Goal: Task Accomplishment & Management: Manage account settings

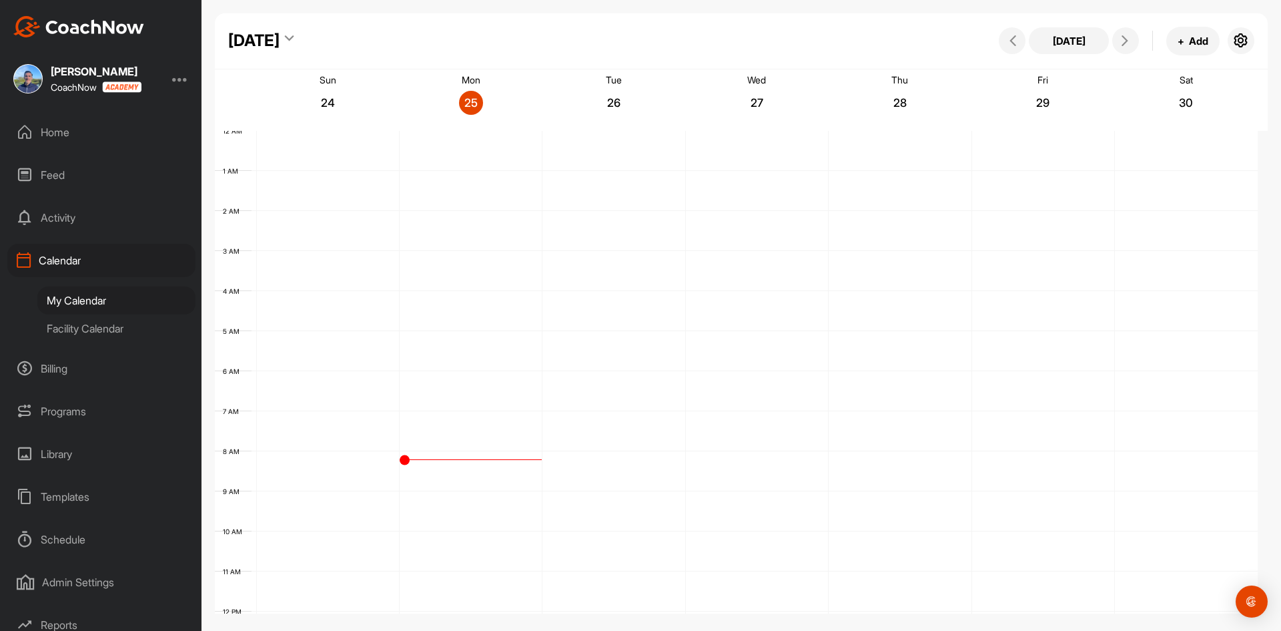
scroll to position [231, 0]
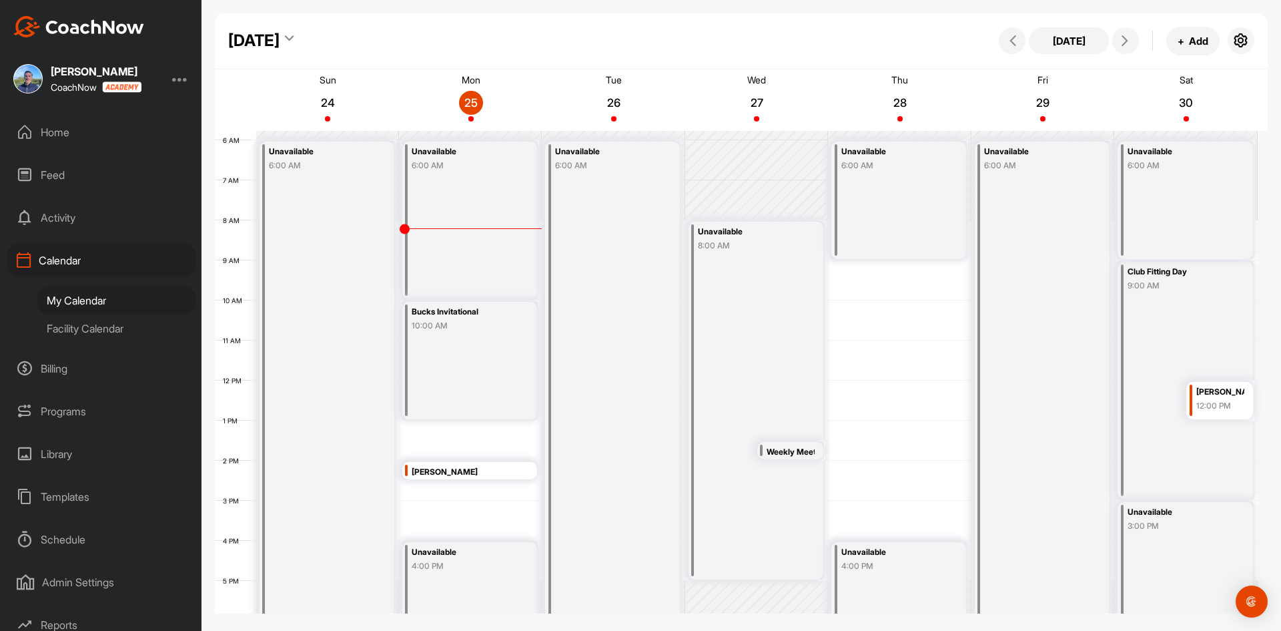
click at [117, 328] on div "Facility Calendar" at bounding box center [116, 328] width 158 height 28
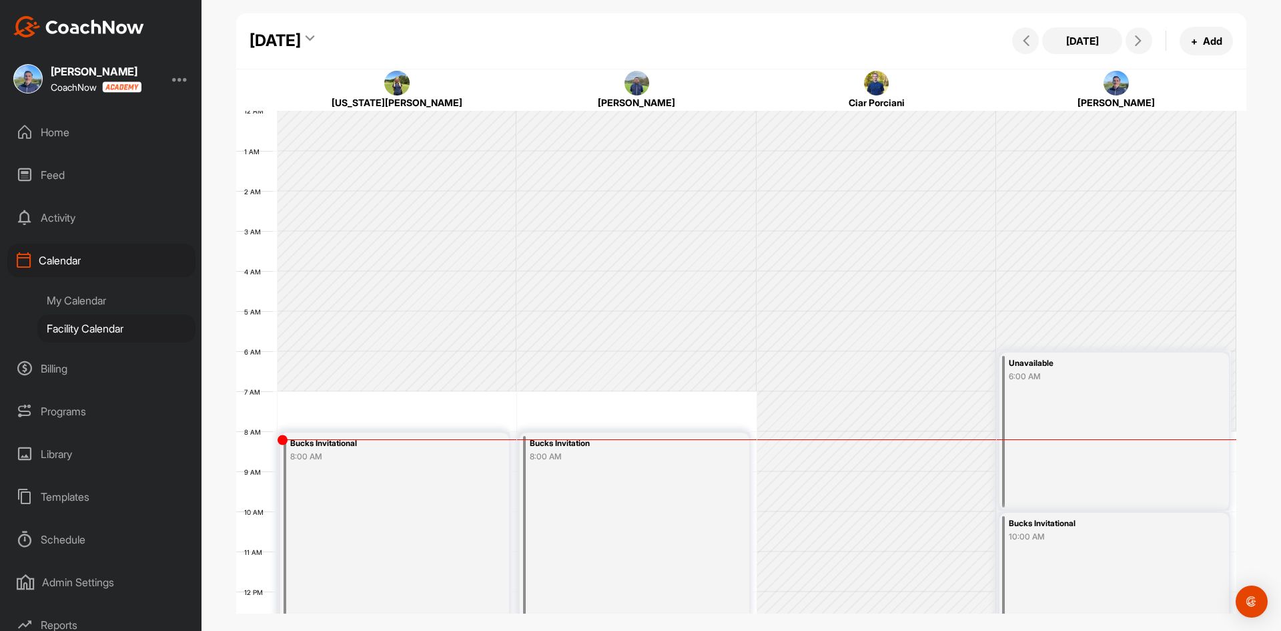
scroll to position [231, 0]
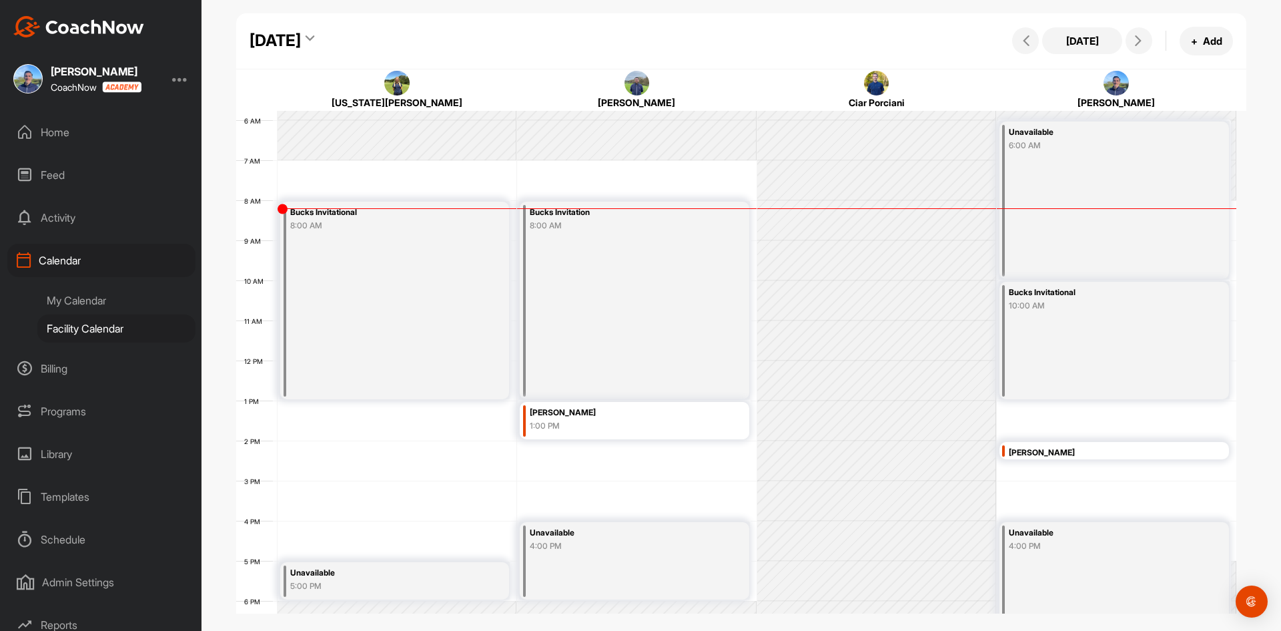
click at [301, 43] on div "[DATE]" at bounding box center [275, 41] width 51 height 24
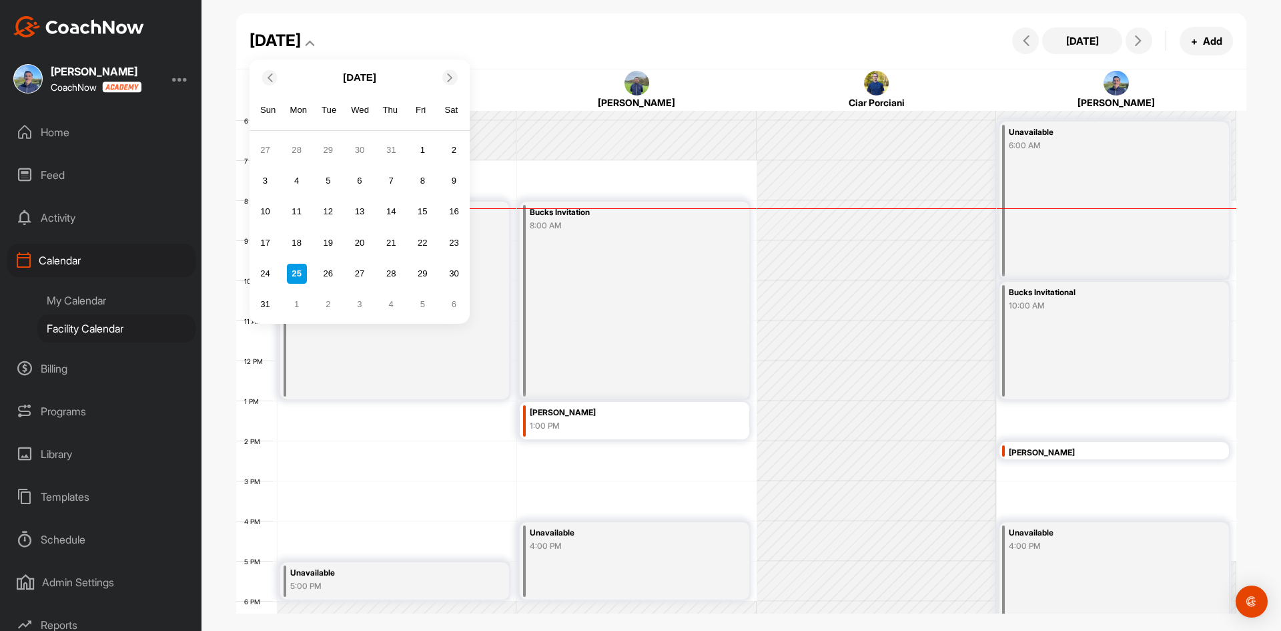
click at [255, 306] on div "31" at bounding box center [265, 304] width 20 height 20
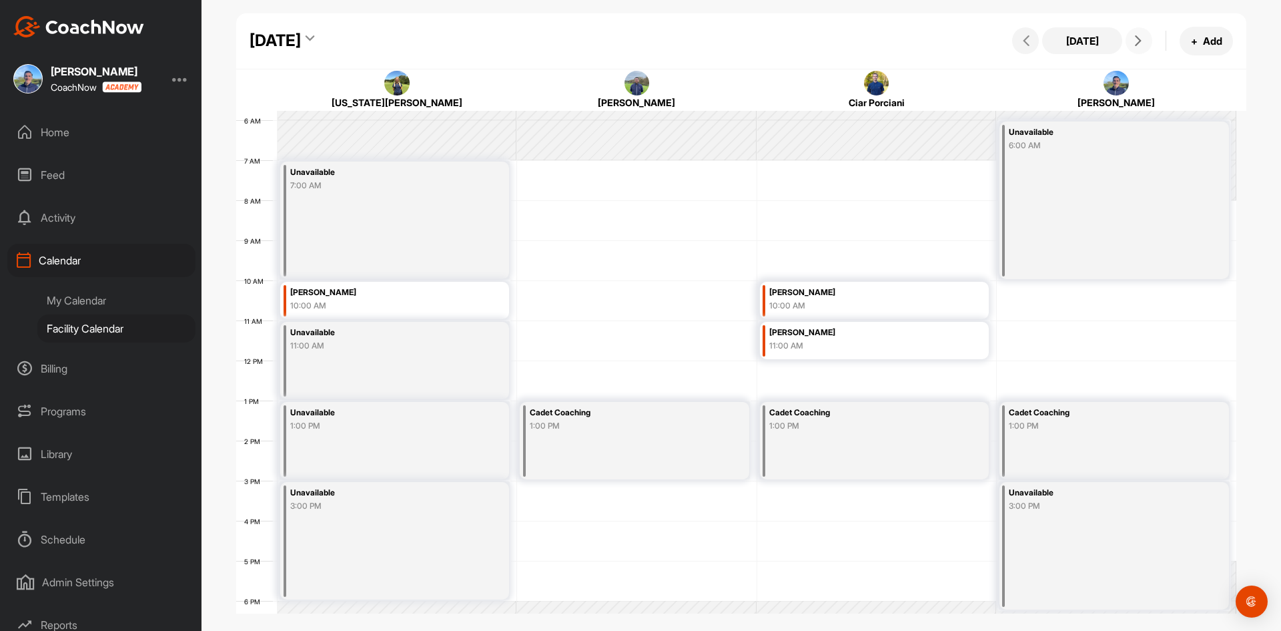
click at [1139, 35] on button at bounding box center [1139, 40] width 27 height 27
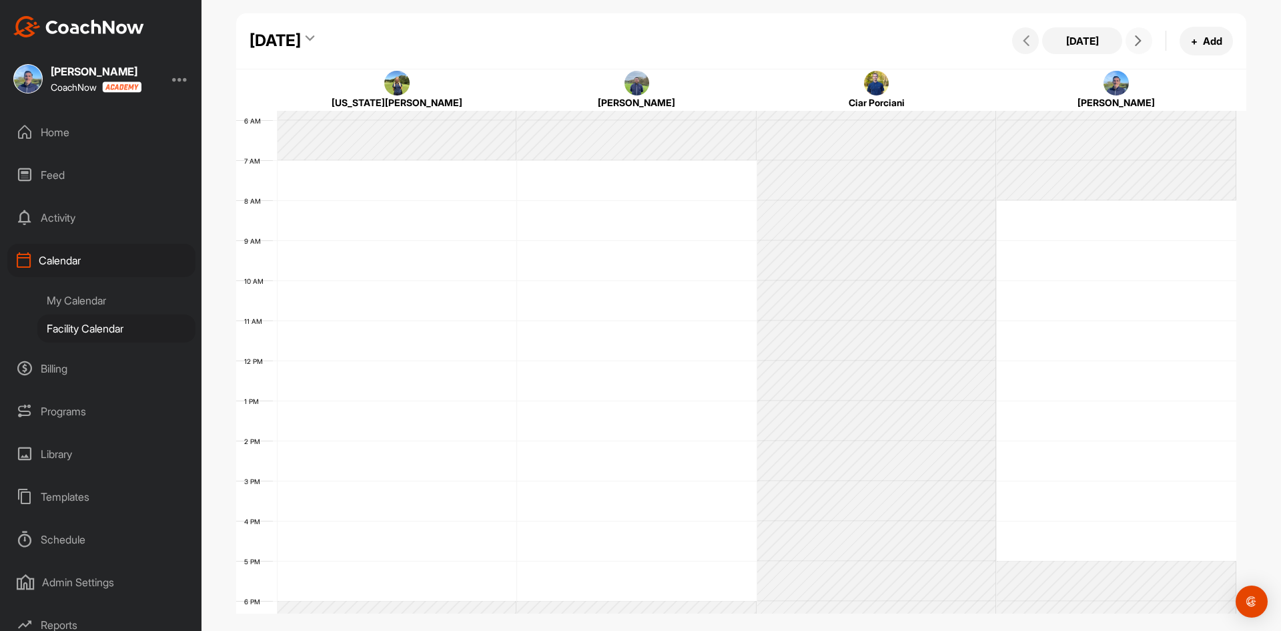
click at [1140, 41] on icon at bounding box center [1138, 40] width 11 height 11
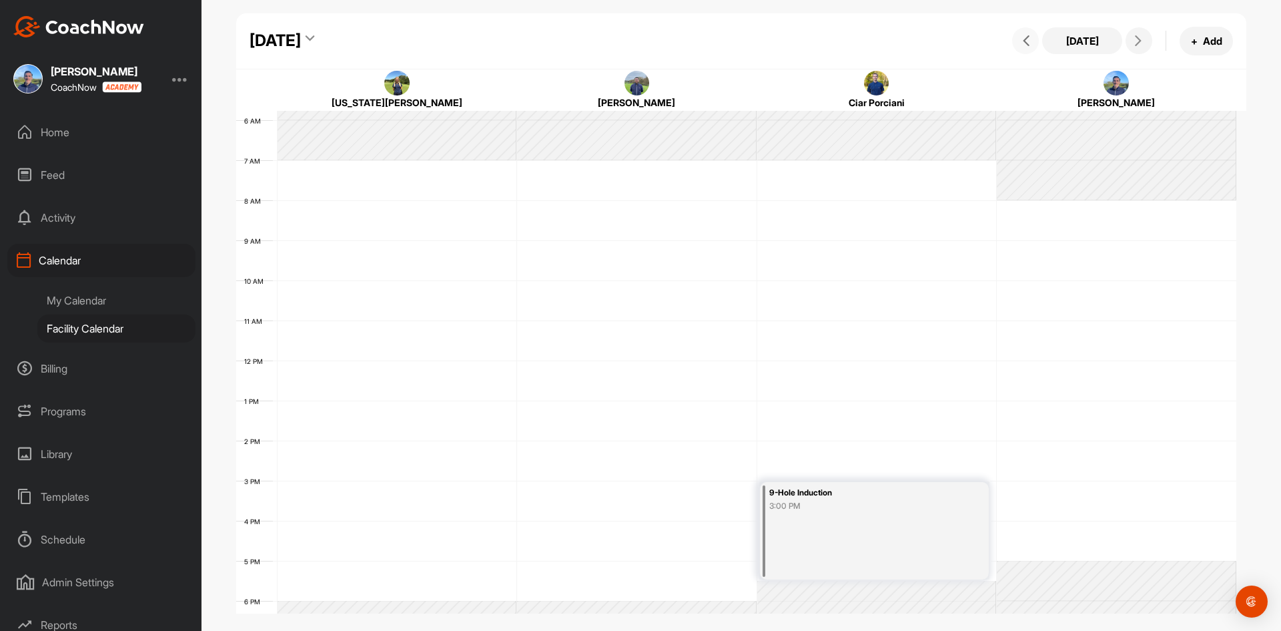
click at [1027, 33] on button at bounding box center [1025, 40] width 27 height 27
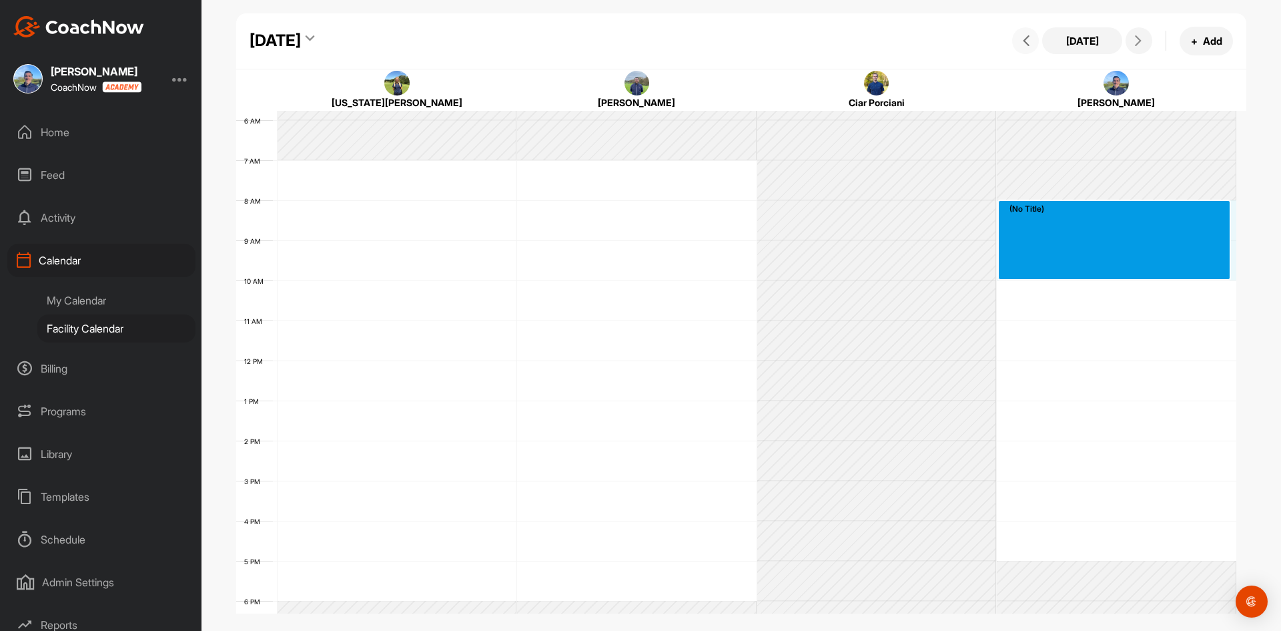
drag, startPoint x: 1044, startPoint y: 213, endPoint x: 1039, endPoint y: 266, distance: 52.9
click at [1039, 266] on div "12 AM 1 AM 2 AM 3 AM 4 AM 5 AM 6 AM 7 AM 8 AM 9 AM 10 AM 11 AM 12 PM 1 PM 2 PM …" at bounding box center [736, 360] width 1000 height 961
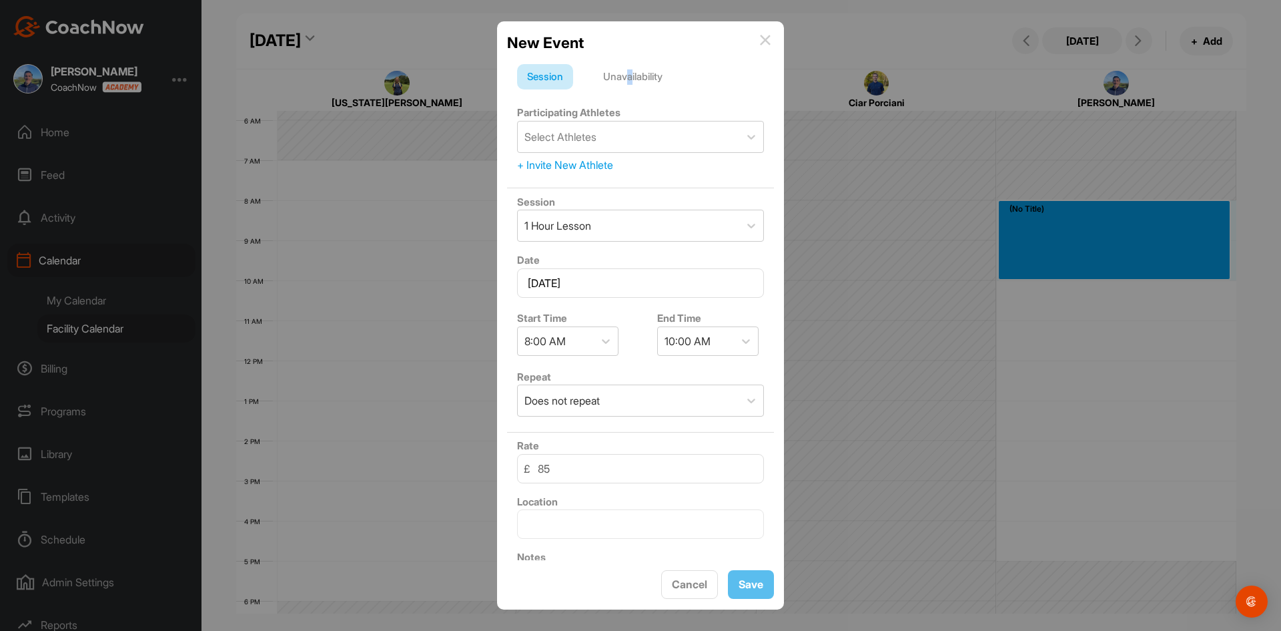
click at [633, 77] on div "Unavailability" at bounding box center [632, 76] width 79 height 25
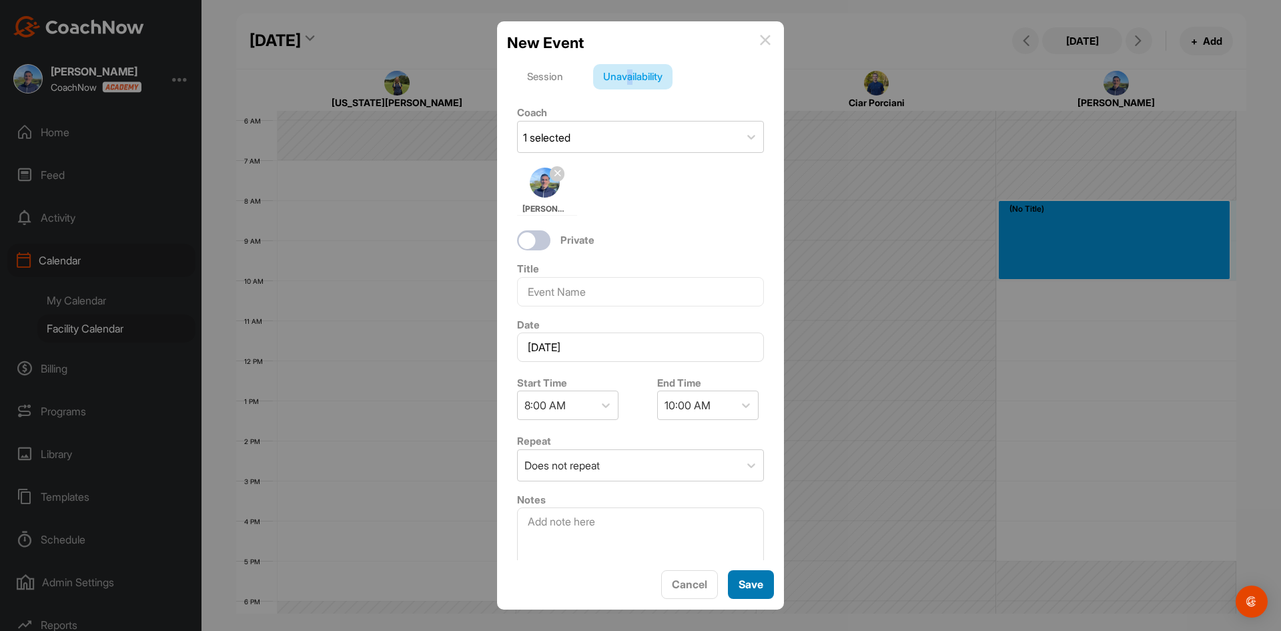
click at [747, 583] on button "Save" at bounding box center [751, 584] width 46 height 29
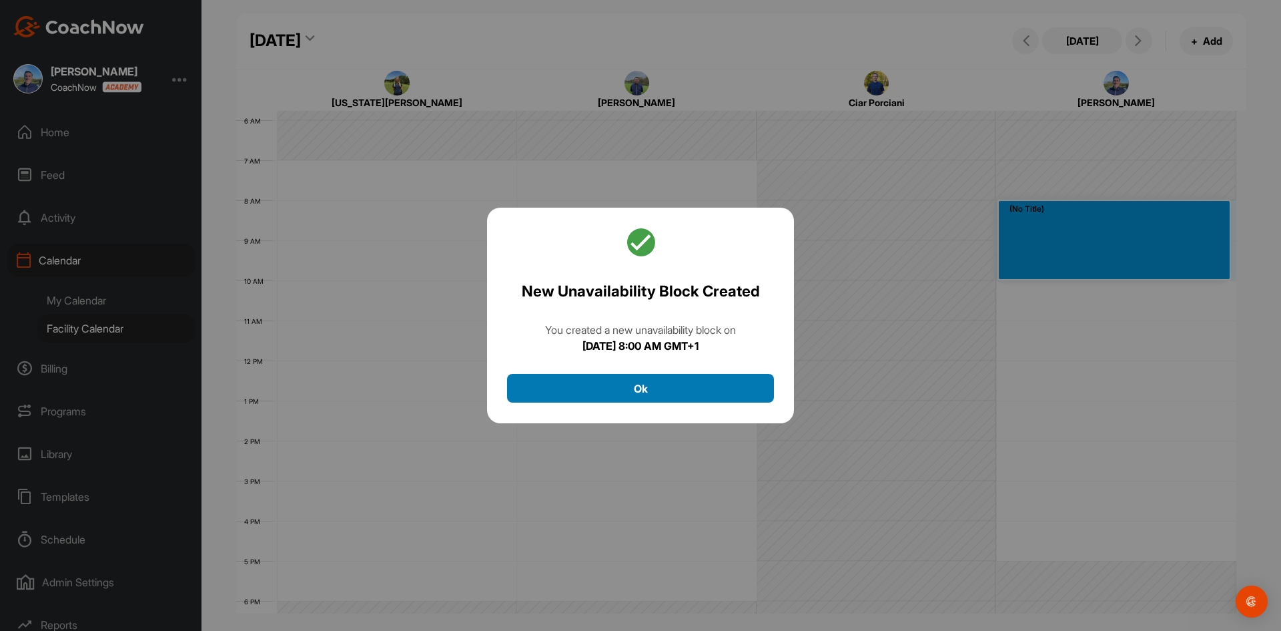
click at [630, 380] on button "Ok" at bounding box center [640, 388] width 267 height 29
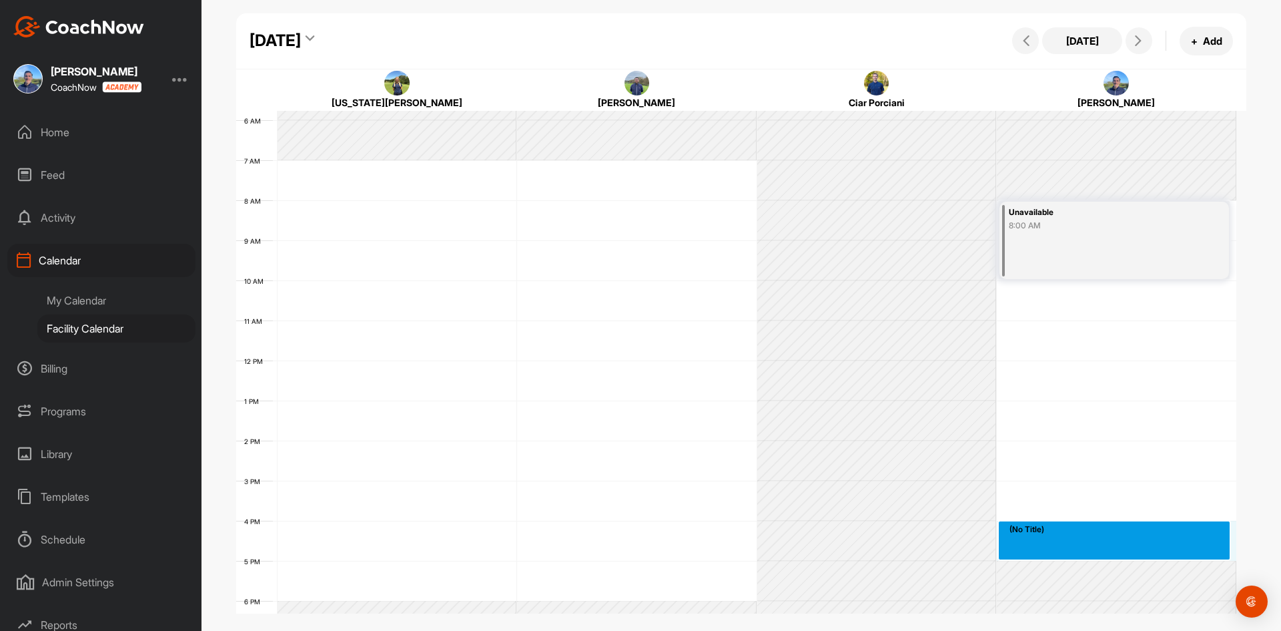
drag, startPoint x: 1017, startPoint y: 527, endPoint x: 1020, endPoint y: 545, distance: 18.2
click at [1020, 545] on div "12 AM 1 AM 2 AM 3 AM 4 AM 5 AM 6 AM 7 AM 8 AM 9 AM 10 AM 11 AM 12 PM 1 PM 2 PM …" at bounding box center [736, 360] width 1000 height 961
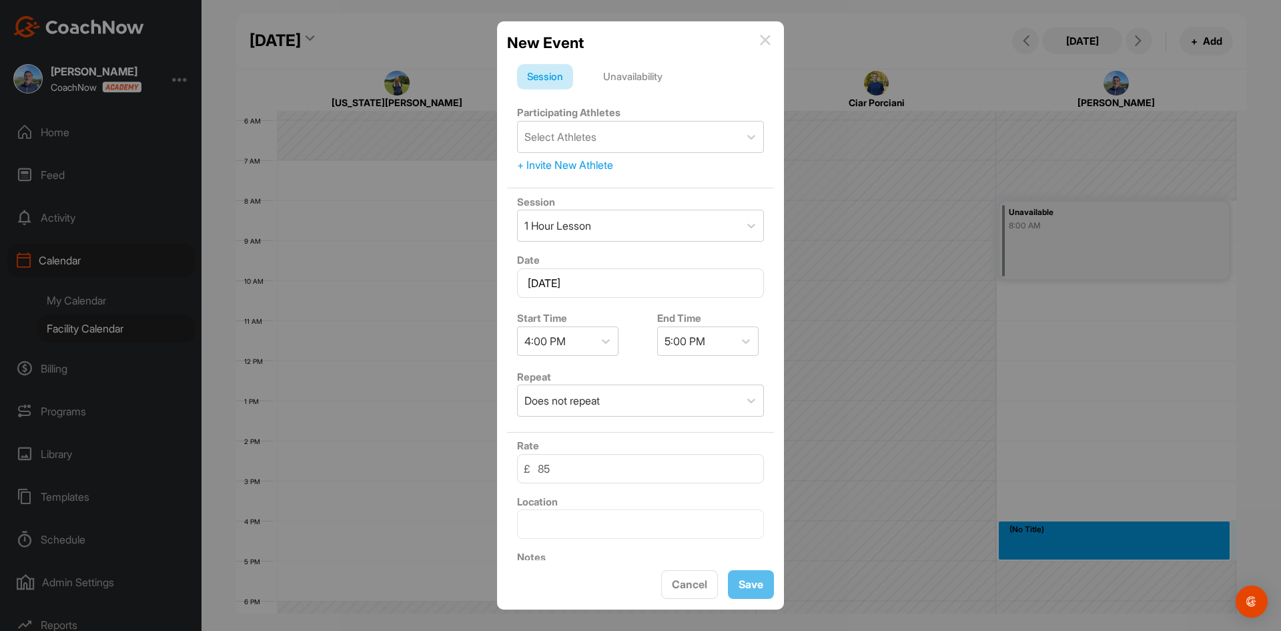
click at [635, 77] on div "Unavailability" at bounding box center [632, 76] width 79 height 25
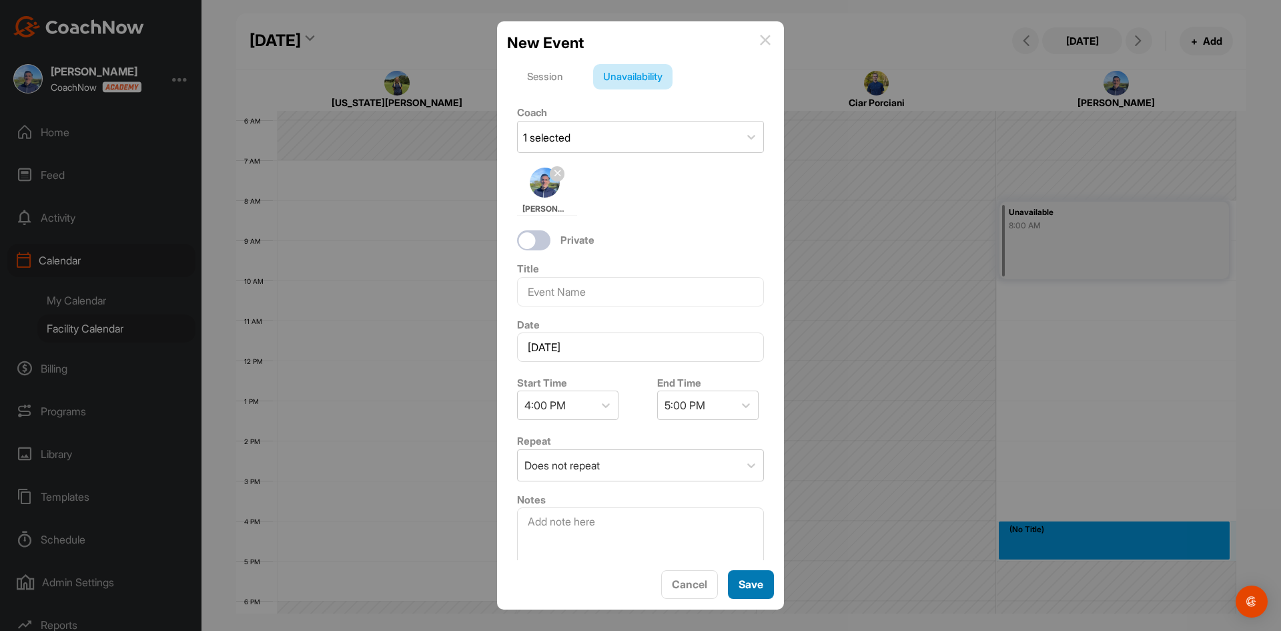
click at [759, 575] on button "Save" at bounding box center [751, 584] width 46 height 29
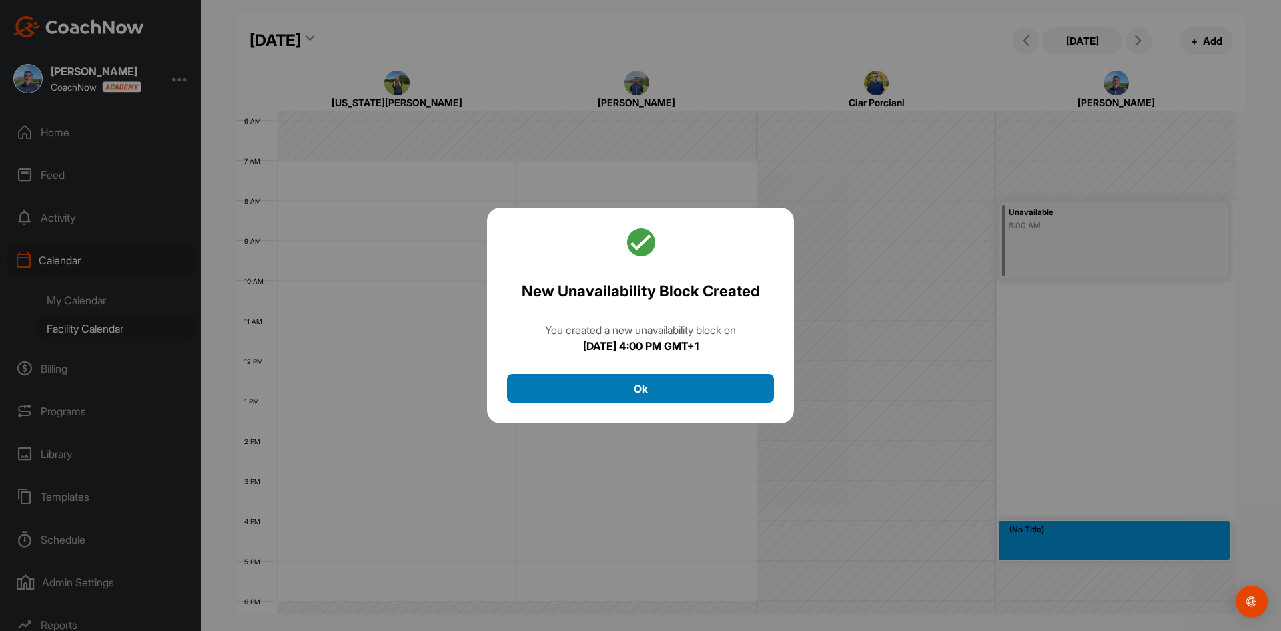
click at [672, 389] on button "Ok" at bounding box center [640, 388] width 267 height 29
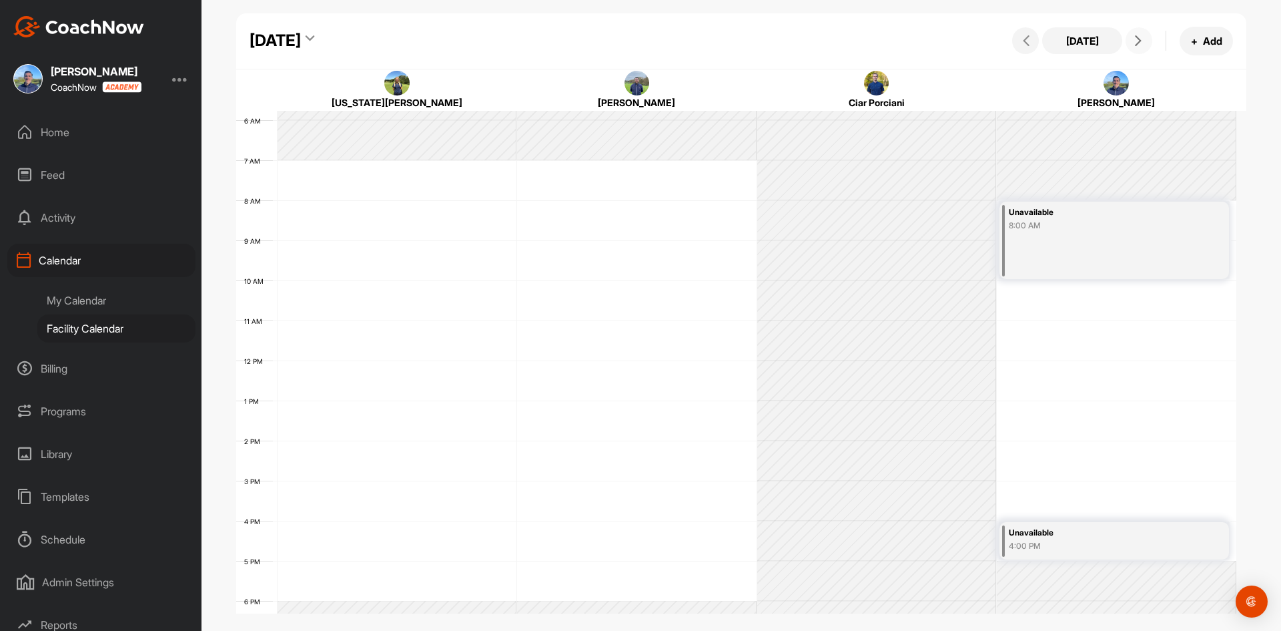
click at [1138, 37] on icon at bounding box center [1138, 40] width 11 height 11
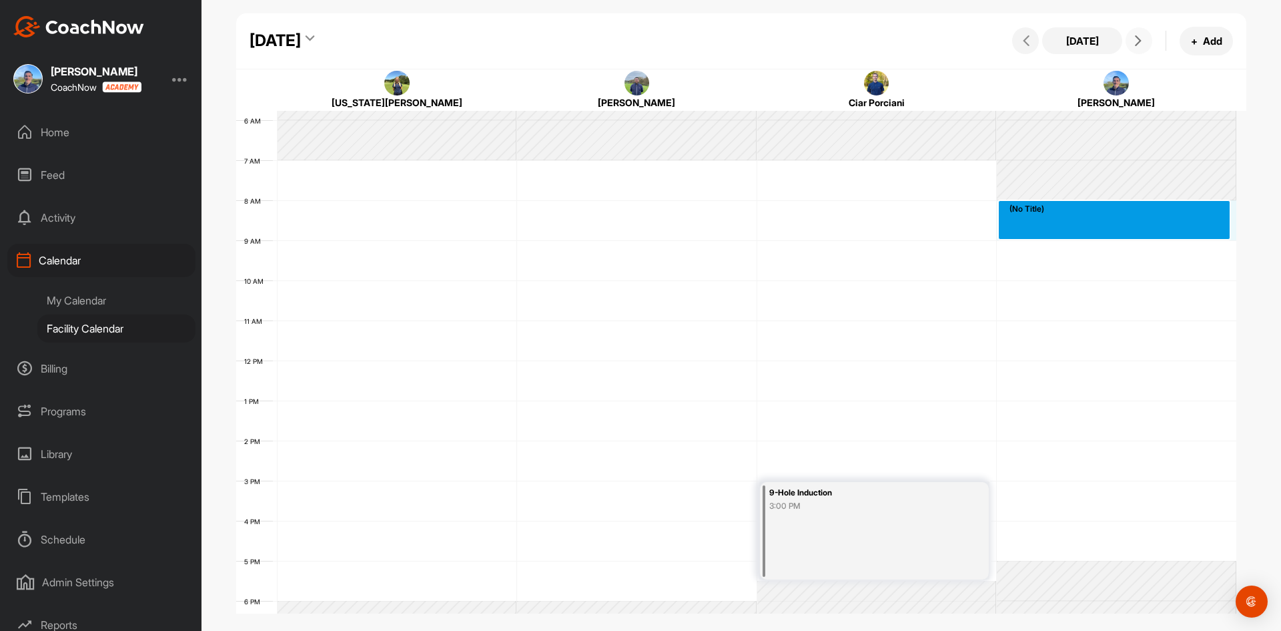
drag, startPoint x: 1064, startPoint y: 204, endPoint x: 1065, endPoint y: 224, distance: 20.1
click at [1065, 224] on div "12 AM 1 AM 2 AM 3 AM 4 AM 5 AM 6 AM 7 AM 8 AM 9 AM 10 AM 11 AM 12 PM 1 PM 2 PM …" at bounding box center [736, 360] width 1000 height 961
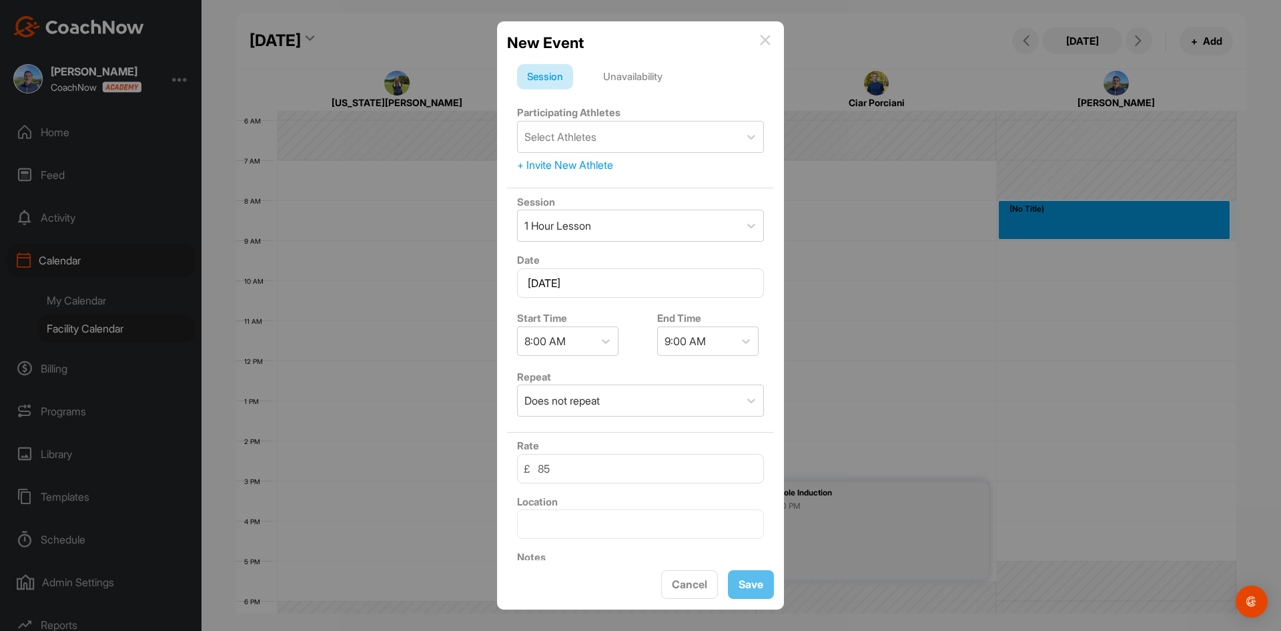
click at [646, 77] on div "Unavailability" at bounding box center [632, 76] width 79 height 25
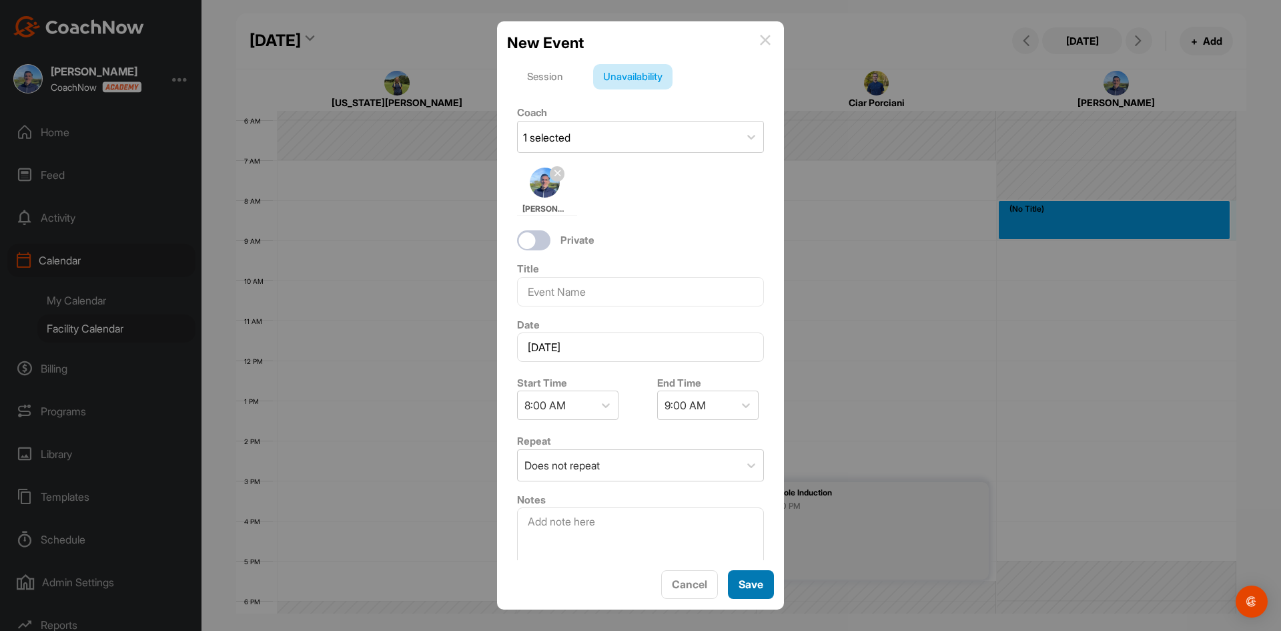
click at [749, 583] on button "Save" at bounding box center [751, 584] width 46 height 29
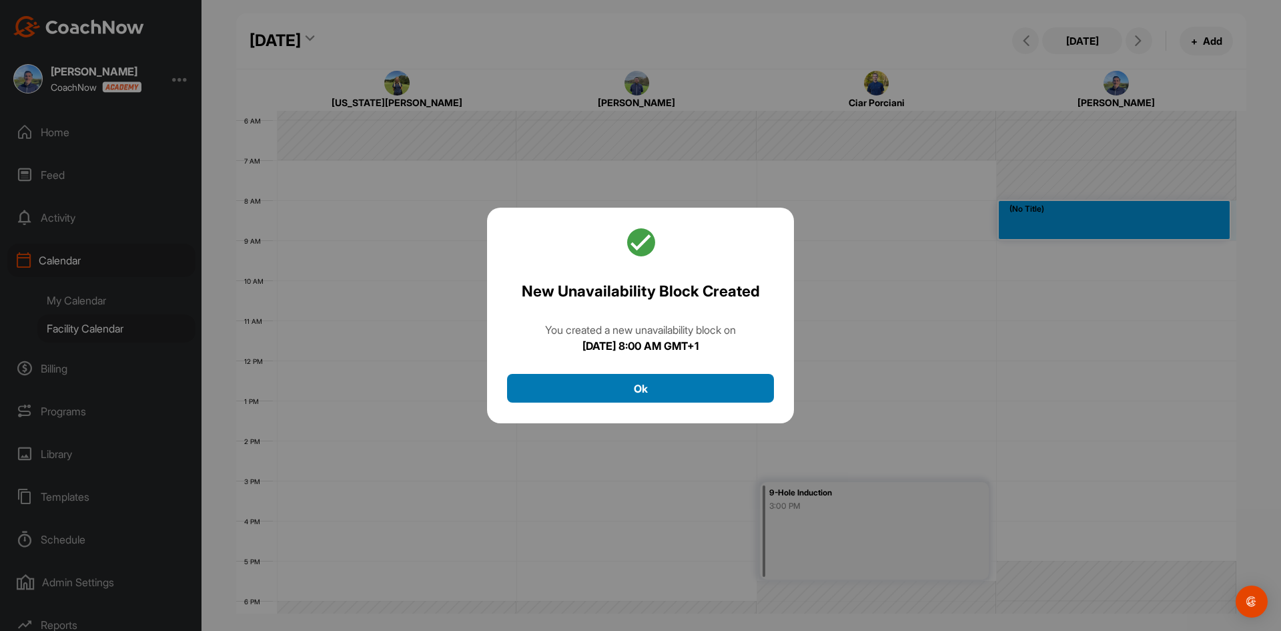
click at [697, 383] on button "Ok" at bounding box center [640, 388] width 267 height 29
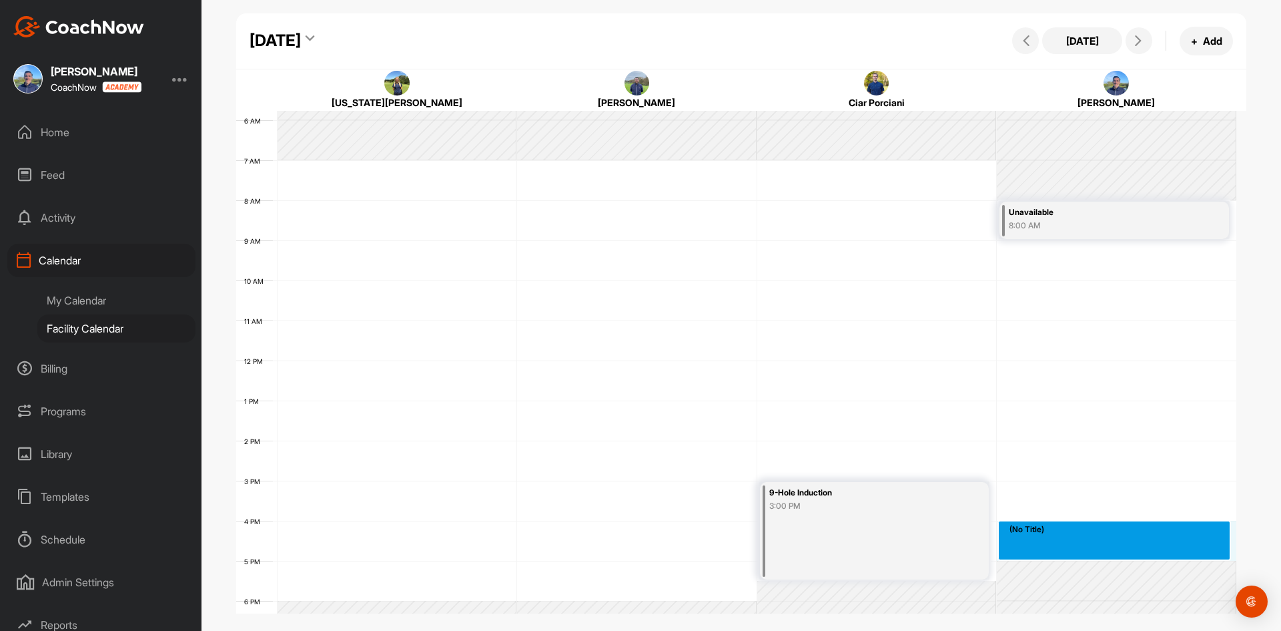
drag, startPoint x: 1024, startPoint y: 524, endPoint x: 1024, endPoint y: 549, distance: 25.4
click at [1024, 549] on div "12 AM 1 AM 2 AM 3 AM 4 AM 5 AM 6 AM 7 AM 8 AM 9 AM 10 AM 11 AM 12 PM 1 PM 2 PM …" at bounding box center [736, 360] width 1000 height 961
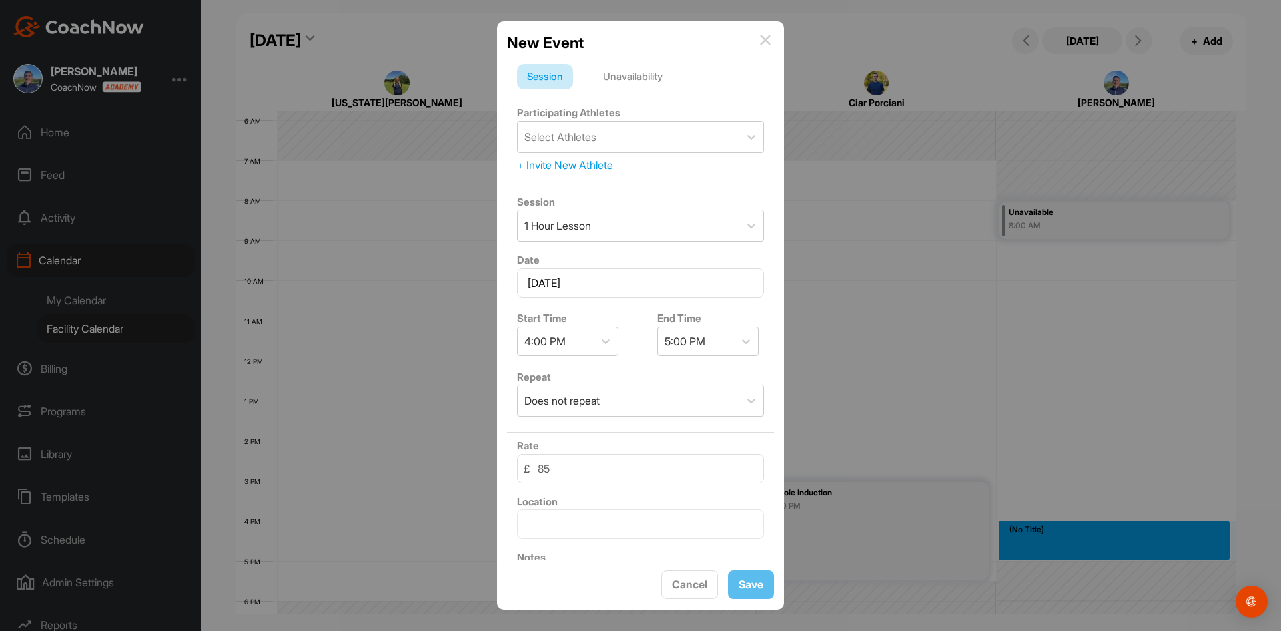
click at [619, 77] on div "Unavailability" at bounding box center [632, 76] width 79 height 25
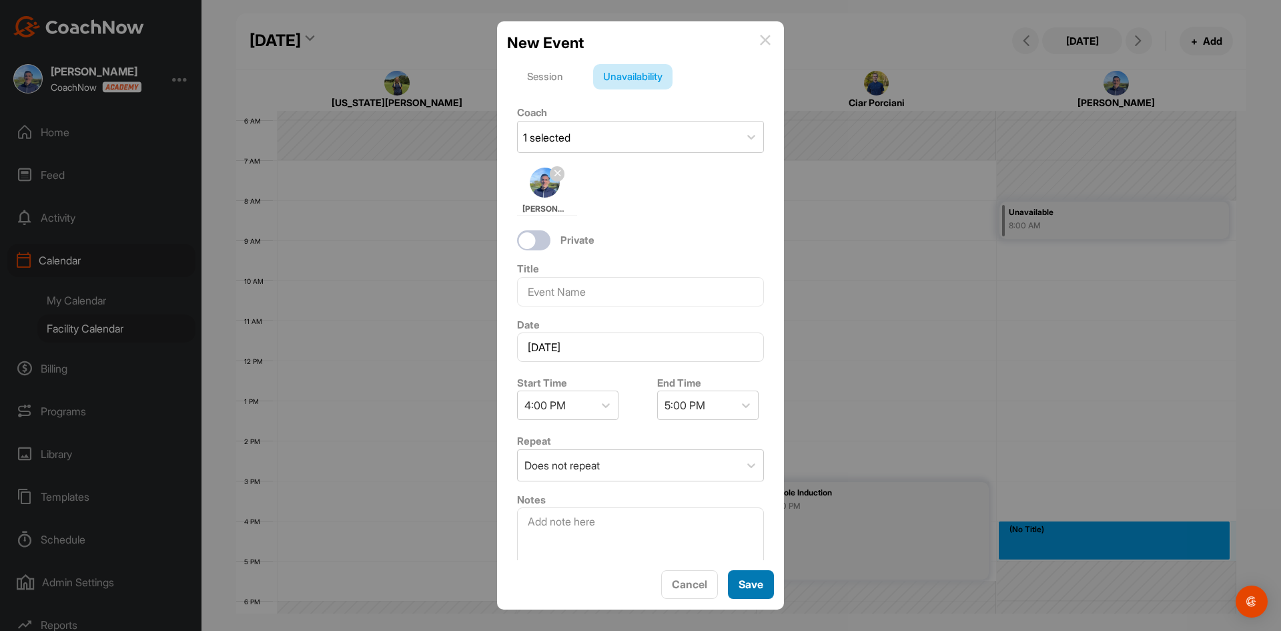
click at [757, 585] on button "Save" at bounding box center [751, 584] width 46 height 29
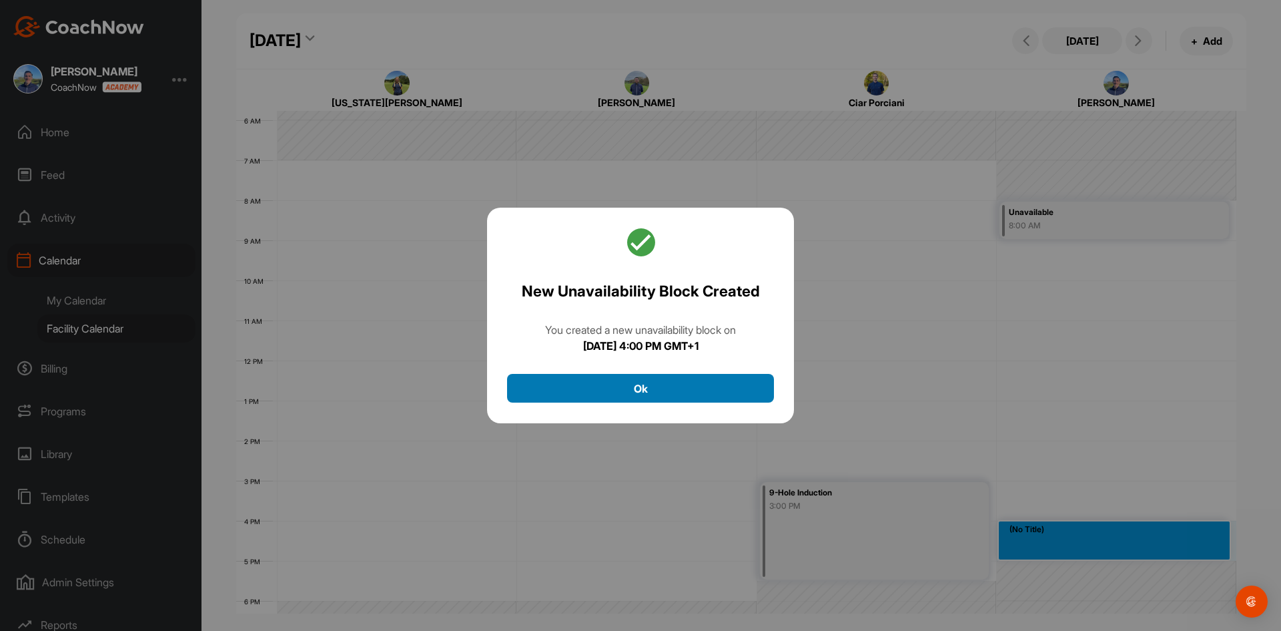
click at [663, 388] on button "Ok" at bounding box center [640, 388] width 267 height 29
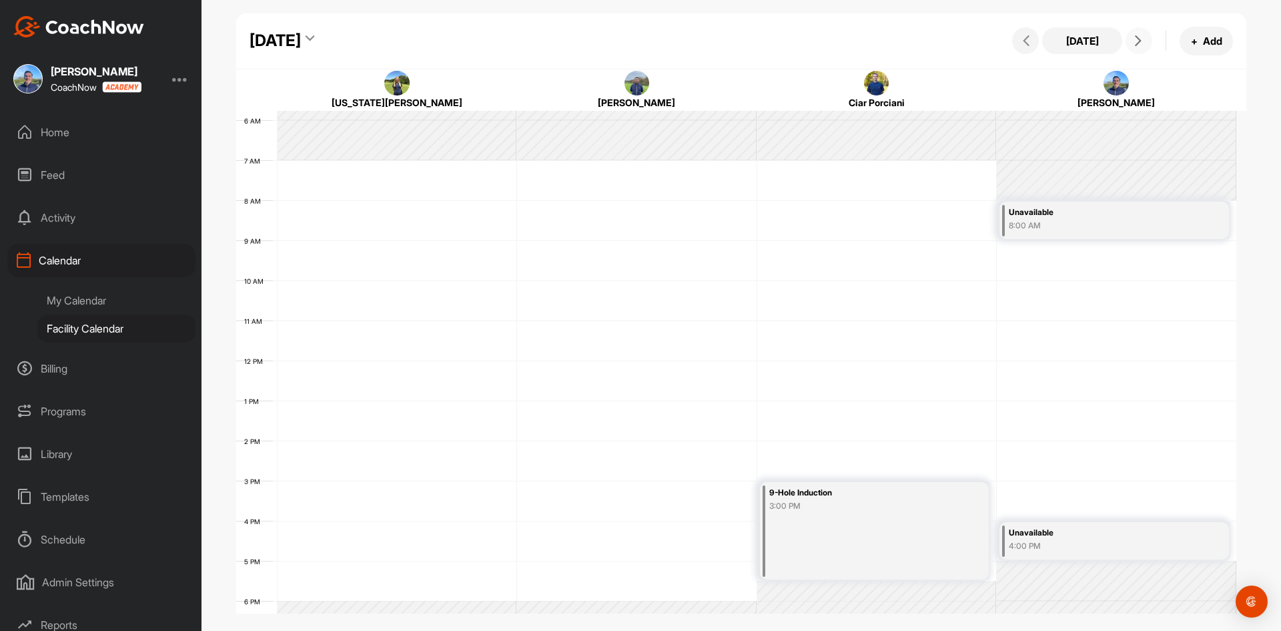
click at [1134, 36] on icon at bounding box center [1138, 40] width 11 height 11
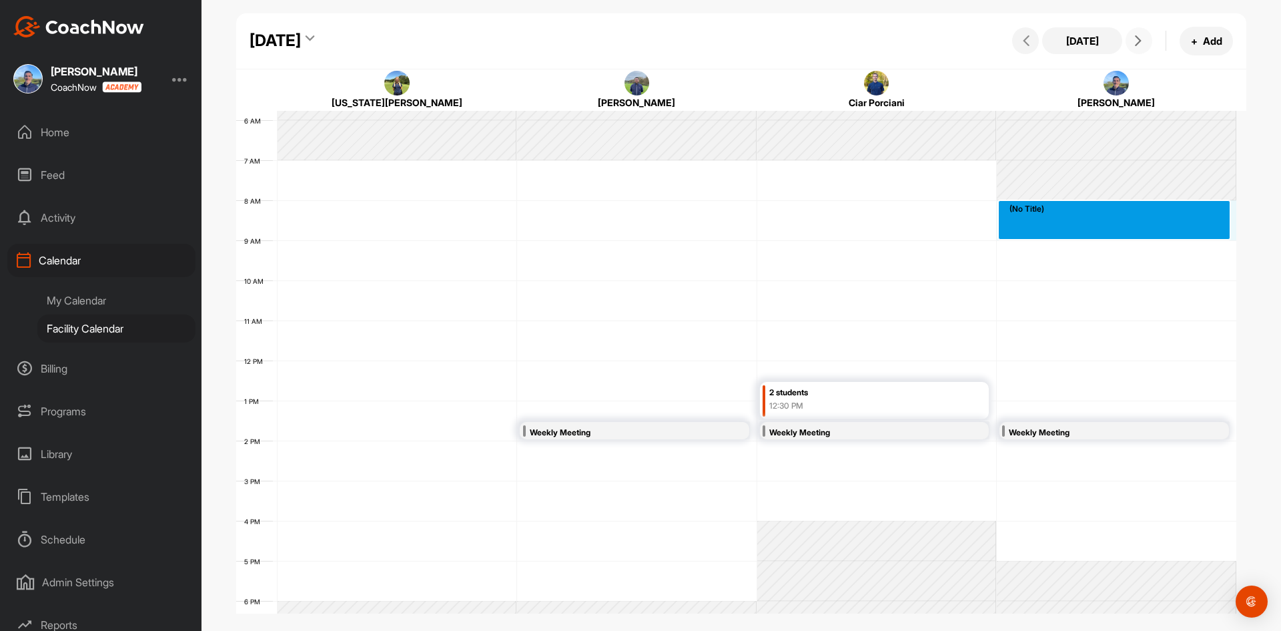
drag, startPoint x: 1054, startPoint y: 211, endPoint x: 1054, endPoint y: 224, distance: 12.7
click at [1054, 224] on div "12 AM 1 AM 2 AM 3 AM 4 AM 5 AM 6 AM 7 AM 8 AM 9 AM 10 AM 11 AM 12 PM 1 PM 2 PM …" at bounding box center [736, 360] width 1000 height 961
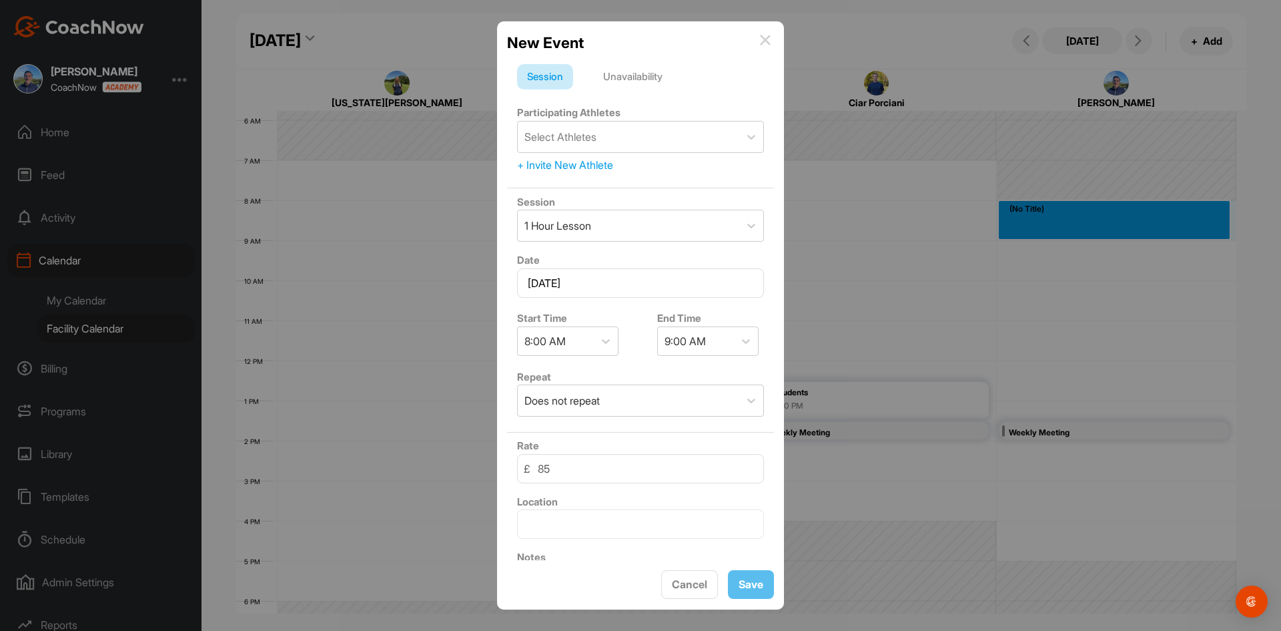
click at [637, 79] on div "Unavailability" at bounding box center [632, 76] width 79 height 25
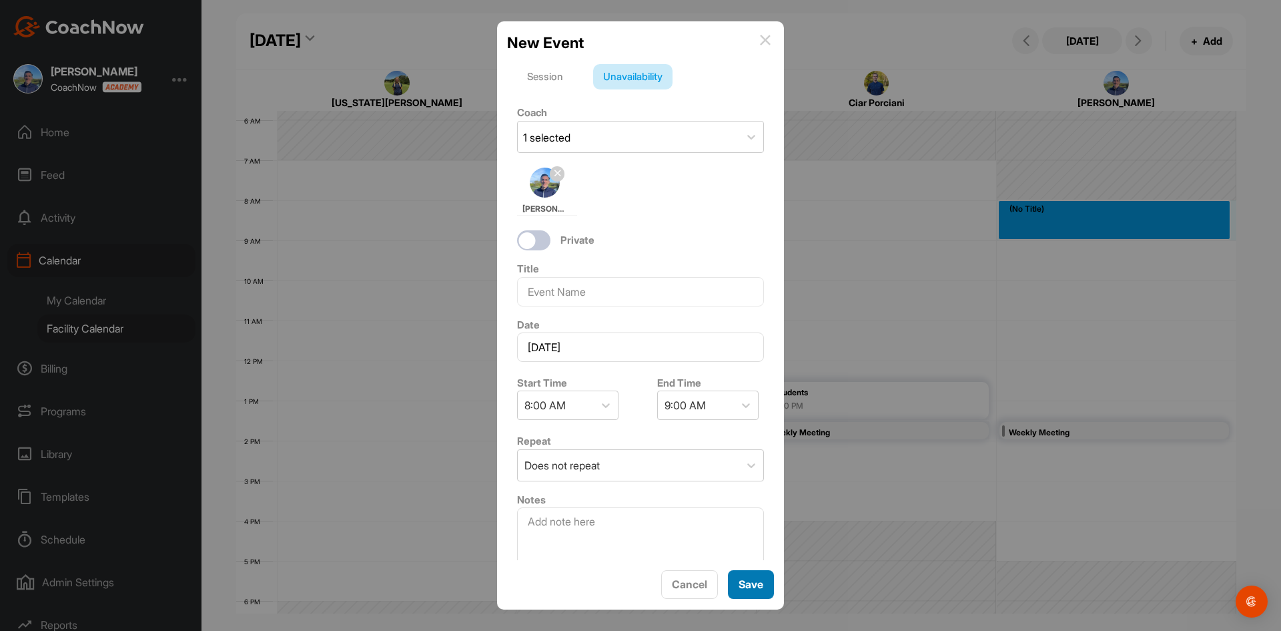
click at [753, 587] on button "Save" at bounding box center [751, 584] width 46 height 29
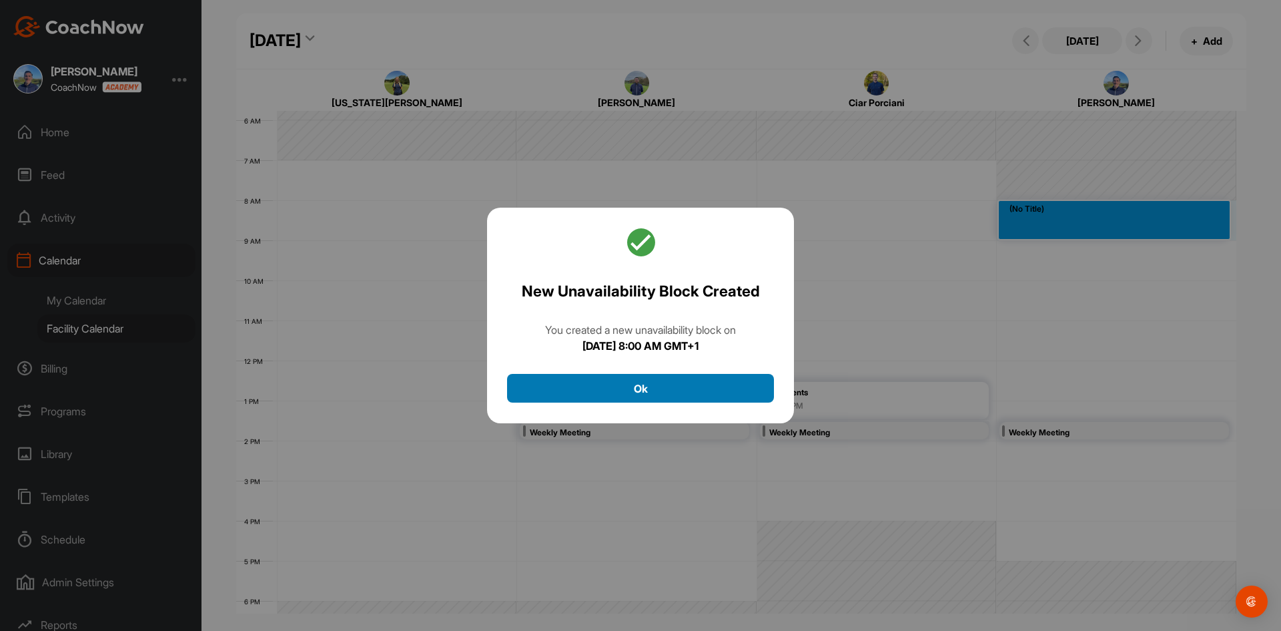
click at [684, 386] on button "Ok" at bounding box center [640, 388] width 267 height 29
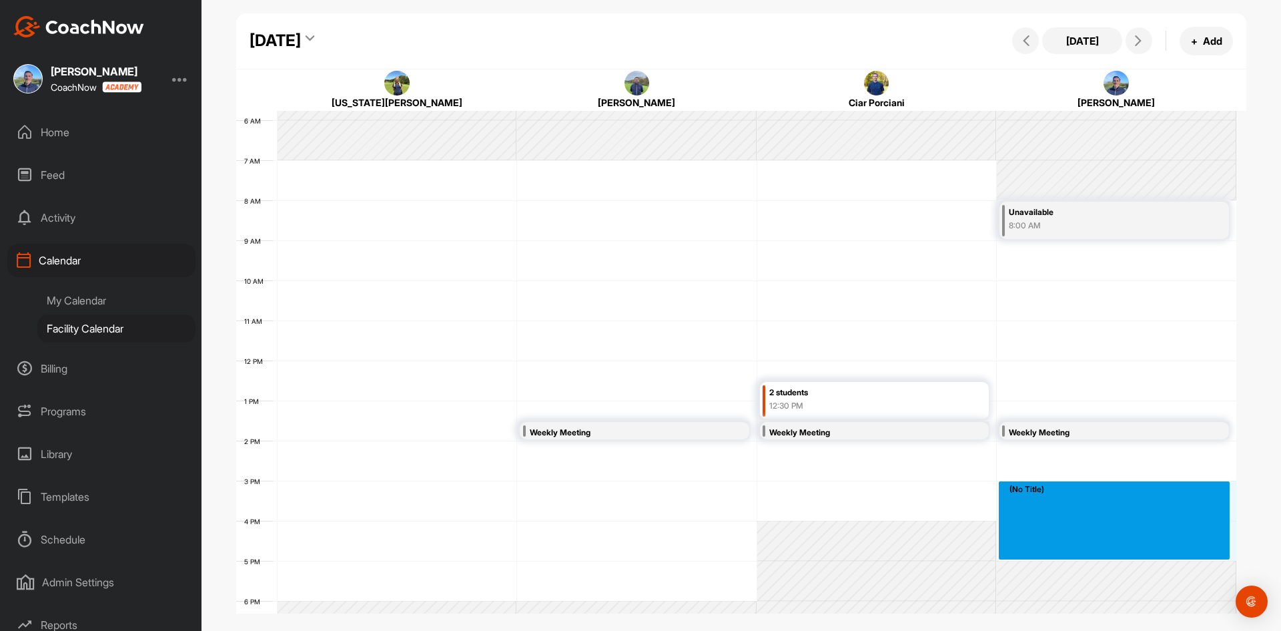
drag, startPoint x: 1041, startPoint y: 486, endPoint x: 1042, endPoint y: 545, distance: 58.1
click at [1042, 545] on div "12 AM 1 AM 2 AM 3 AM 4 AM 5 AM 6 AM 7 AM 8 AM 9 AM 10 AM 11 AM 12 PM 1 PM 2 PM …" at bounding box center [736, 360] width 1000 height 961
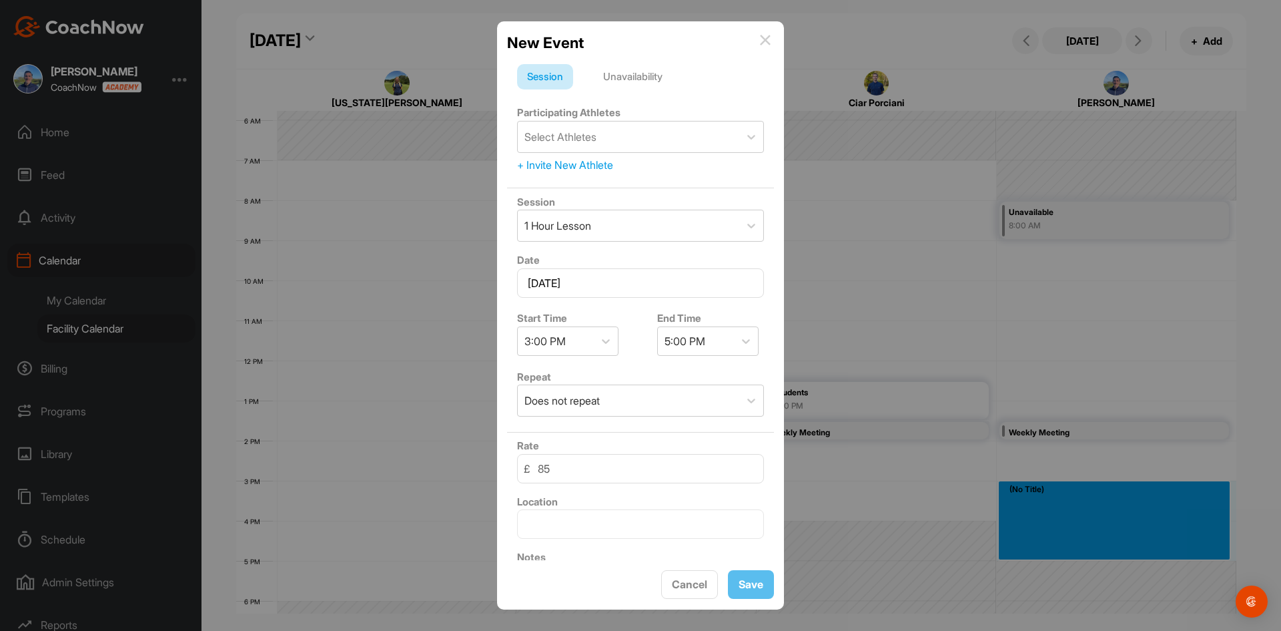
click at [632, 79] on div "Unavailability" at bounding box center [632, 76] width 79 height 25
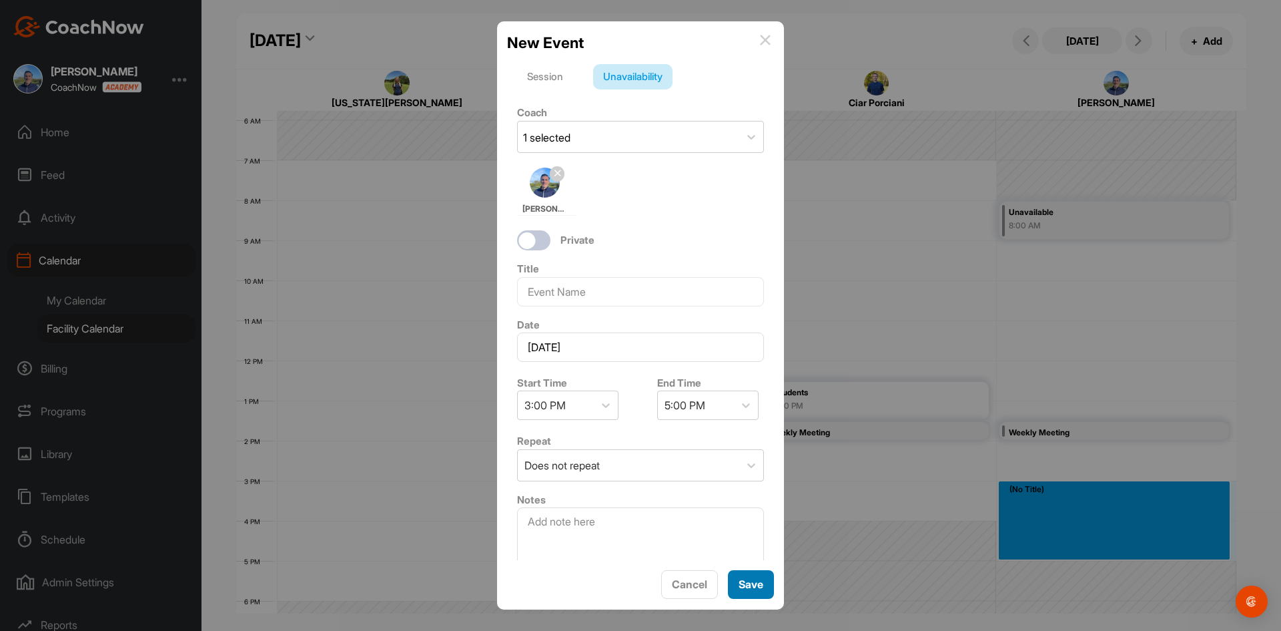
click at [757, 587] on button "Save" at bounding box center [751, 584] width 46 height 29
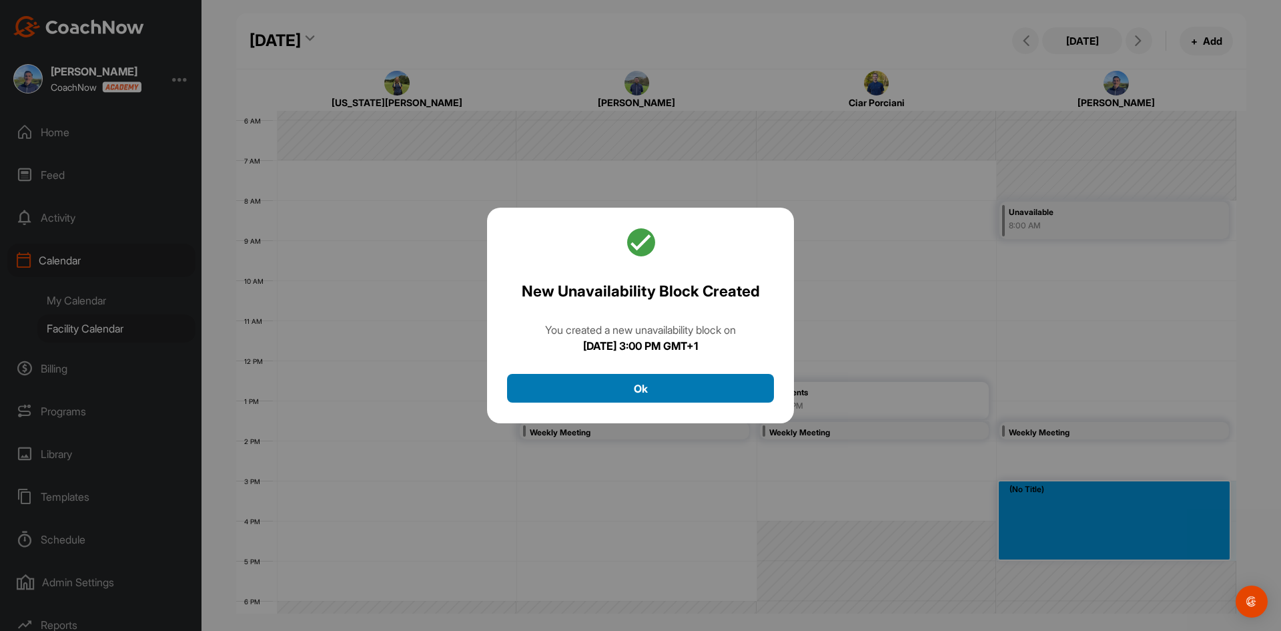
click at [655, 390] on button "Ok" at bounding box center [640, 388] width 267 height 29
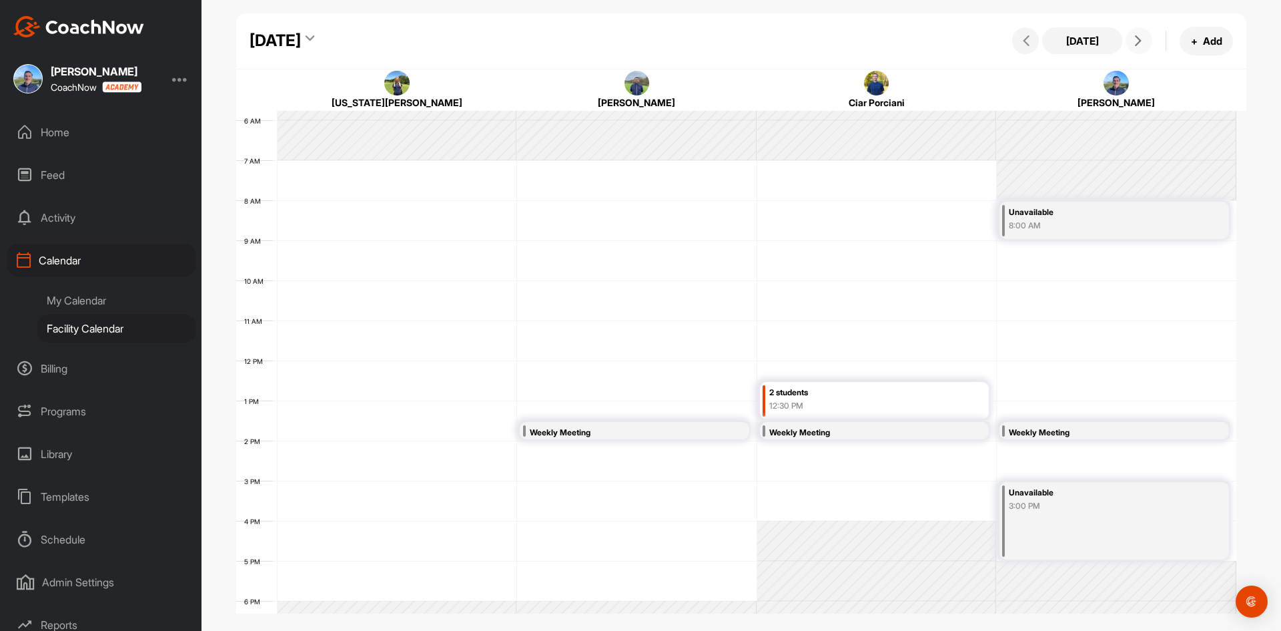
click at [1142, 38] on icon at bounding box center [1138, 40] width 11 height 11
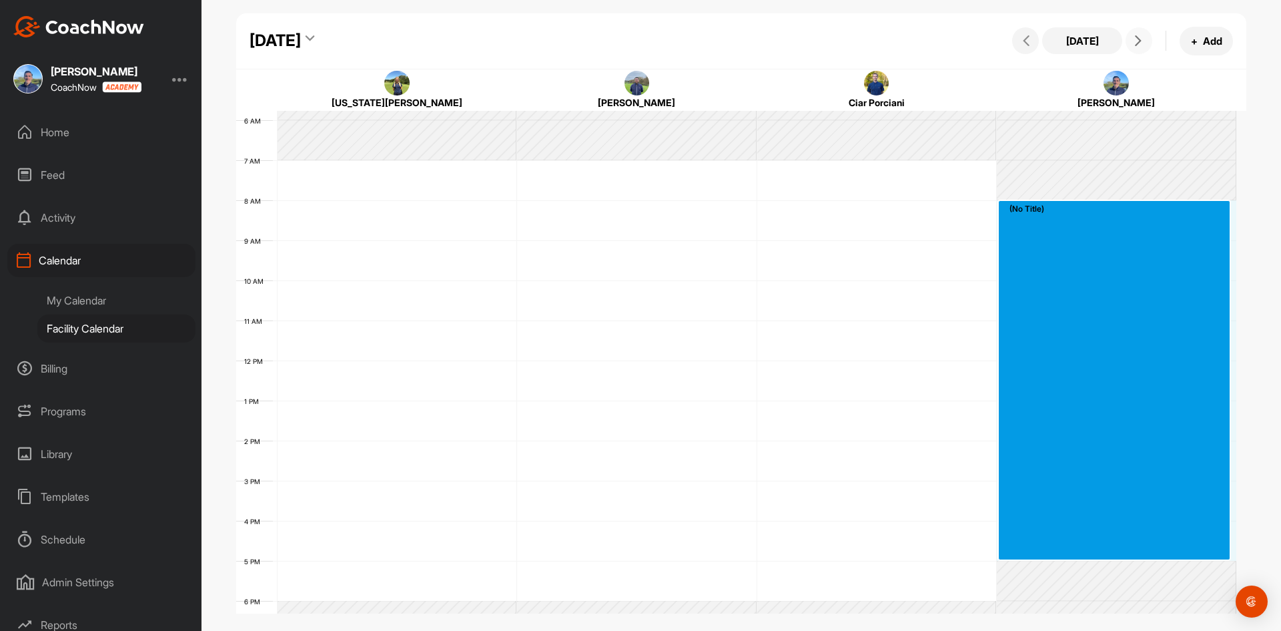
drag, startPoint x: 1016, startPoint y: 210, endPoint x: 1018, endPoint y: 548, distance: 338.3
click at [1018, 548] on div "12 AM 1 AM 2 AM 3 AM 4 AM 5 AM 6 AM 7 AM 8 AM 9 AM 10 AM 11 AM 12 PM 1 PM 2 PM …" at bounding box center [736, 360] width 1000 height 961
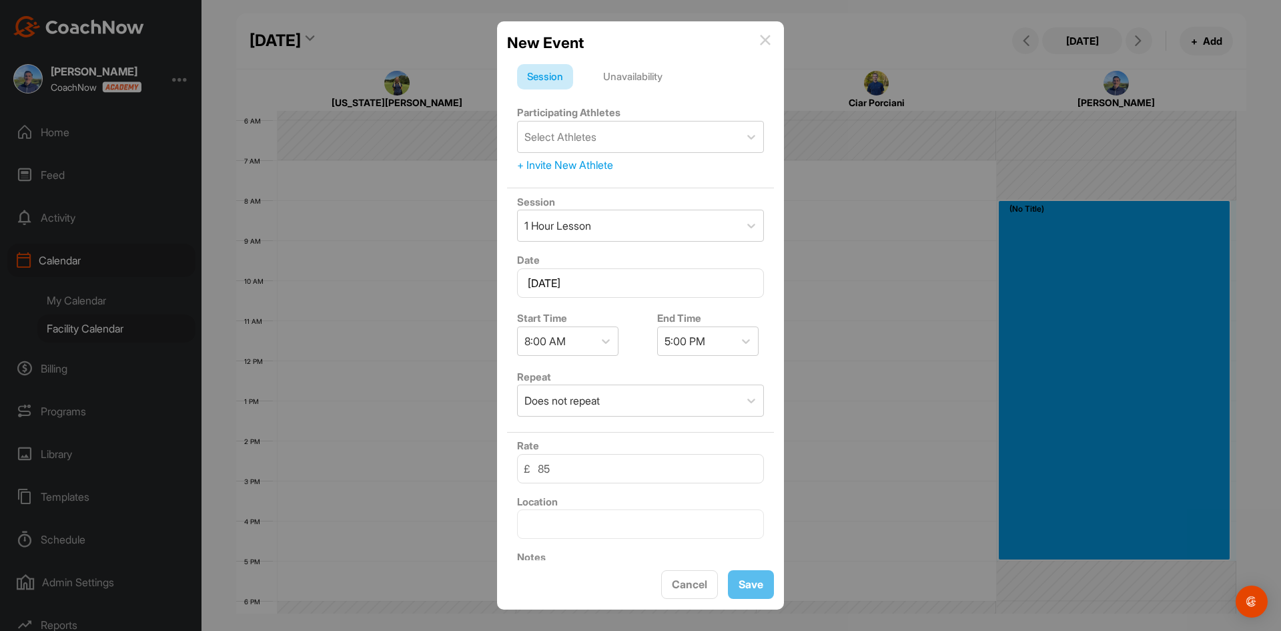
click at [656, 77] on div "Unavailability" at bounding box center [632, 76] width 79 height 25
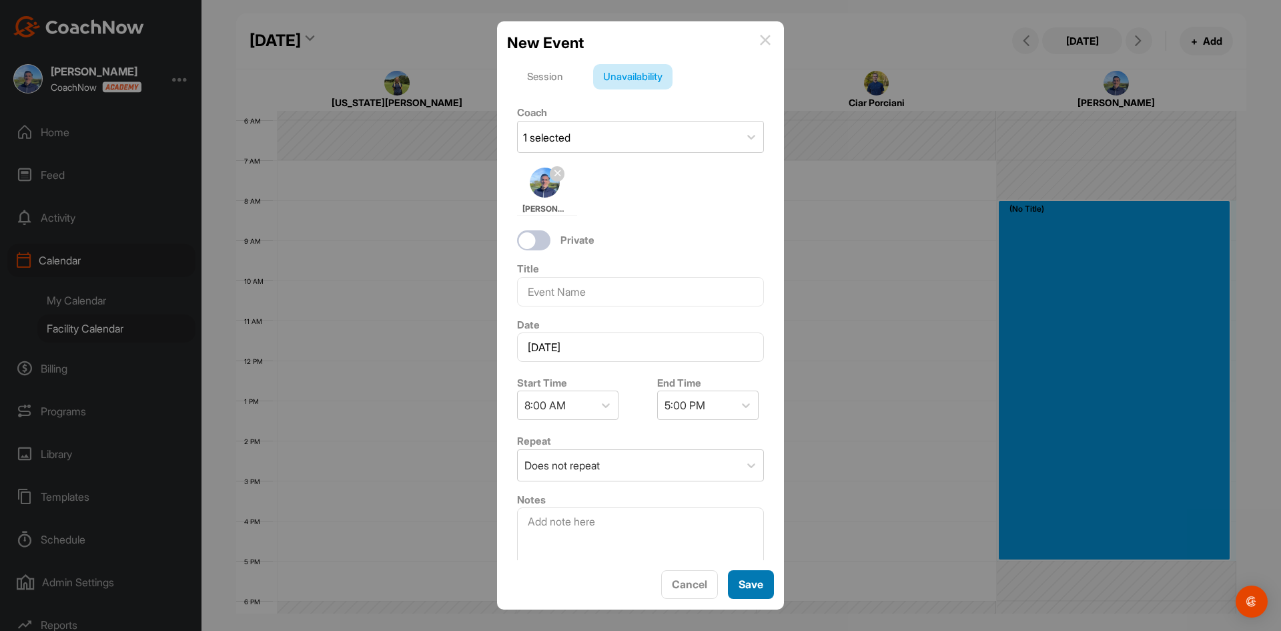
click at [745, 579] on button "Save" at bounding box center [751, 584] width 46 height 29
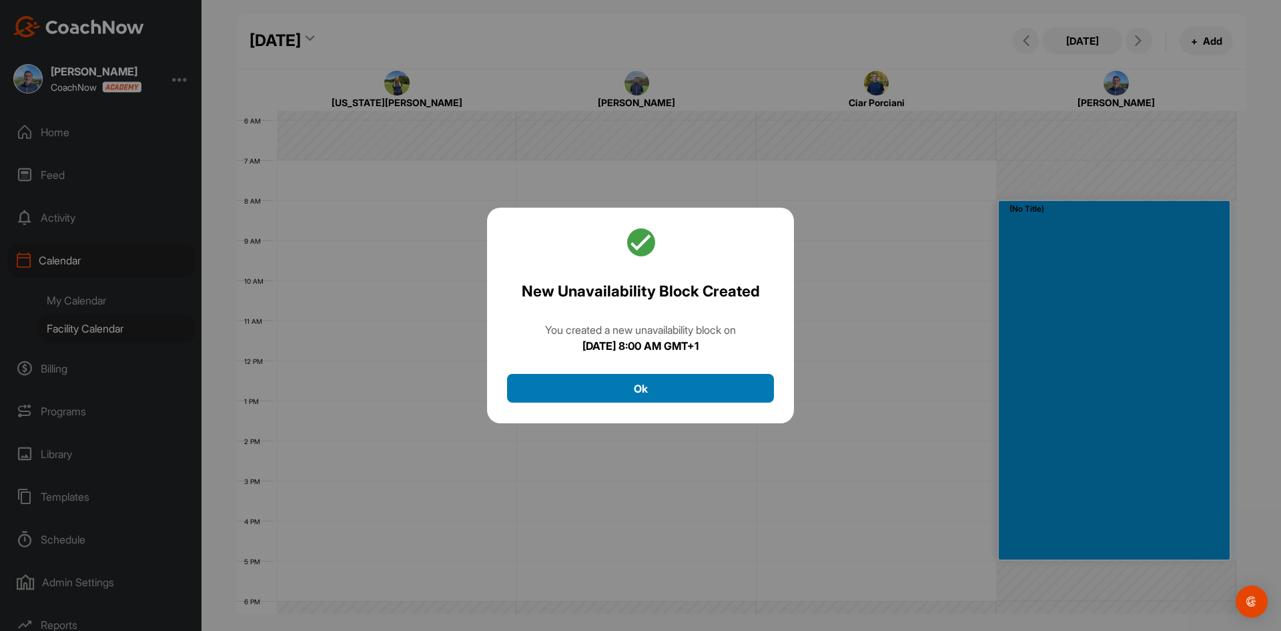
click at [669, 389] on button "Ok" at bounding box center [640, 388] width 267 height 29
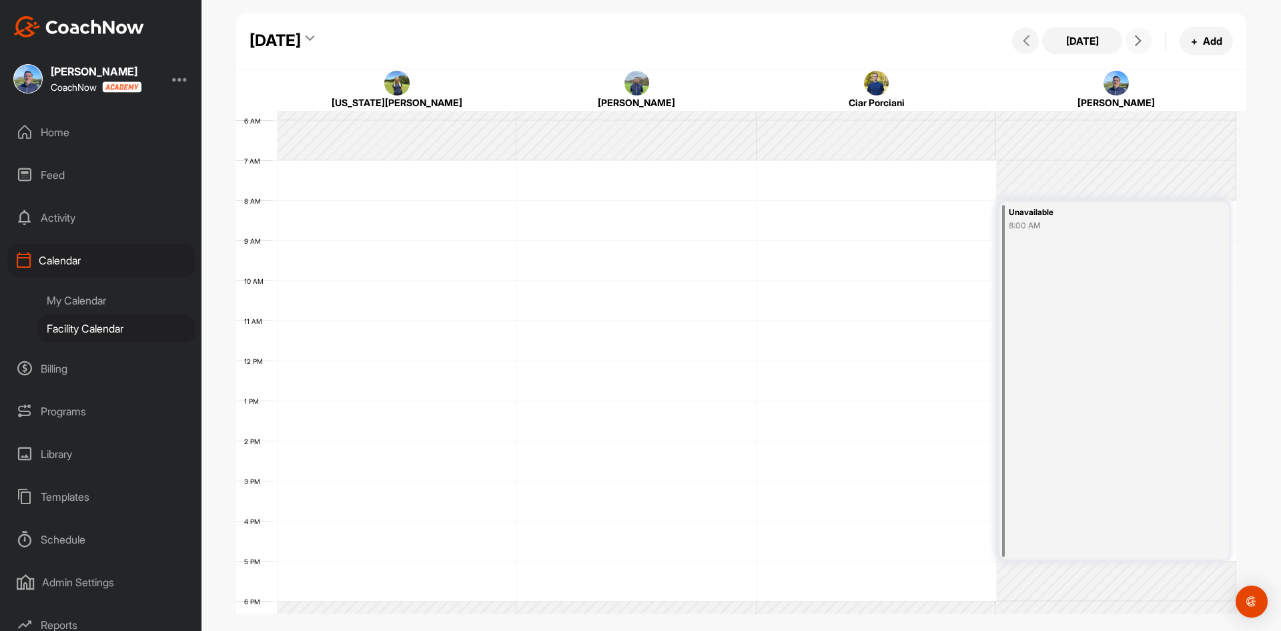
click at [1136, 45] on icon at bounding box center [1138, 40] width 11 height 11
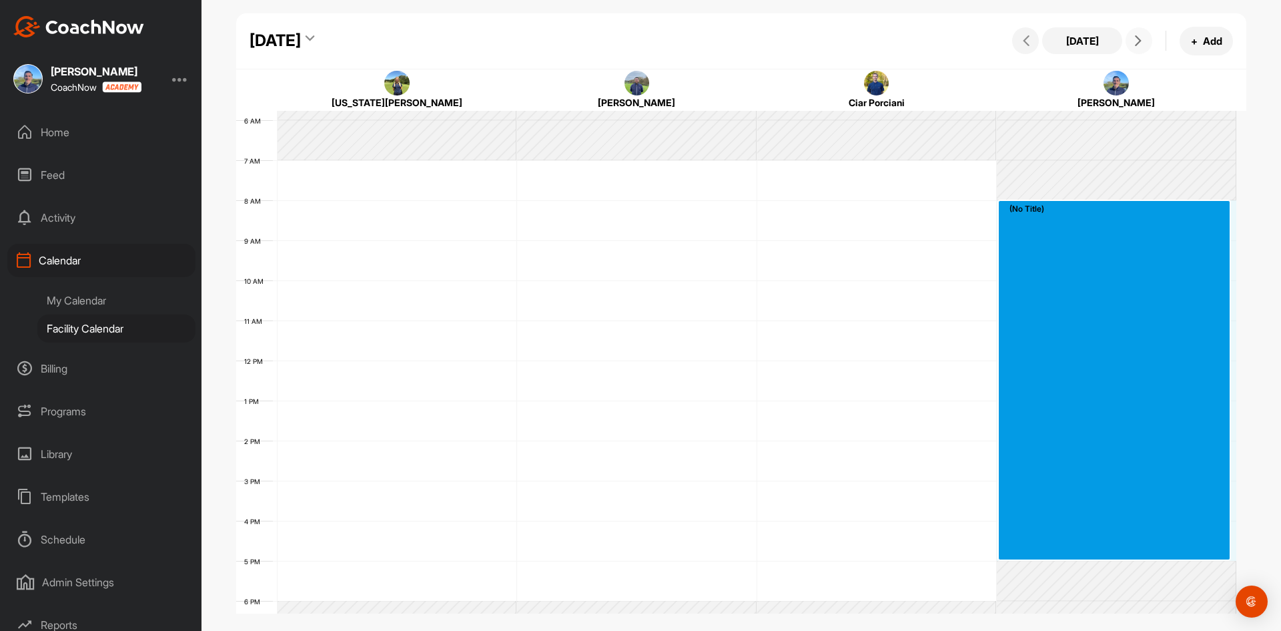
drag, startPoint x: 1044, startPoint y: 205, endPoint x: 1039, endPoint y: 547, distance: 342.4
click at [1039, 547] on div "12 AM 1 AM 2 AM 3 AM 4 AM 5 AM 6 AM 7 AM 8 AM 9 AM 10 AM 11 AM 12 PM 1 PM 2 PM …" at bounding box center [736, 360] width 1000 height 961
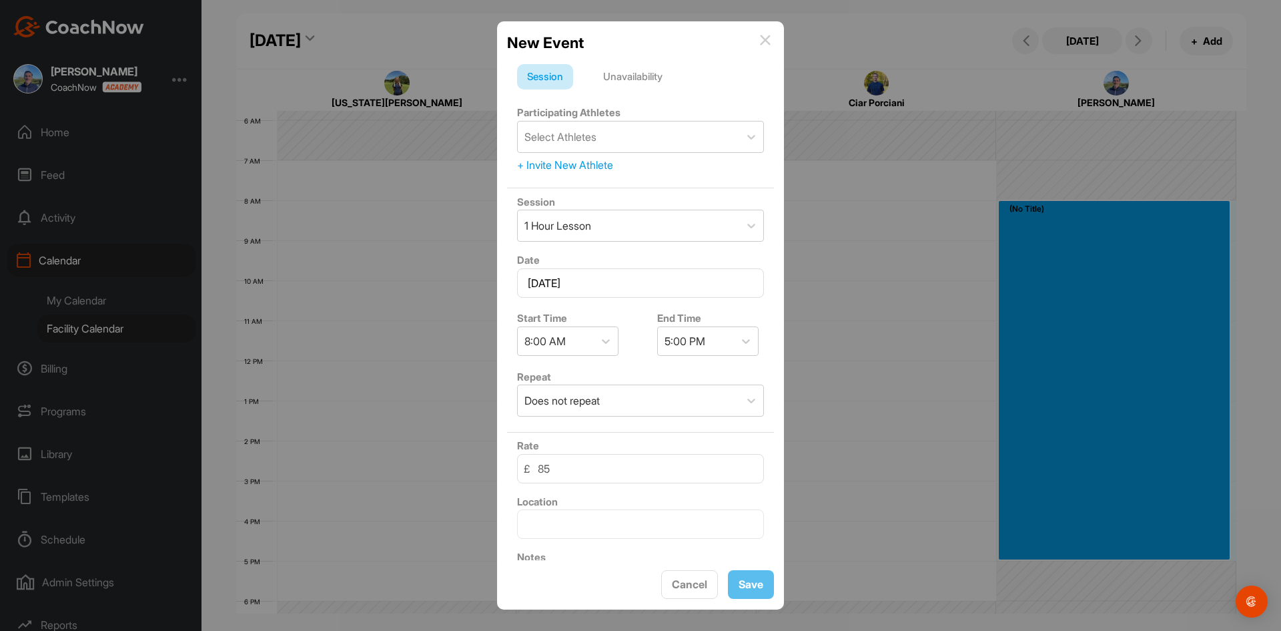
click at [624, 75] on div "Unavailability" at bounding box center [632, 76] width 79 height 25
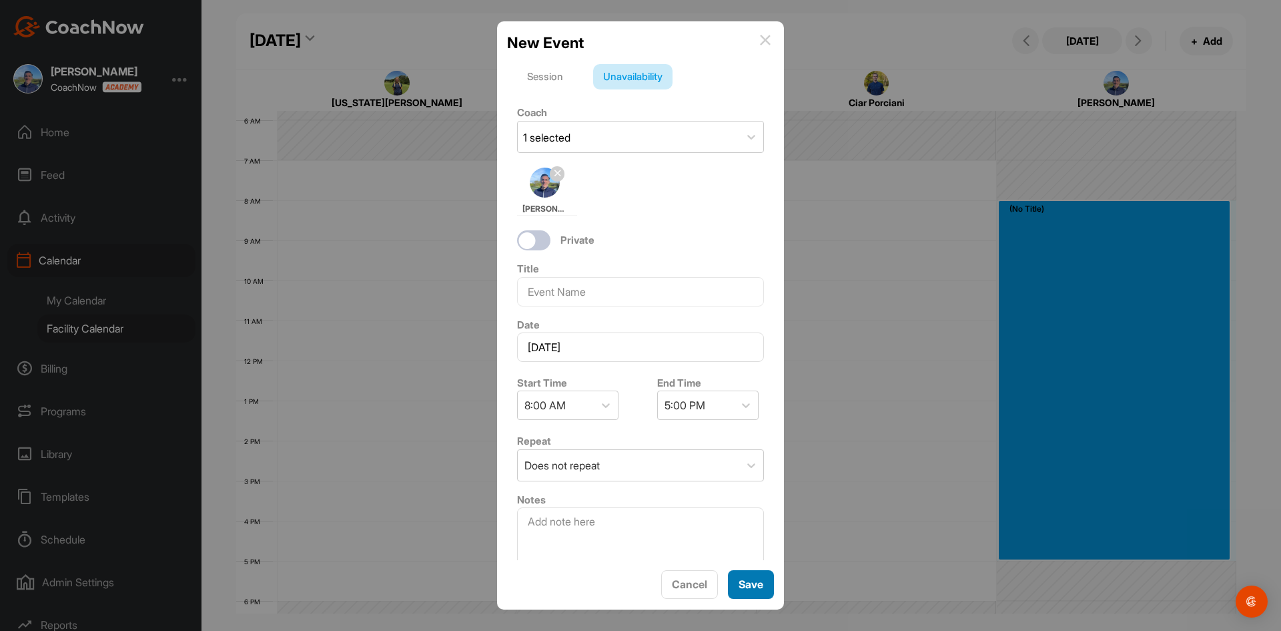
click at [751, 582] on button "Save" at bounding box center [751, 584] width 46 height 29
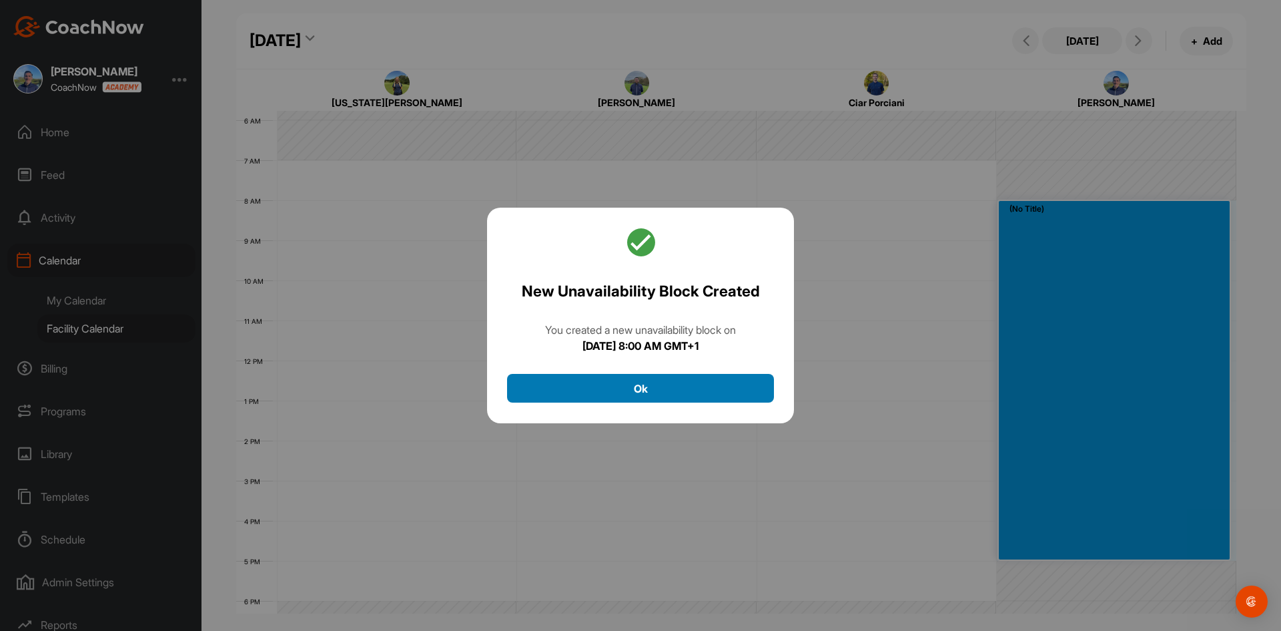
click at [662, 379] on button "Ok" at bounding box center [640, 388] width 267 height 29
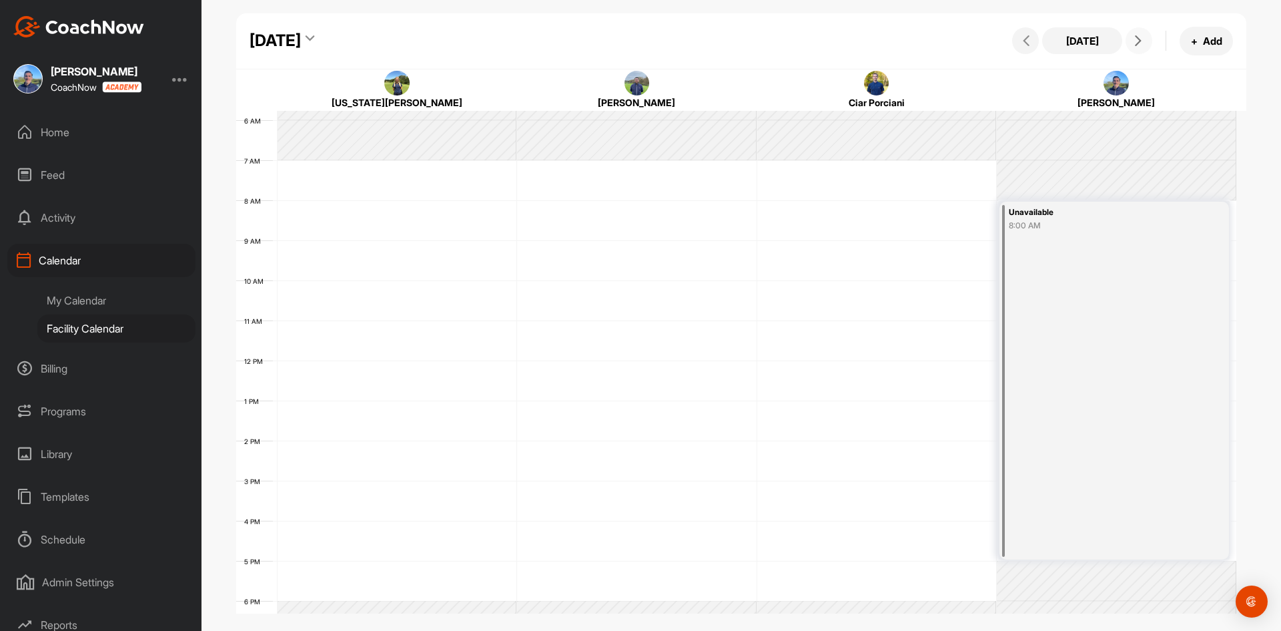
click at [1137, 37] on icon at bounding box center [1138, 40] width 11 height 11
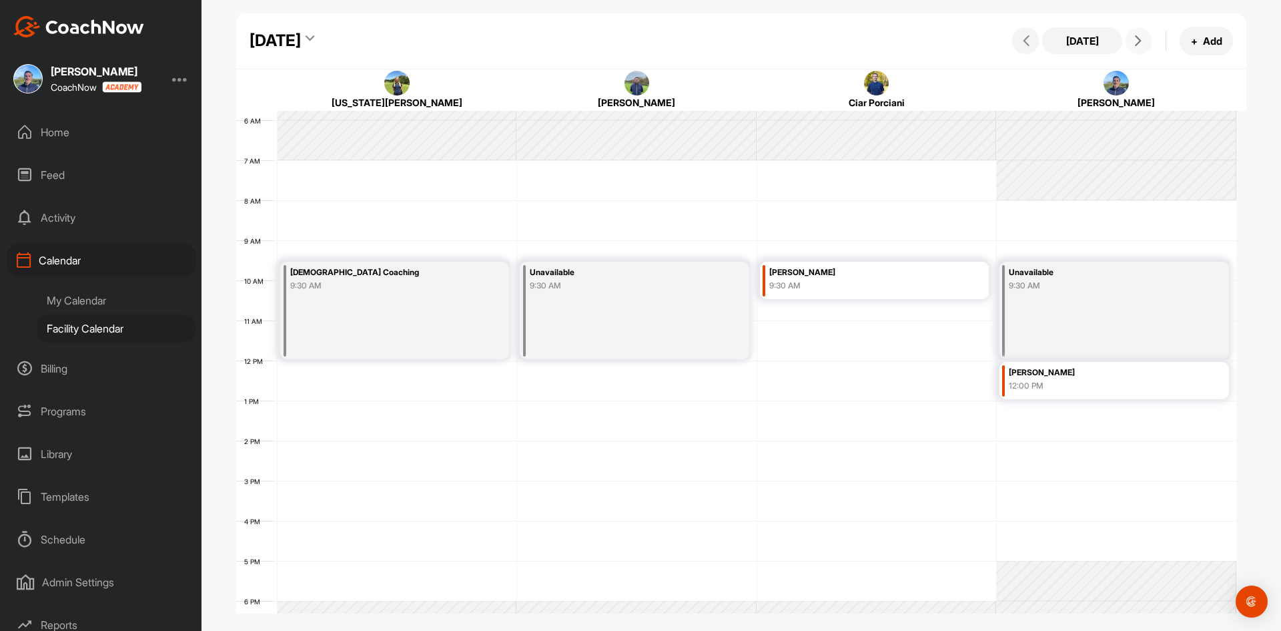
click at [1144, 40] on span at bounding box center [1139, 40] width 16 height 11
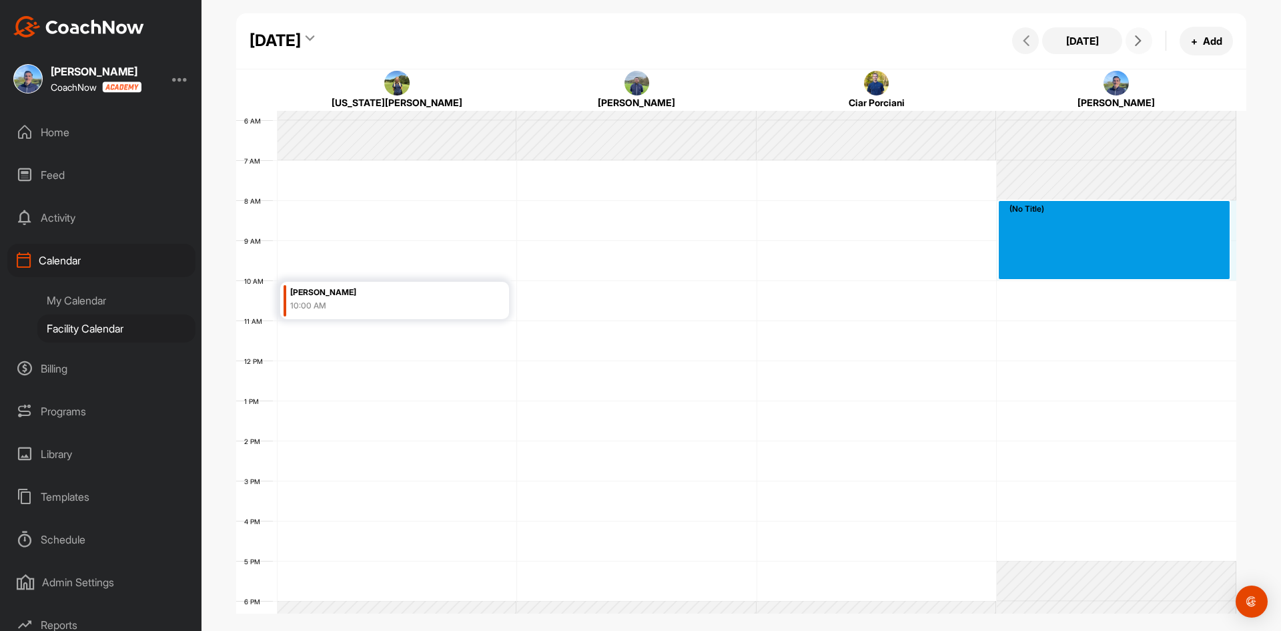
drag, startPoint x: 1056, startPoint y: 206, endPoint x: 1049, endPoint y: 270, distance: 64.4
click at [1049, 270] on div "12 AM 1 AM 2 AM 3 AM 4 AM 5 AM 6 AM 7 AM 8 AM 9 AM 10 AM 11 AM 12 PM 1 PM 2 PM …" at bounding box center [736, 360] width 1000 height 961
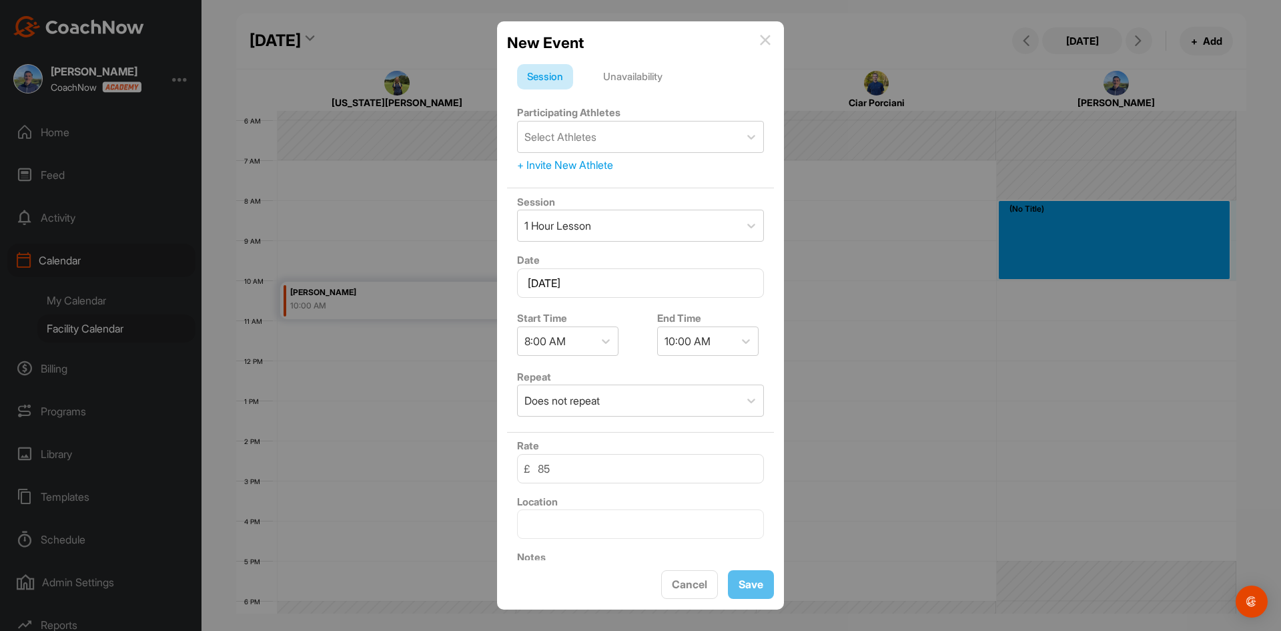
click at [617, 79] on div "Unavailability" at bounding box center [632, 76] width 79 height 25
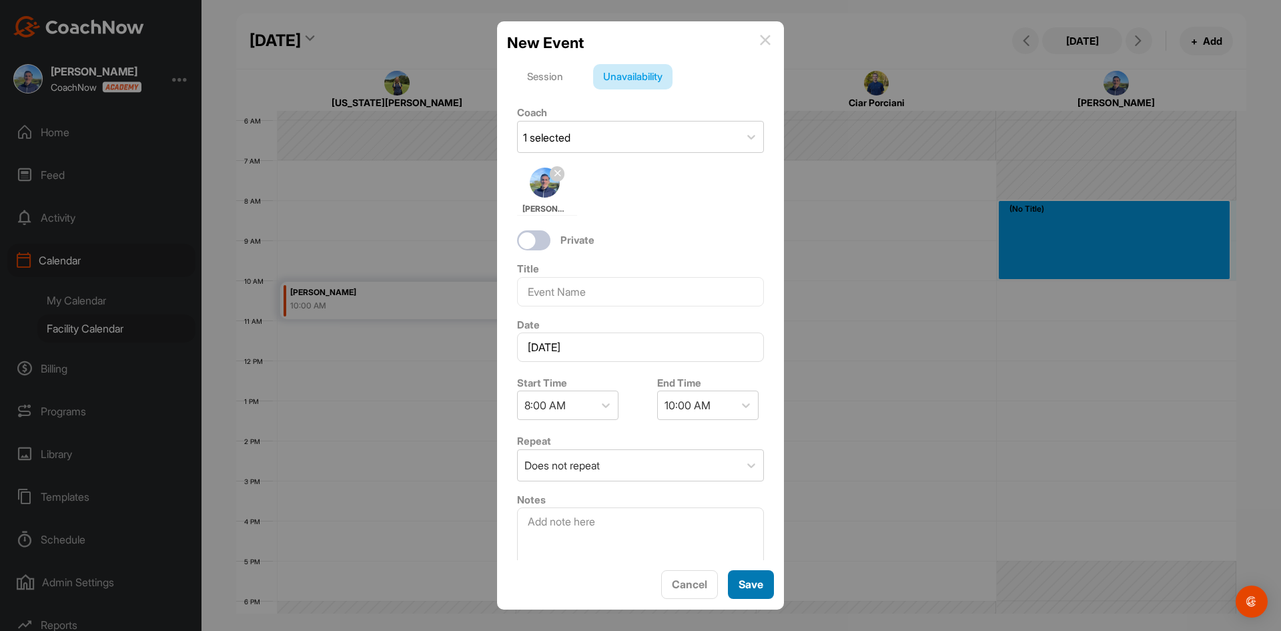
click at [731, 576] on button "Save" at bounding box center [751, 584] width 46 height 29
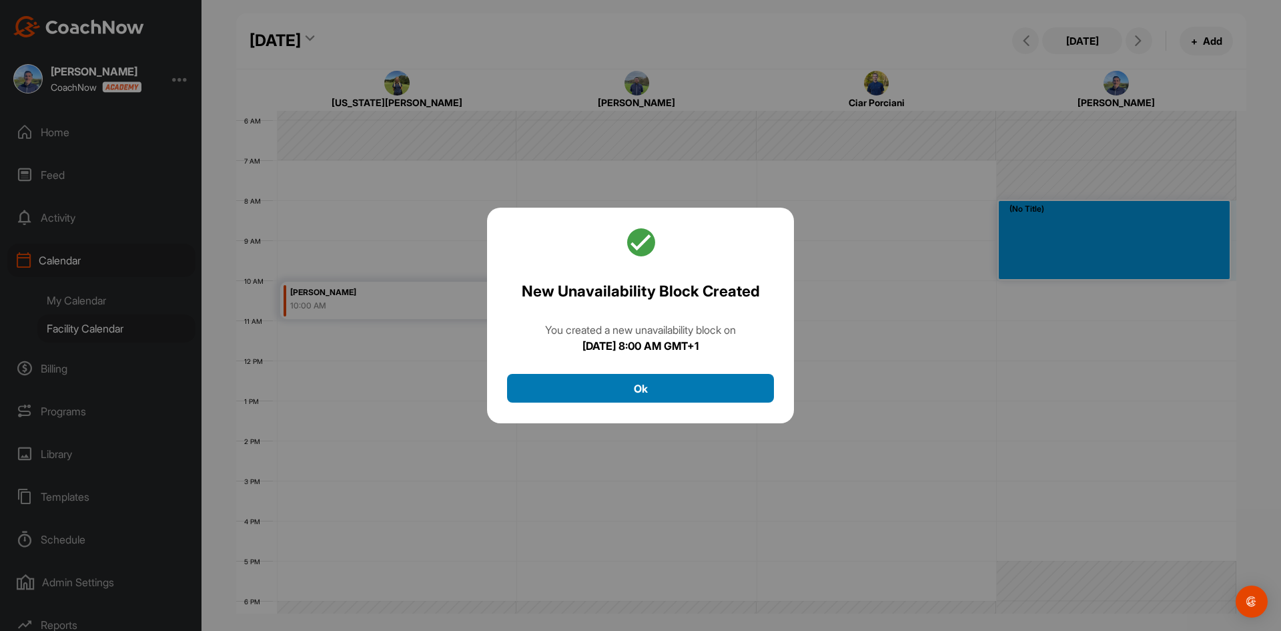
click at [700, 380] on button "Ok" at bounding box center [640, 388] width 267 height 29
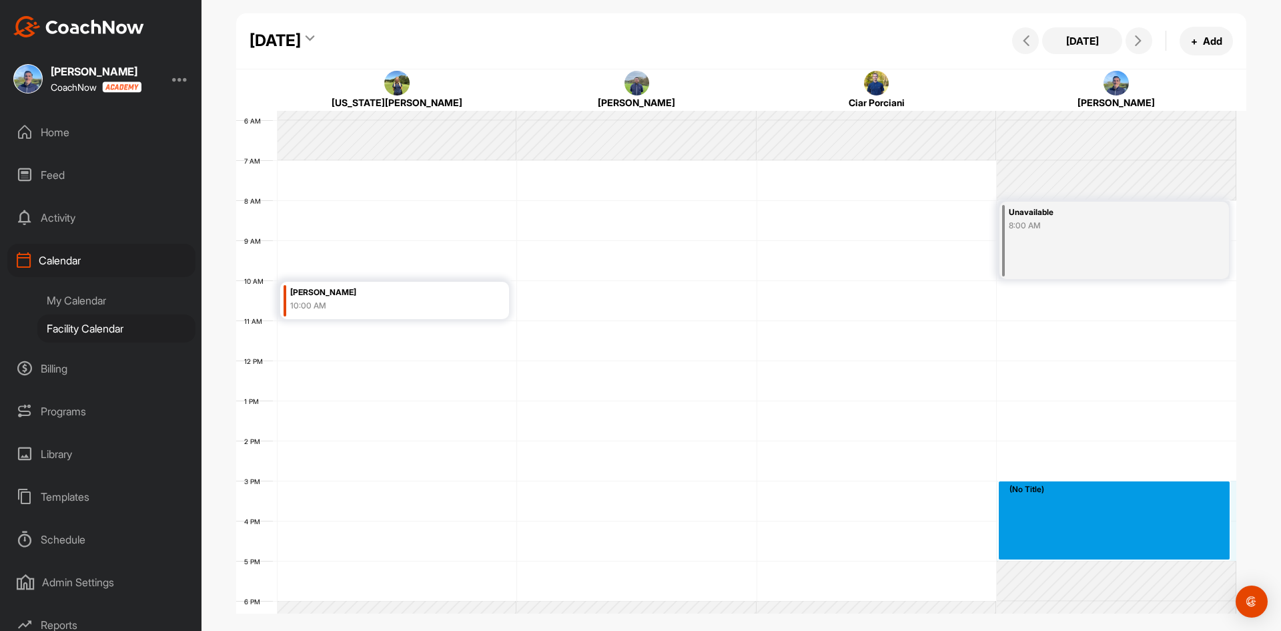
drag, startPoint x: 1027, startPoint y: 490, endPoint x: 1044, endPoint y: 551, distance: 62.5
click at [1044, 551] on div "12 AM 1 AM 2 AM 3 AM 4 AM 5 AM 6 AM 7 AM 8 AM 9 AM 10 AM 11 AM 12 PM 1 PM 2 PM …" at bounding box center [736, 360] width 1000 height 961
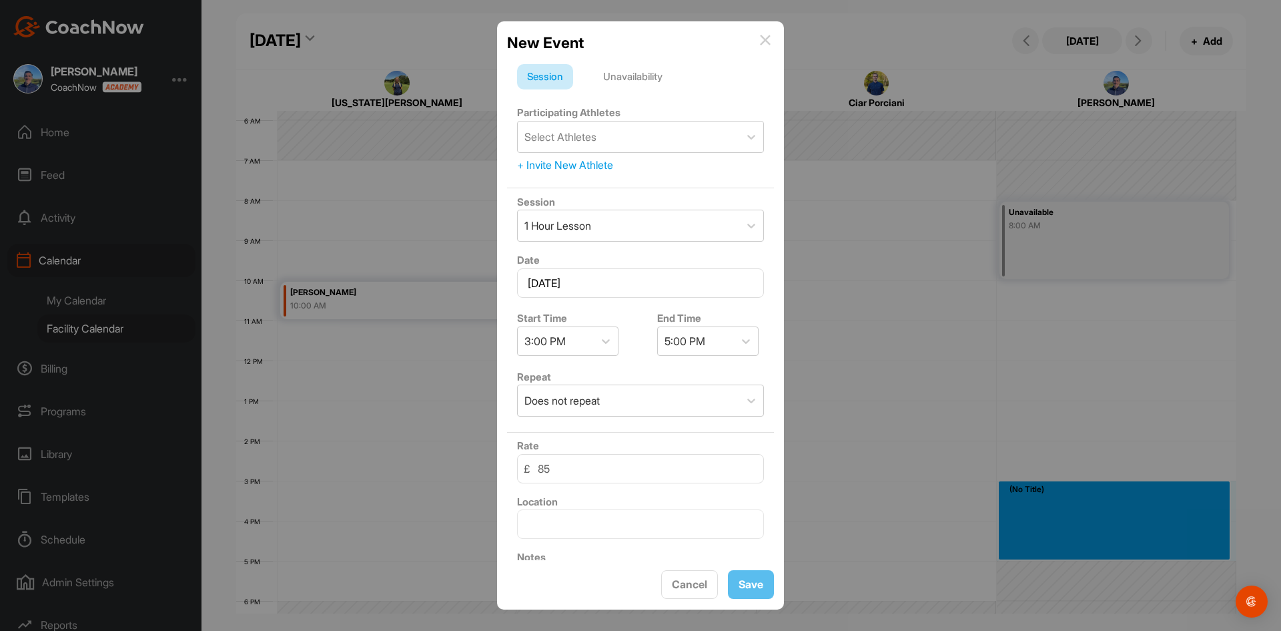
click at [638, 70] on div "Unavailability" at bounding box center [632, 76] width 79 height 25
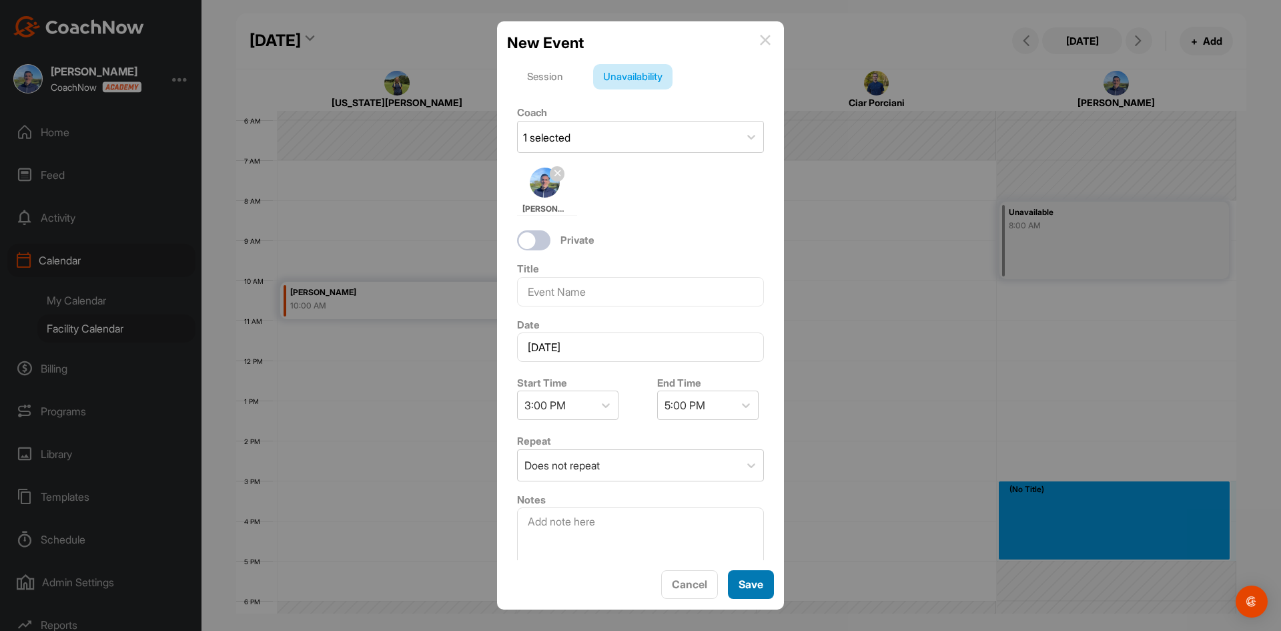
click at [752, 581] on button "Save" at bounding box center [751, 584] width 46 height 29
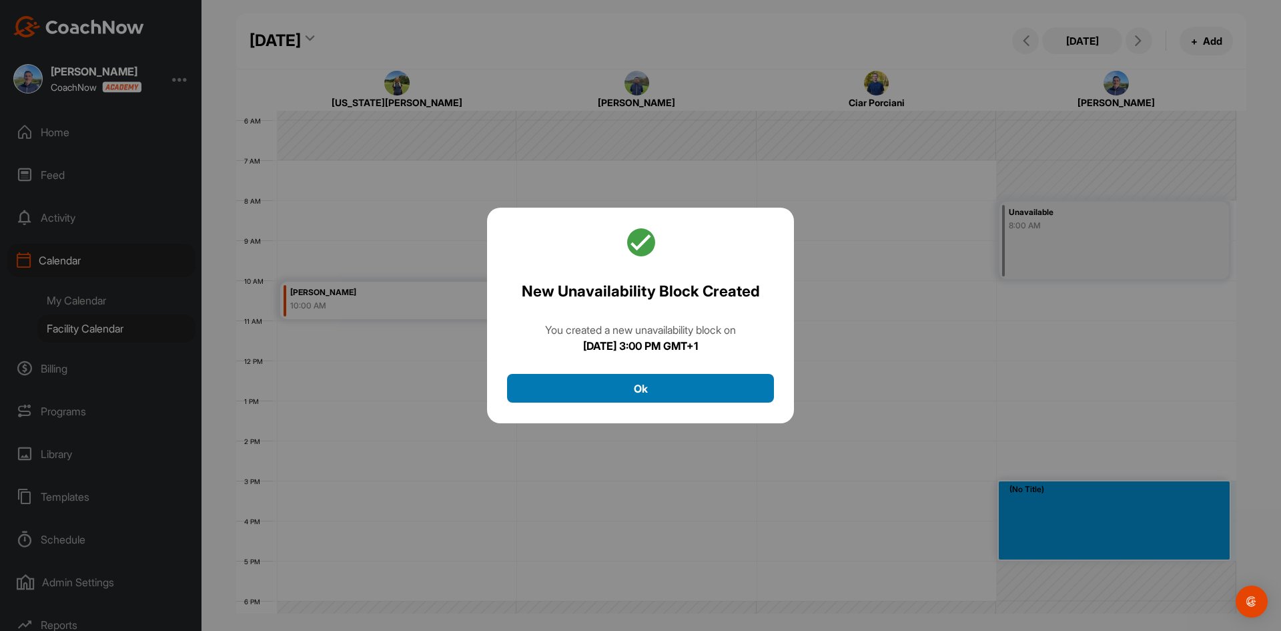
click at [687, 386] on button "Ok" at bounding box center [640, 388] width 267 height 29
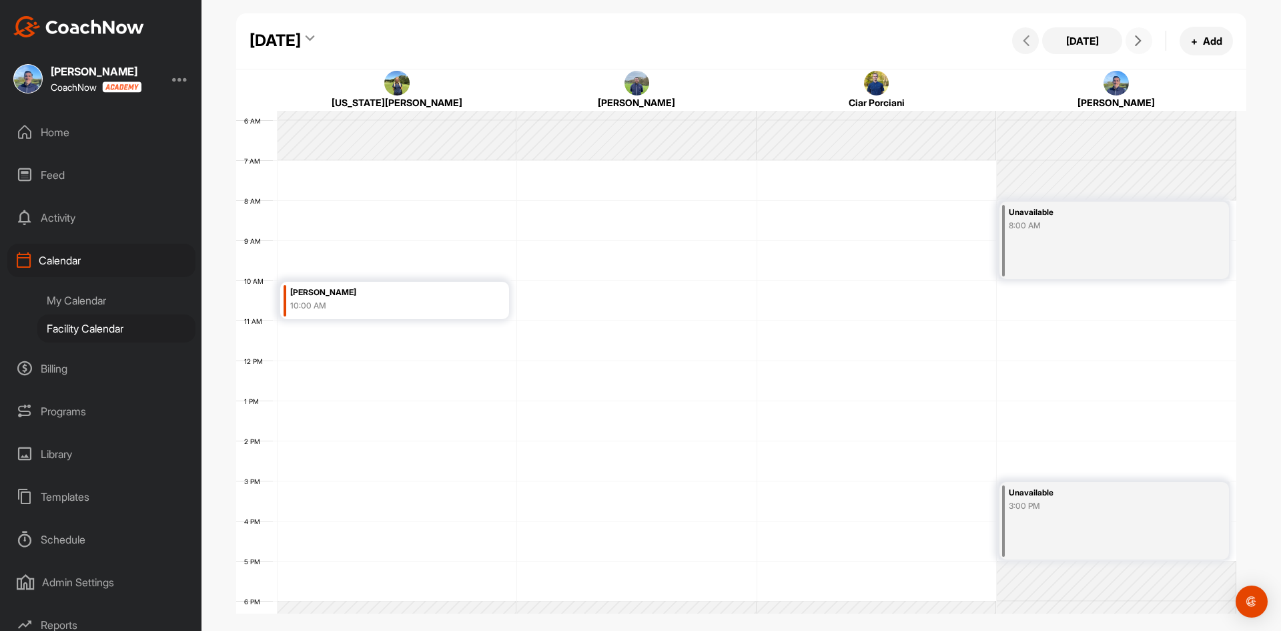
click at [1148, 44] on button at bounding box center [1139, 40] width 27 height 27
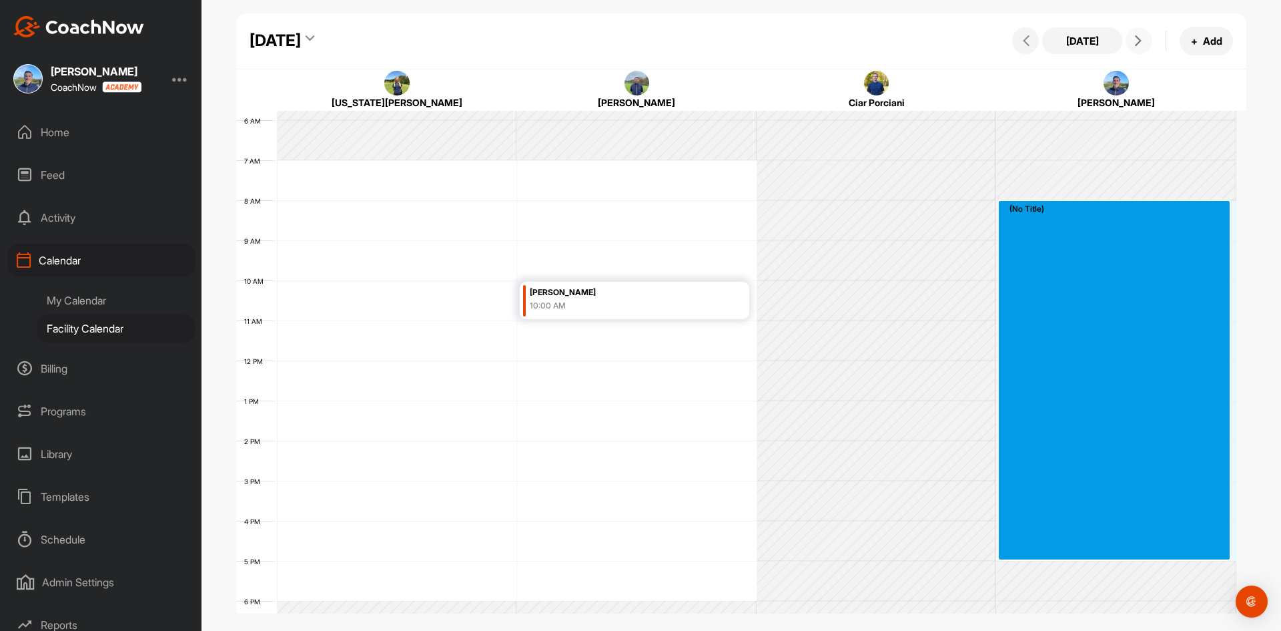
drag, startPoint x: 1064, startPoint y: 211, endPoint x: 1058, endPoint y: 550, distance: 339.1
click at [1058, 550] on div "12 AM 1 AM 2 AM 3 AM 4 AM 5 AM 6 AM 7 AM 8 AM 9 AM 10 AM 11 AM 12 PM 1 PM 2 PM …" at bounding box center [736, 360] width 1000 height 961
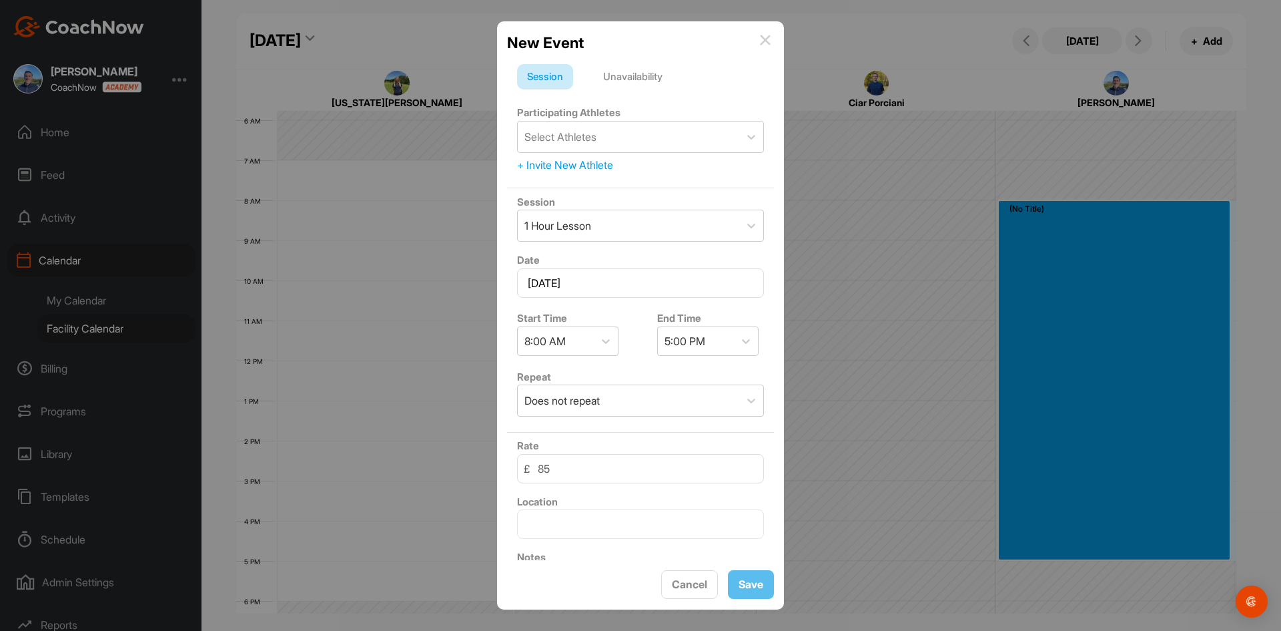
click at [648, 71] on div "Unavailability" at bounding box center [632, 76] width 79 height 25
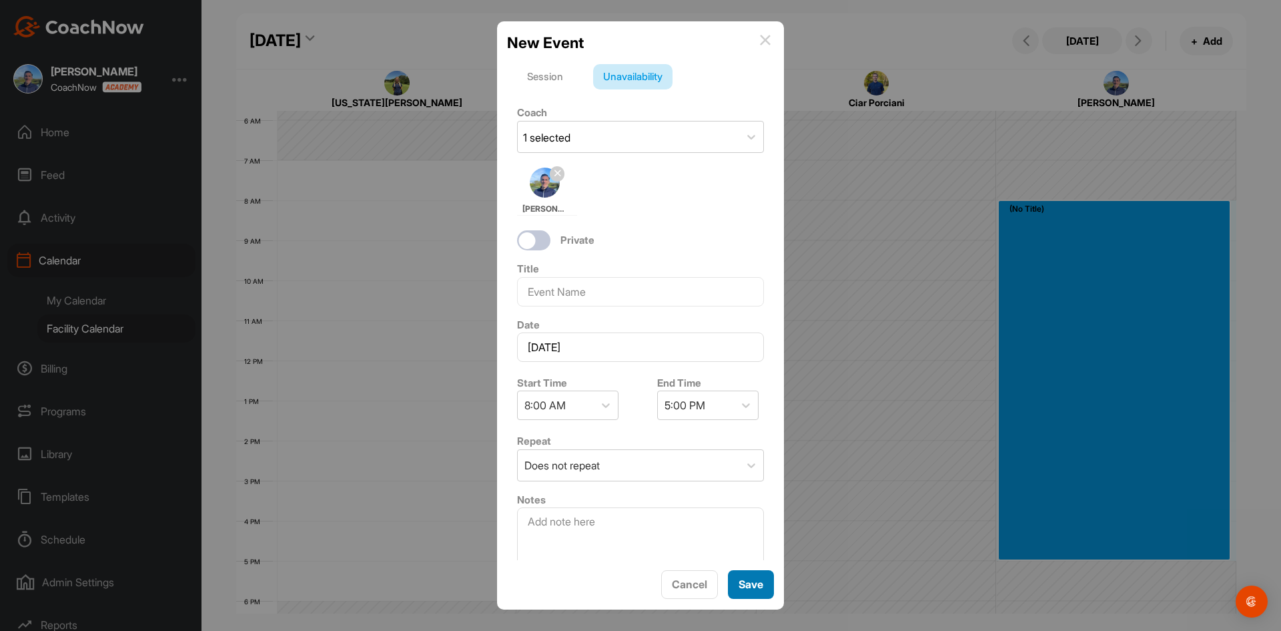
click at [761, 585] on button "Save" at bounding box center [751, 584] width 46 height 29
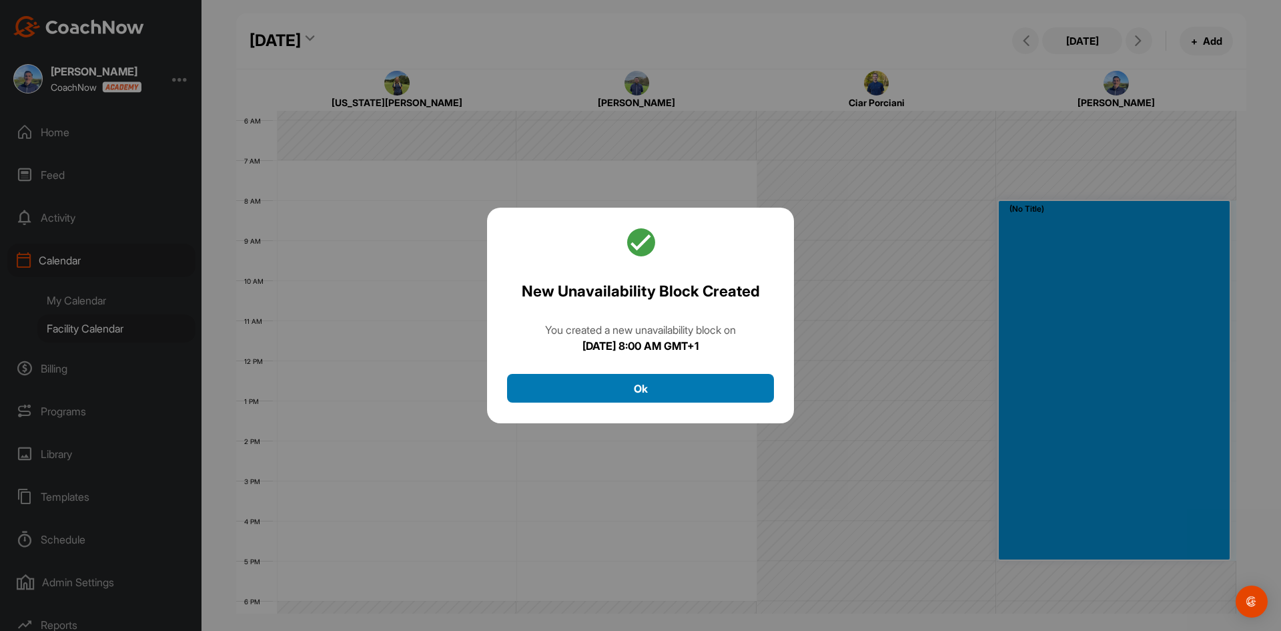
click at [702, 388] on button "Ok" at bounding box center [640, 388] width 267 height 29
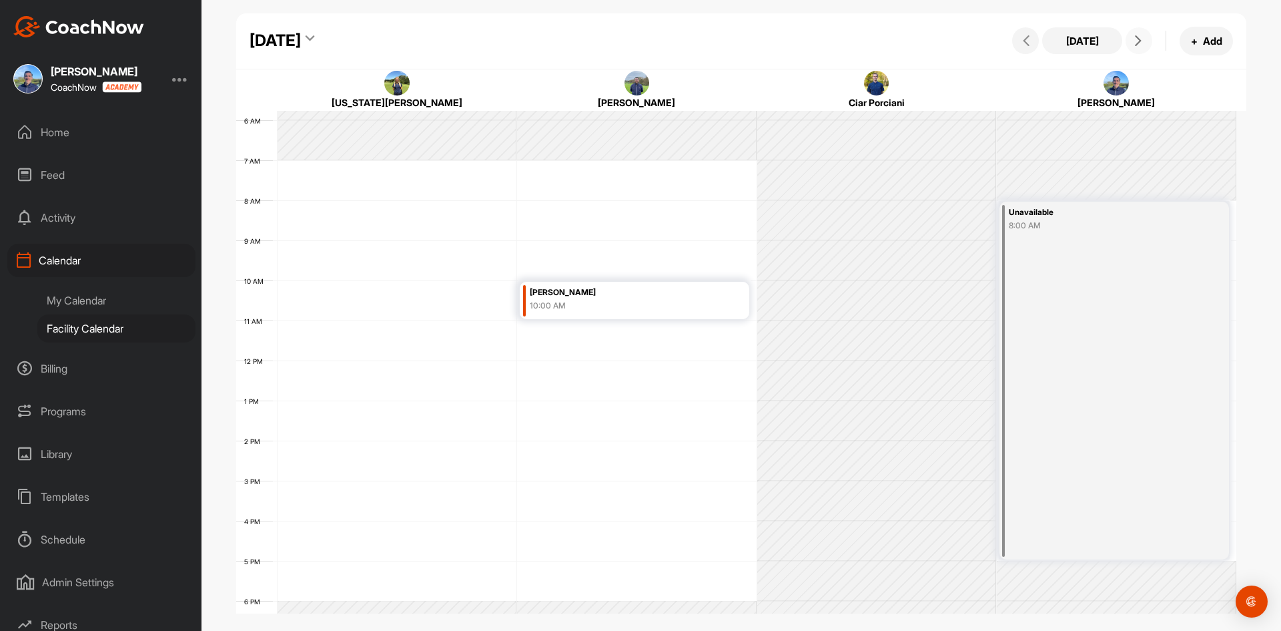
click at [1146, 39] on span at bounding box center [1139, 40] width 16 height 11
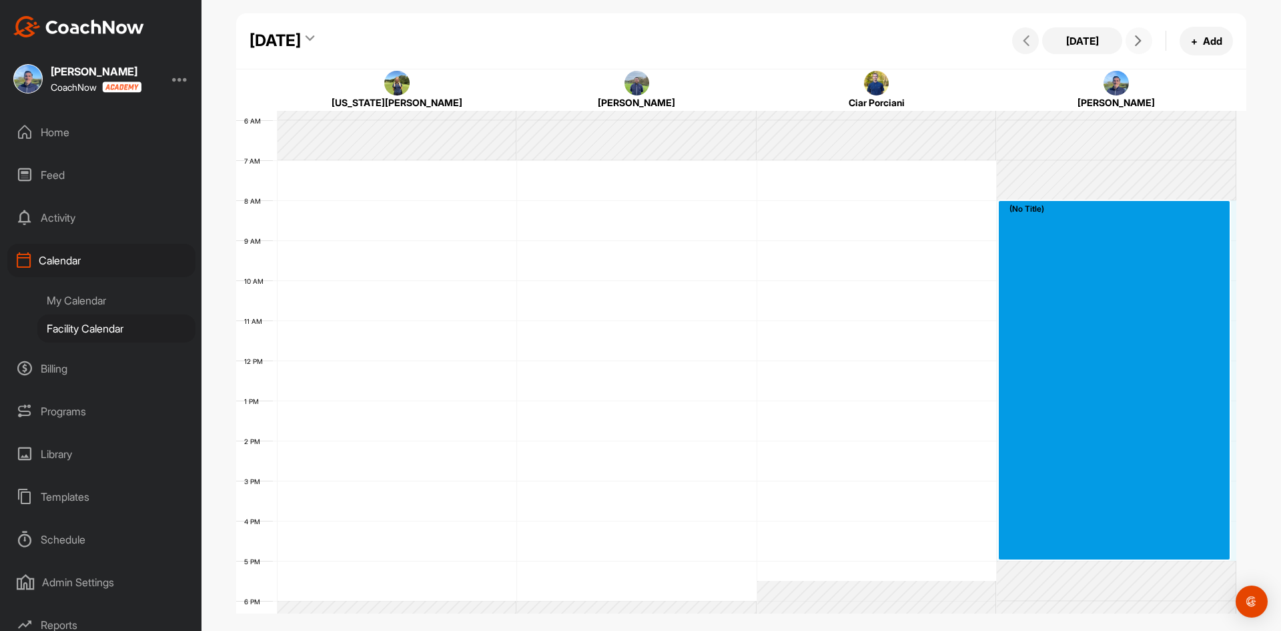
drag, startPoint x: 1036, startPoint y: 208, endPoint x: 1070, endPoint y: 548, distance: 341.4
click at [1070, 548] on div "12 AM 1 AM 2 AM 3 AM 4 AM 5 AM 6 AM 7 AM 8 AM 9 AM 10 AM 11 AM 12 PM 1 PM 2 PM …" at bounding box center [736, 360] width 1000 height 961
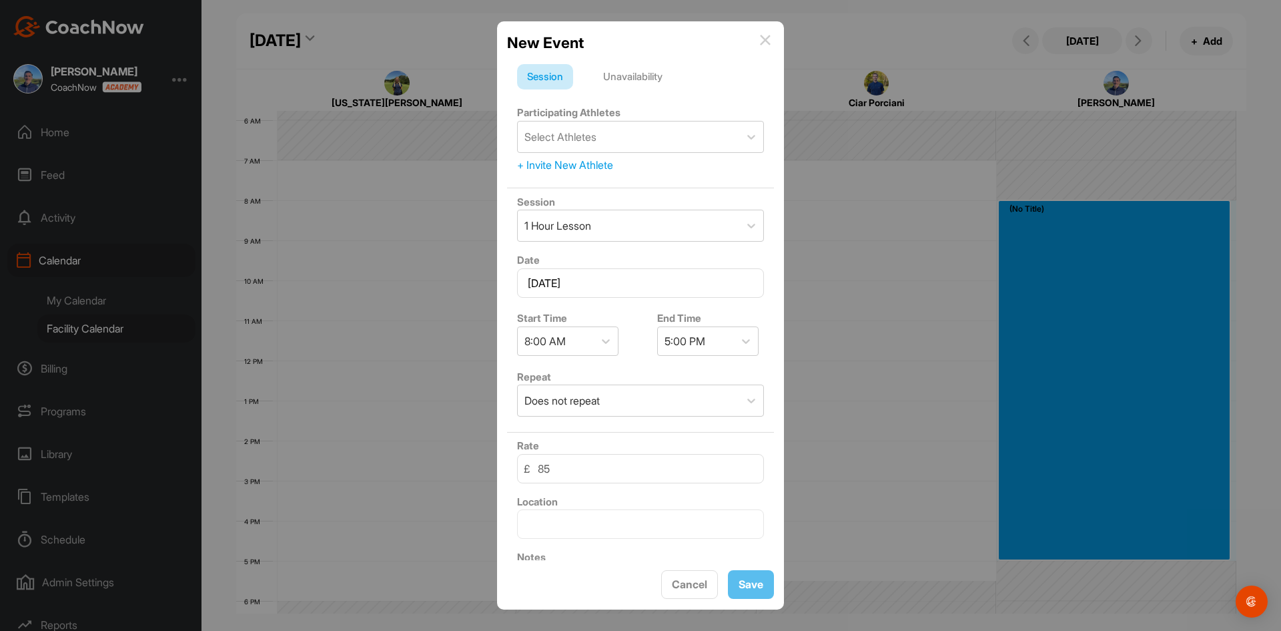
click at [653, 76] on div "Unavailability" at bounding box center [632, 76] width 79 height 25
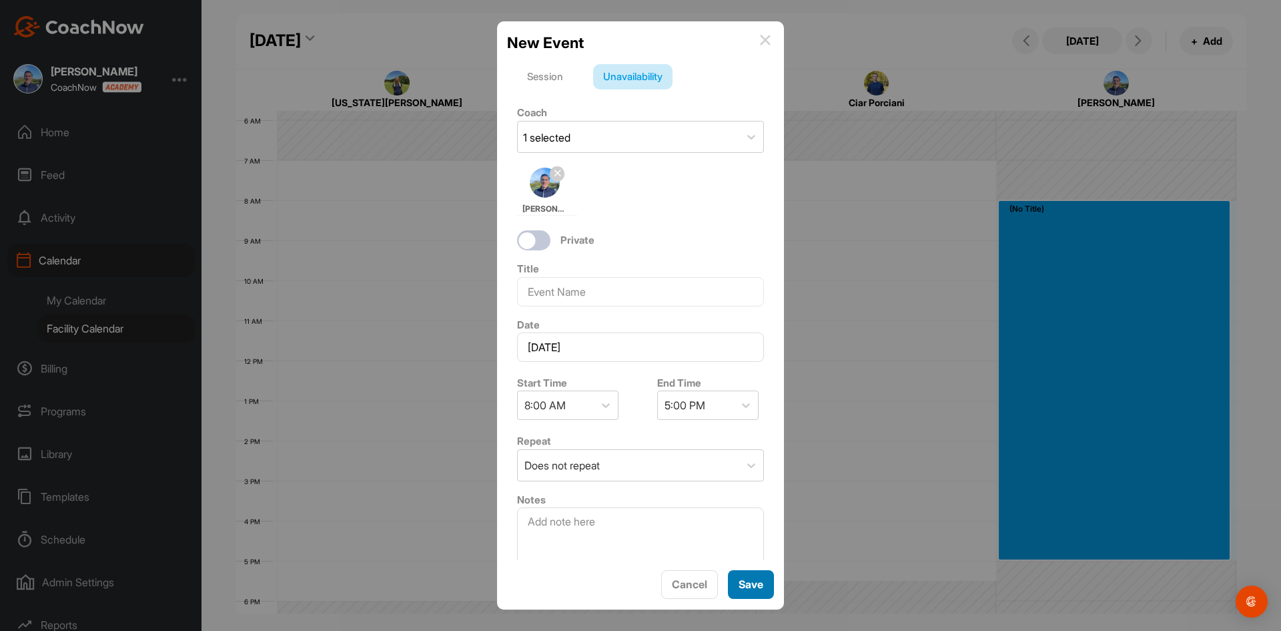
click at [755, 579] on button "Save" at bounding box center [751, 584] width 46 height 29
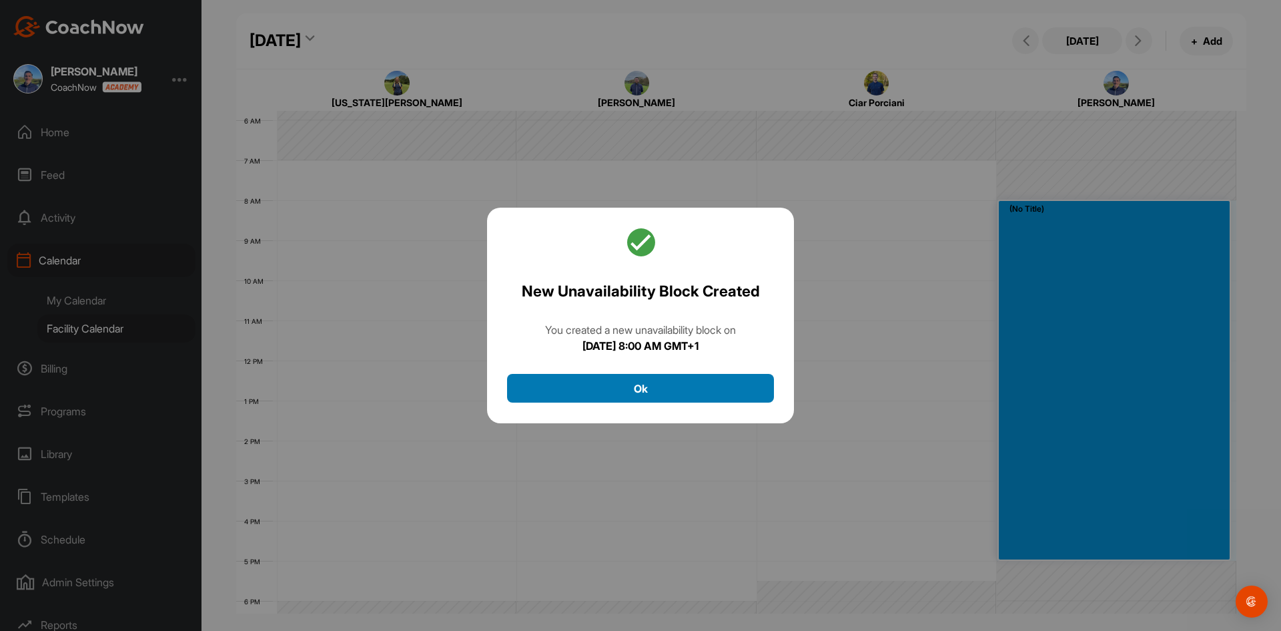
click at [683, 383] on button "Ok" at bounding box center [640, 388] width 267 height 29
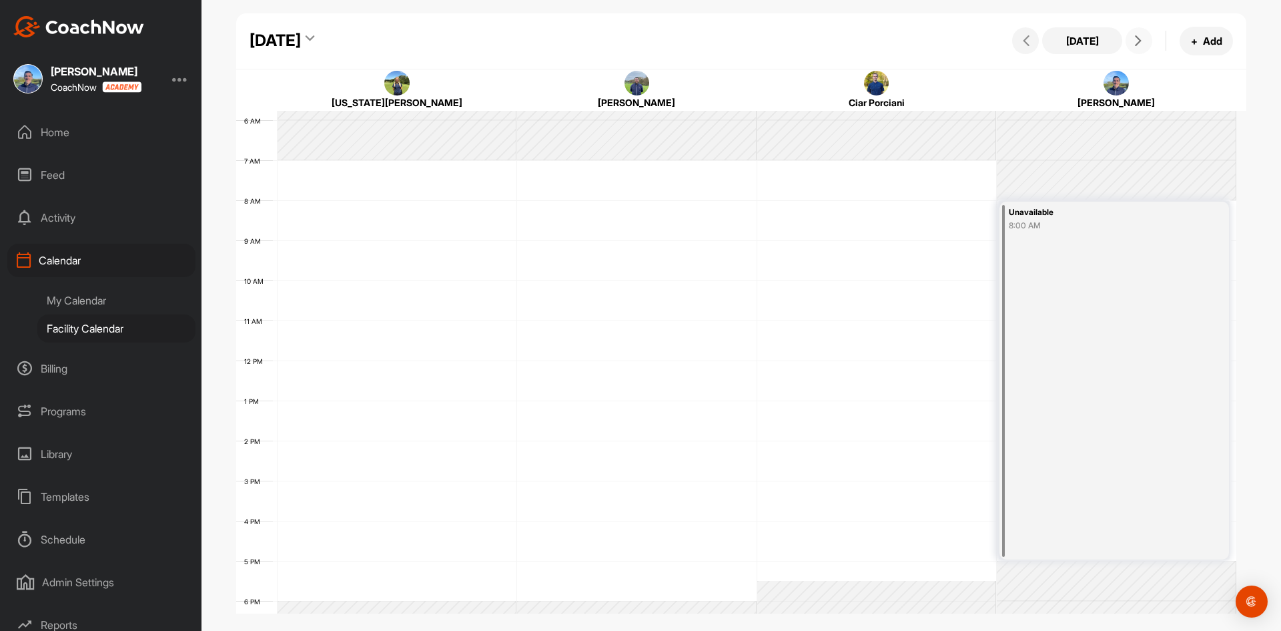
click at [1135, 38] on icon at bounding box center [1138, 40] width 11 height 11
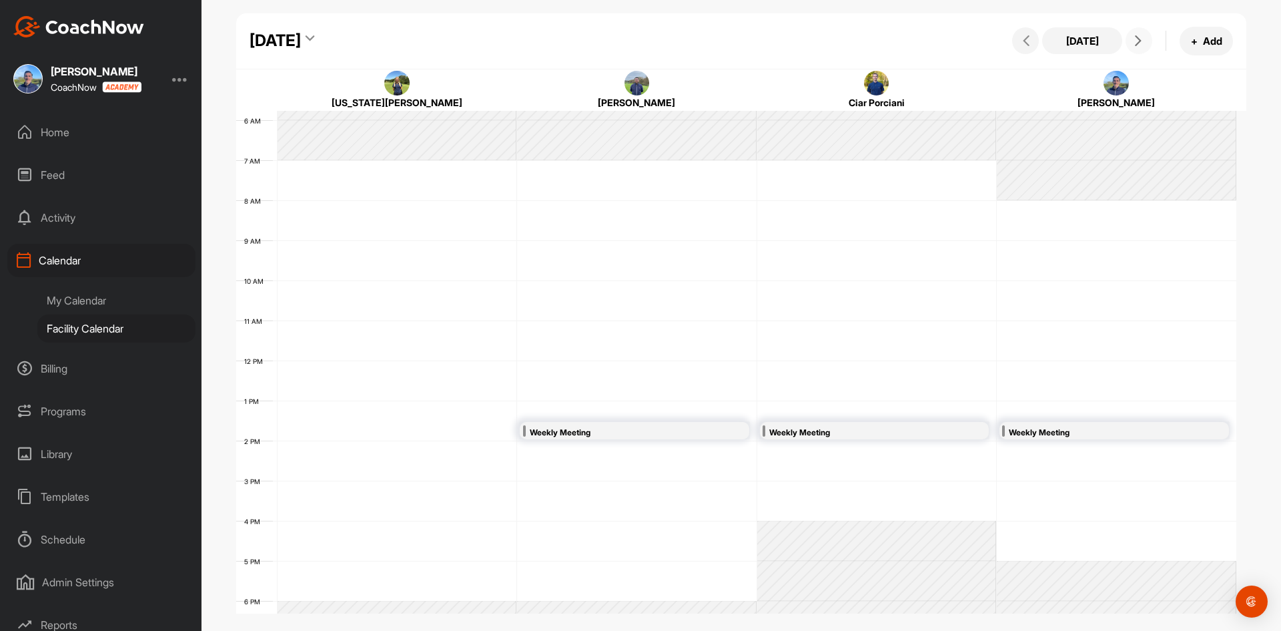
click at [1138, 40] on icon at bounding box center [1138, 40] width 11 height 11
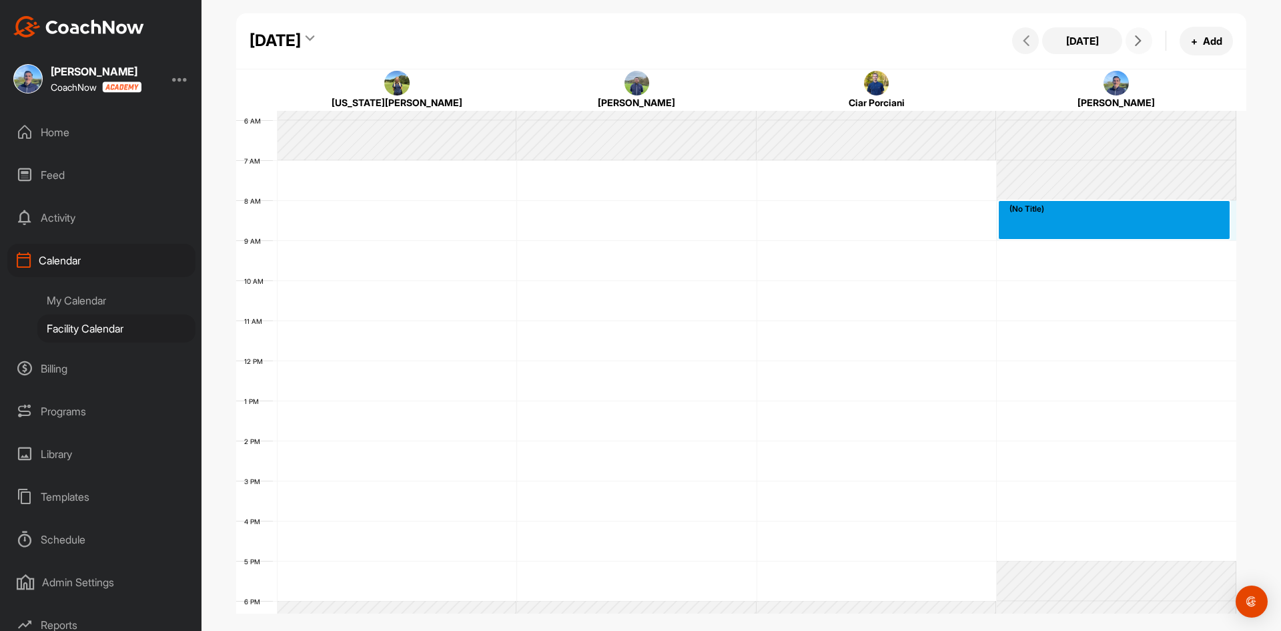
drag, startPoint x: 1048, startPoint y: 210, endPoint x: 1054, endPoint y: 230, distance: 20.3
click at [1054, 230] on div "12 AM 1 AM 2 AM 3 AM 4 AM 5 AM 6 AM 7 AM 8 AM 9 AM 10 AM 11 AM 12 PM 1 PM 2 PM …" at bounding box center [736, 360] width 1000 height 961
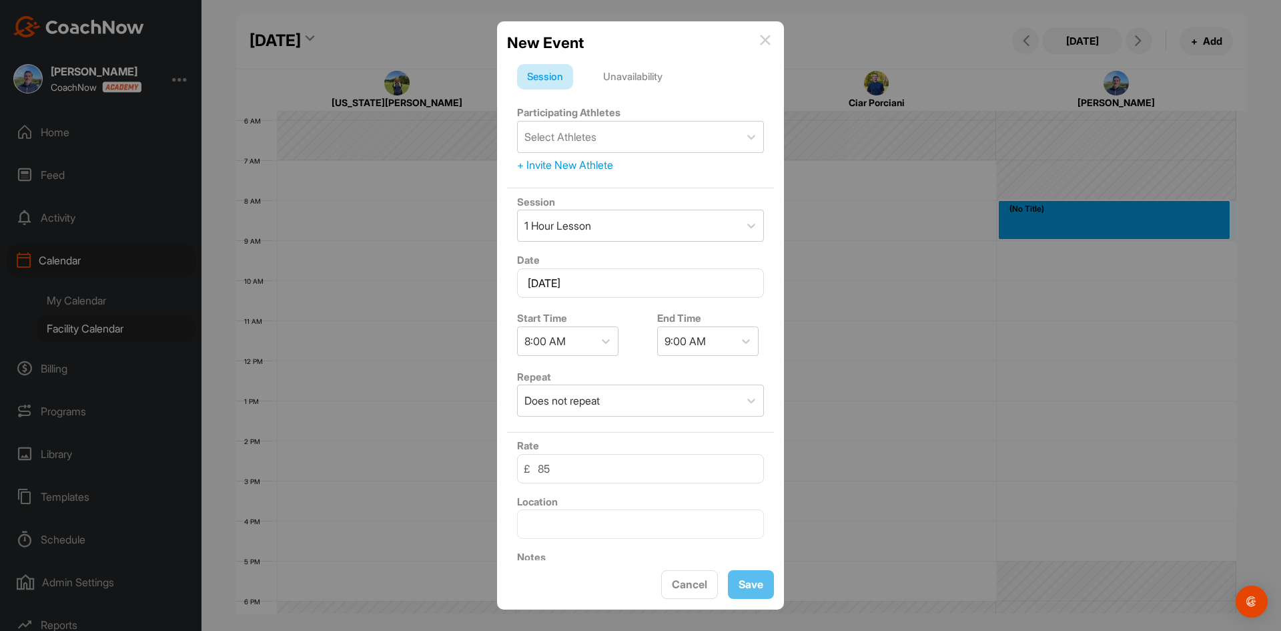
click at [627, 71] on div "Unavailability" at bounding box center [632, 76] width 79 height 25
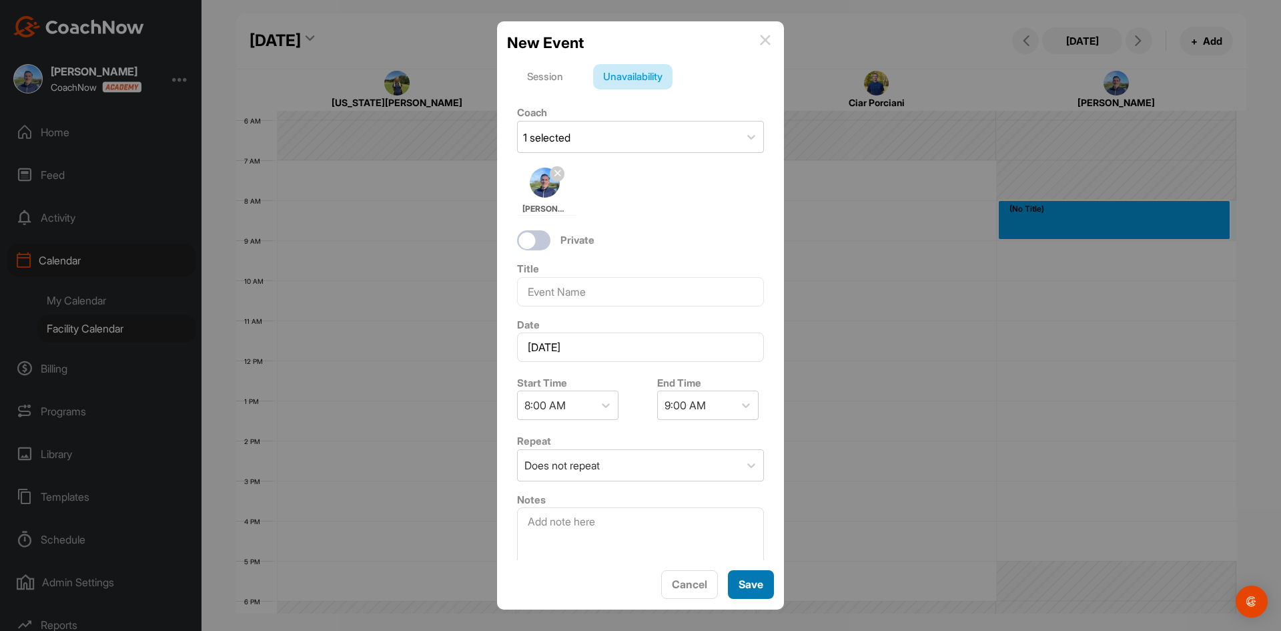
click at [743, 579] on button "Save" at bounding box center [751, 584] width 46 height 29
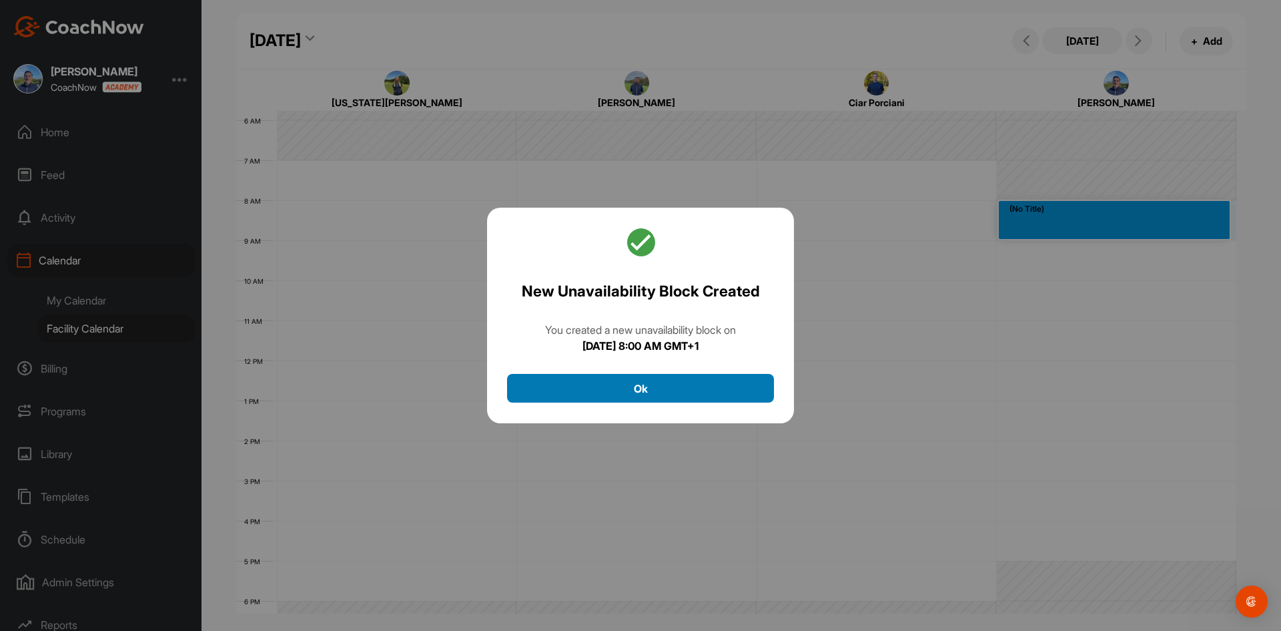
click at [669, 388] on button "Ok" at bounding box center [640, 388] width 267 height 29
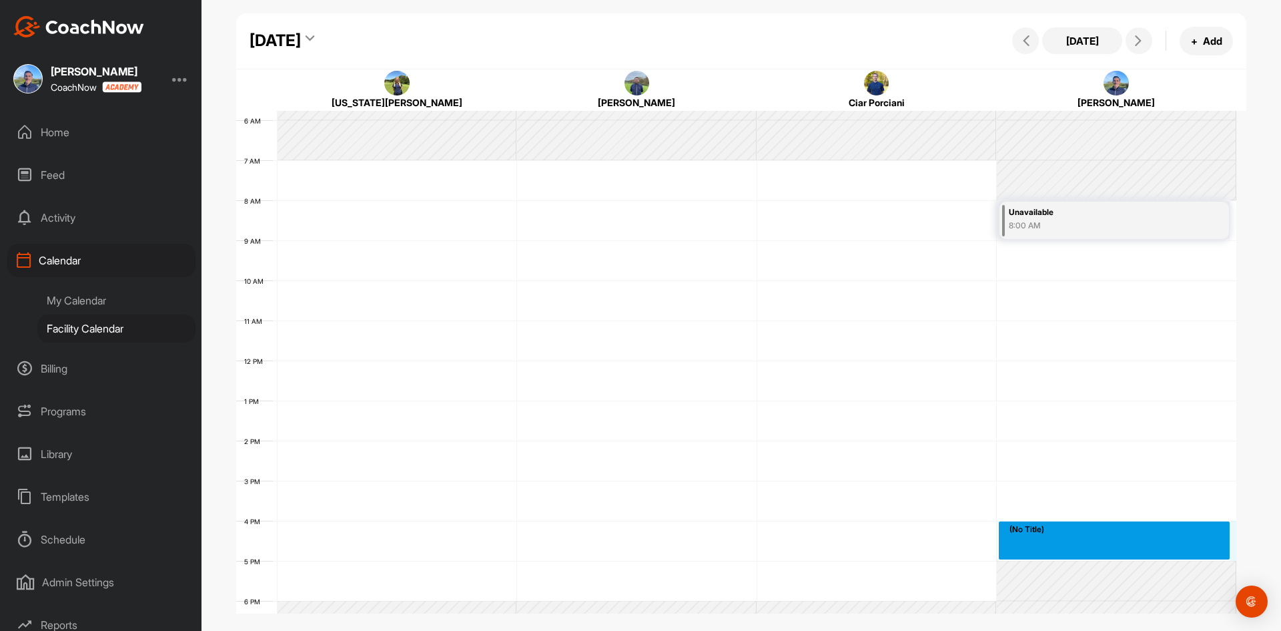
drag, startPoint x: 1016, startPoint y: 527, endPoint x: 1019, endPoint y: 545, distance: 18.3
click at [1019, 545] on div "12 AM 1 AM 2 AM 3 AM 4 AM 5 AM 6 AM 7 AM 8 AM 9 AM 10 AM 11 AM 12 PM 1 PM 2 PM …" at bounding box center [736, 360] width 1000 height 961
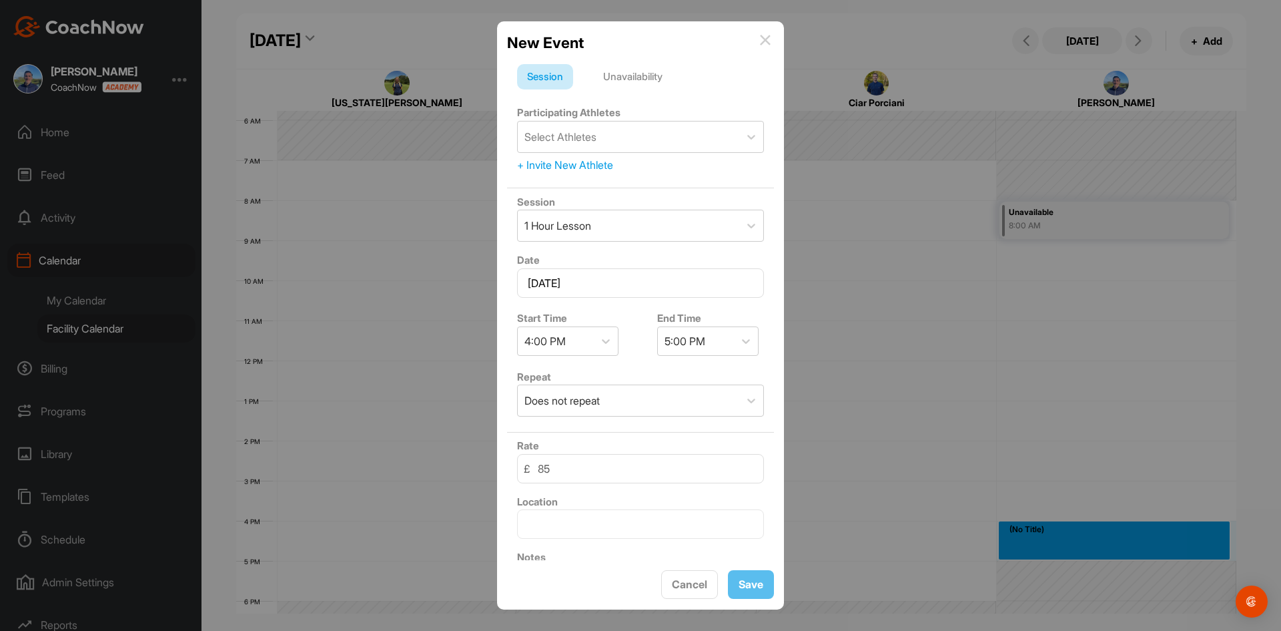
click at [628, 75] on div "Unavailability" at bounding box center [632, 76] width 79 height 25
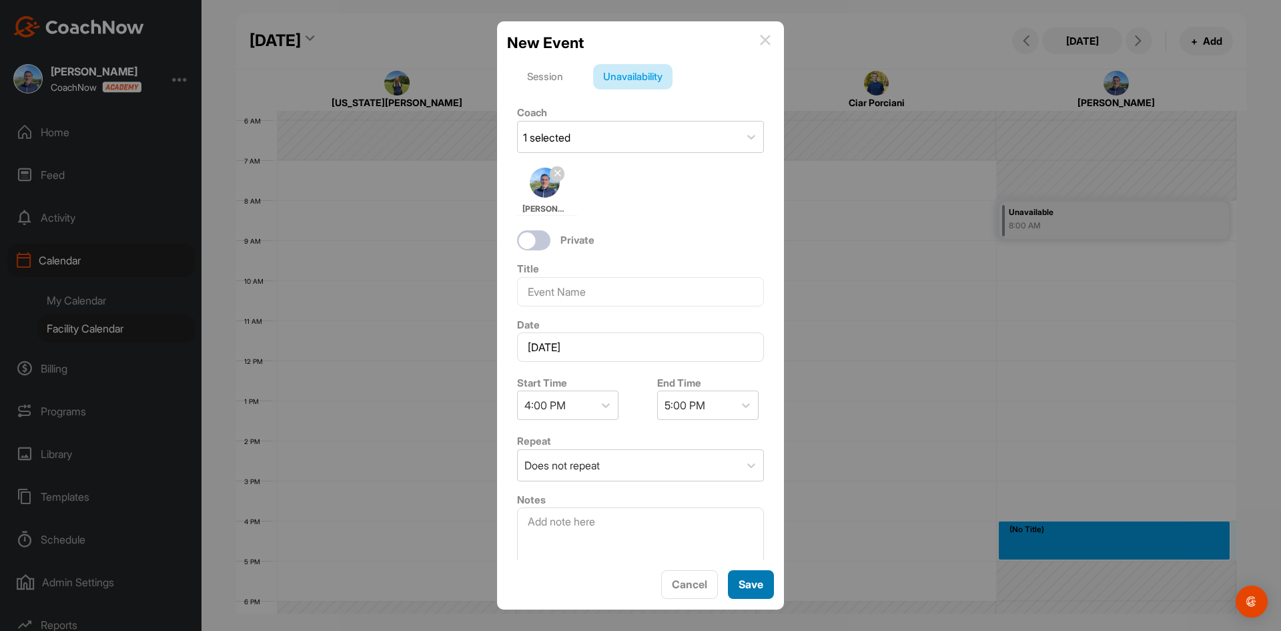
click at [751, 582] on button "Save" at bounding box center [751, 584] width 46 height 29
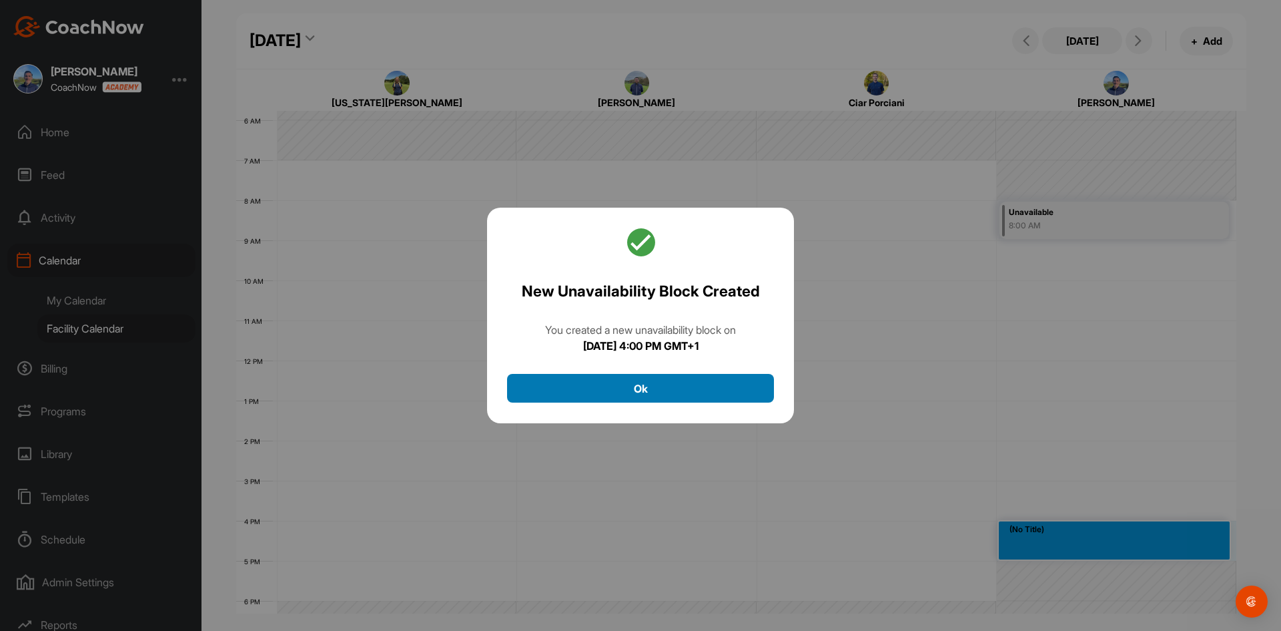
click at [683, 390] on button "Ok" at bounding box center [640, 388] width 267 height 29
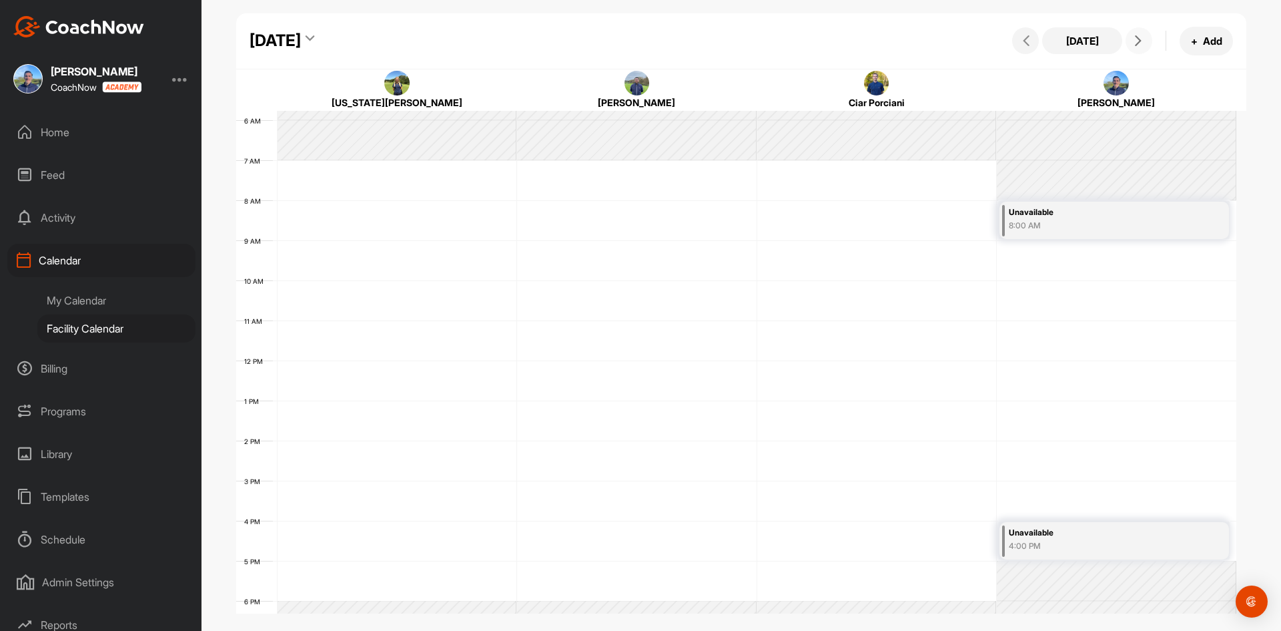
click at [1139, 41] on icon at bounding box center [1138, 40] width 11 height 11
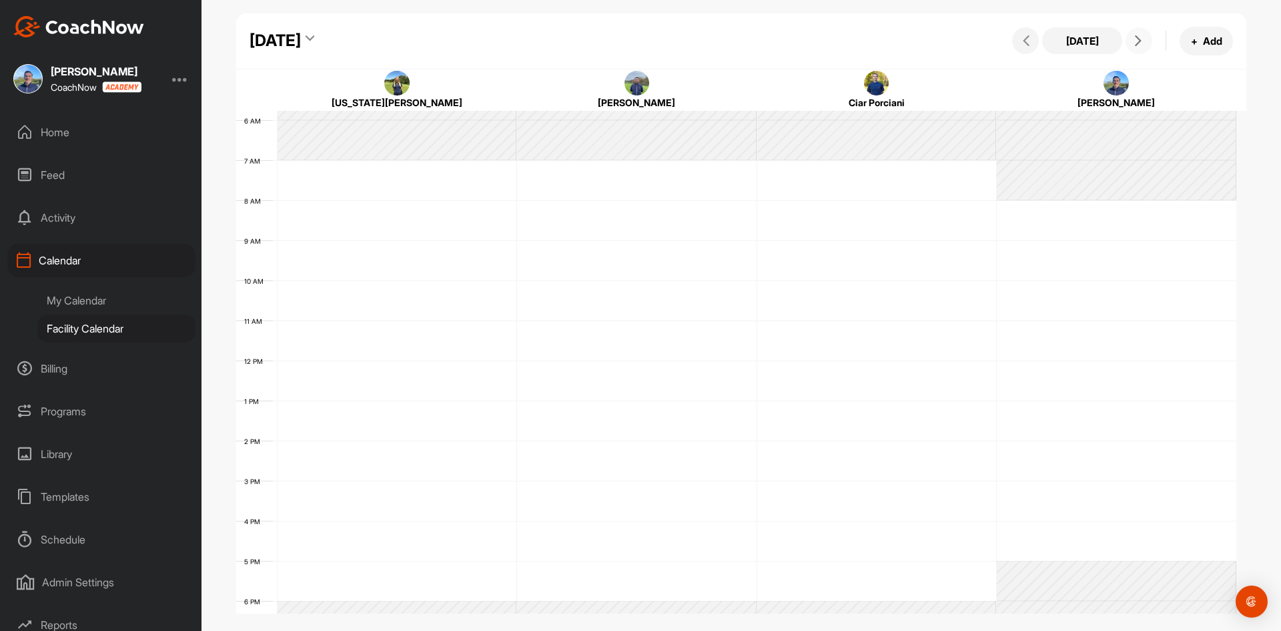
click at [1136, 43] on icon at bounding box center [1138, 40] width 11 height 11
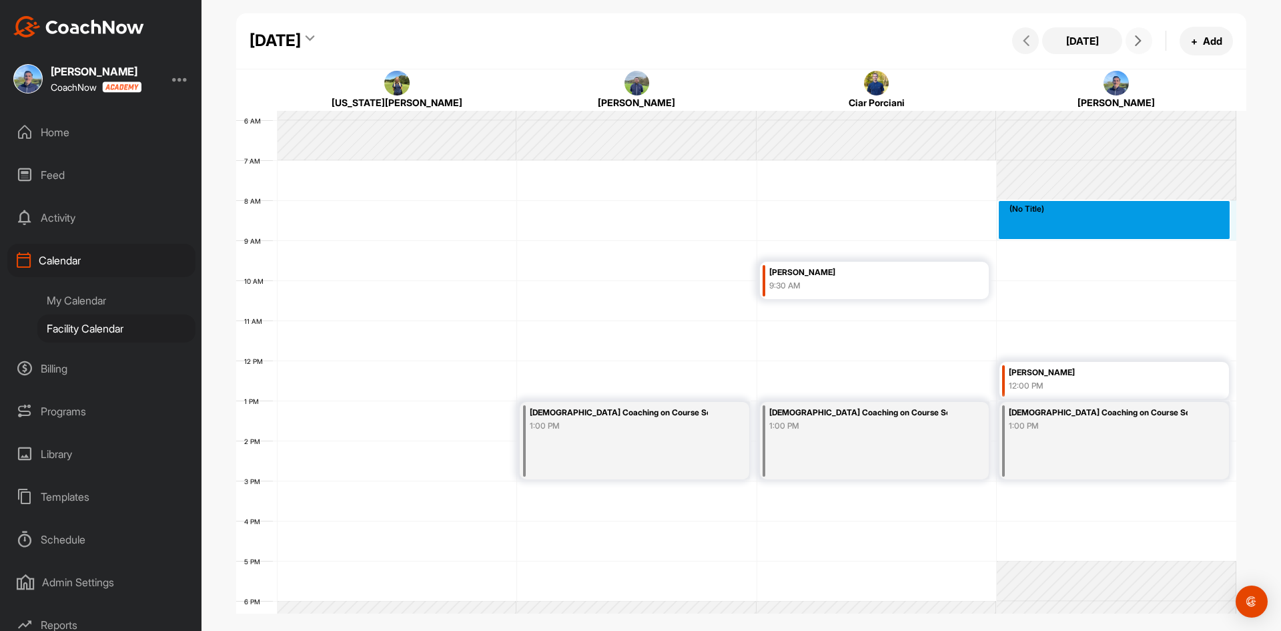
drag, startPoint x: 1068, startPoint y: 208, endPoint x: 1068, endPoint y: 230, distance: 21.4
click at [1068, 230] on div "12 AM 1 AM 2 AM 3 AM 4 AM 5 AM 6 AM 7 AM 8 AM 9 AM 10 AM 11 AM 12 PM 1 PM 2 PM …" at bounding box center [736, 360] width 1000 height 961
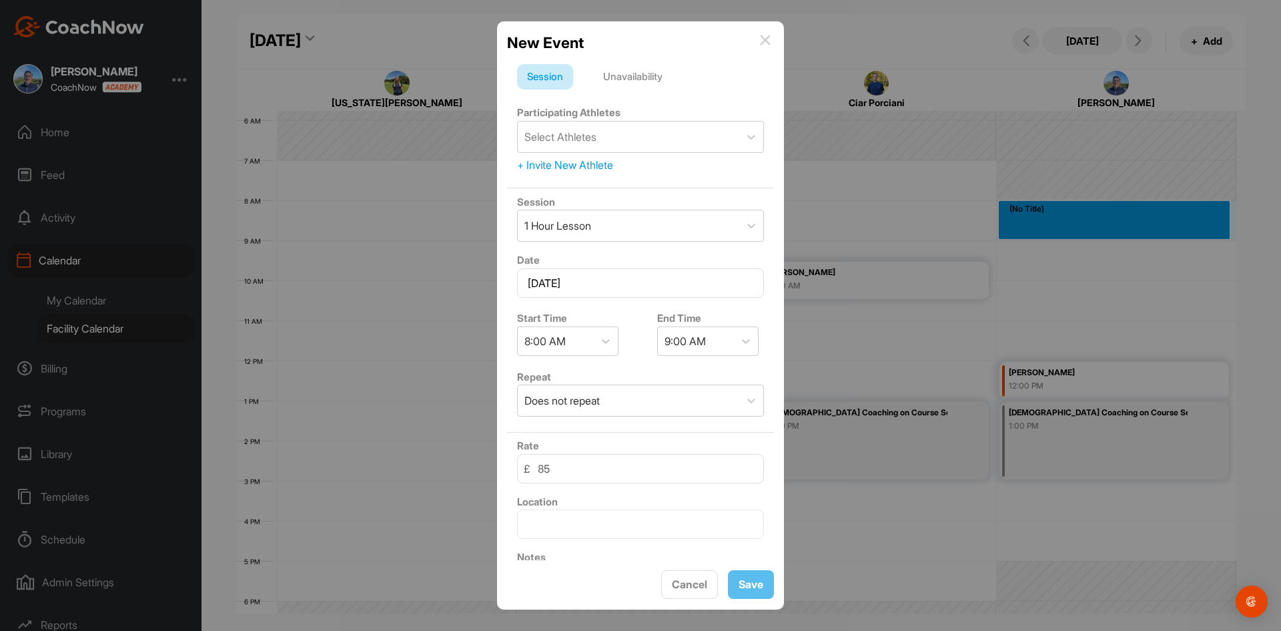
click at [637, 75] on div "Unavailability" at bounding box center [632, 76] width 79 height 25
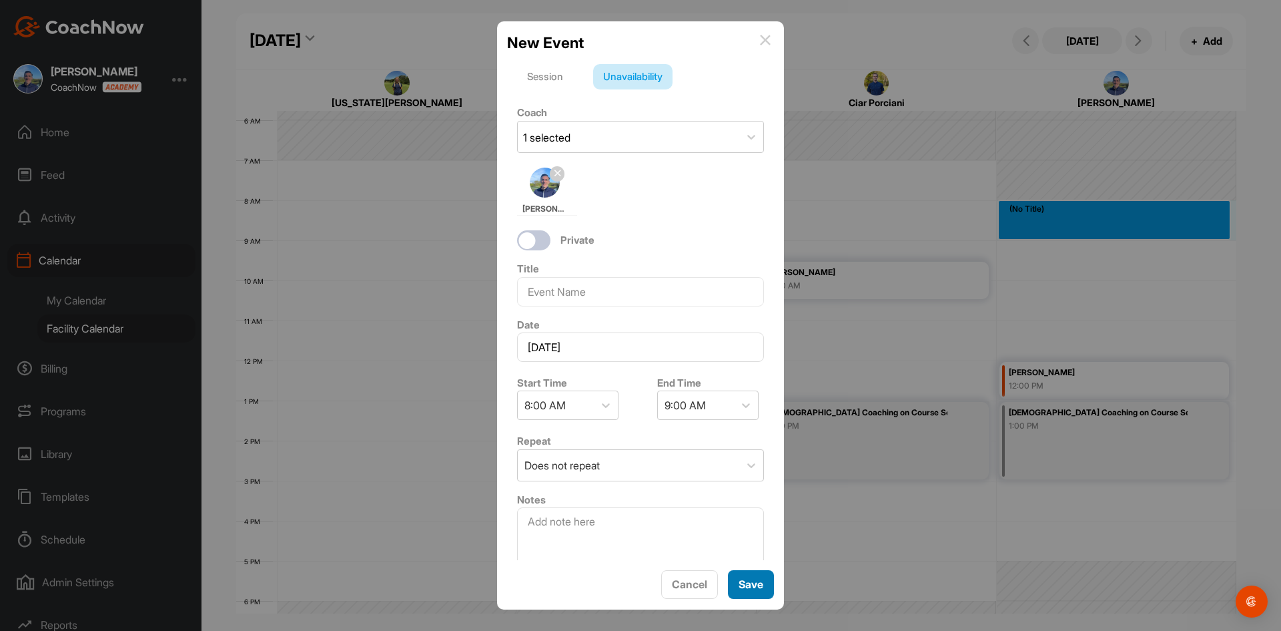
click at [755, 585] on button "Save" at bounding box center [751, 584] width 46 height 29
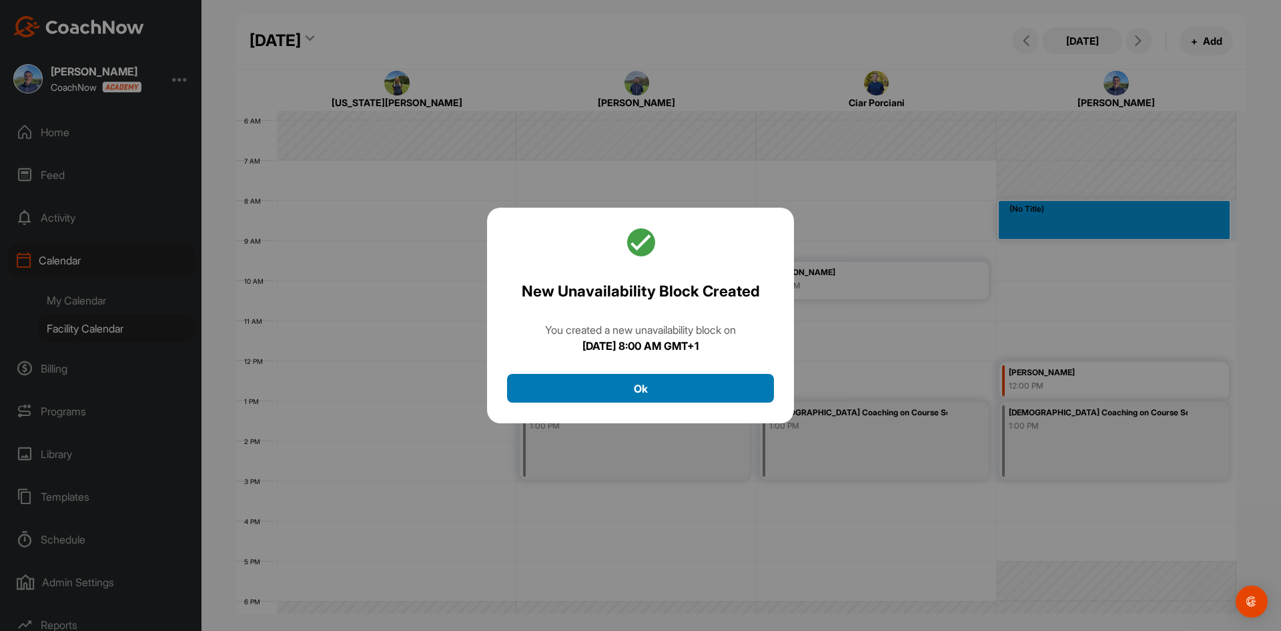
click at [649, 386] on button "Ok" at bounding box center [640, 388] width 267 height 29
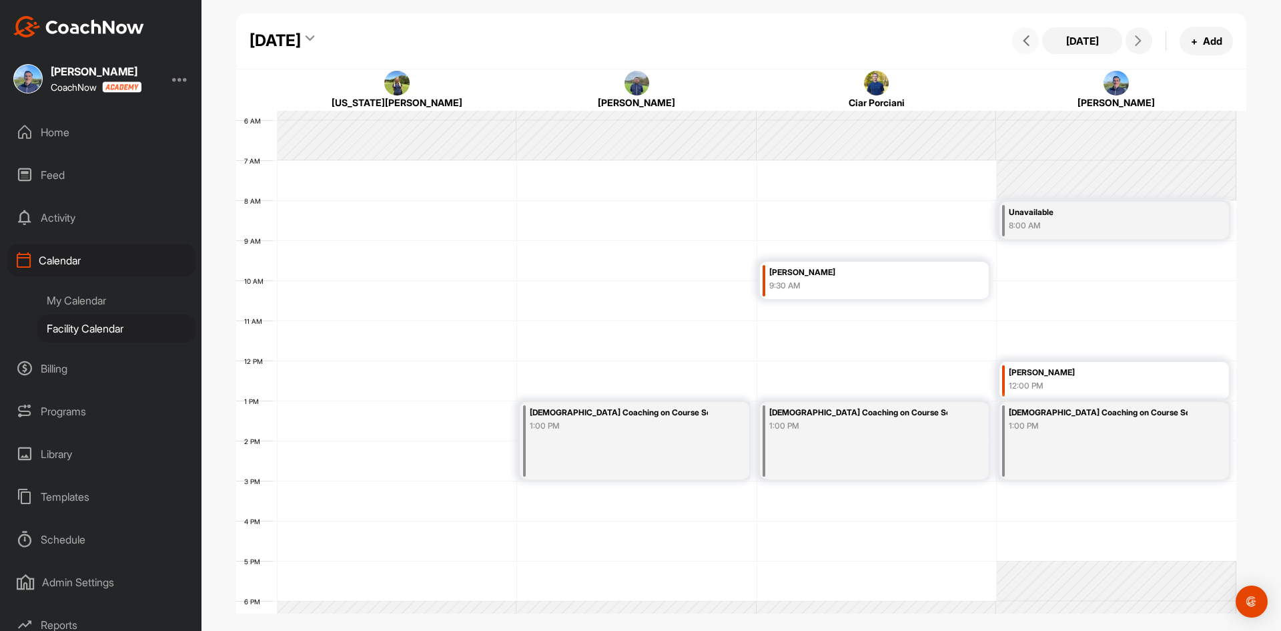
click at [1034, 37] on button at bounding box center [1025, 40] width 27 height 27
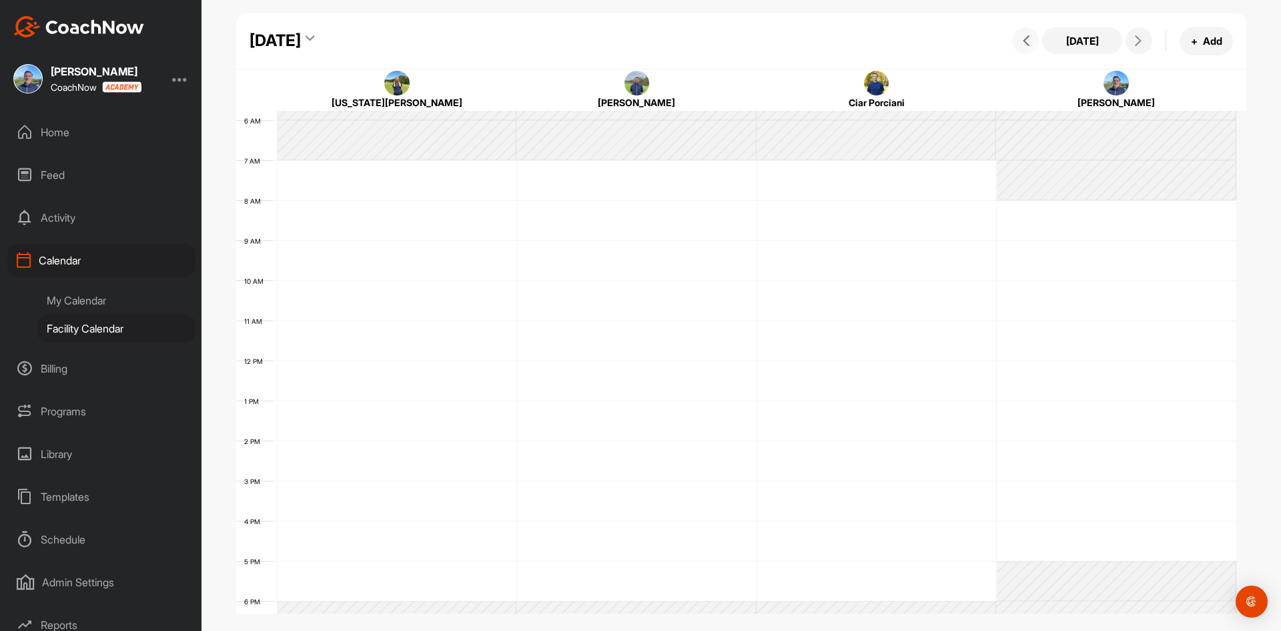
click at [1022, 38] on icon at bounding box center [1026, 40] width 11 height 11
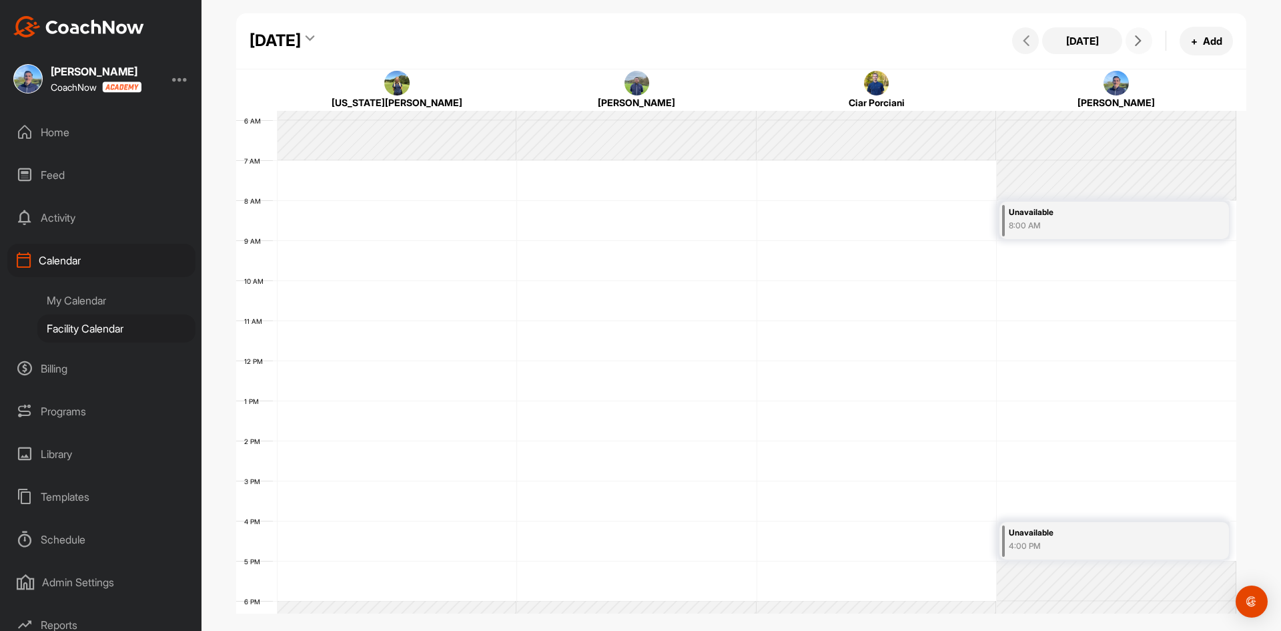
click at [1144, 37] on span at bounding box center [1139, 40] width 16 height 11
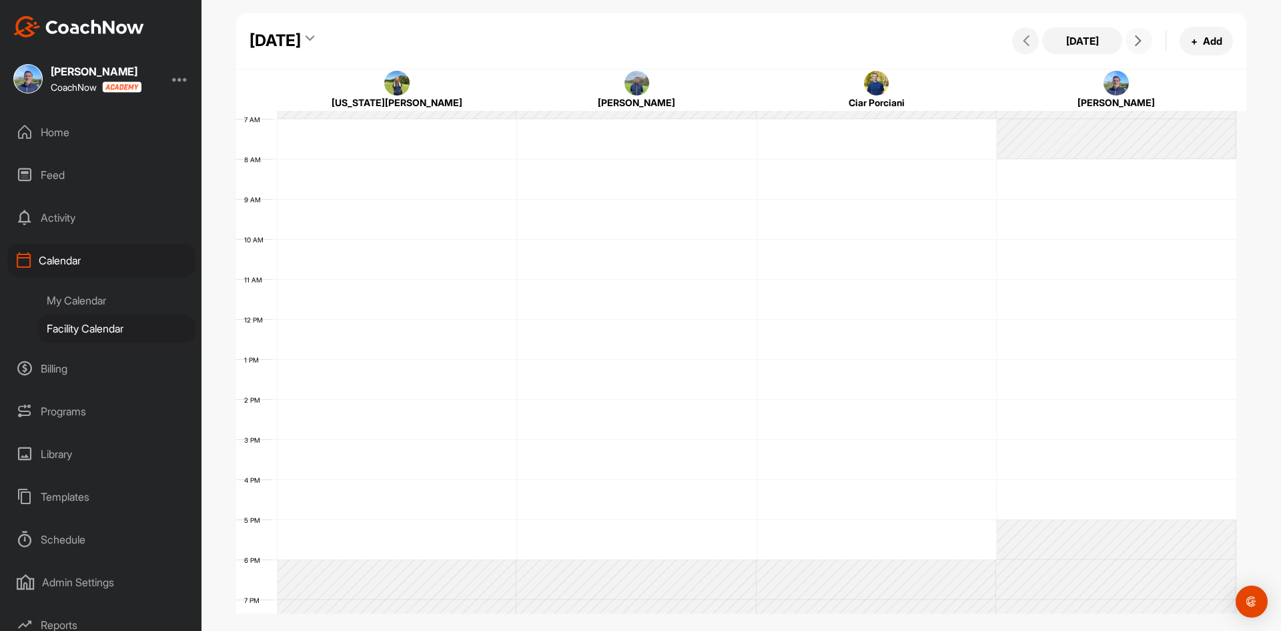
scroll to position [258, 0]
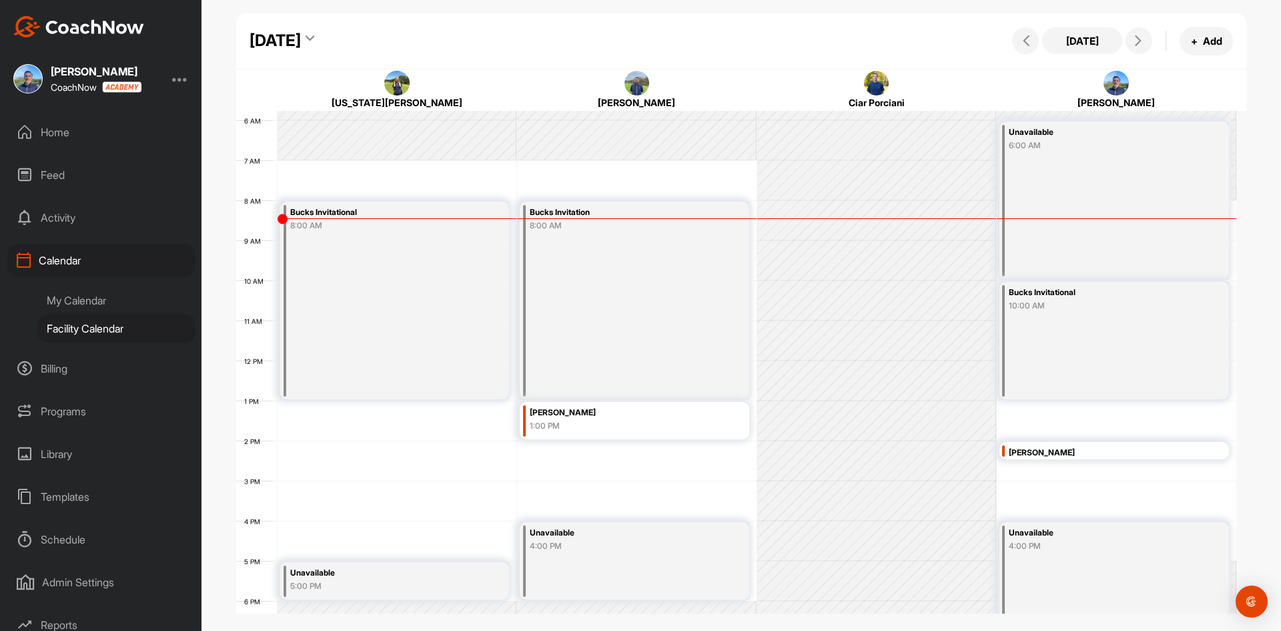
click at [301, 43] on div "[DATE]" at bounding box center [275, 41] width 51 height 24
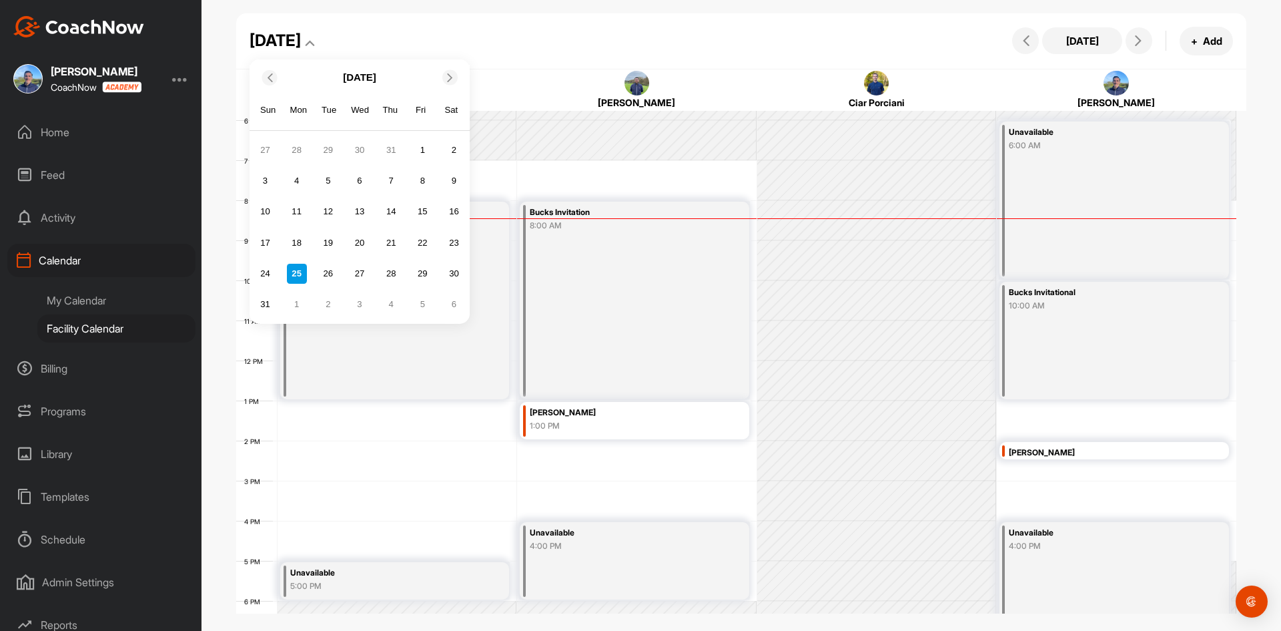
click at [449, 80] on icon at bounding box center [450, 77] width 9 height 9
click at [419, 180] on div "12" at bounding box center [422, 181] width 20 height 20
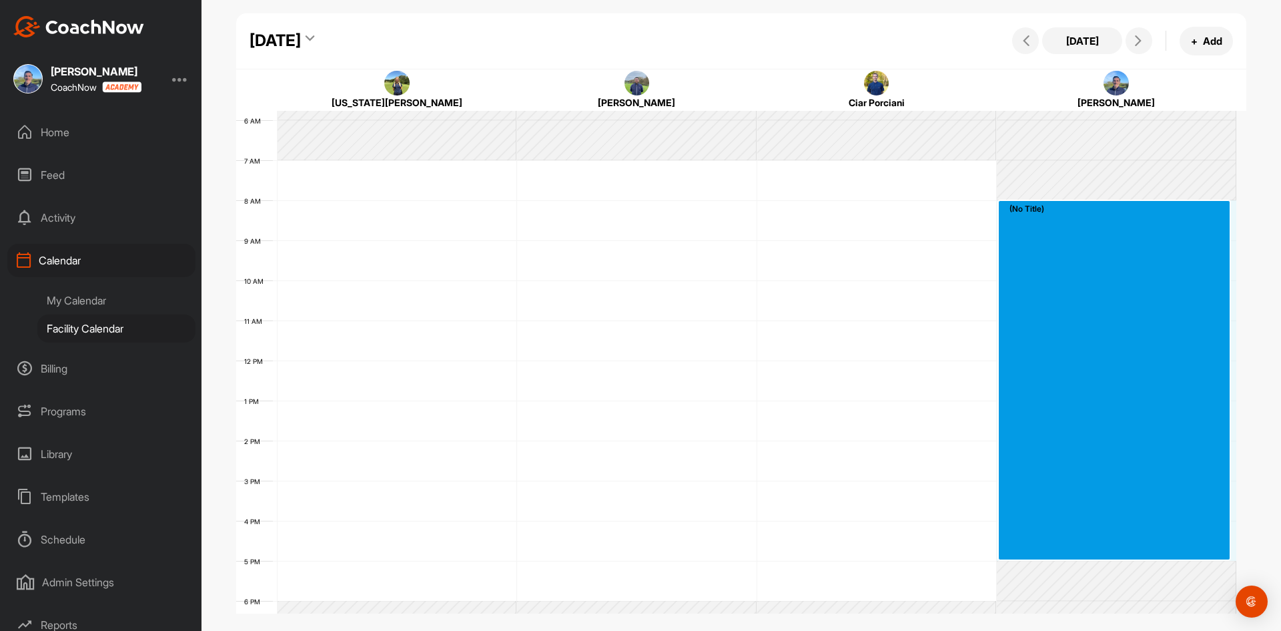
drag, startPoint x: 1022, startPoint y: 210, endPoint x: 1046, endPoint y: 546, distance: 337.2
click at [1046, 546] on div "12 AM 1 AM 2 AM 3 AM 4 AM 5 AM 6 AM 7 AM 8 AM 9 AM 10 AM 11 AM 12 PM 1 PM 2 PM …" at bounding box center [736, 360] width 1000 height 961
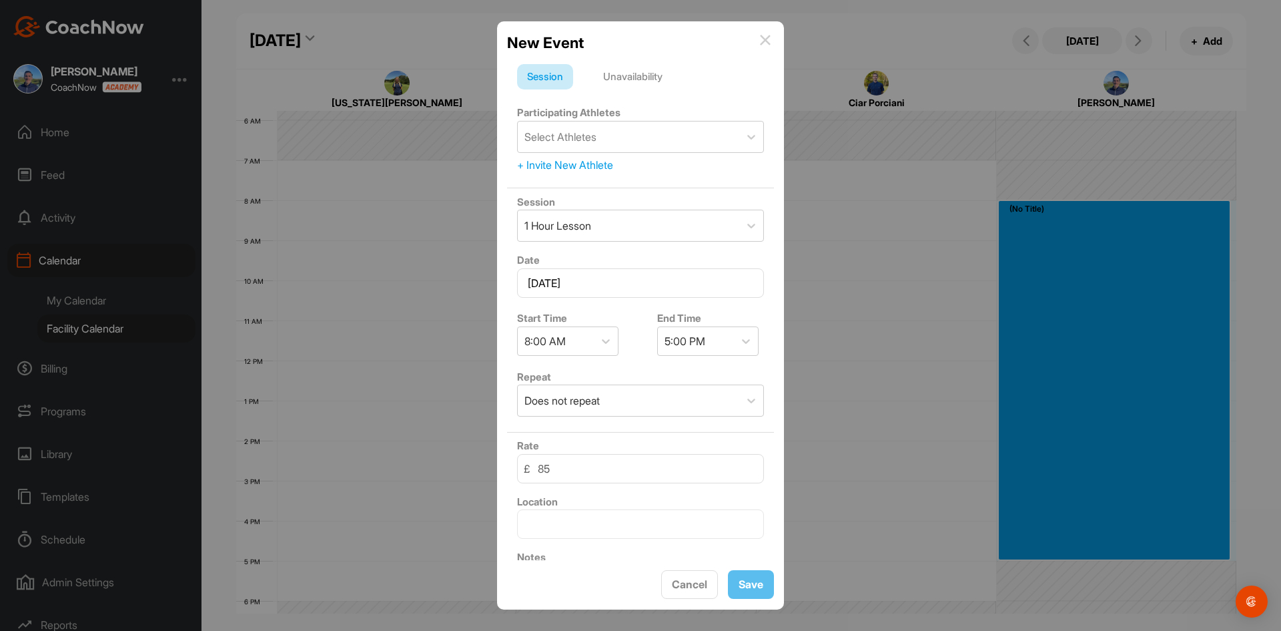
click at [627, 79] on div "Unavailability" at bounding box center [632, 76] width 79 height 25
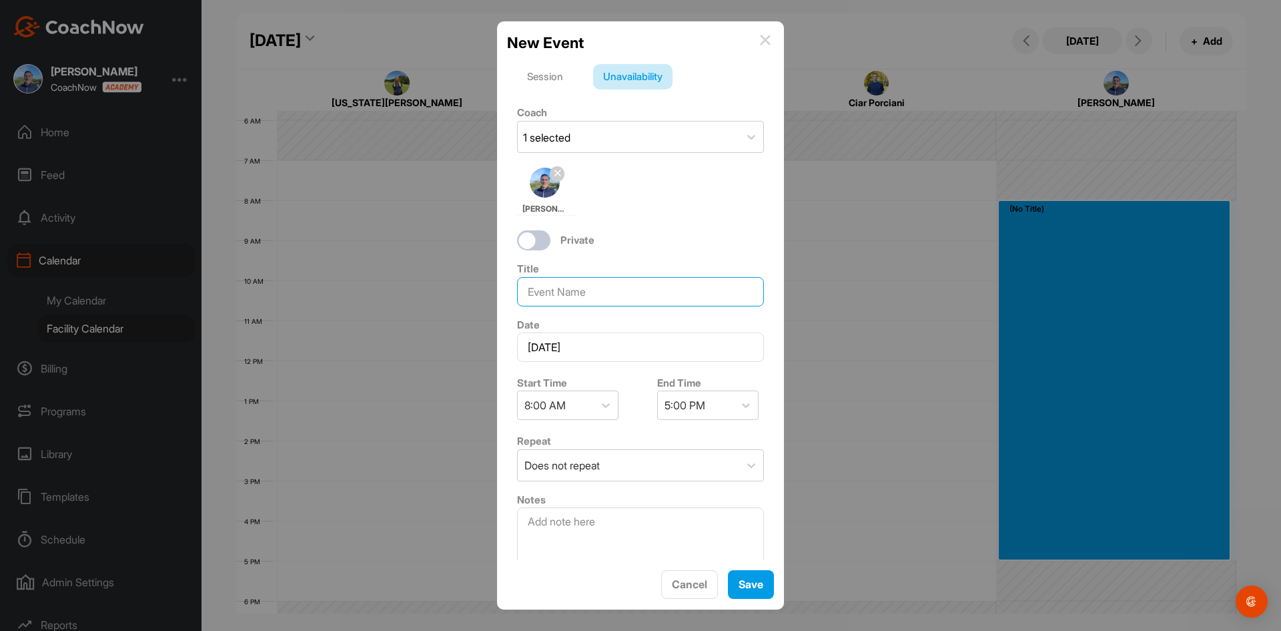
click at [556, 296] on input at bounding box center [640, 291] width 247 height 29
type input "Member Guest One Day"
click at [744, 580] on button "Save" at bounding box center [751, 584] width 46 height 29
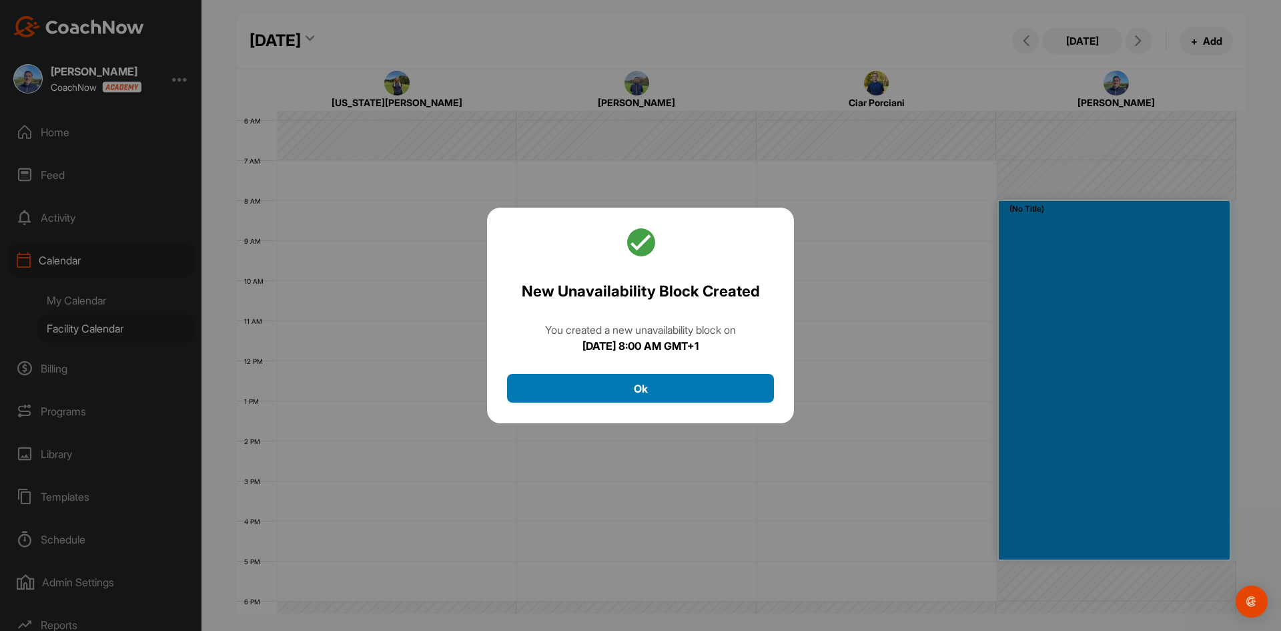
click at [693, 392] on button "Ok" at bounding box center [640, 388] width 267 height 29
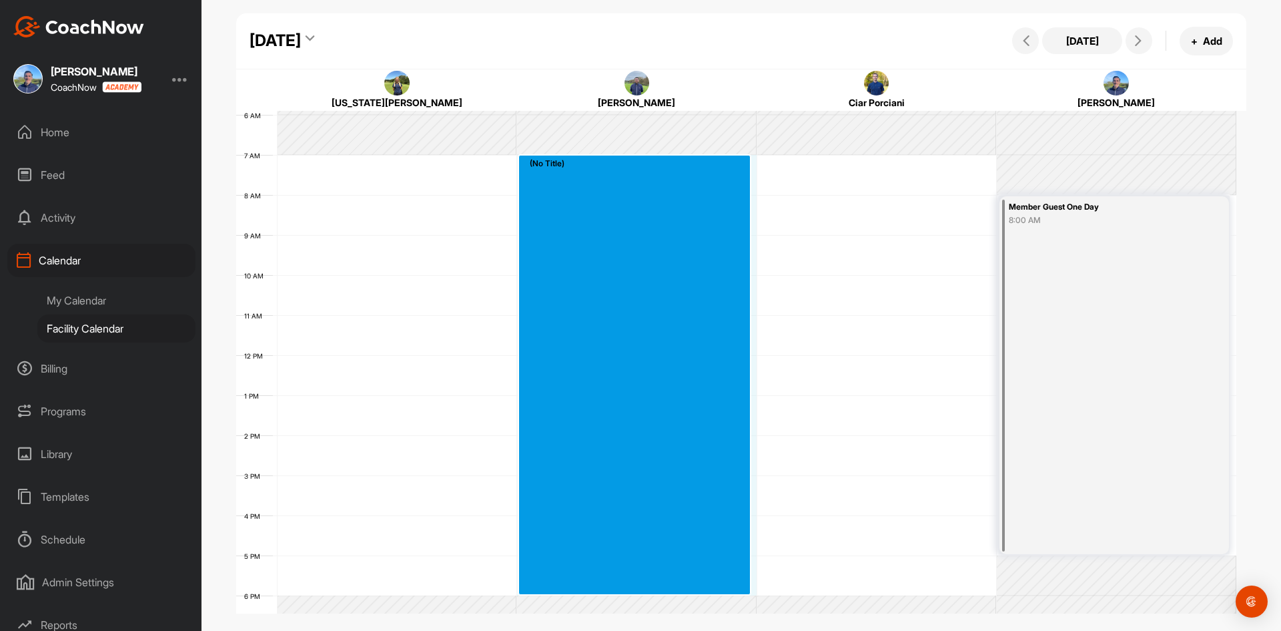
drag, startPoint x: 623, startPoint y: 169, endPoint x: 630, endPoint y: 591, distance: 421.8
click at [630, 591] on div "12 AM 1 AM 2 AM 3 AM 4 AM 5 AM 6 AM 7 AM 8 AM 9 AM 10 AM 11 AM 12 PM 1 PM 2 PM …" at bounding box center [736, 355] width 1000 height 961
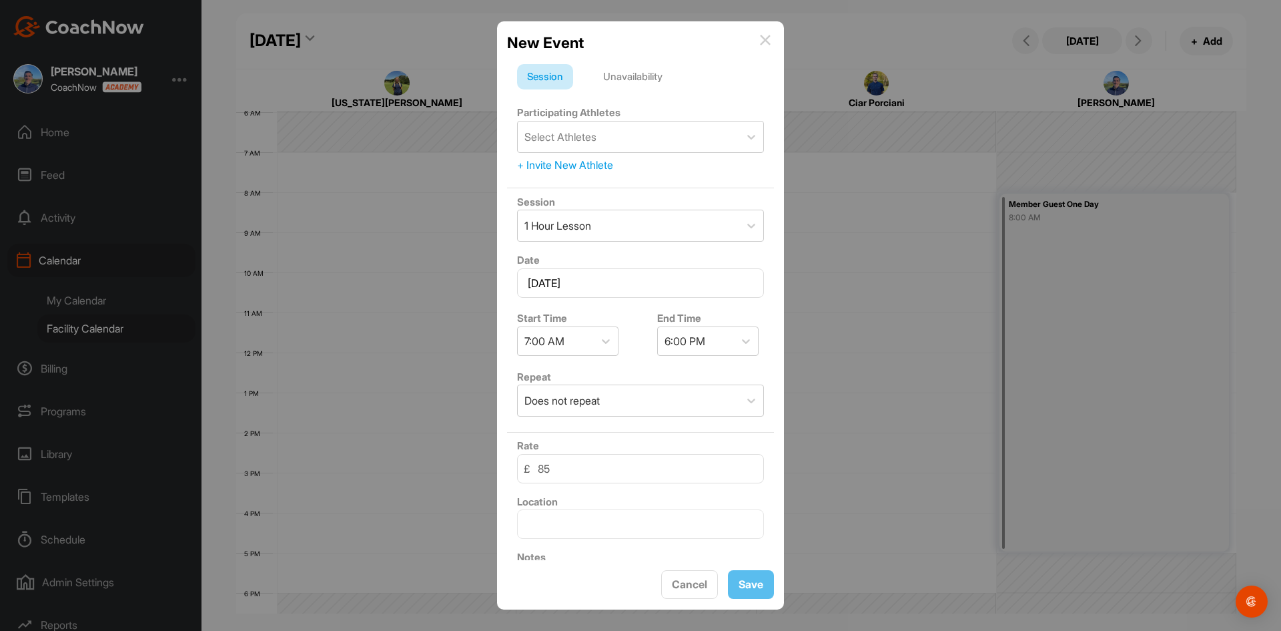
click at [637, 78] on div "Unavailability" at bounding box center [632, 76] width 79 height 25
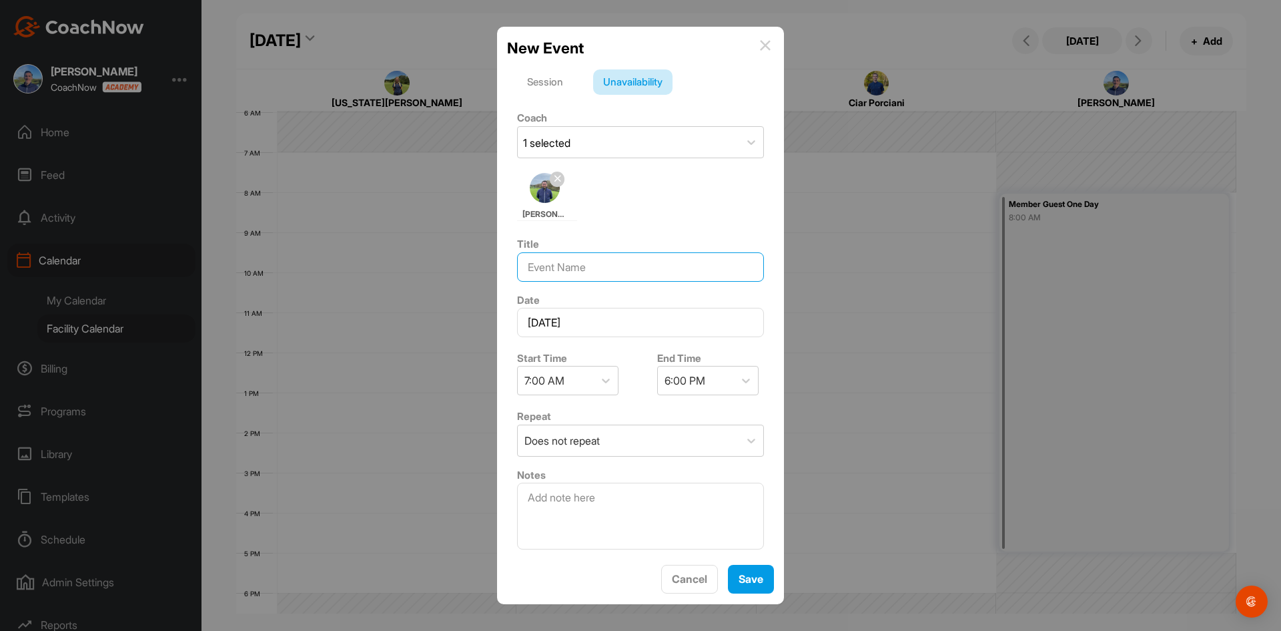
click at [552, 272] on input at bounding box center [640, 266] width 247 height 29
type input "Member Guest One Day"
click at [759, 586] on button "Save" at bounding box center [751, 579] width 46 height 29
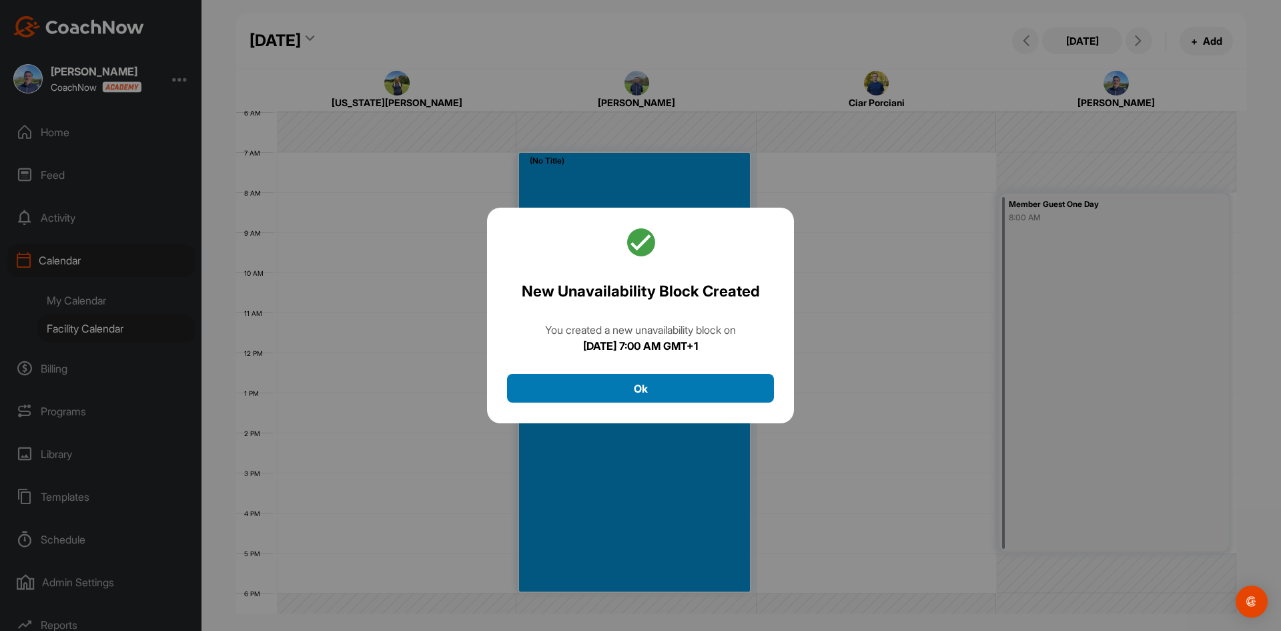
click at [692, 386] on button "Ok" at bounding box center [640, 388] width 267 height 29
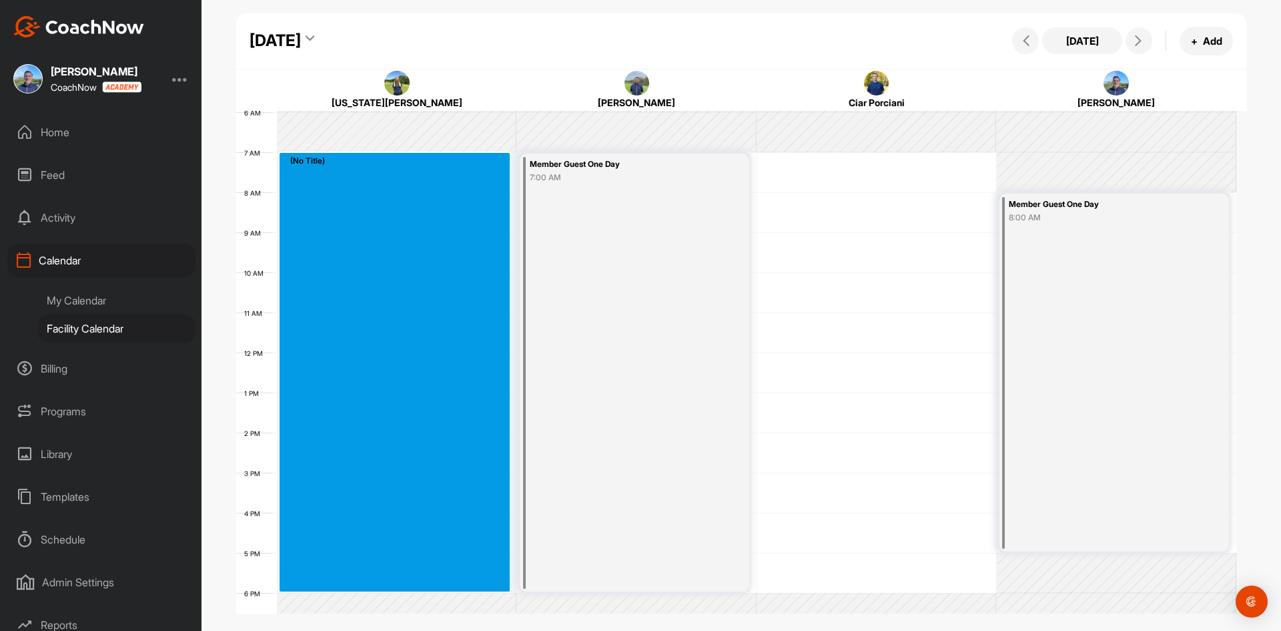
drag, startPoint x: 368, startPoint y: 218, endPoint x: 393, endPoint y: 579, distance: 362.6
click at [393, 579] on div "12 AM 1 AM 2 AM 3 AM 4 AM 5 AM 6 AM 7 AM 8 AM 9 AM 10 AM 11 AM 12 PM 1 PM 2 PM …" at bounding box center [736, 352] width 1000 height 961
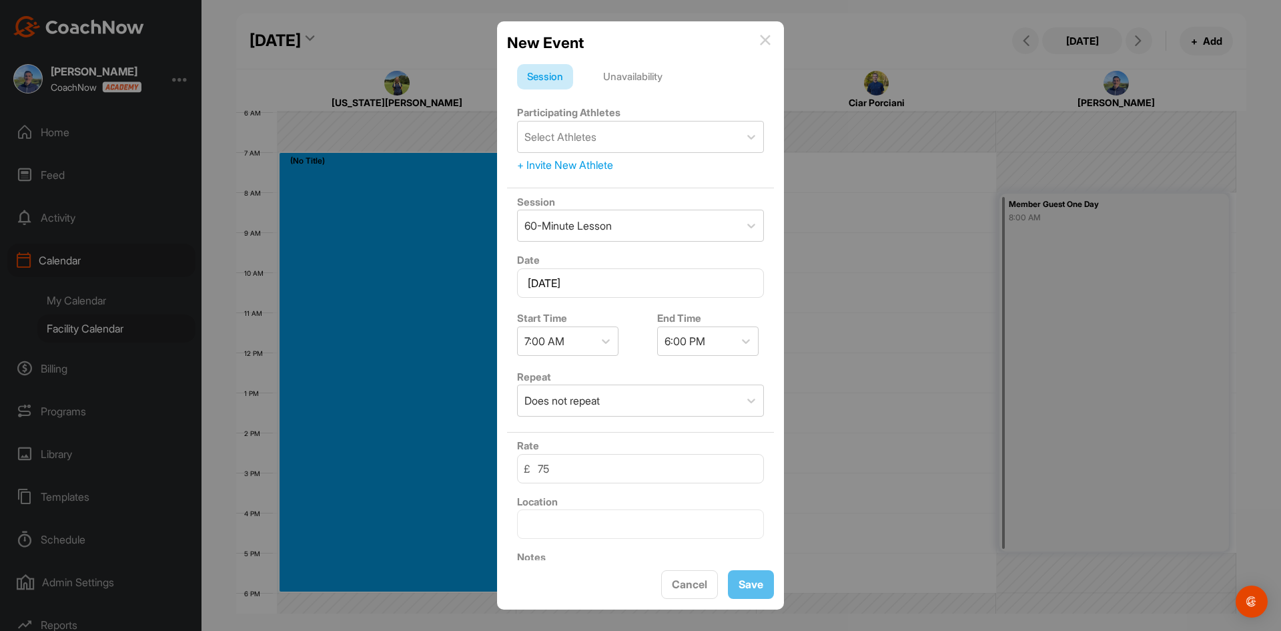
click at [624, 73] on div "Unavailability" at bounding box center [632, 76] width 79 height 25
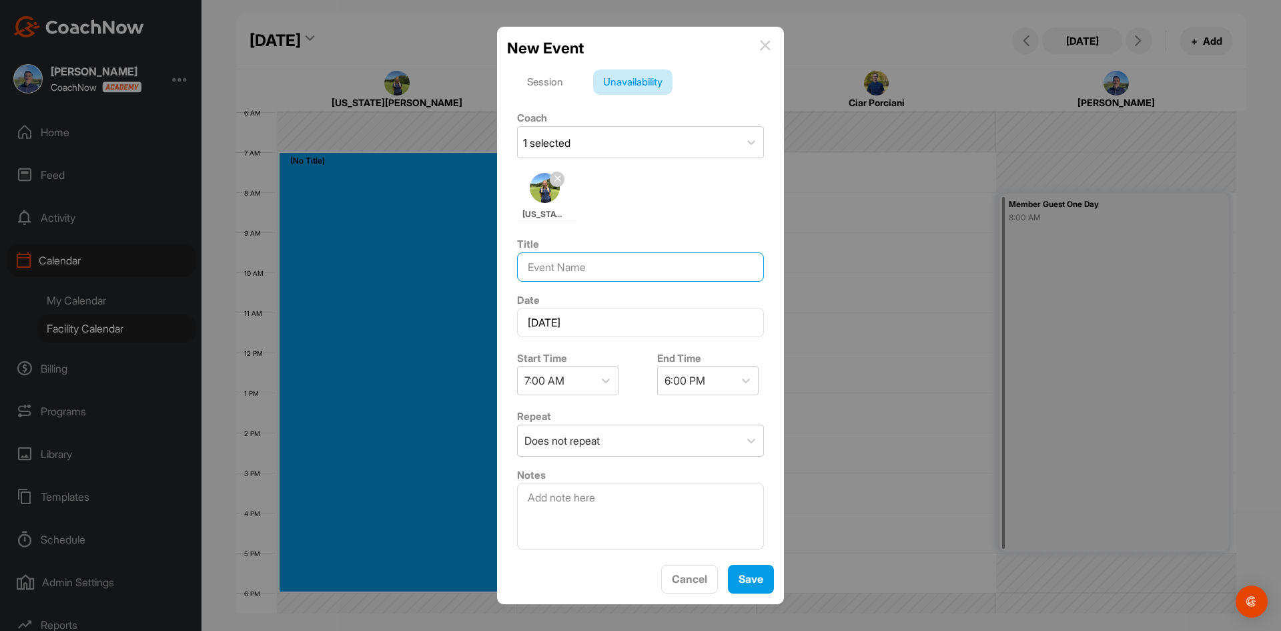
click at [561, 267] on input at bounding box center [640, 266] width 247 height 29
type input "Member Guest One Day"
click at [753, 569] on button "Save" at bounding box center [751, 579] width 46 height 29
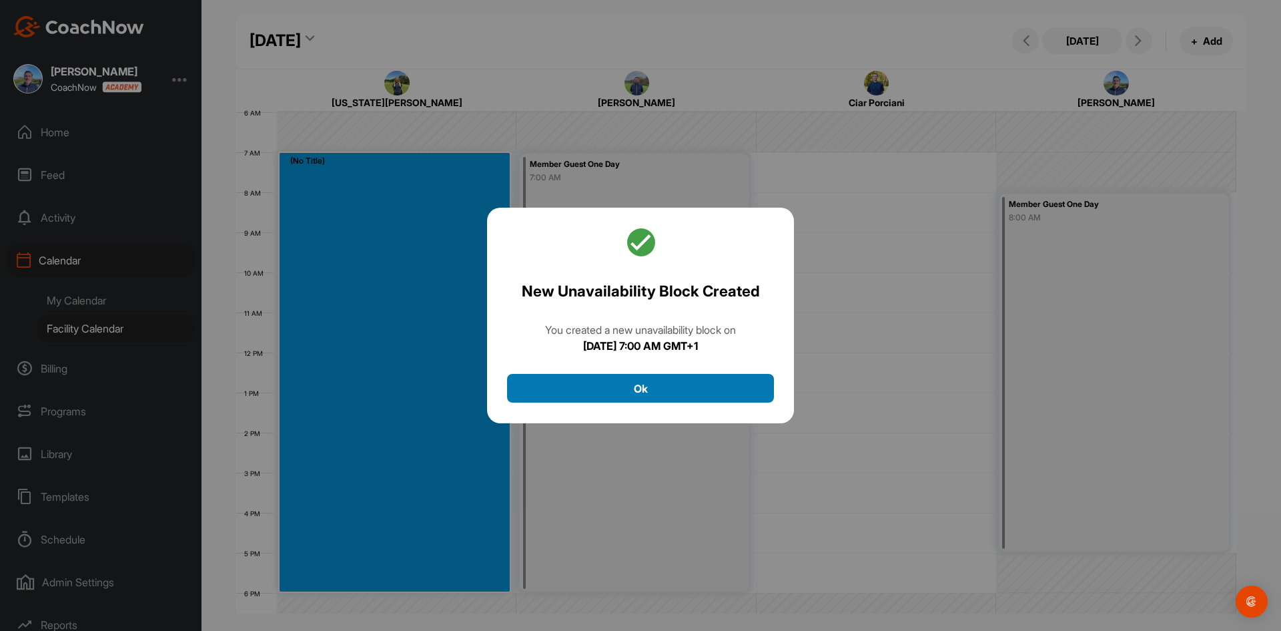
click at [635, 382] on button "Ok" at bounding box center [640, 388] width 267 height 29
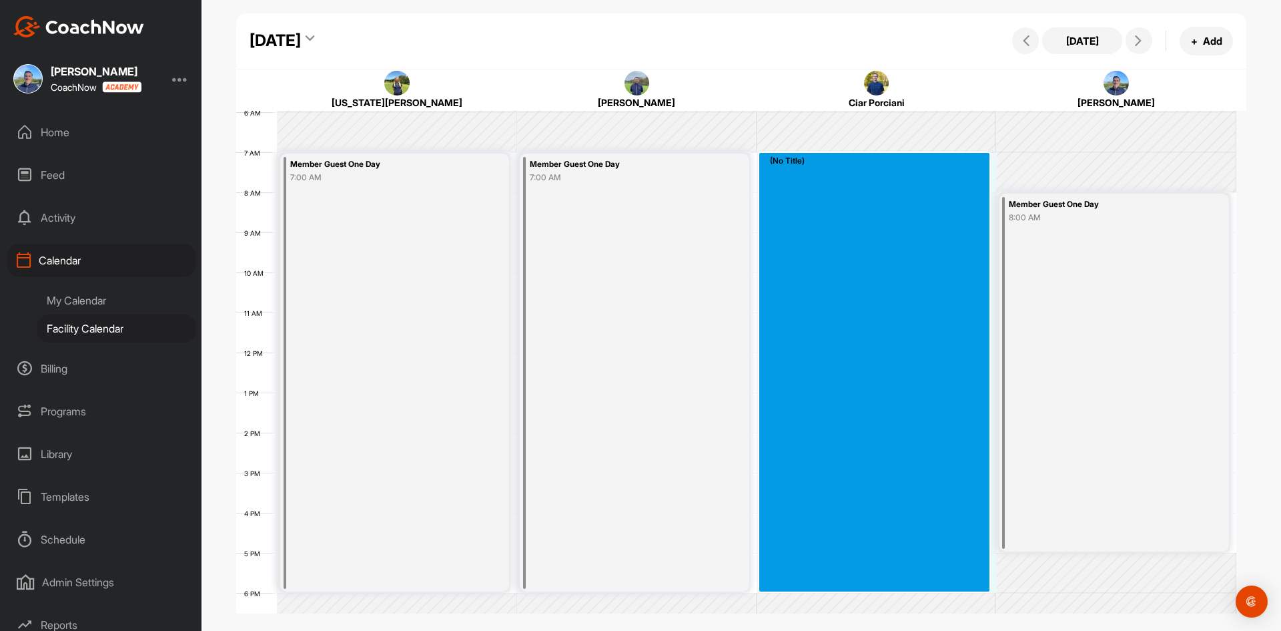
drag, startPoint x: 819, startPoint y: 158, endPoint x: 835, endPoint y: 579, distance: 420.7
click at [835, 579] on div "12 AM 1 AM 2 AM 3 AM 4 AM 5 AM 6 AM 7 AM 8 AM 9 AM 10 AM 11 AM 12 PM 1 PM 2 PM …" at bounding box center [736, 352] width 1000 height 961
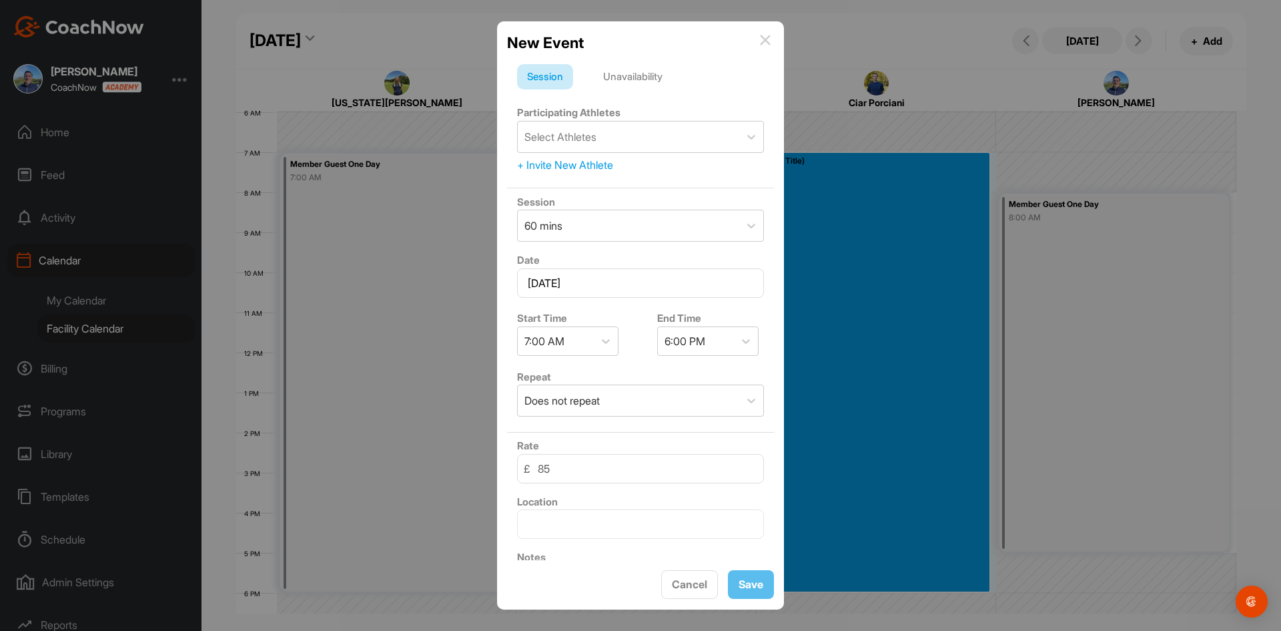
click at [622, 77] on div "Unavailability" at bounding box center [632, 76] width 79 height 25
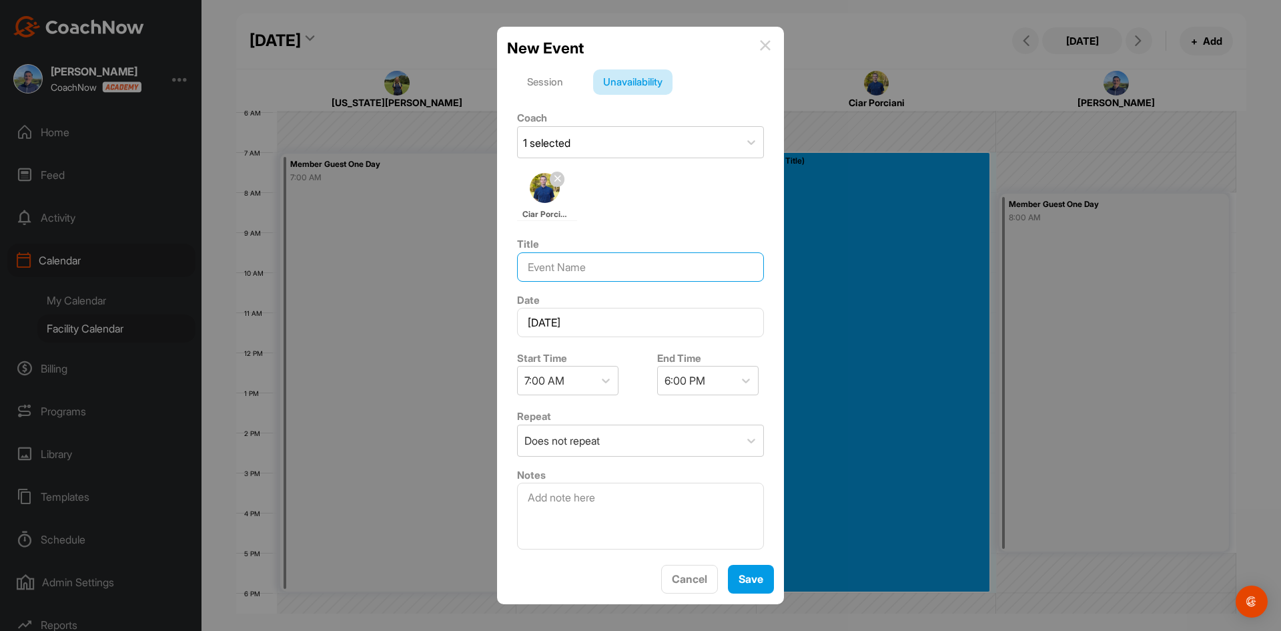
click at [581, 262] on input at bounding box center [640, 266] width 247 height 29
type input "Member Guest One Day"
click at [759, 581] on button "Save" at bounding box center [751, 579] width 46 height 29
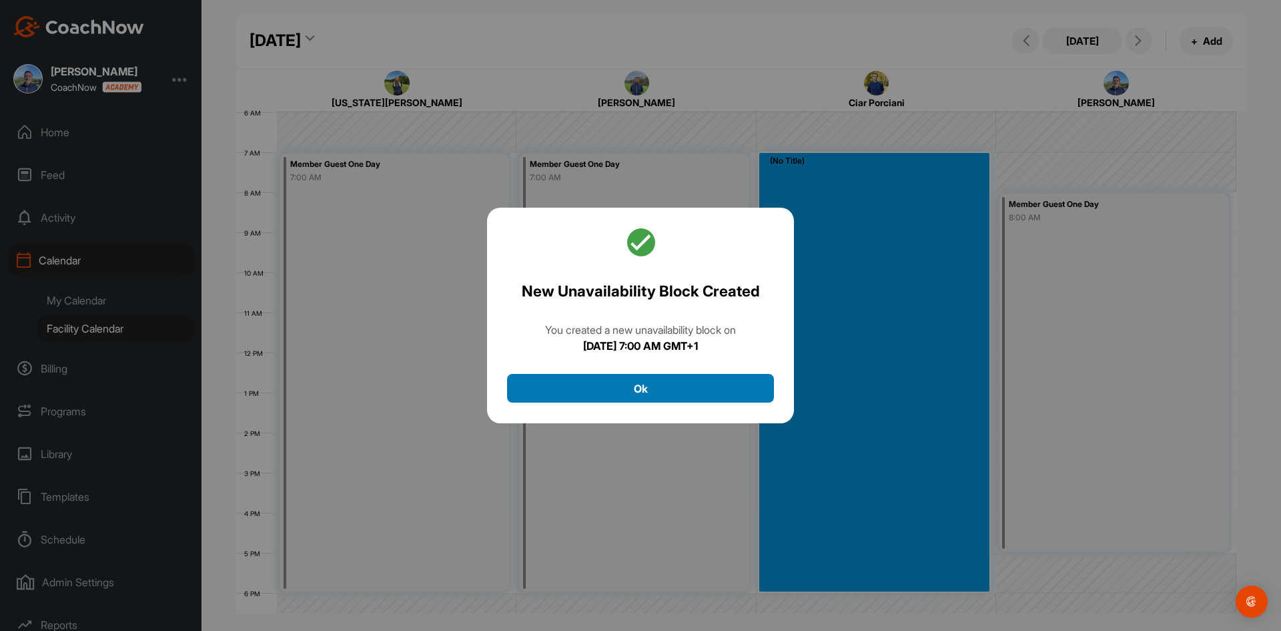
click at [639, 386] on button "Ok" at bounding box center [640, 388] width 267 height 29
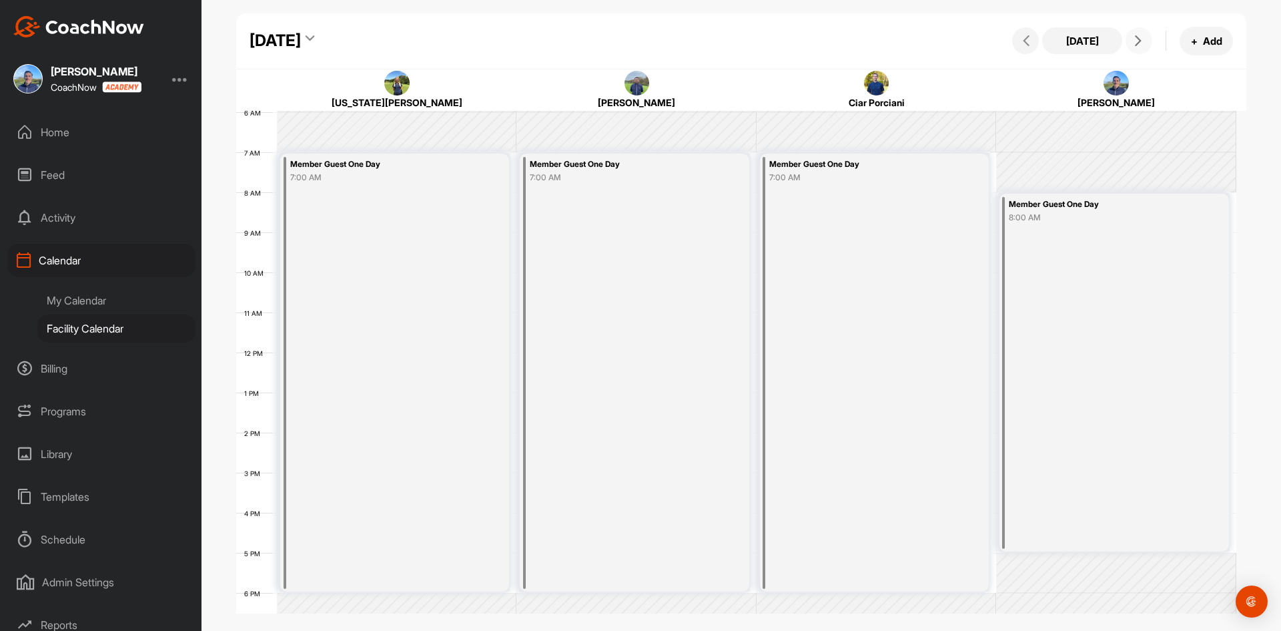
click at [1140, 41] on icon at bounding box center [1138, 40] width 11 height 11
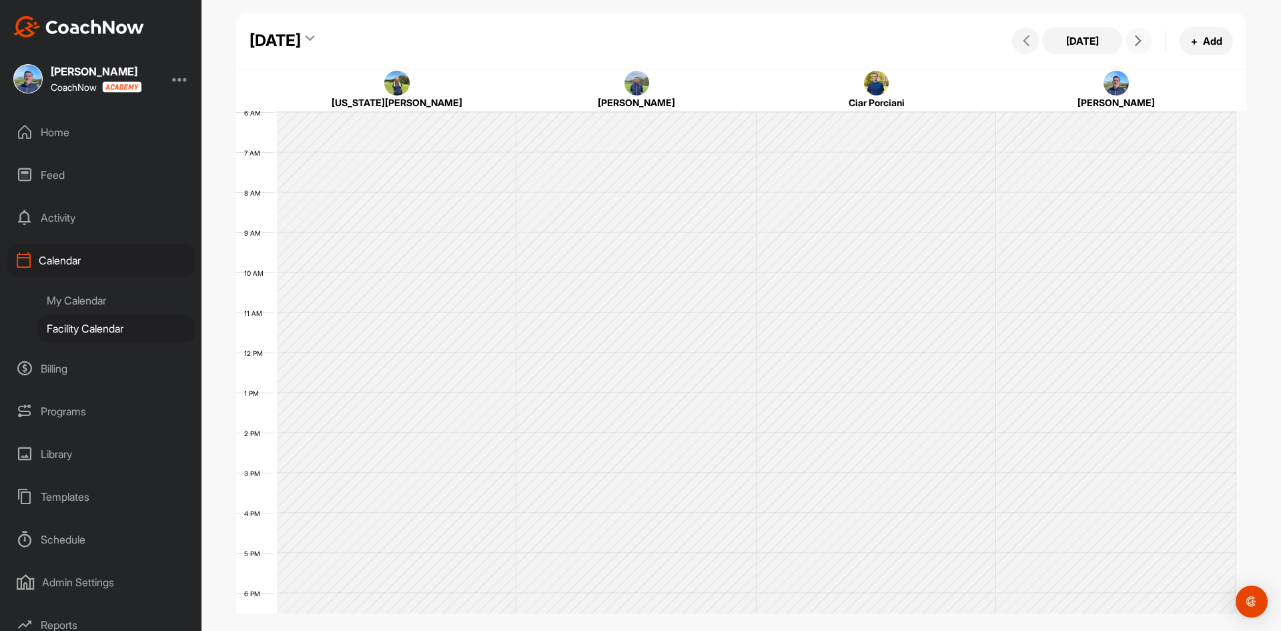
scroll to position [231, 0]
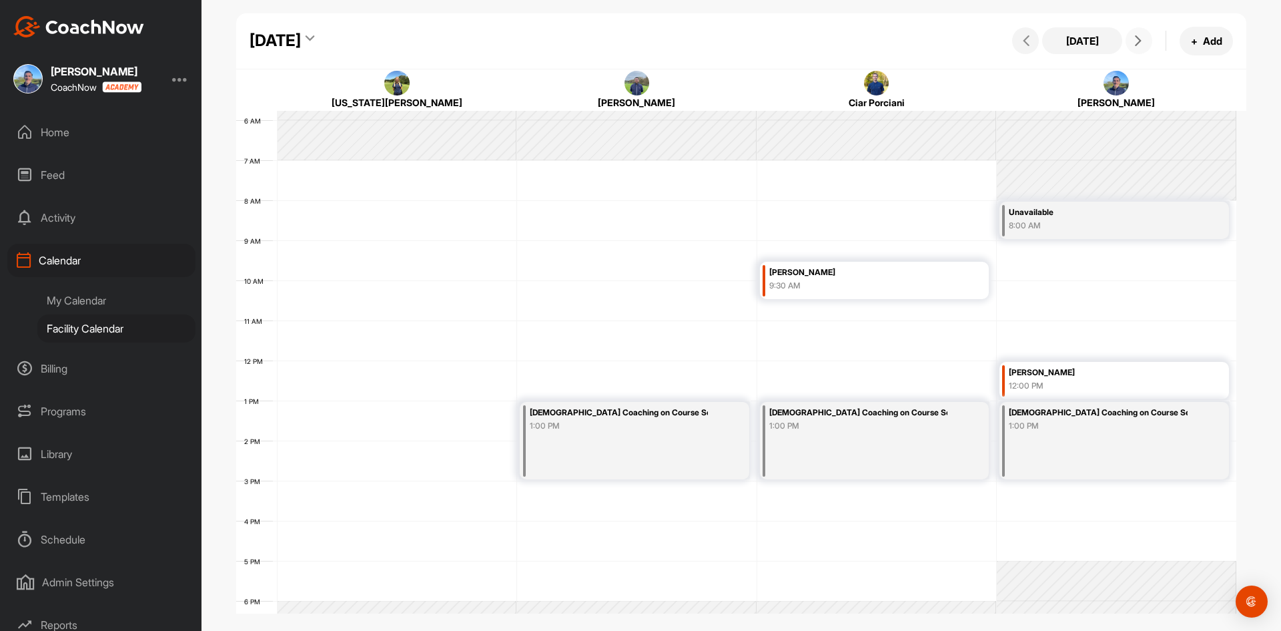
click at [1132, 37] on button at bounding box center [1139, 40] width 27 height 27
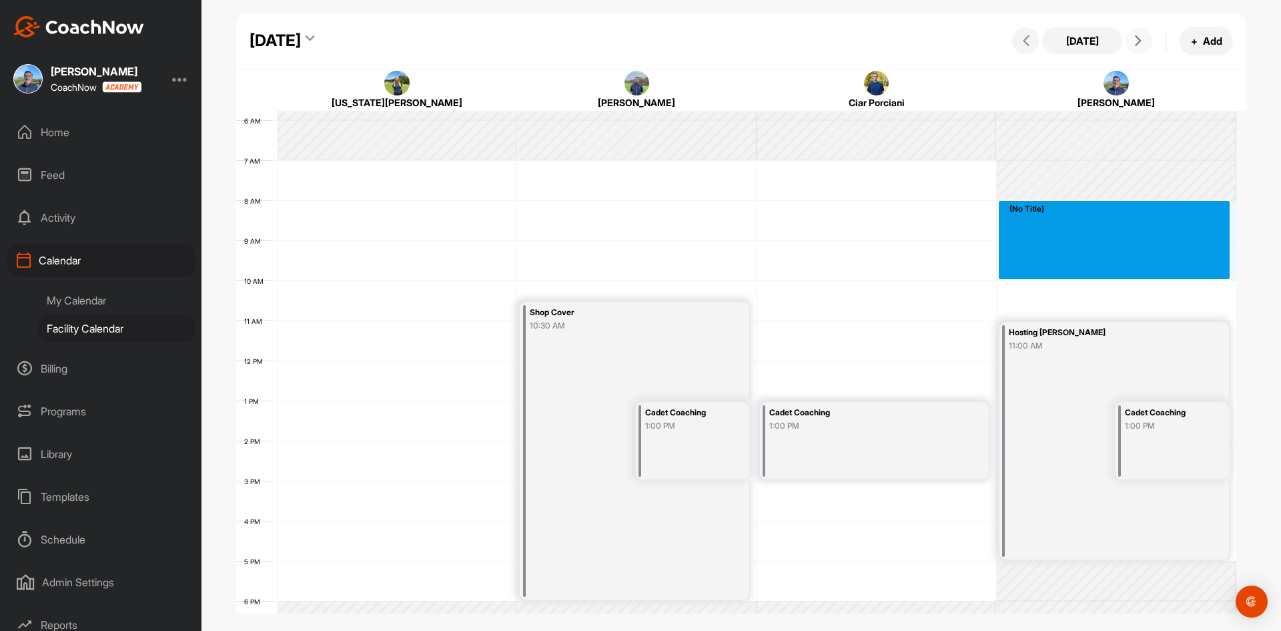
drag, startPoint x: 1040, startPoint y: 206, endPoint x: 1038, endPoint y: 270, distance: 64.1
click at [1038, 270] on div "12 AM 1 AM 2 AM 3 AM 4 AM 5 AM 6 AM 7 AM 8 AM 9 AM 10 AM 11 AM 12 PM 1 PM 2 PM …" at bounding box center [736, 360] width 1000 height 961
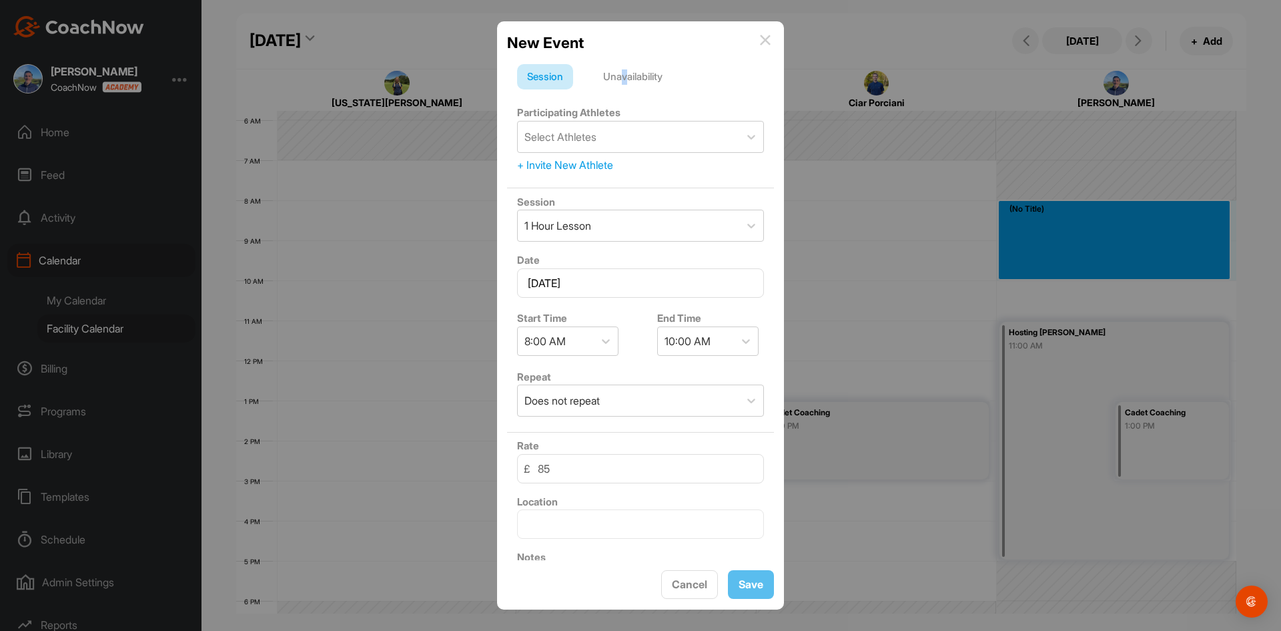
click at [627, 74] on div "Unavailability" at bounding box center [632, 76] width 79 height 25
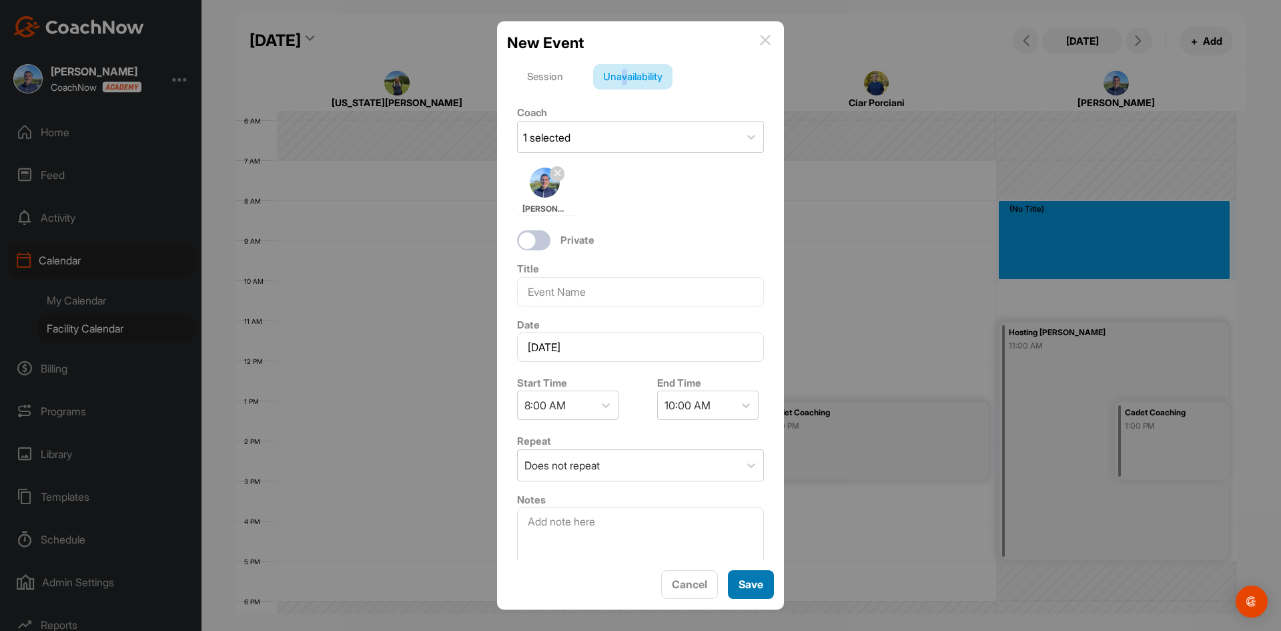
click at [754, 584] on button "Save" at bounding box center [751, 584] width 46 height 29
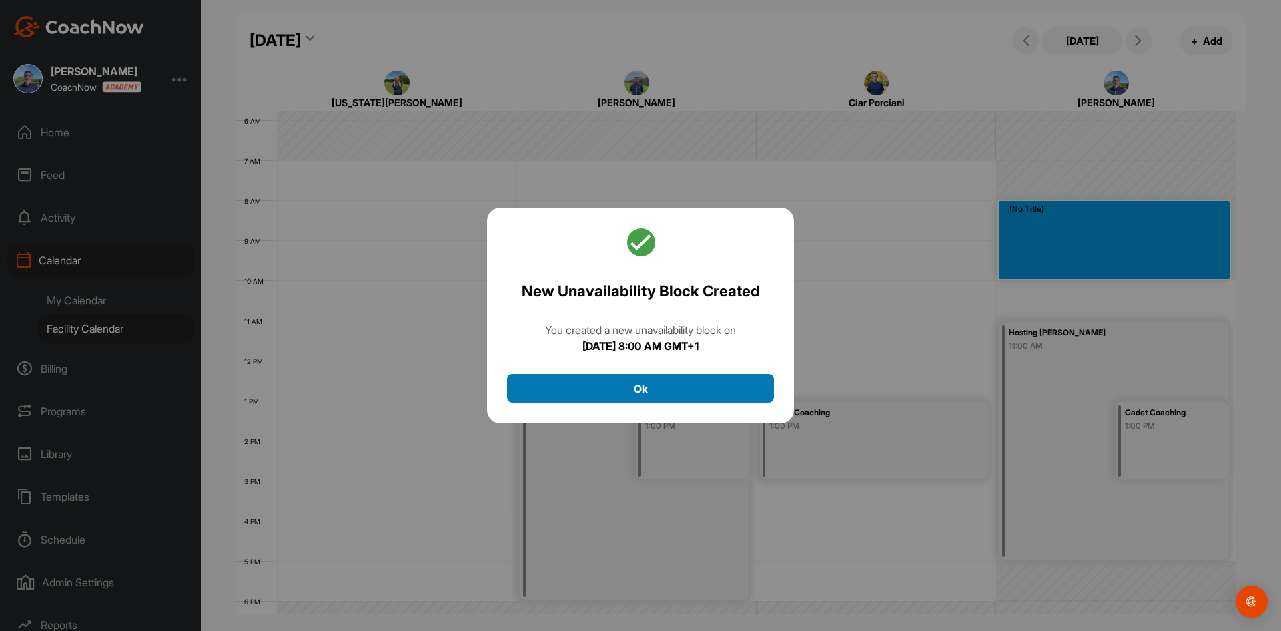
click at [657, 384] on button "Ok" at bounding box center [640, 388] width 267 height 29
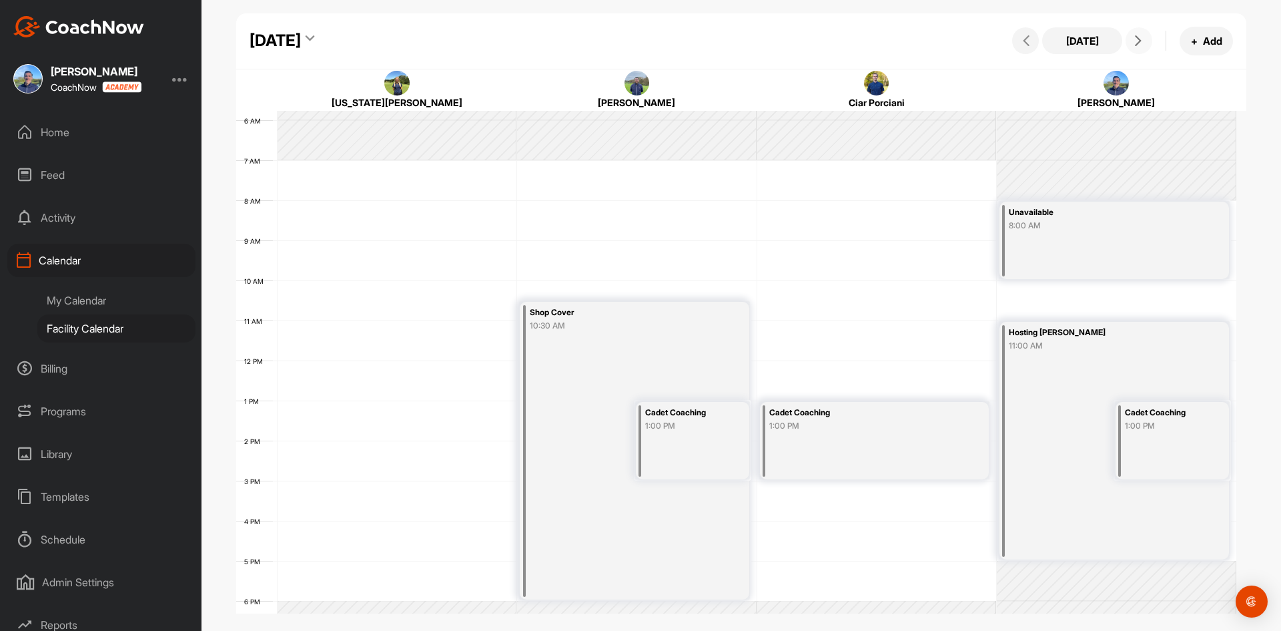
click at [1134, 39] on icon at bounding box center [1138, 40] width 11 height 11
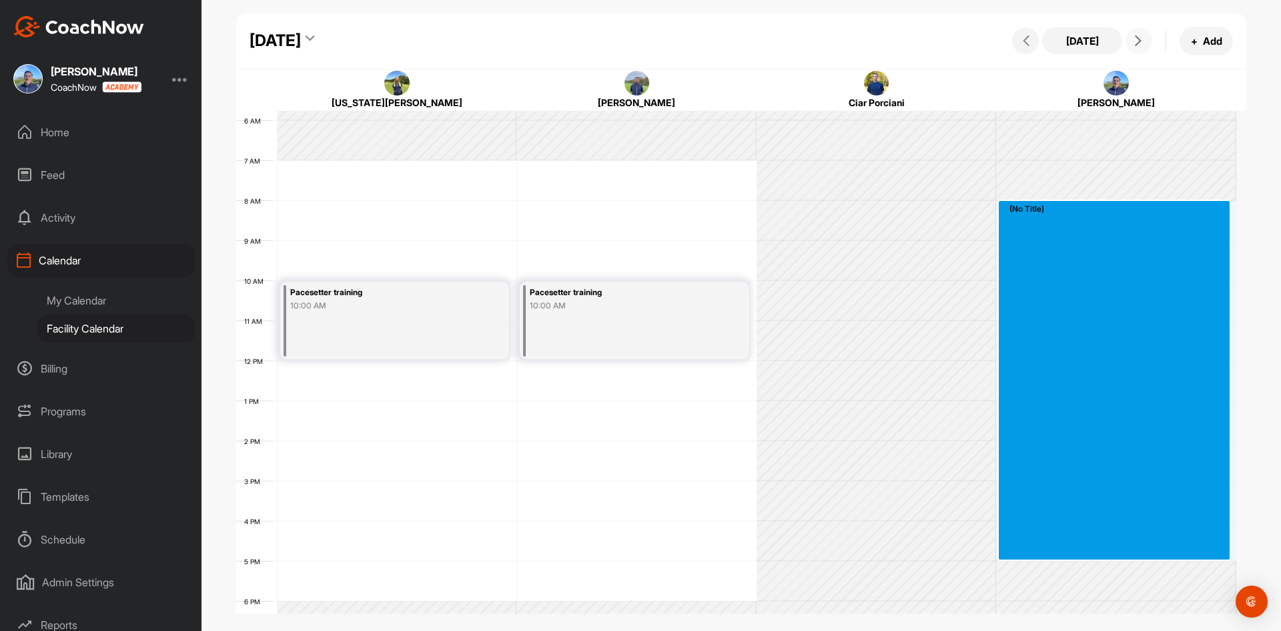
drag, startPoint x: 1075, startPoint y: 206, endPoint x: 1060, endPoint y: 545, distance: 339.3
click at [1060, 545] on div "12 AM 1 AM 2 AM 3 AM 4 AM 5 AM 6 AM 7 AM 8 AM 9 AM 10 AM 11 AM 12 PM 1 PM 2 PM …" at bounding box center [736, 360] width 1000 height 961
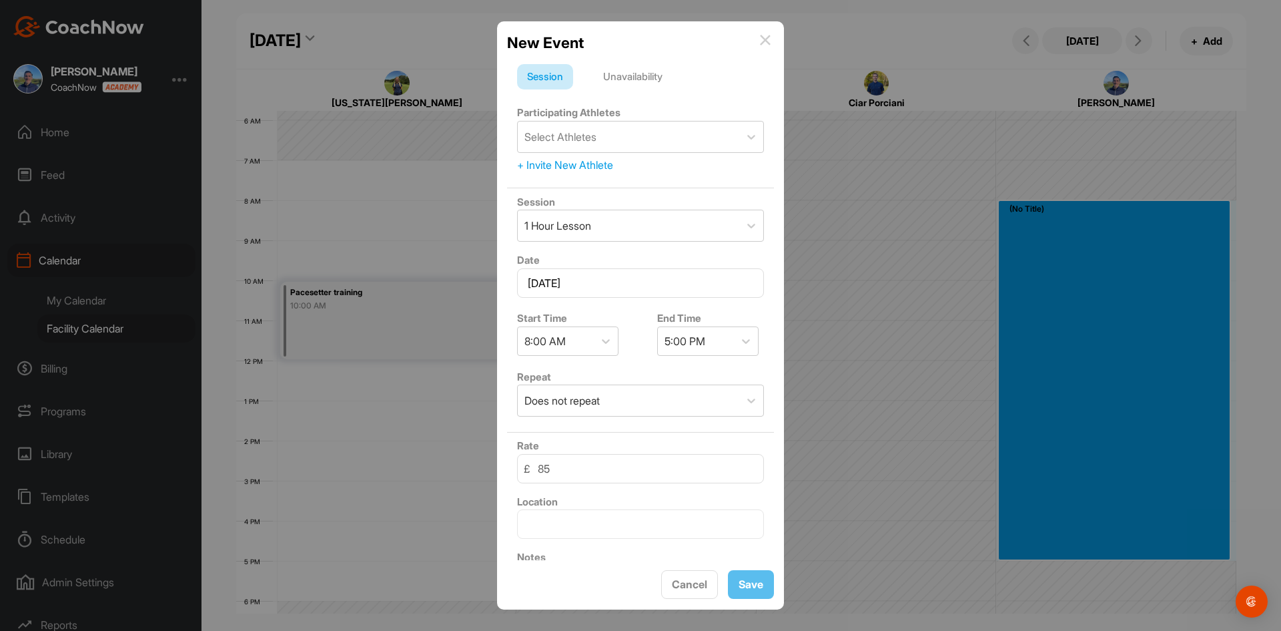
click at [641, 75] on div "Unavailability" at bounding box center [632, 76] width 79 height 25
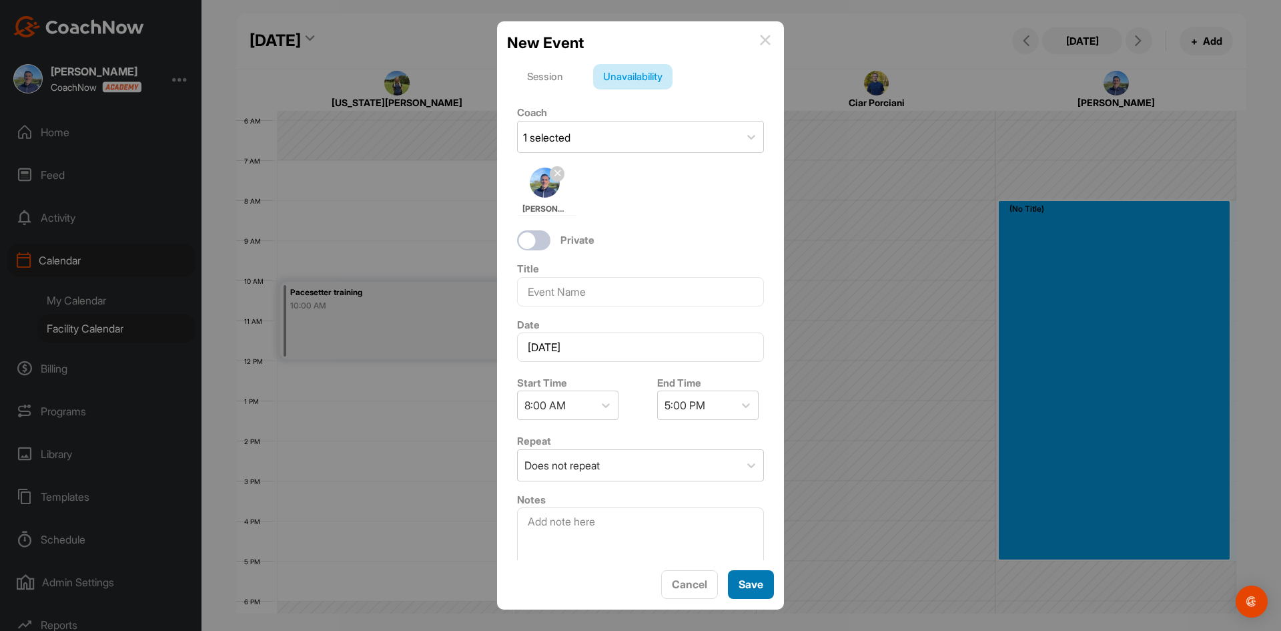
click at [746, 583] on button "Save" at bounding box center [751, 584] width 46 height 29
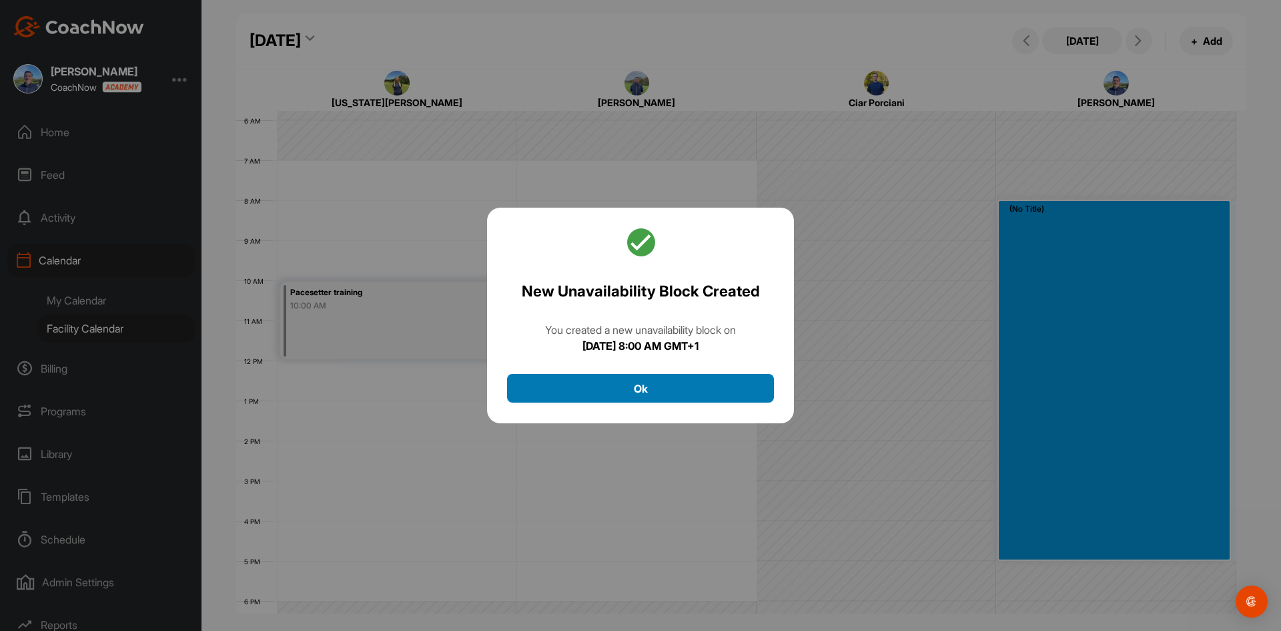
click at [697, 382] on button "Ok" at bounding box center [640, 388] width 267 height 29
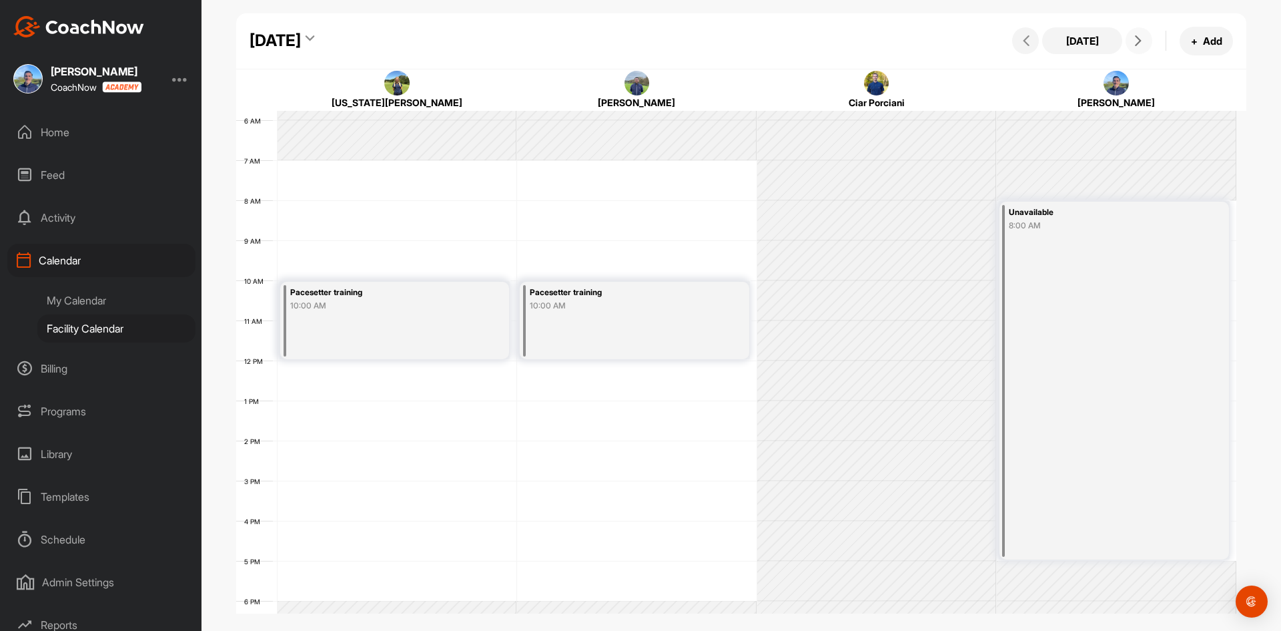
click at [1131, 36] on span at bounding box center [1139, 40] width 16 height 11
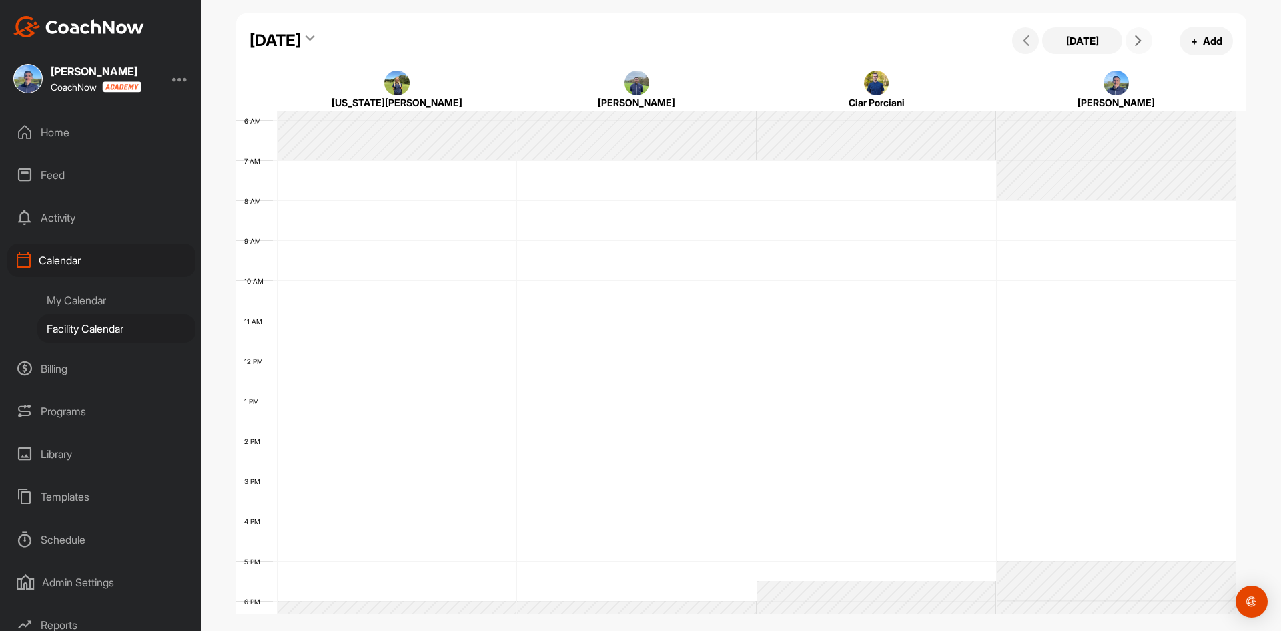
click at [1134, 36] on icon at bounding box center [1138, 40] width 11 height 11
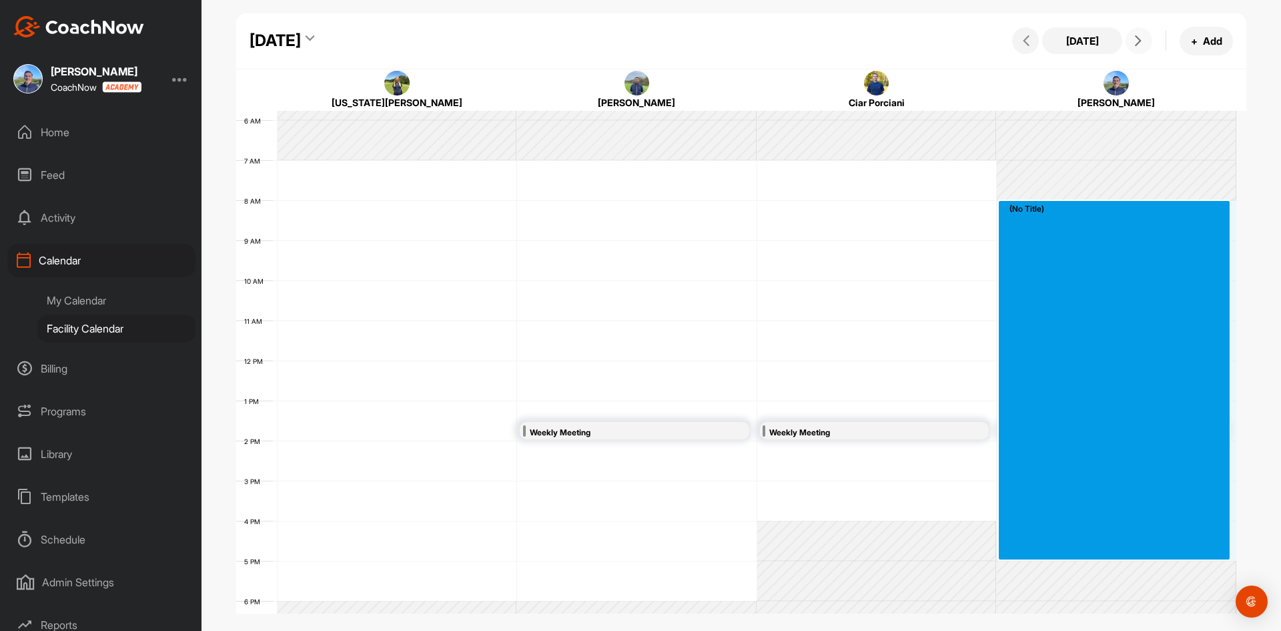
drag, startPoint x: 1028, startPoint y: 211, endPoint x: 1031, endPoint y: 539, distance: 327.7
click at [1031, 539] on div "12 AM 1 AM 2 AM 3 AM 4 AM 5 AM 6 AM 7 AM 8 AM 9 AM 10 AM 11 AM 12 PM 1 PM 2 PM …" at bounding box center [736, 360] width 1000 height 961
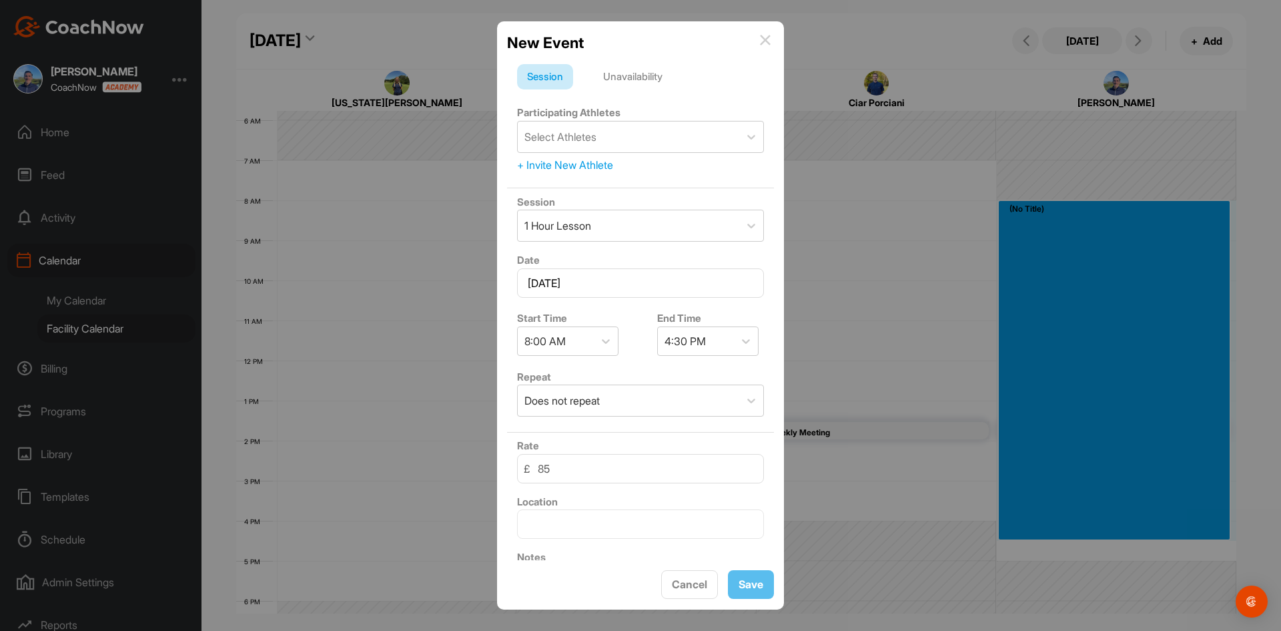
drag, startPoint x: 631, startPoint y: 73, endPoint x: 633, endPoint y: 81, distance: 7.5
click at [632, 75] on div "Unavailability" at bounding box center [632, 76] width 79 height 25
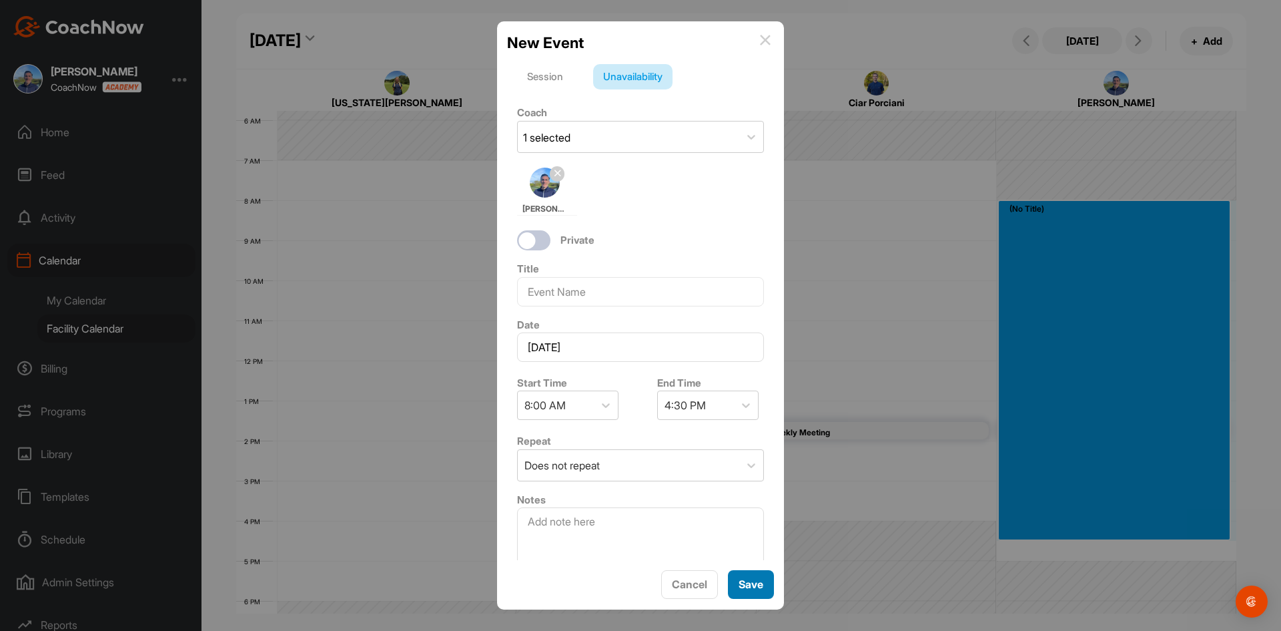
click at [750, 585] on button "Save" at bounding box center [751, 584] width 46 height 29
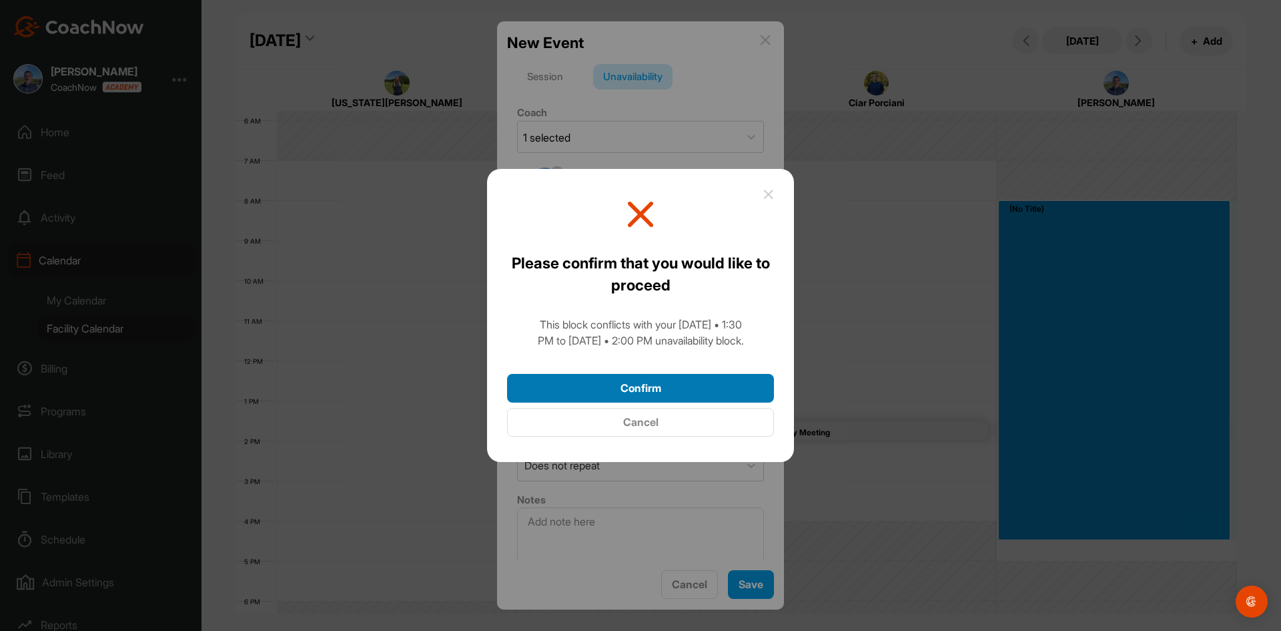
click at [640, 386] on button "Confirm" at bounding box center [640, 388] width 267 height 29
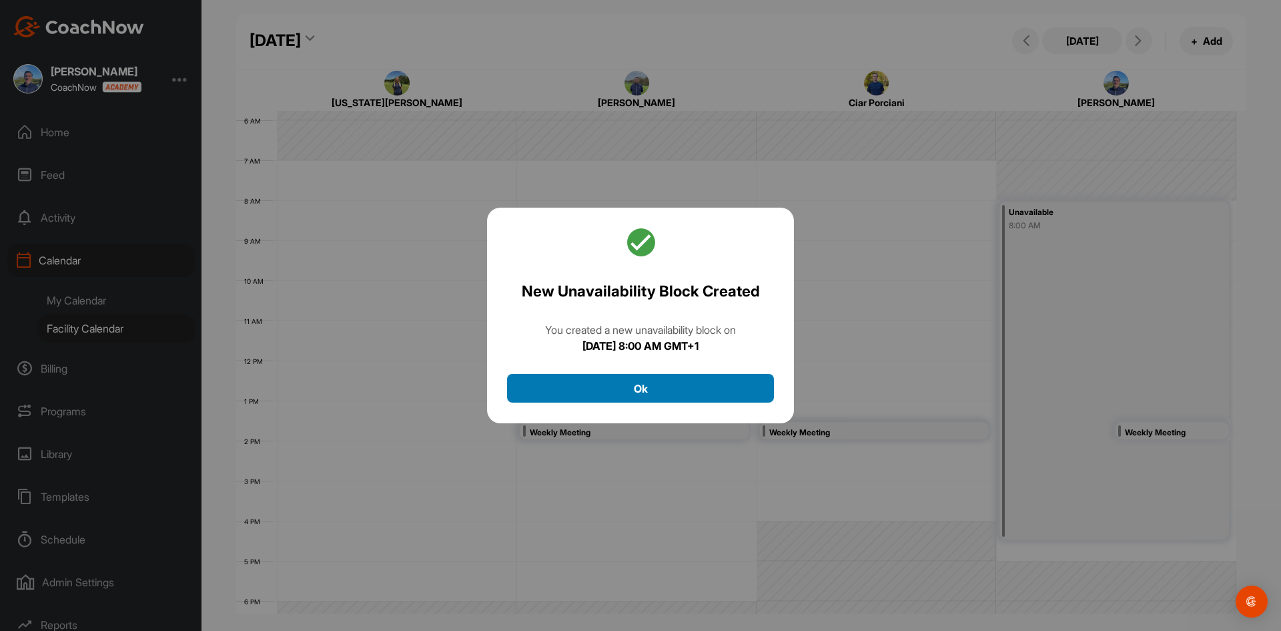
click at [650, 388] on button "Ok" at bounding box center [640, 388] width 267 height 29
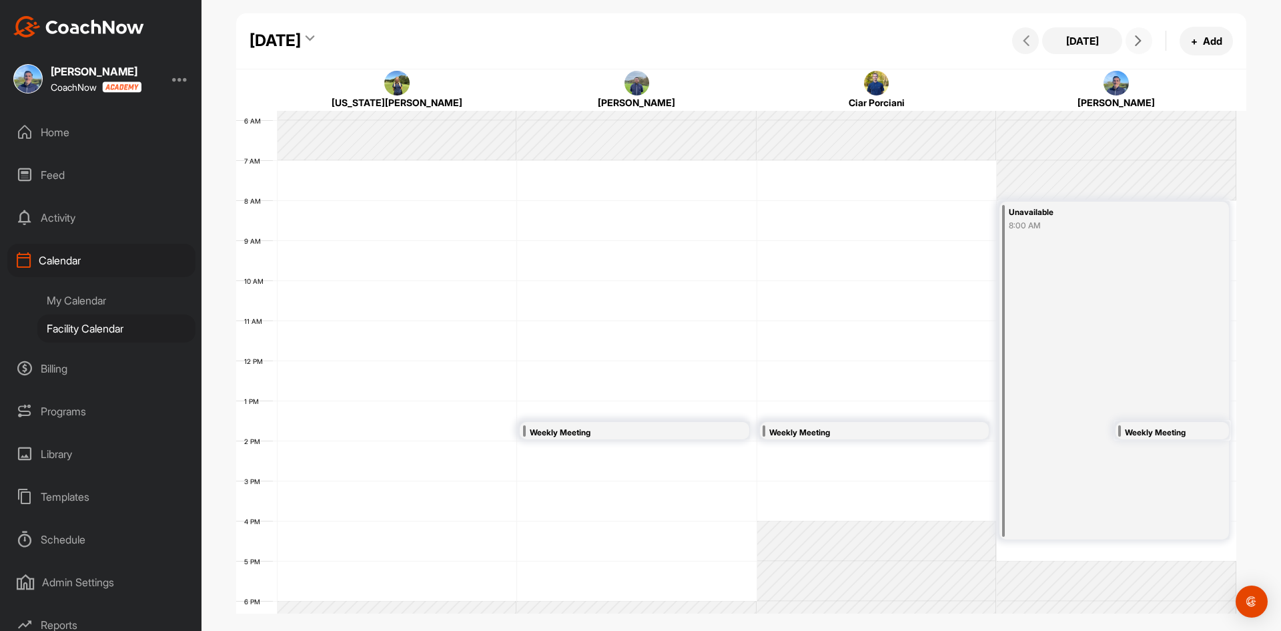
click at [1134, 39] on icon at bounding box center [1138, 40] width 11 height 11
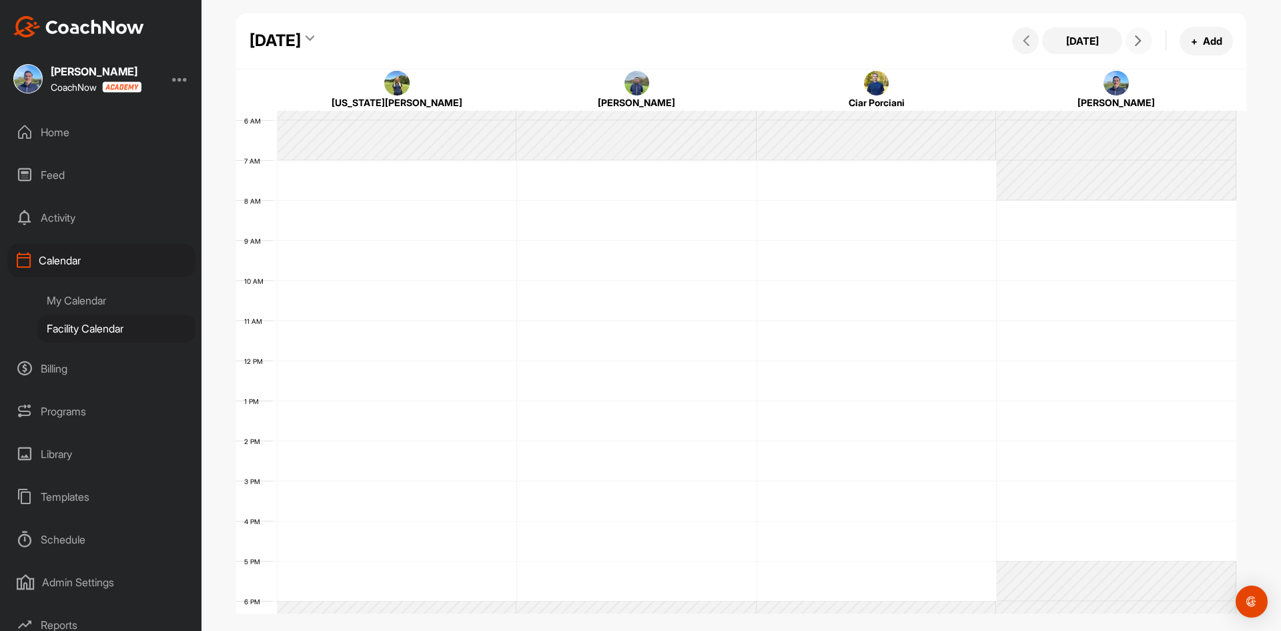
click at [1139, 39] on icon at bounding box center [1138, 40] width 11 height 11
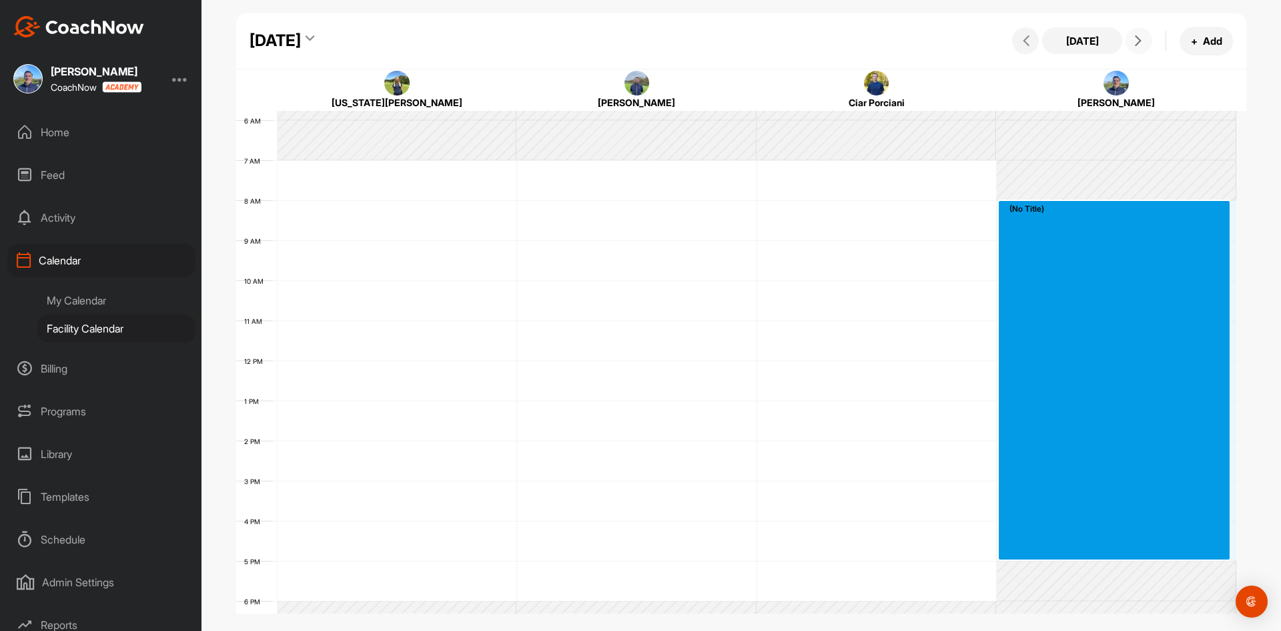
drag, startPoint x: 1040, startPoint y: 214, endPoint x: 1028, endPoint y: 548, distance: 333.9
click at [1028, 548] on div "12 AM 1 AM 2 AM 3 AM 4 AM 5 AM 6 AM 7 AM 8 AM 9 AM 10 AM 11 AM 12 PM 1 PM 2 PM …" at bounding box center [736, 360] width 1000 height 961
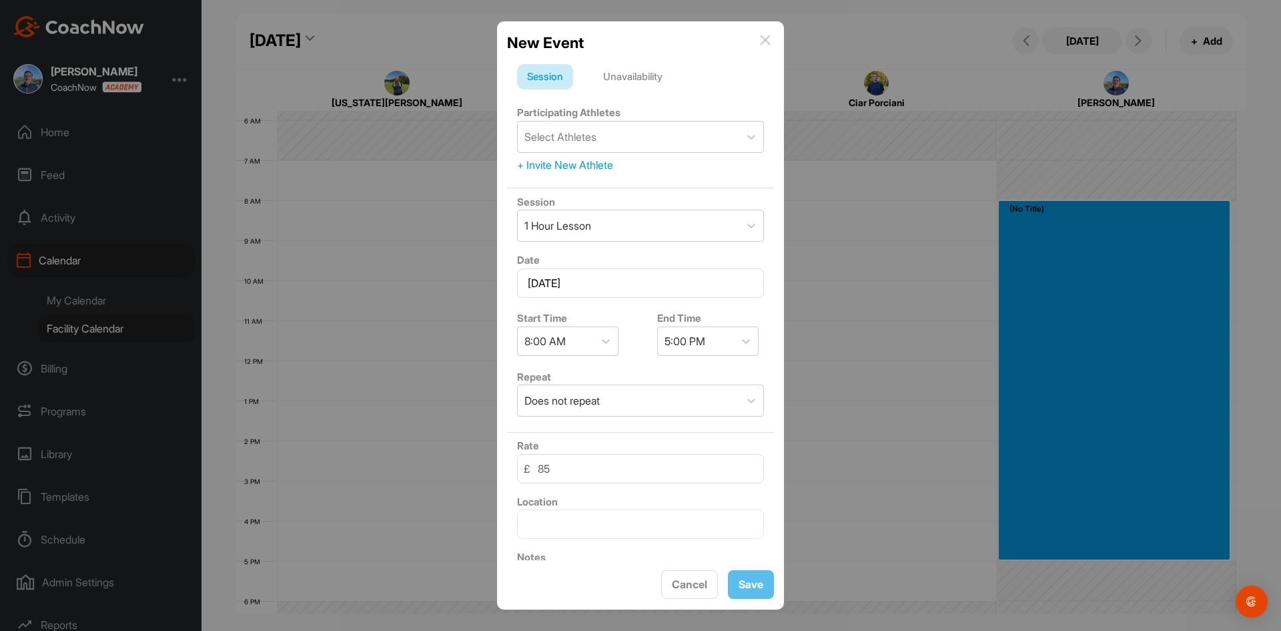
click at [633, 79] on div "Unavailability" at bounding box center [632, 76] width 79 height 25
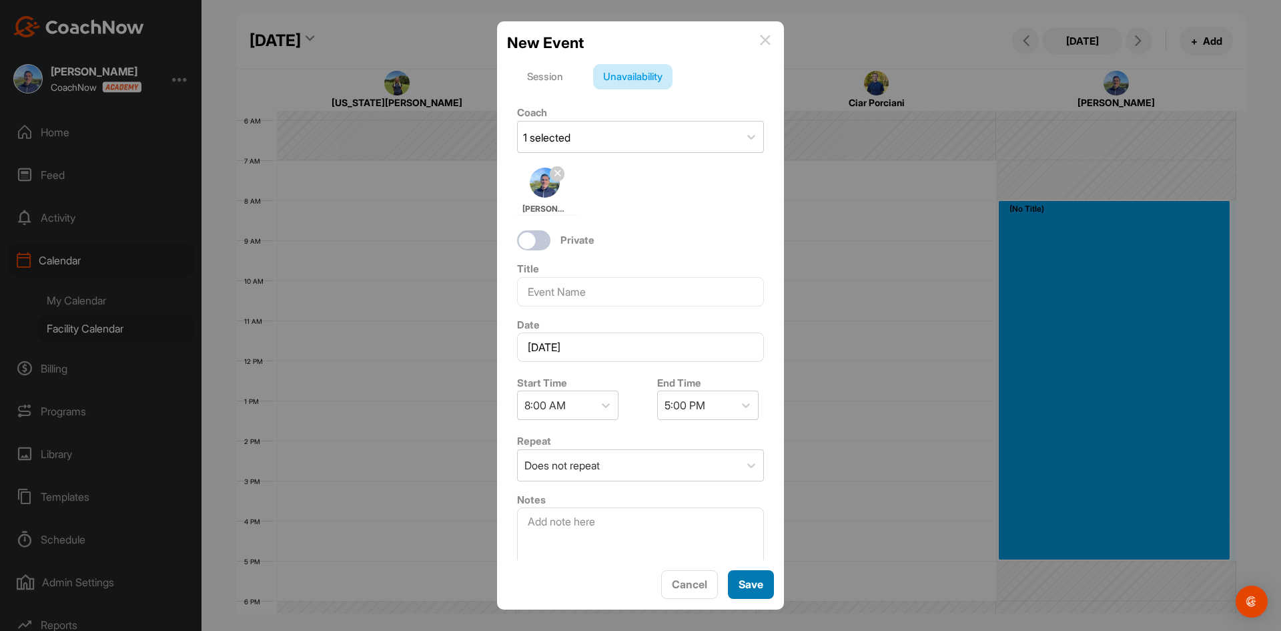
click at [755, 584] on button "Save" at bounding box center [751, 584] width 46 height 29
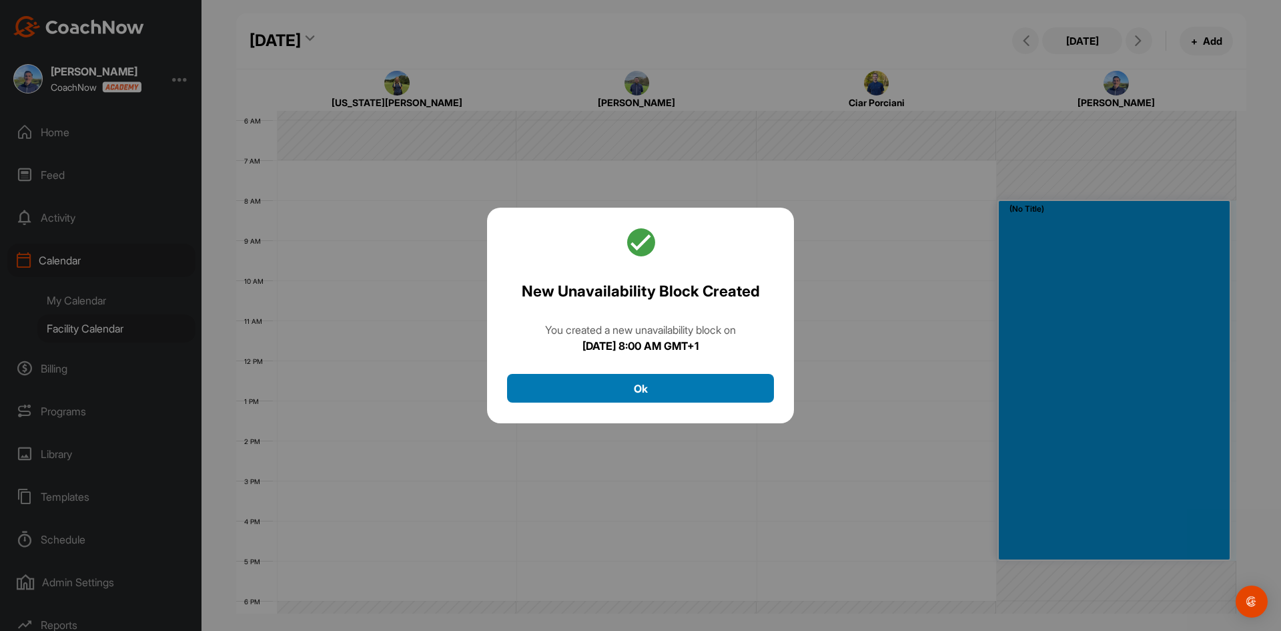
click at [713, 378] on button "Ok" at bounding box center [640, 388] width 267 height 29
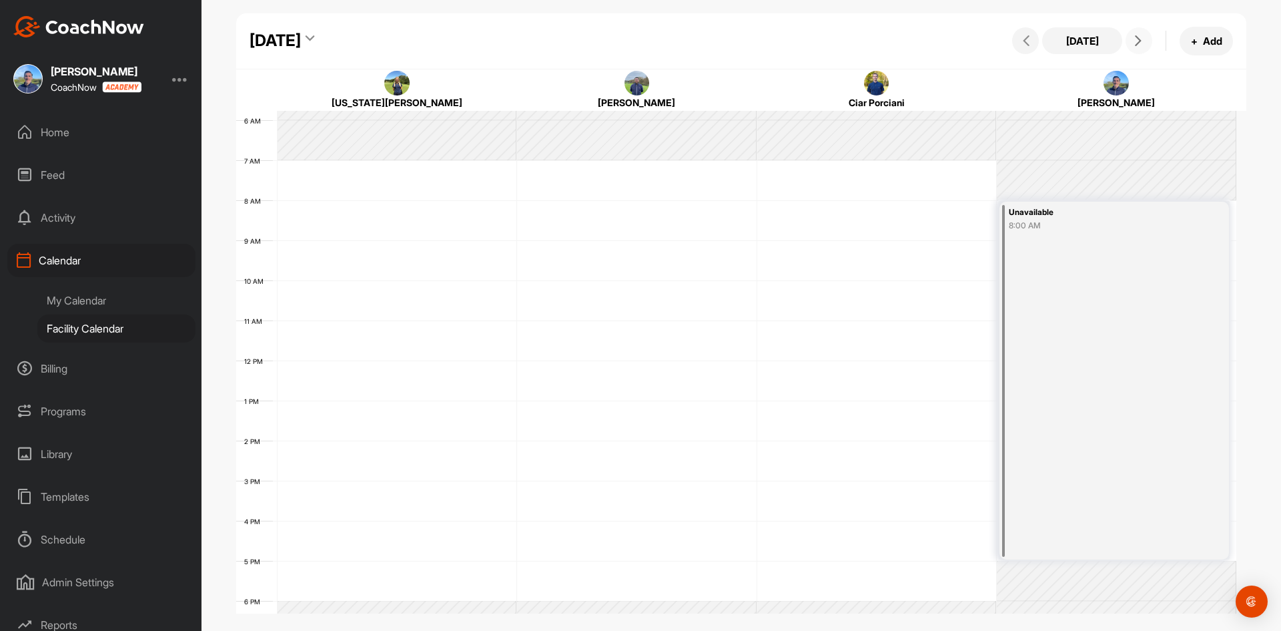
click at [1139, 40] on icon at bounding box center [1138, 40] width 11 height 11
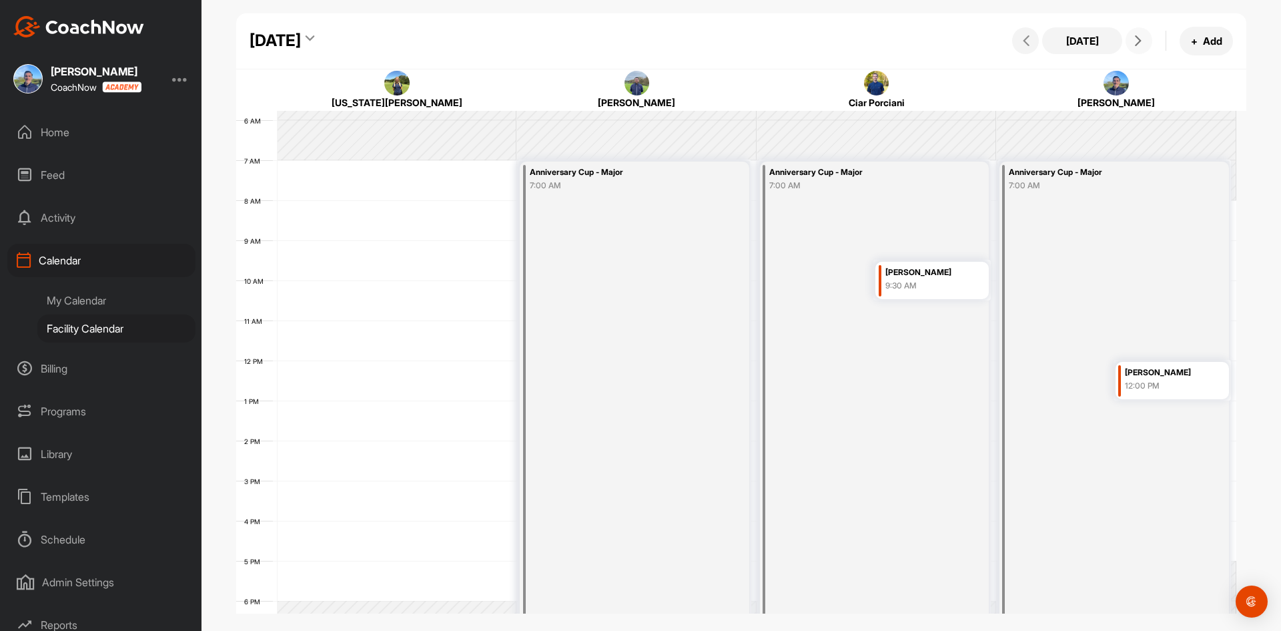
click at [1142, 44] on icon at bounding box center [1138, 40] width 11 height 11
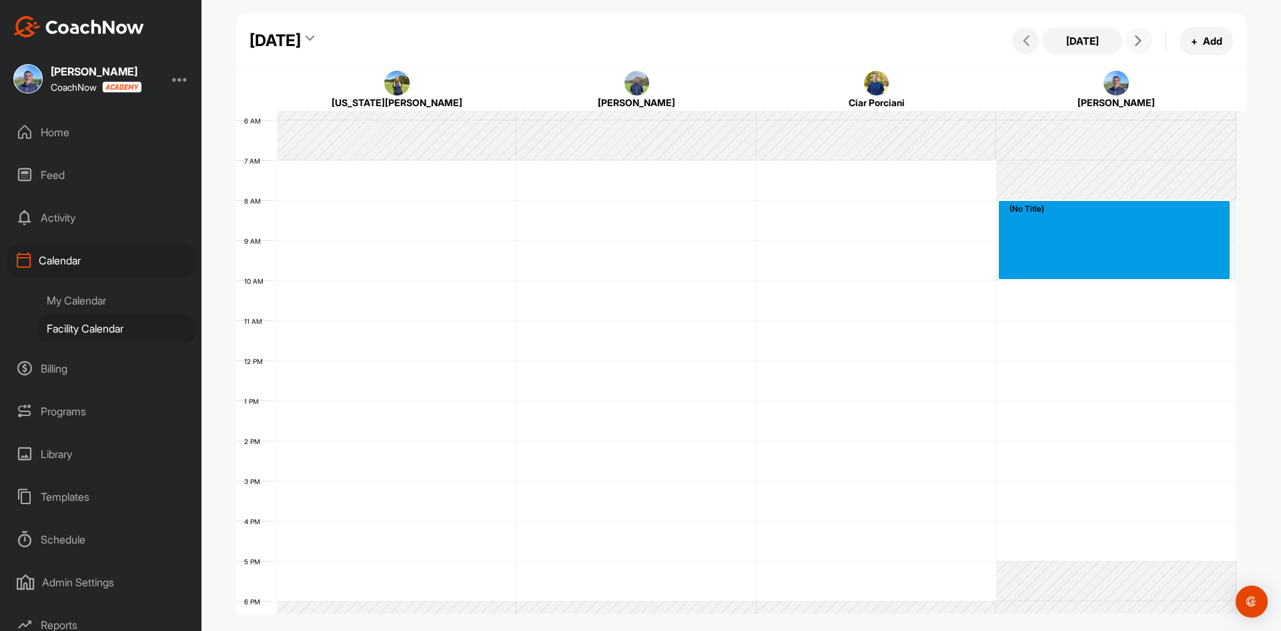
drag, startPoint x: 1032, startPoint y: 215, endPoint x: 1030, endPoint y: 268, distance: 53.4
click at [1030, 268] on div "12 AM 1 AM 2 AM 3 AM 4 AM 5 AM 6 AM 7 AM 8 AM 9 AM 10 AM 11 AM 12 PM 1 PM 2 PM …" at bounding box center [736, 360] width 1000 height 961
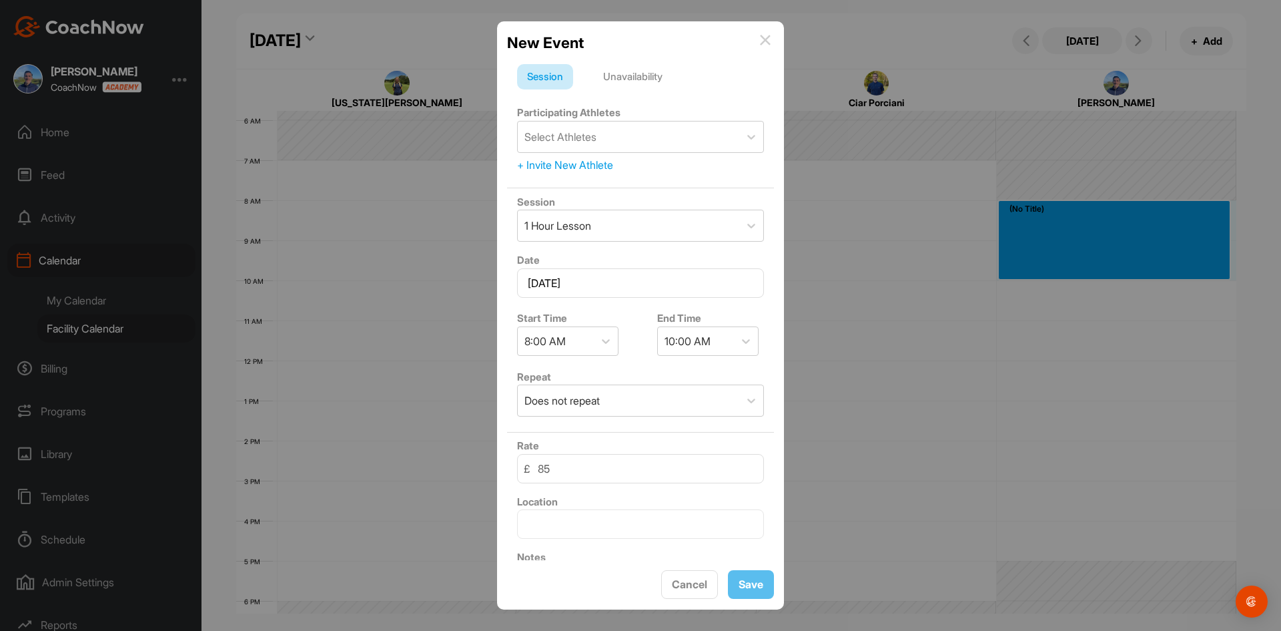
click at [648, 73] on div "Unavailability" at bounding box center [632, 76] width 79 height 25
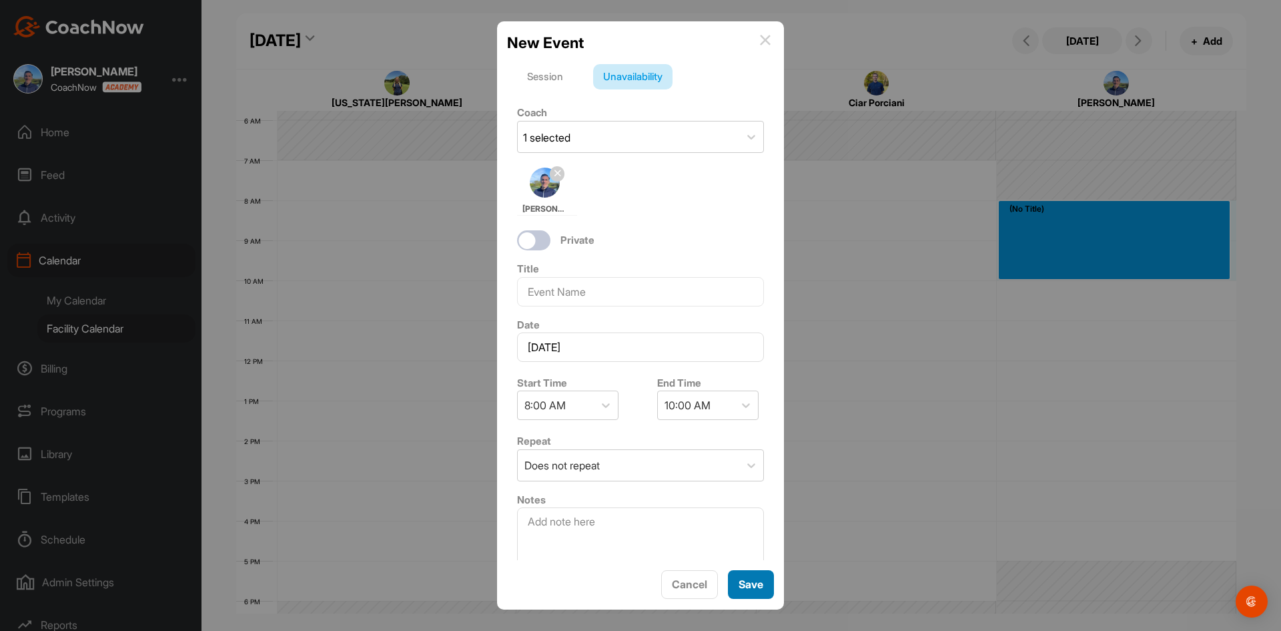
click at [749, 578] on button "Save" at bounding box center [751, 584] width 46 height 29
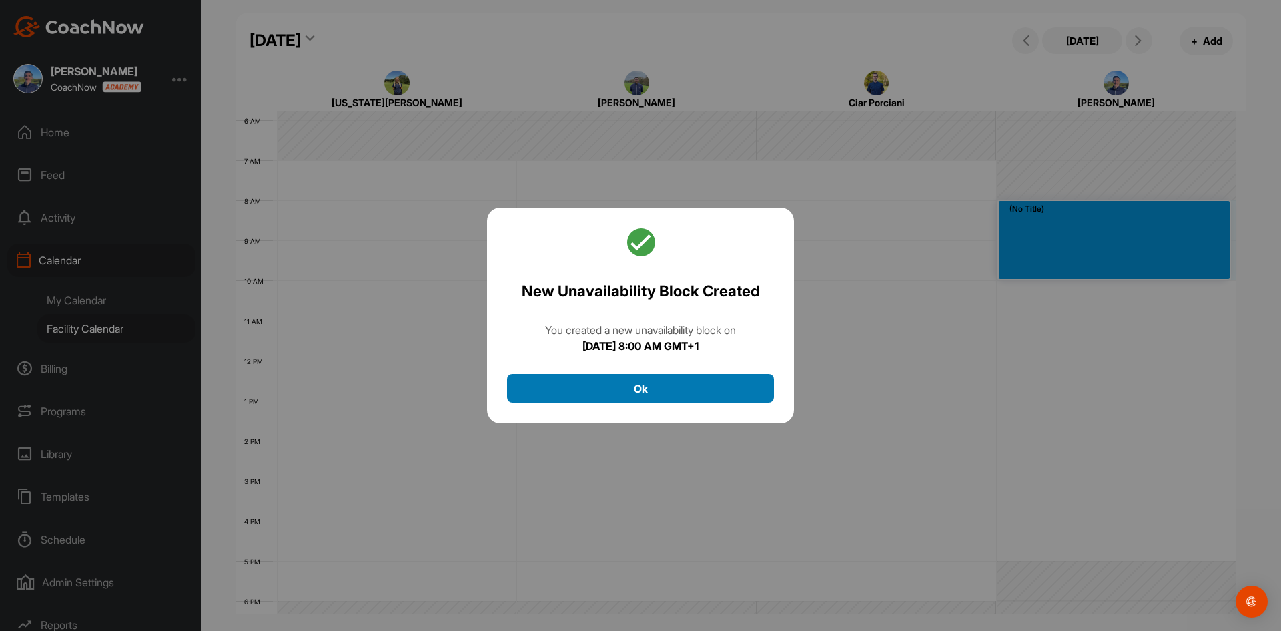
click at [702, 376] on button "Ok" at bounding box center [640, 388] width 267 height 29
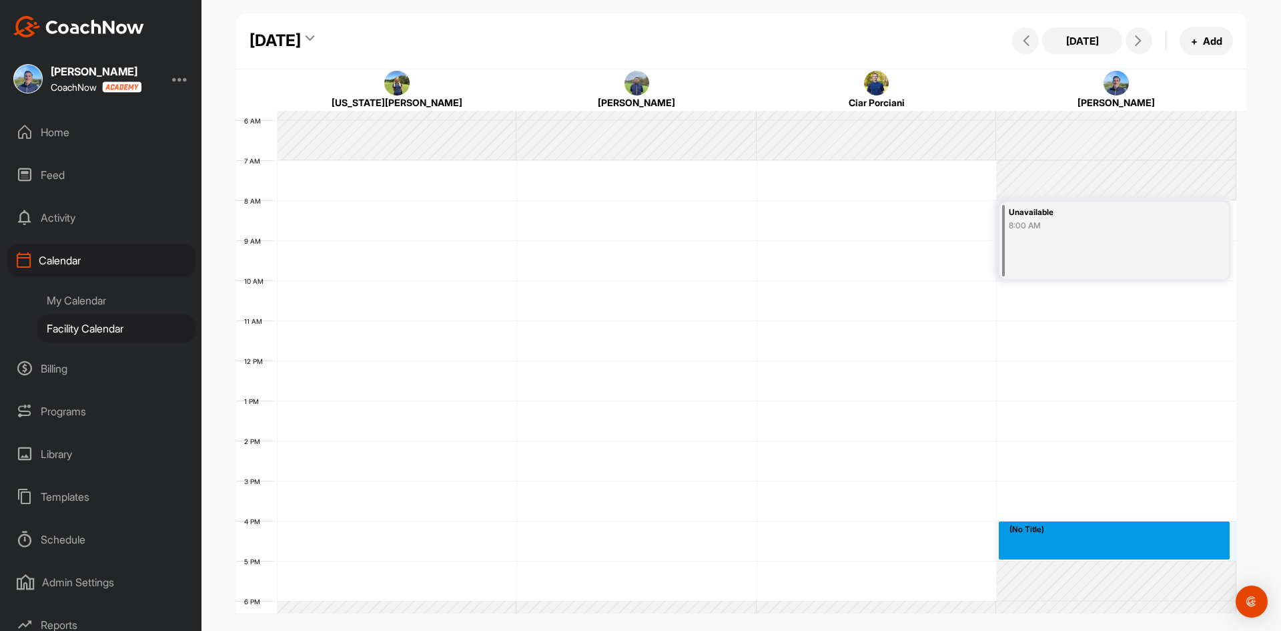
drag, startPoint x: 1039, startPoint y: 526, endPoint x: 1040, endPoint y: 553, distance: 27.4
click at [1040, 553] on div "12 AM 1 AM 2 AM 3 AM 4 AM 5 AM 6 AM 7 AM 8 AM 9 AM 10 AM 11 AM 12 PM 1 PM 2 PM …" at bounding box center [736, 360] width 1000 height 961
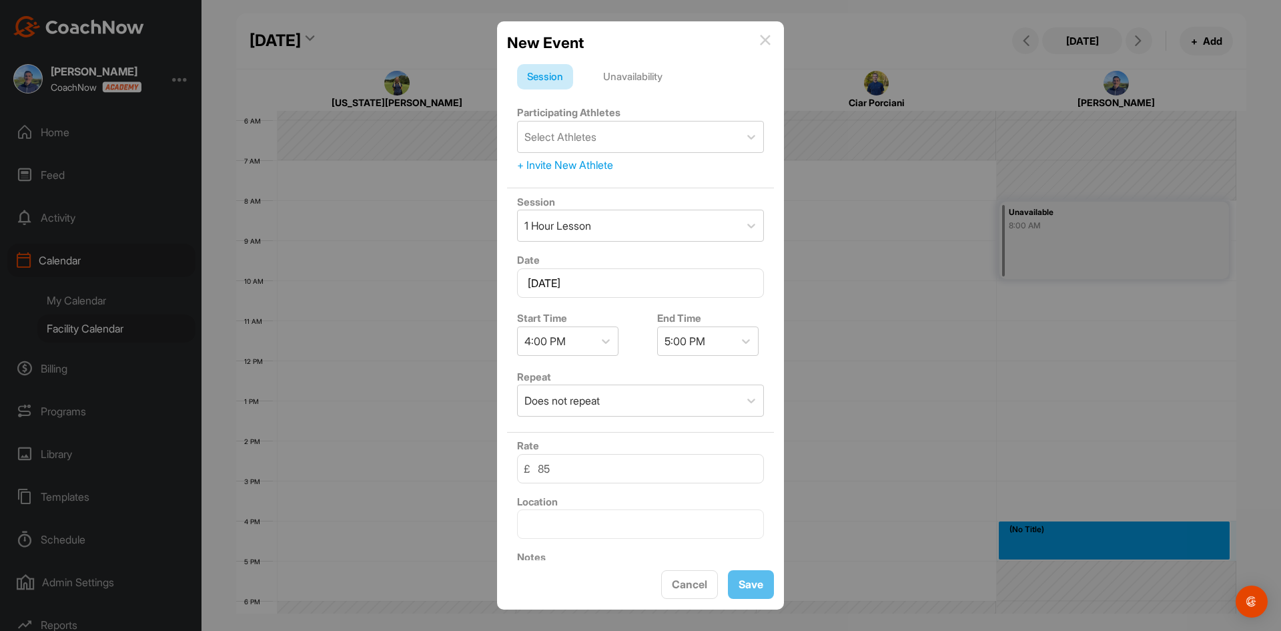
click at [637, 80] on div "Unavailability" at bounding box center [632, 76] width 79 height 25
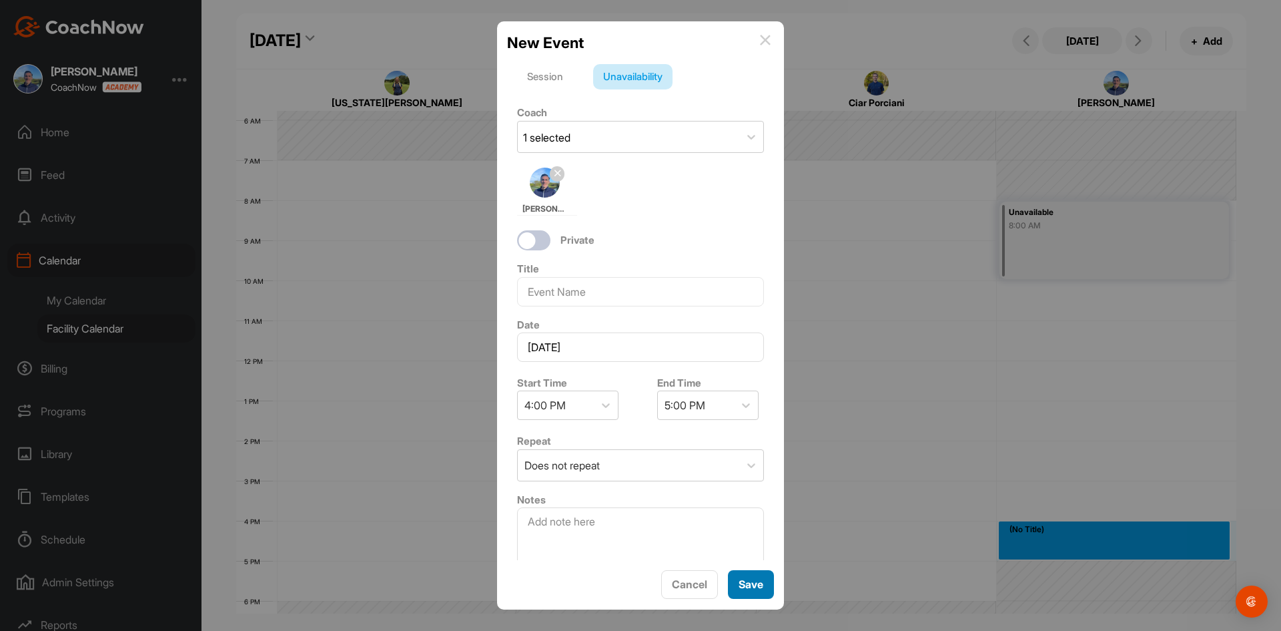
click at [758, 581] on button "Save" at bounding box center [751, 584] width 46 height 29
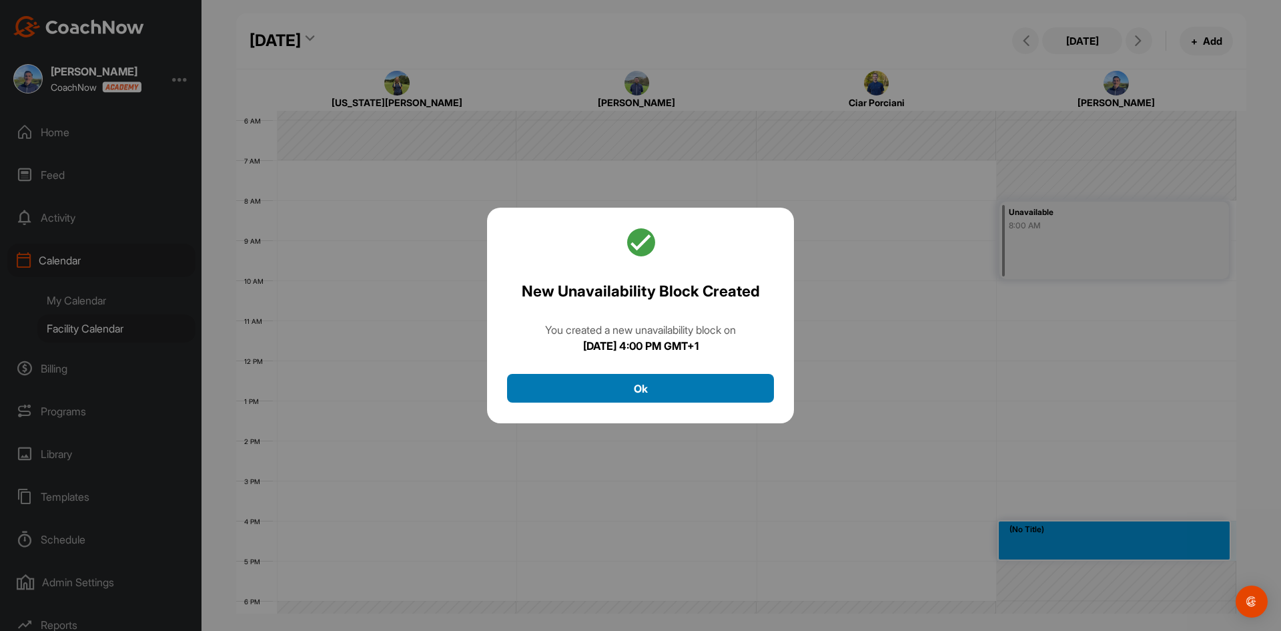
click at [685, 381] on button "Ok" at bounding box center [640, 388] width 267 height 29
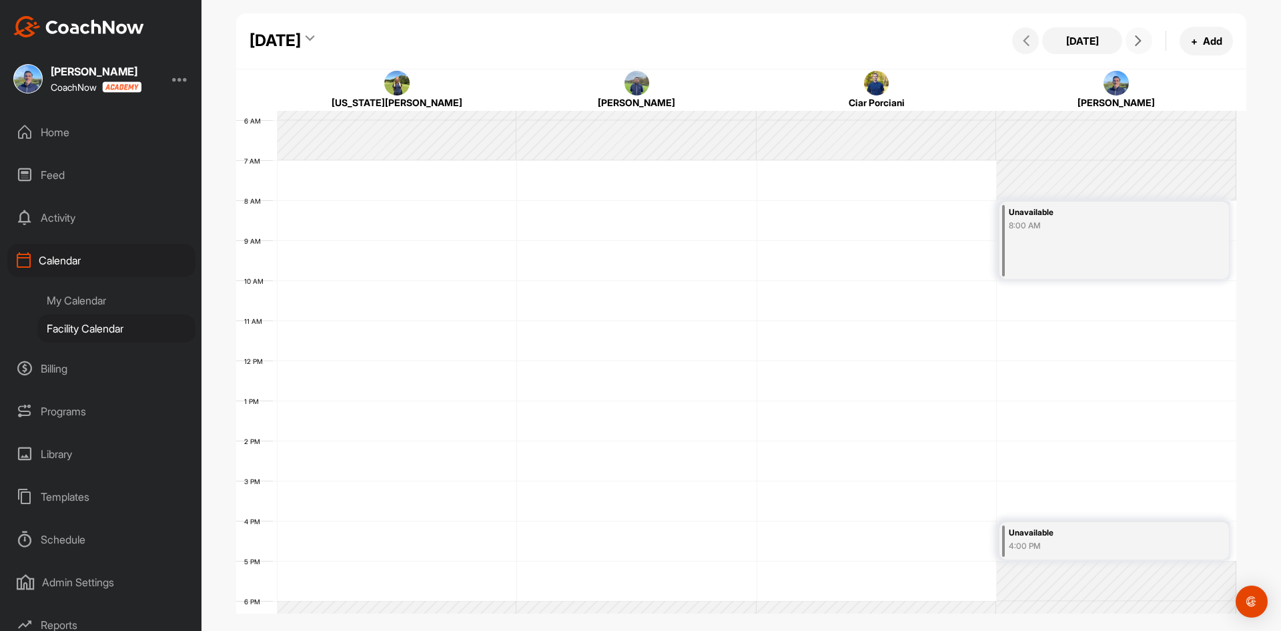
click at [1139, 42] on icon at bounding box center [1138, 40] width 11 height 11
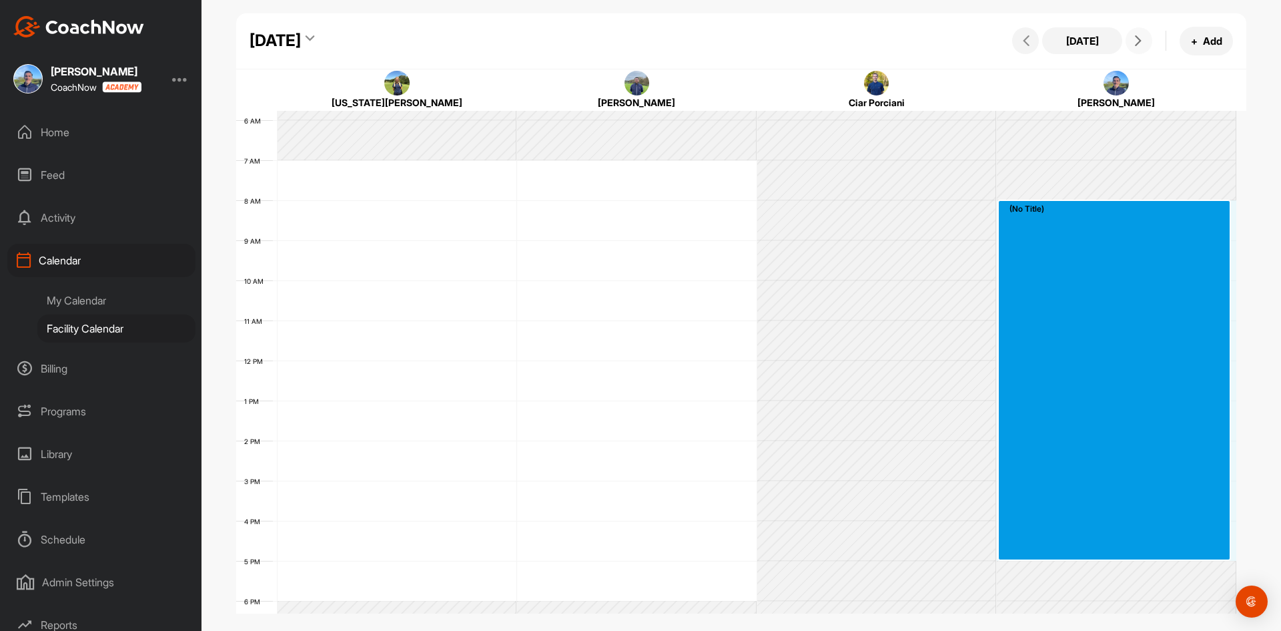
drag, startPoint x: 1049, startPoint y: 217, endPoint x: 1044, endPoint y: 557, distance: 340.4
click at [1044, 557] on div "12 AM 1 AM 2 AM 3 AM 4 AM 5 AM 6 AM 7 AM 8 AM 9 AM 10 AM 11 AM 12 PM 1 PM 2 PM …" at bounding box center [736, 360] width 1000 height 961
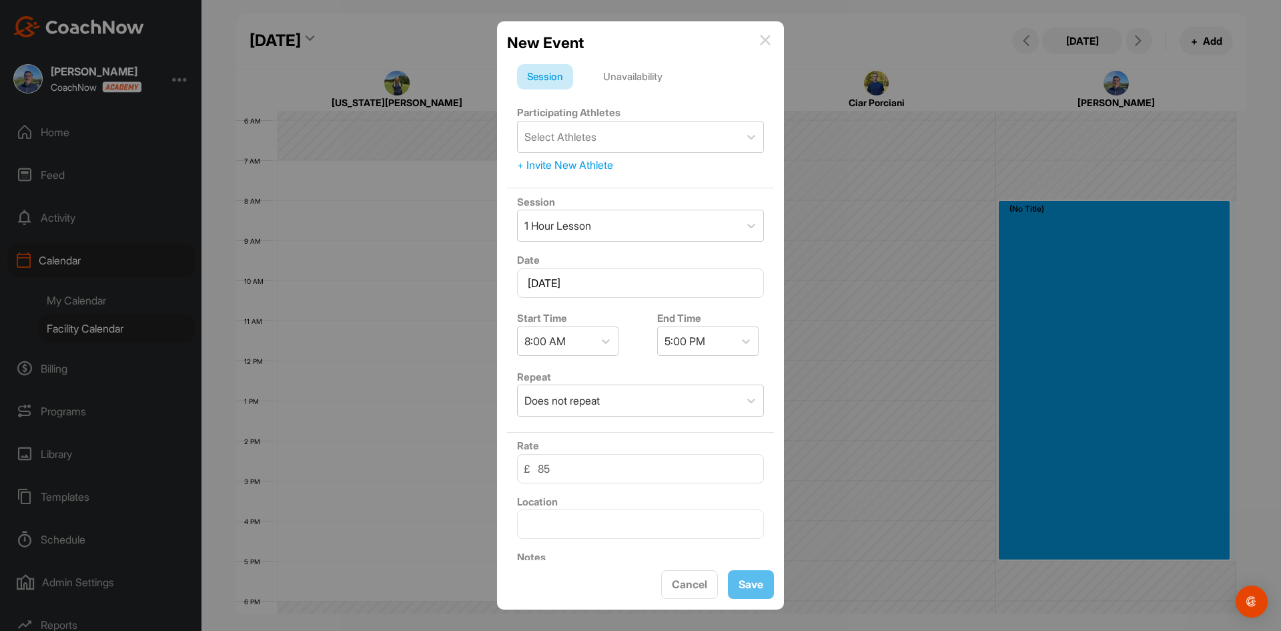
click at [657, 79] on div "Unavailability" at bounding box center [632, 76] width 79 height 25
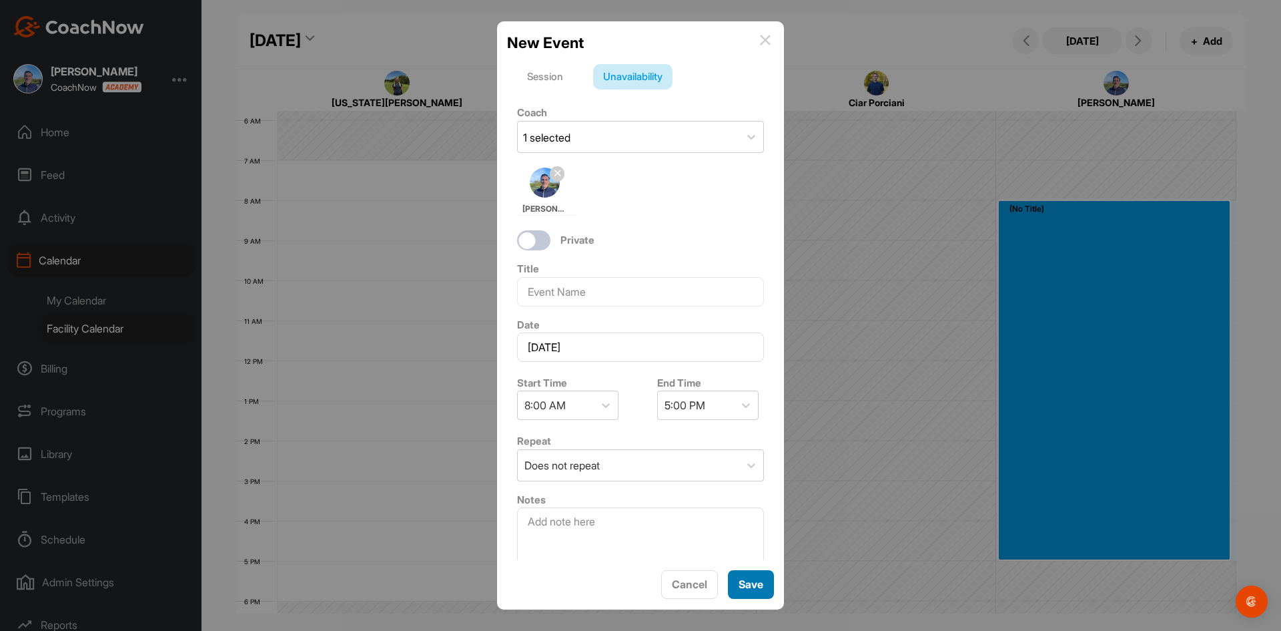
click at [742, 583] on button "Save" at bounding box center [751, 584] width 46 height 29
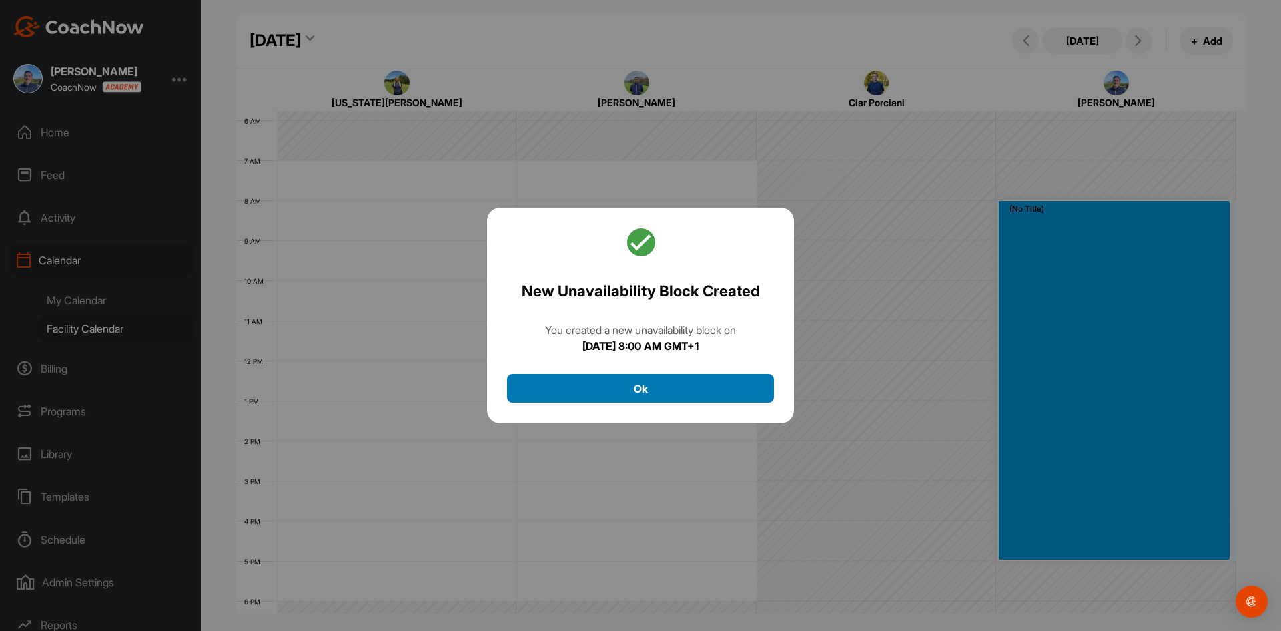
click at [702, 388] on button "Ok" at bounding box center [640, 388] width 267 height 29
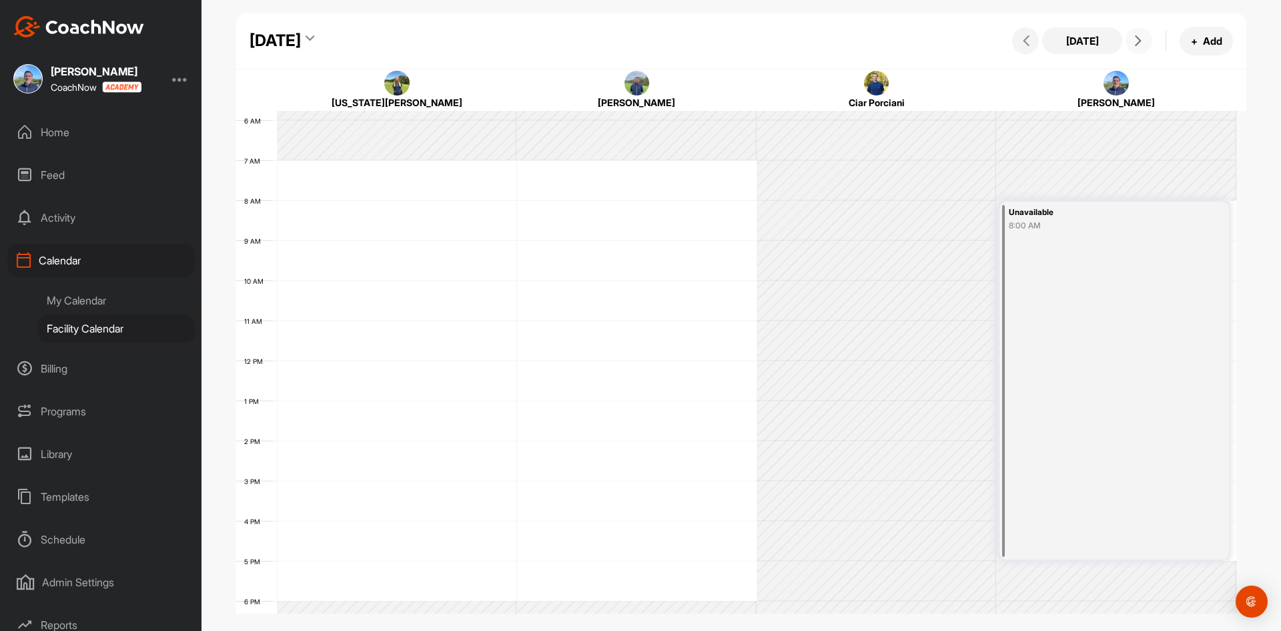
click at [1137, 37] on icon at bounding box center [1138, 40] width 11 height 11
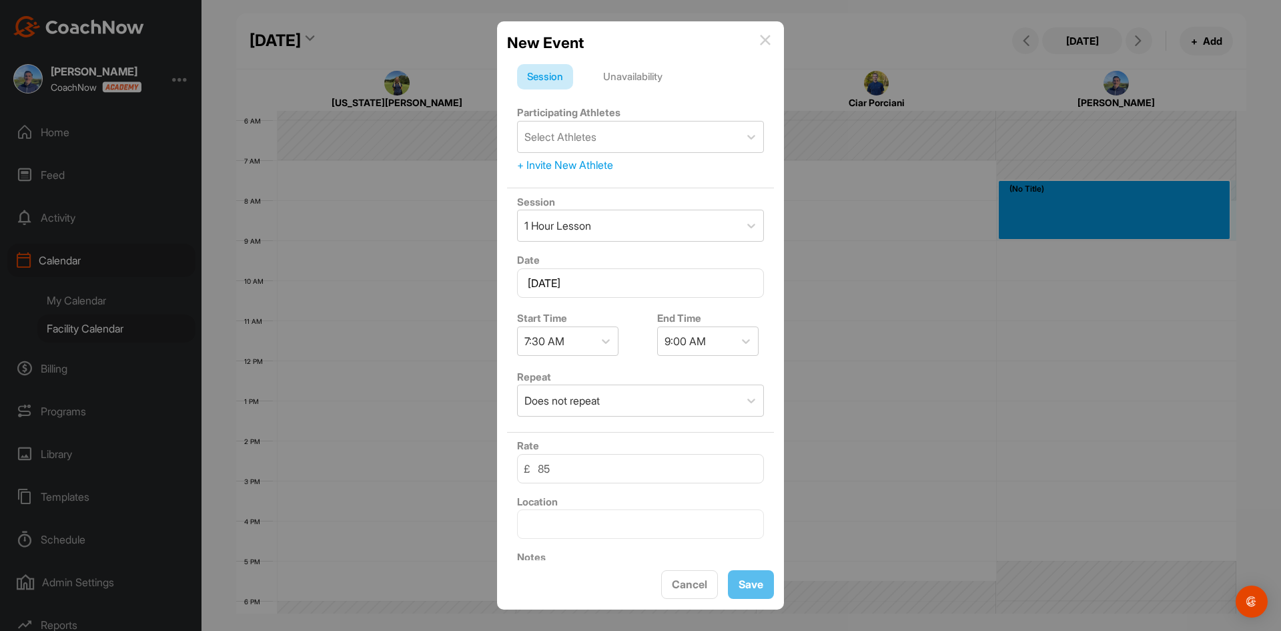
click at [637, 81] on div "Unavailability" at bounding box center [632, 76] width 79 height 25
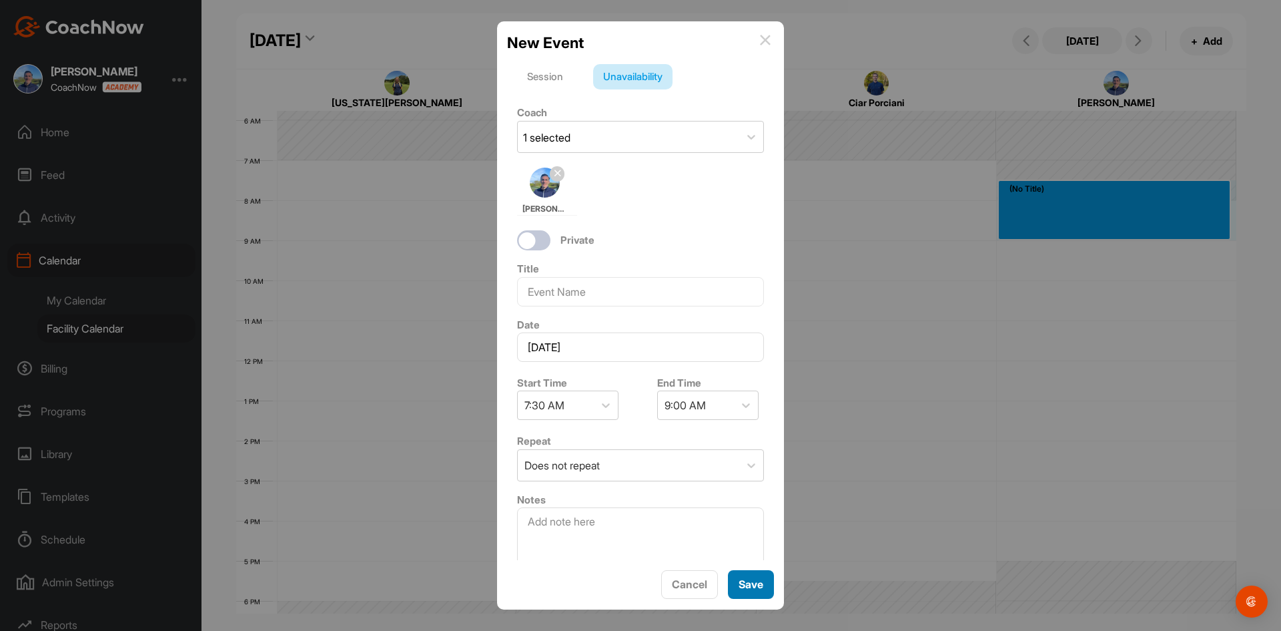
click at [750, 581] on button "Save" at bounding box center [751, 584] width 46 height 29
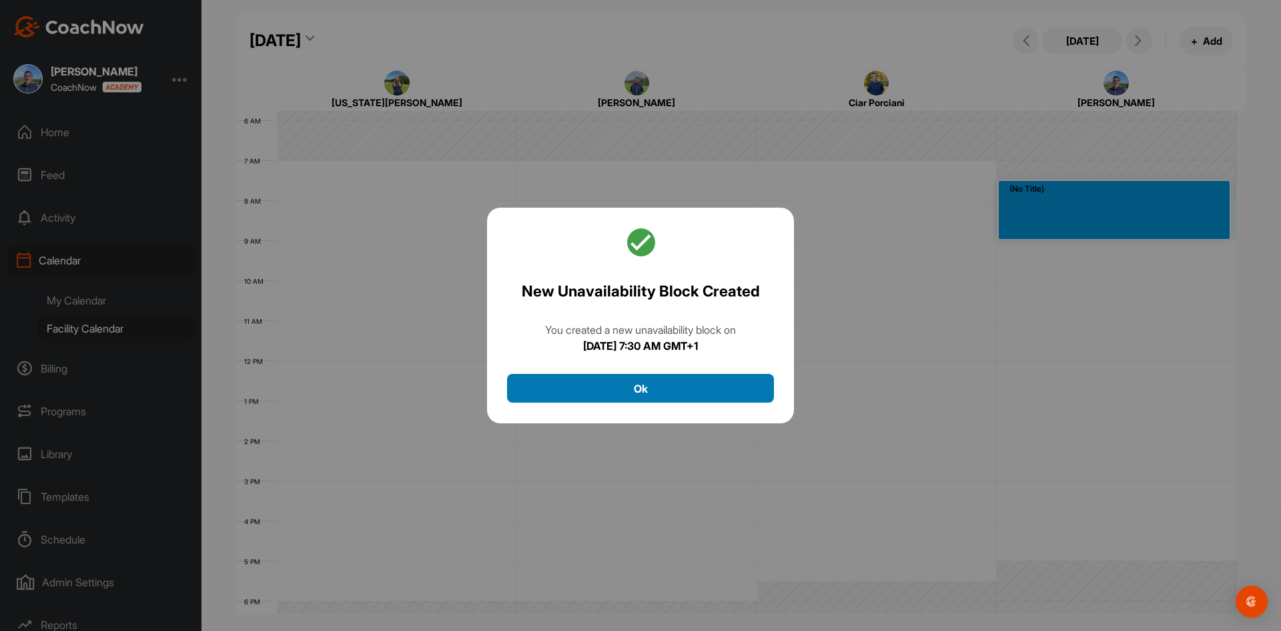
click at [689, 388] on button "Ok" at bounding box center [640, 388] width 267 height 29
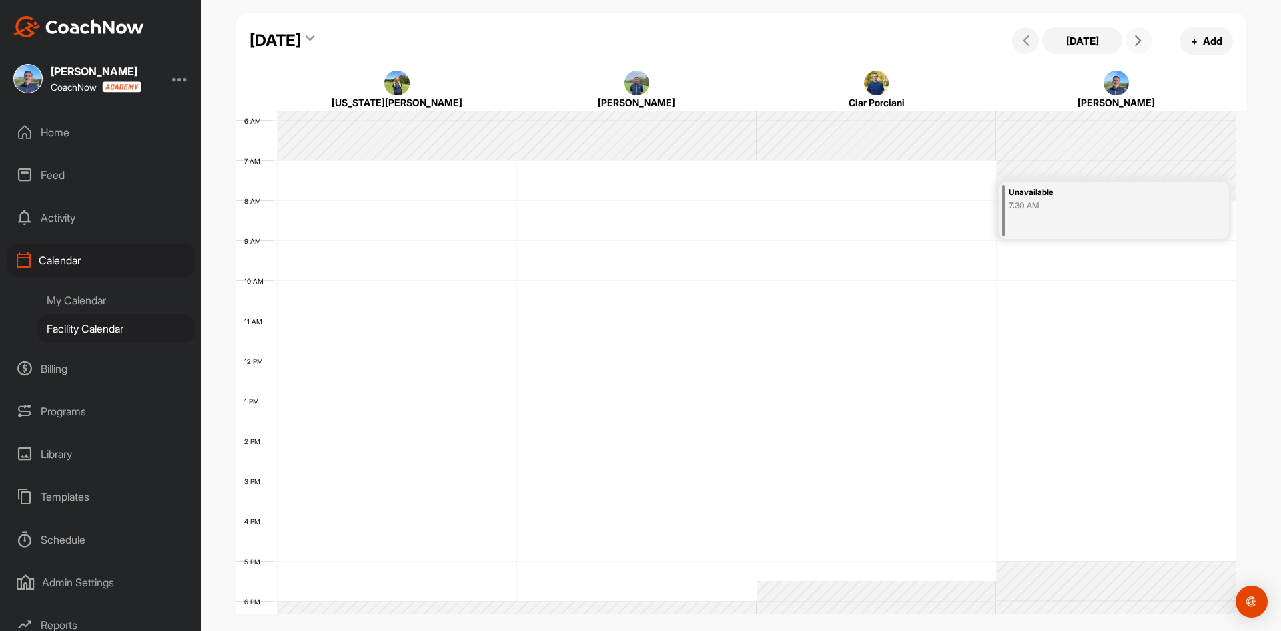
click at [1134, 41] on icon at bounding box center [1138, 40] width 11 height 11
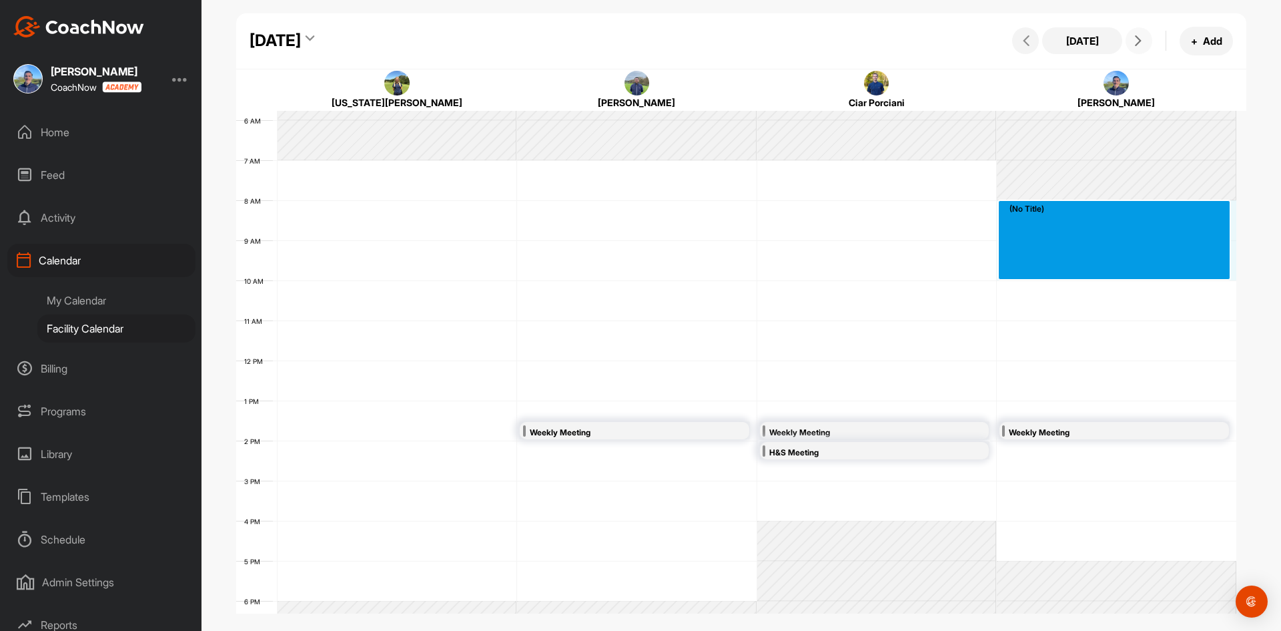
drag, startPoint x: 1017, startPoint y: 206, endPoint x: 1007, endPoint y: 269, distance: 64.2
click at [1007, 269] on div "12 AM 1 AM 2 AM 3 AM 4 AM 5 AM 6 AM 7 AM 8 AM 9 AM 10 AM 11 AM 12 PM 1 PM 2 PM …" at bounding box center [736, 360] width 1000 height 961
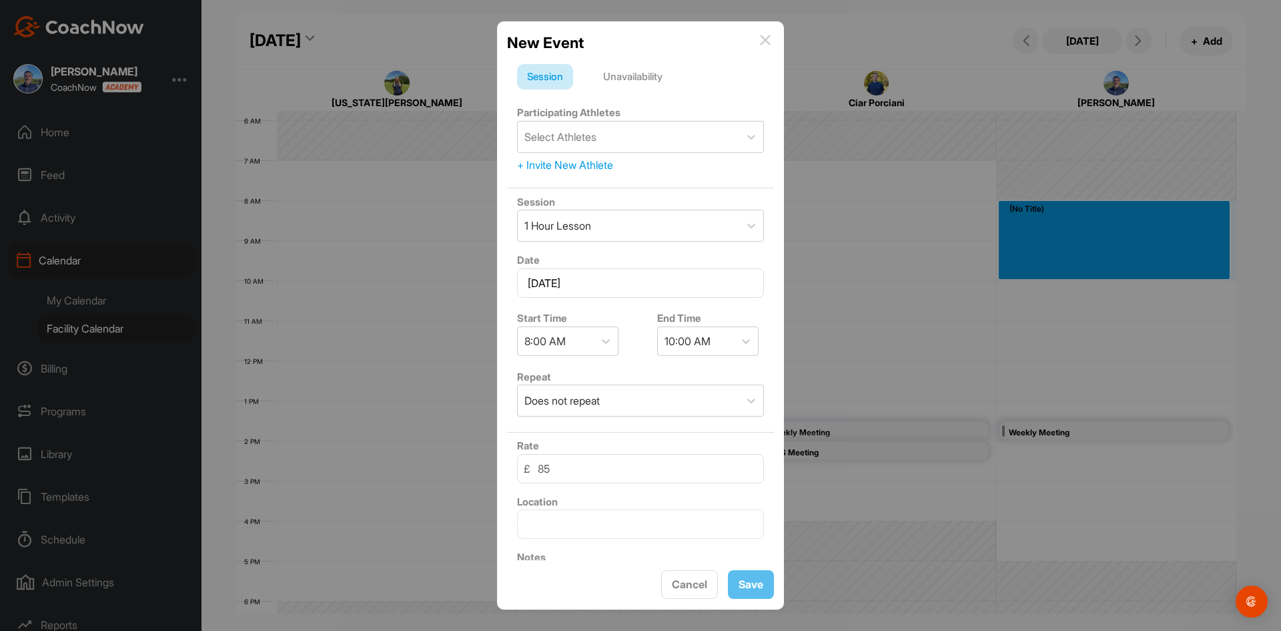
click at [611, 73] on div "Unavailability" at bounding box center [632, 76] width 79 height 25
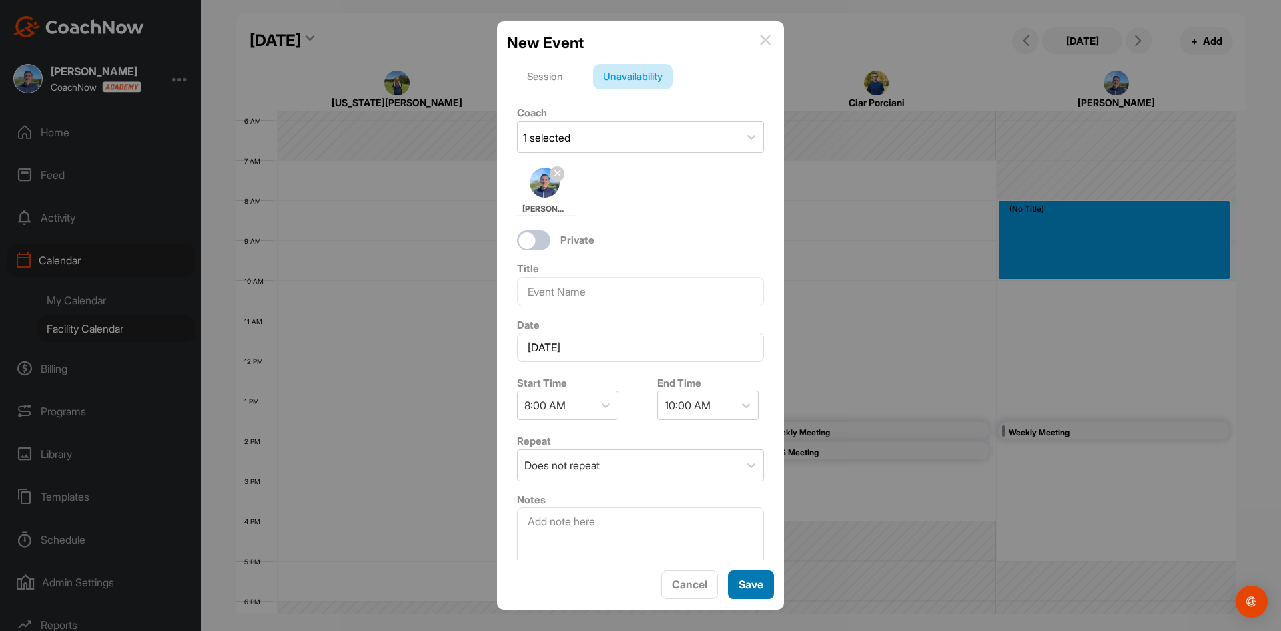
click at [759, 586] on button "Save" at bounding box center [751, 584] width 46 height 29
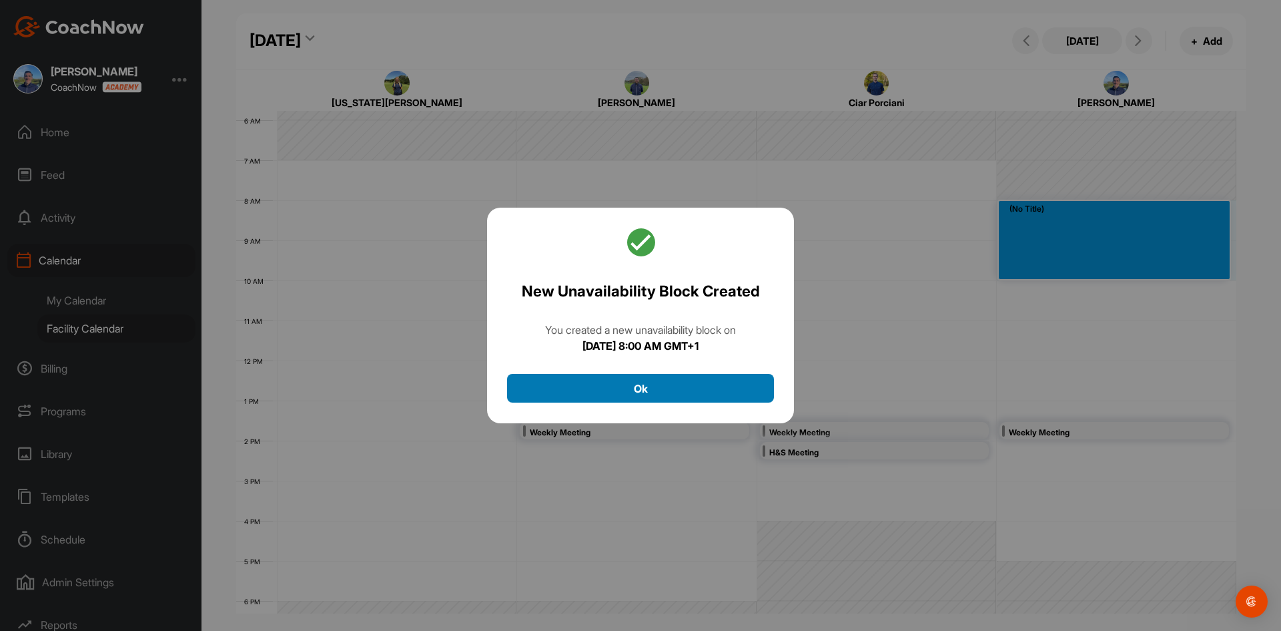
click at [701, 398] on button "Ok" at bounding box center [640, 388] width 267 height 29
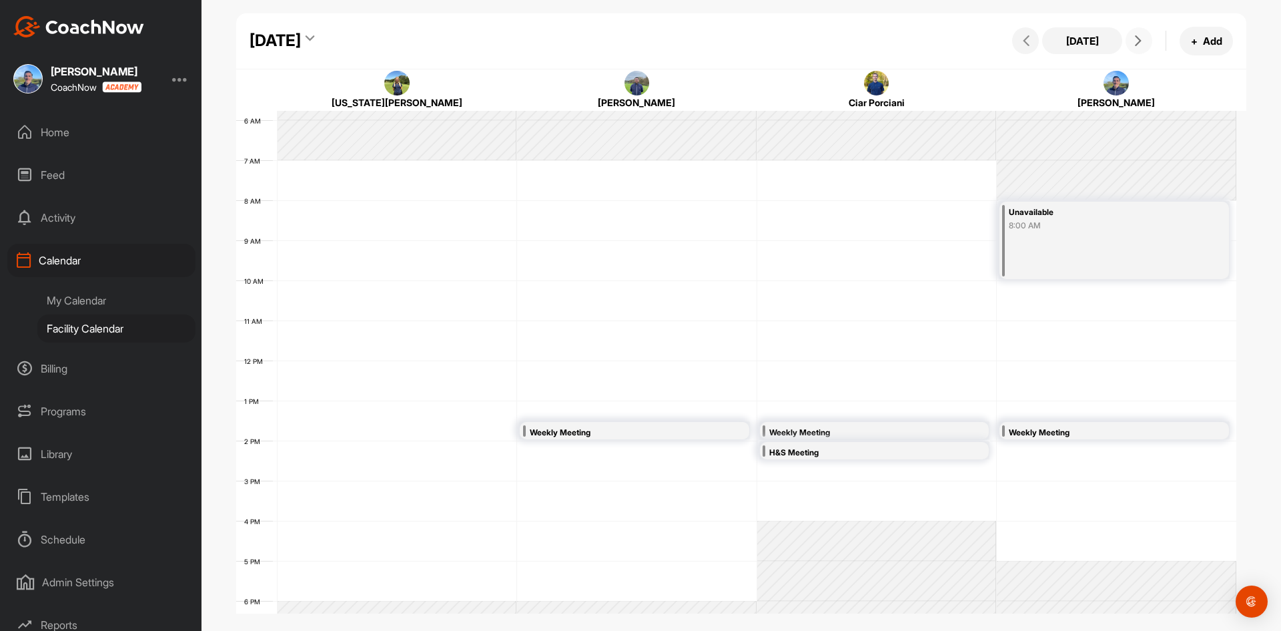
click at [1137, 39] on icon at bounding box center [1138, 40] width 11 height 11
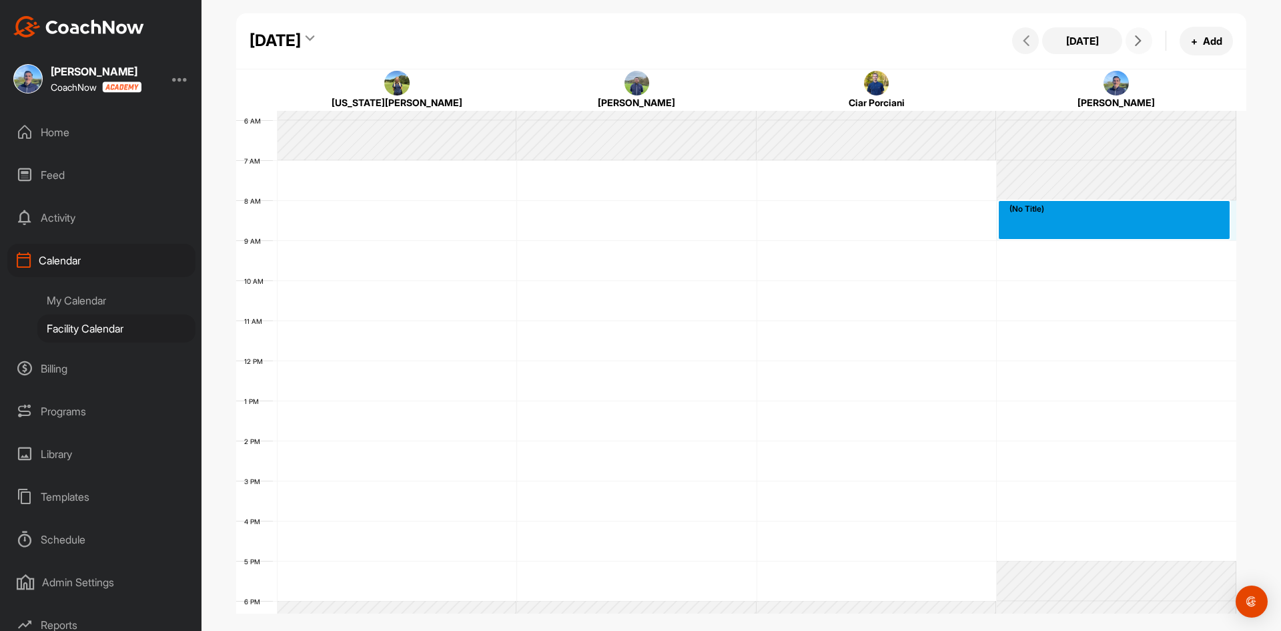
drag, startPoint x: 1036, startPoint y: 208, endPoint x: 1034, endPoint y: 234, distance: 26.2
click at [1034, 234] on div "12 AM 1 AM 2 AM 3 AM 4 AM 5 AM 6 AM 7 AM 8 AM 9 AM 10 AM 11 AM 12 PM 1 PM 2 PM …" at bounding box center [736, 360] width 1000 height 961
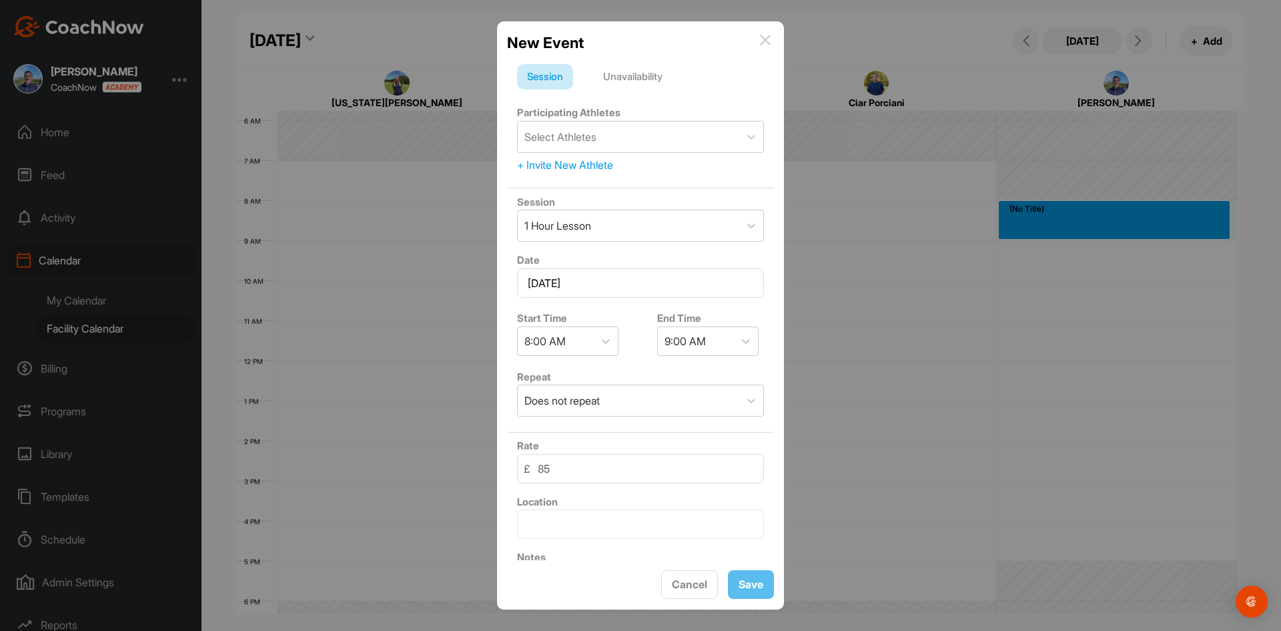
click at [640, 81] on div "Unavailability" at bounding box center [632, 76] width 79 height 25
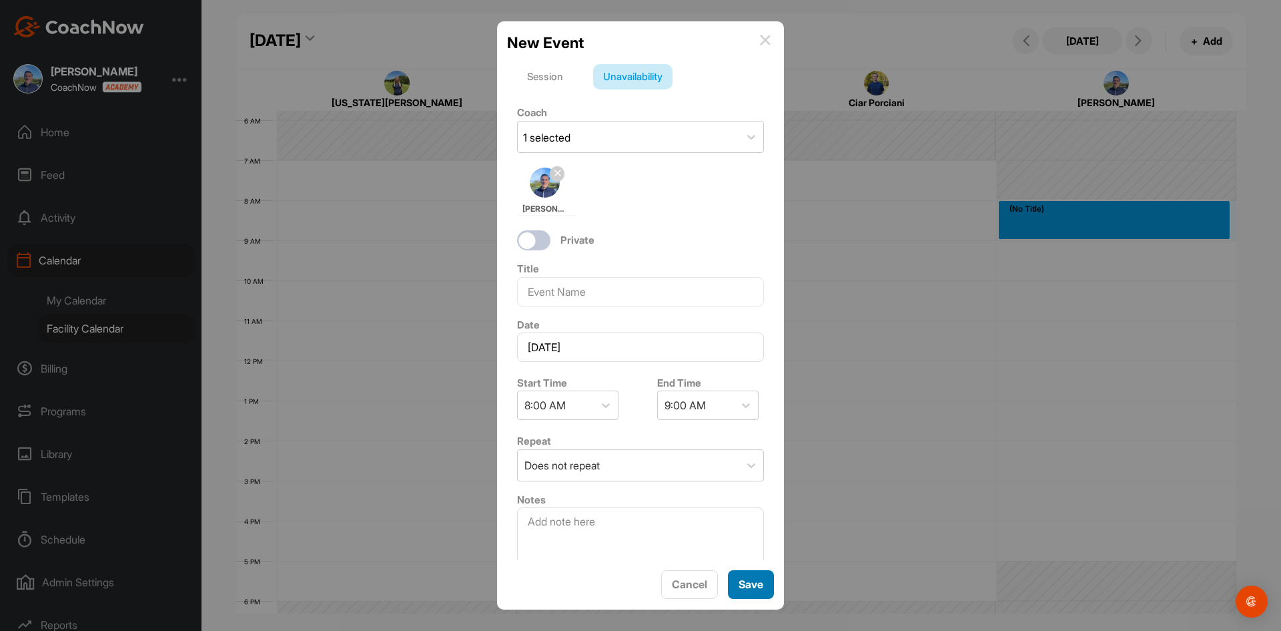
click at [745, 590] on button "Save" at bounding box center [751, 584] width 46 height 29
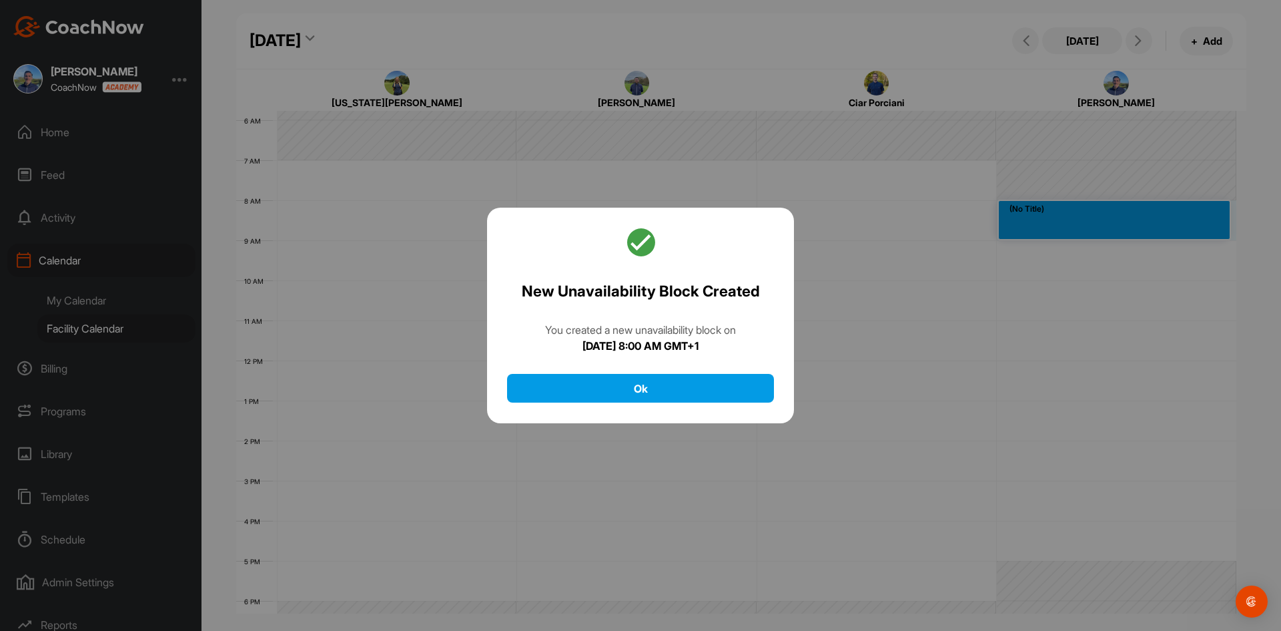
click at [735, 589] on div at bounding box center [640, 315] width 1281 height 631
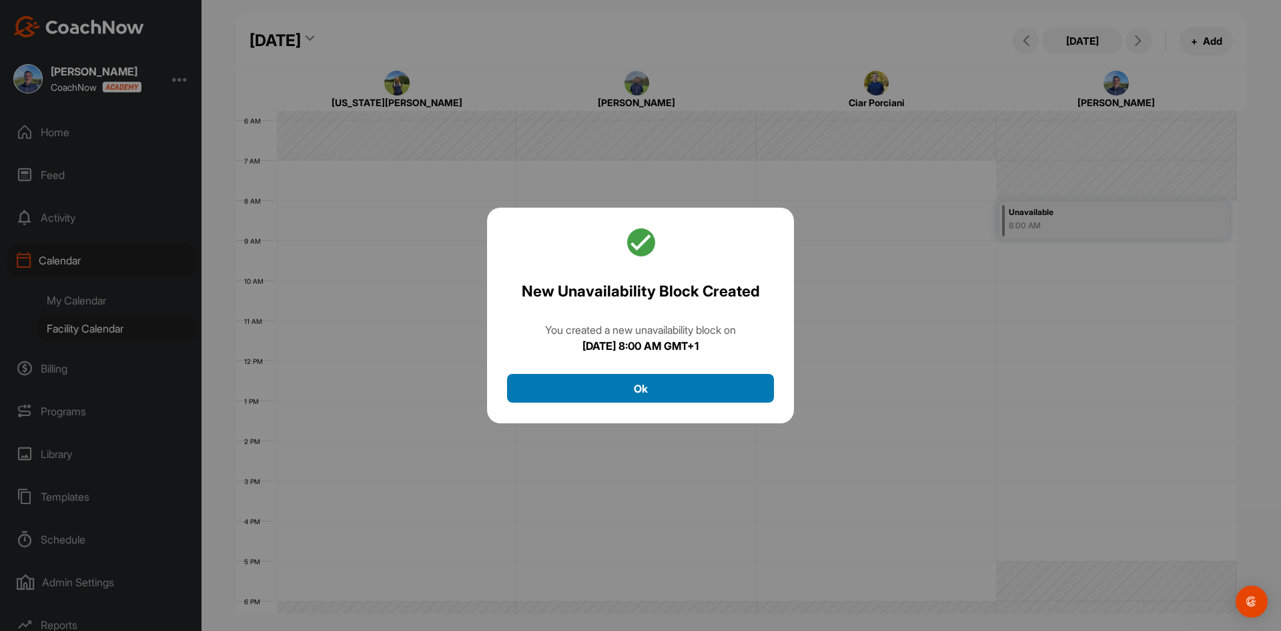
click at [695, 386] on button "Ok" at bounding box center [640, 388] width 267 height 29
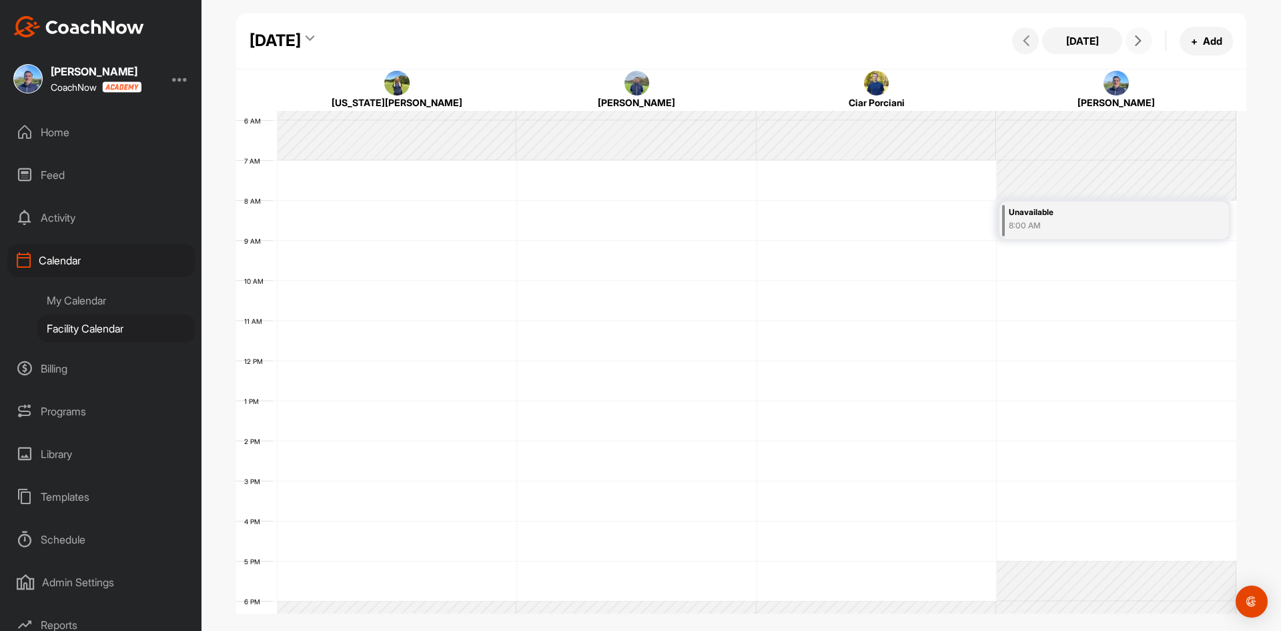
click at [1146, 39] on span at bounding box center [1139, 40] width 16 height 11
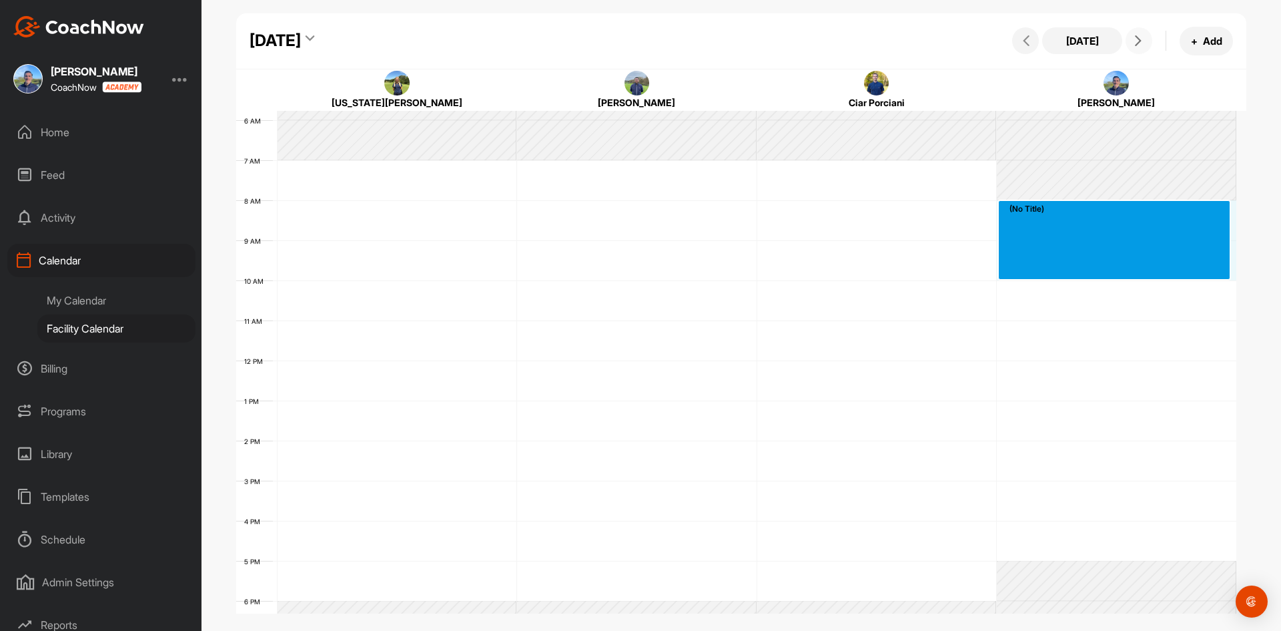
drag, startPoint x: 1036, startPoint y: 212, endPoint x: 1034, endPoint y: 265, distance: 53.4
click at [1034, 265] on div "12 AM 1 AM 2 AM 3 AM 4 AM 5 AM 6 AM 7 AM 8 AM 9 AM 10 AM 11 AM 12 PM 1 PM 2 PM …" at bounding box center [736, 360] width 1000 height 961
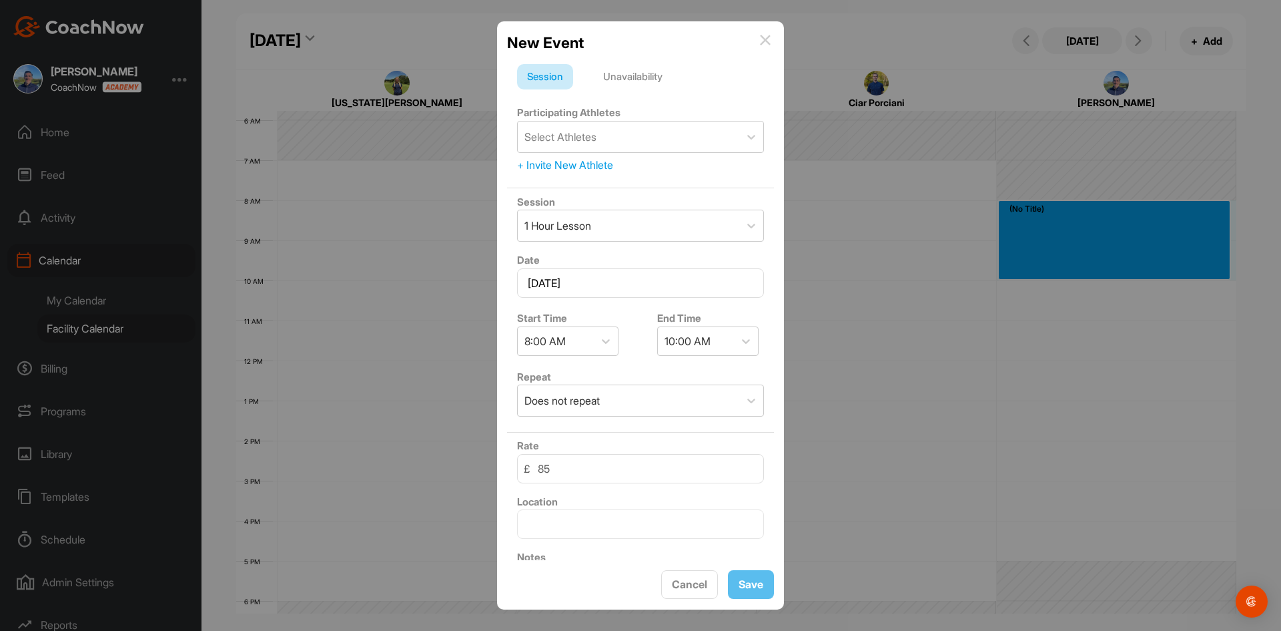
click at [643, 85] on div "Unavailability" at bounding box center [632, 76] width 79 height 25
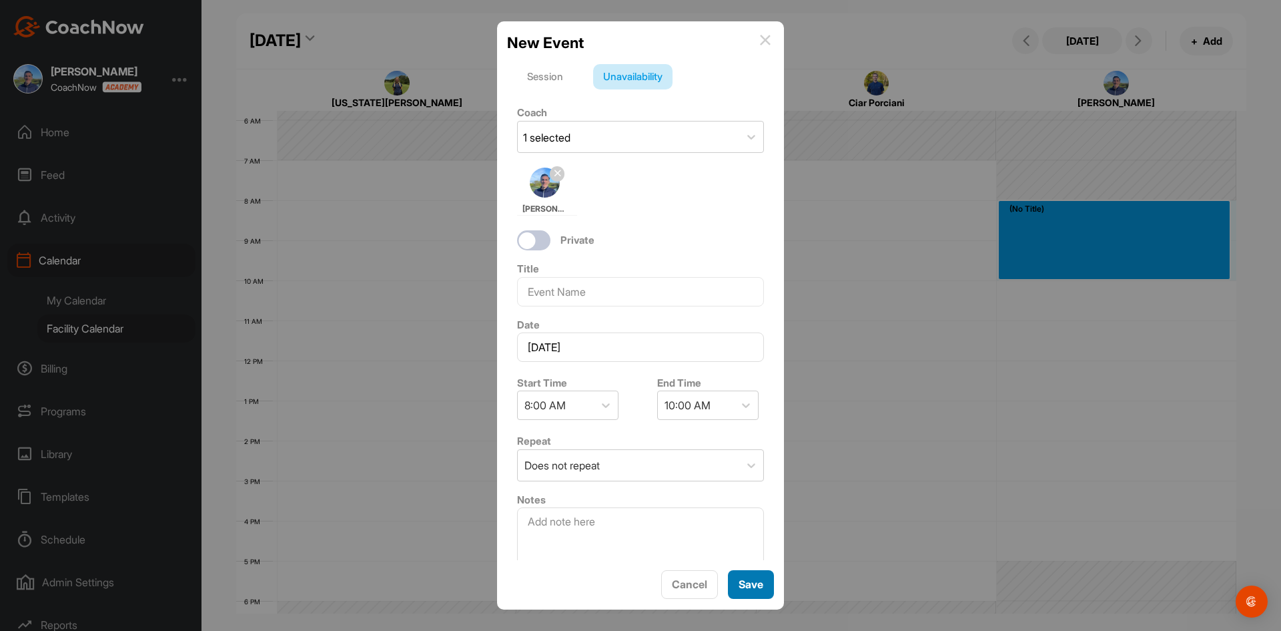
click at [741, 585] on button "Save" at bounding box center [751, 584] width 46 height 29
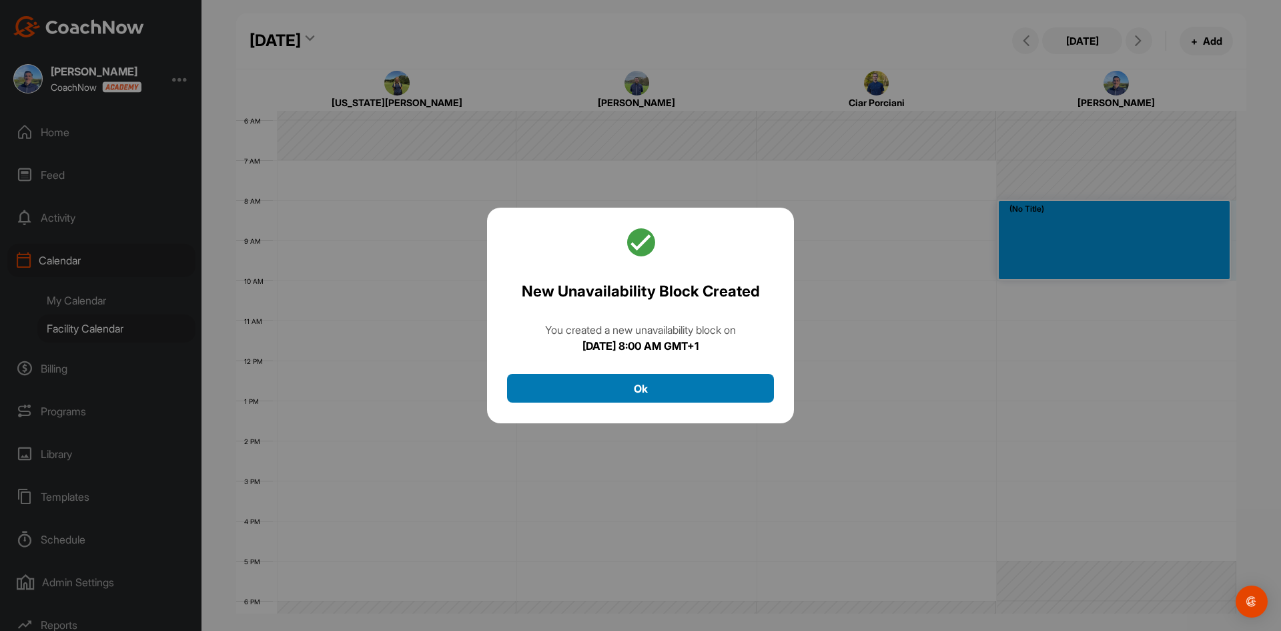
click at [699, 392] on button "Ok" at bounding box center [640, 388] width 267 height 29
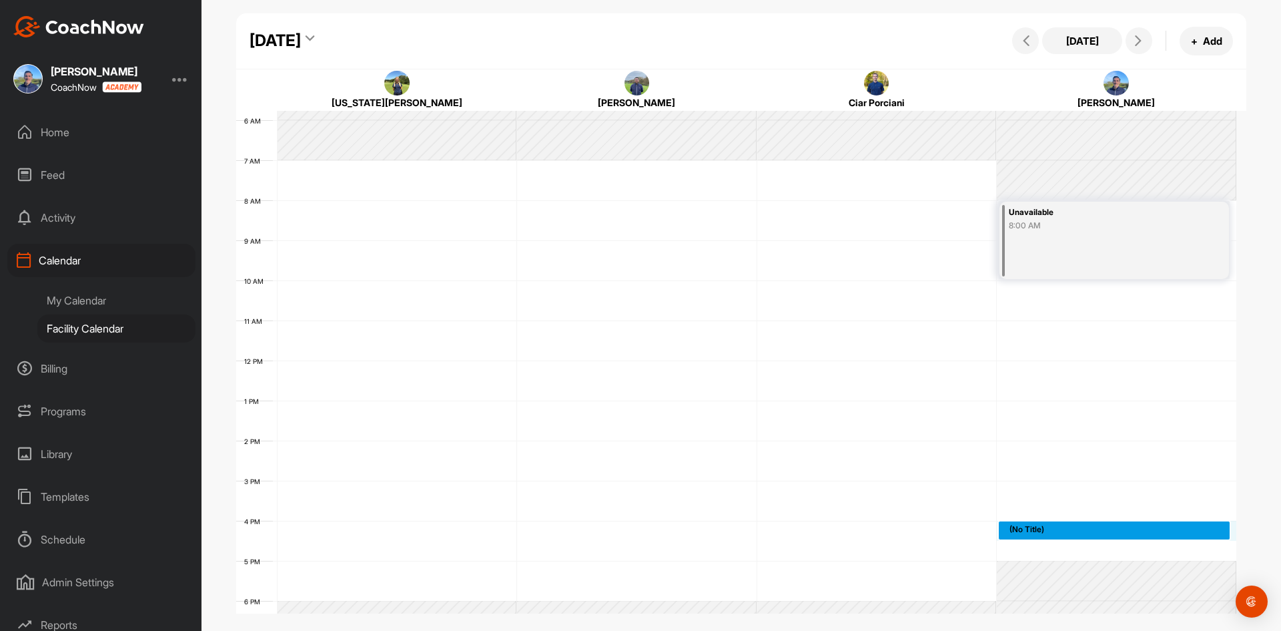
drag, startPoint x: 1054, startPoint y: 527, endPoint x: 1056, endPoint y: 545, distance: 18.1
click at [1056, 545] on div "12 AM 1 AM 2 AM 3 AM 4 AM 5 AM 6 AM 7 AM 8 AM 9 AM 10 AM 11 AM 12 PM 1 PM 2 PM …" at bounding box center [736, 360] width 1000 height 961
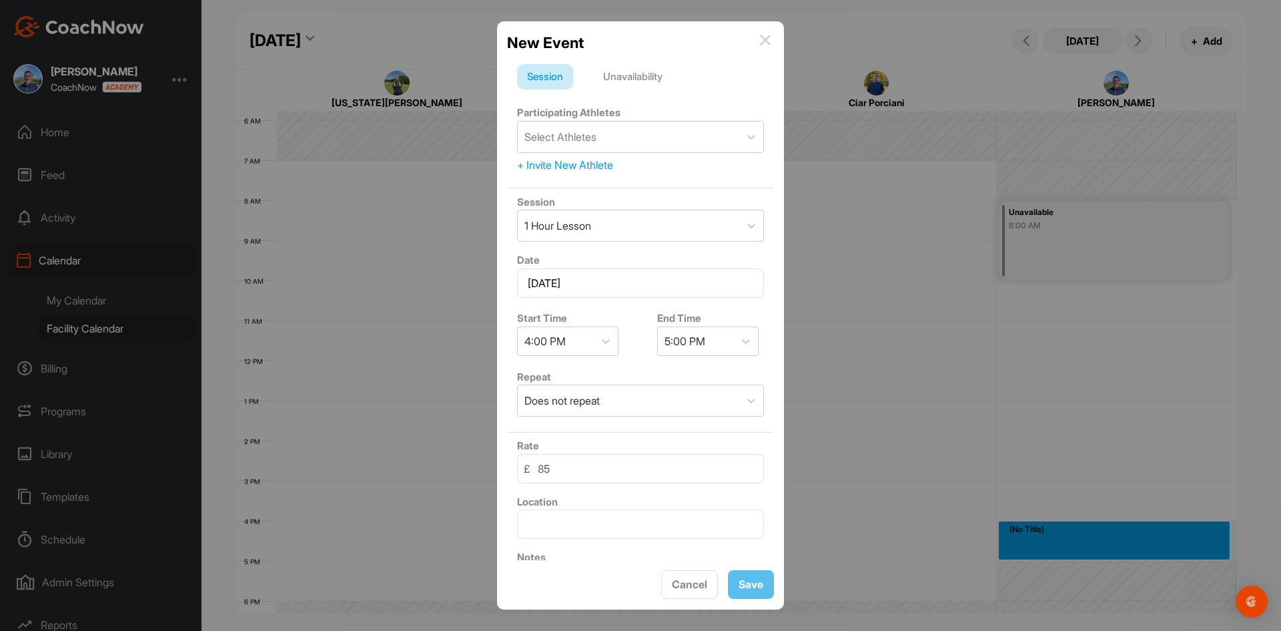
click at [633, 82] on div "Unavailability" at bounding box center [632, 76] width 79 height 25
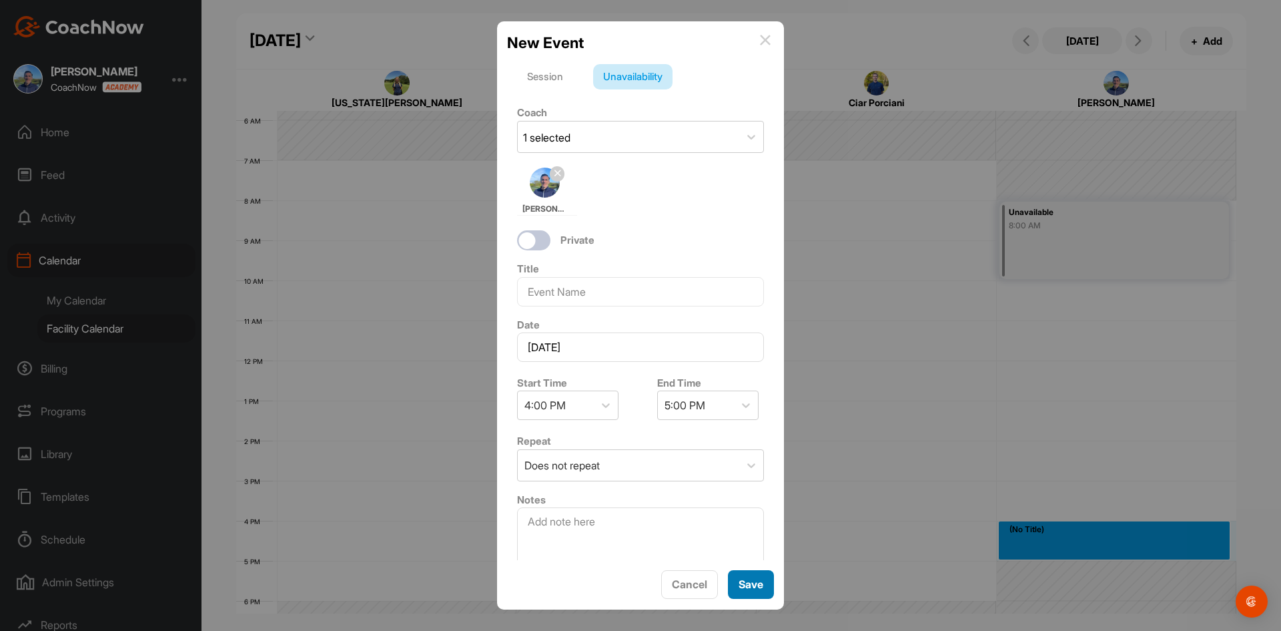
click at [753, 585] on button "Save" at bounding box center [751, 584] width 46 height 29
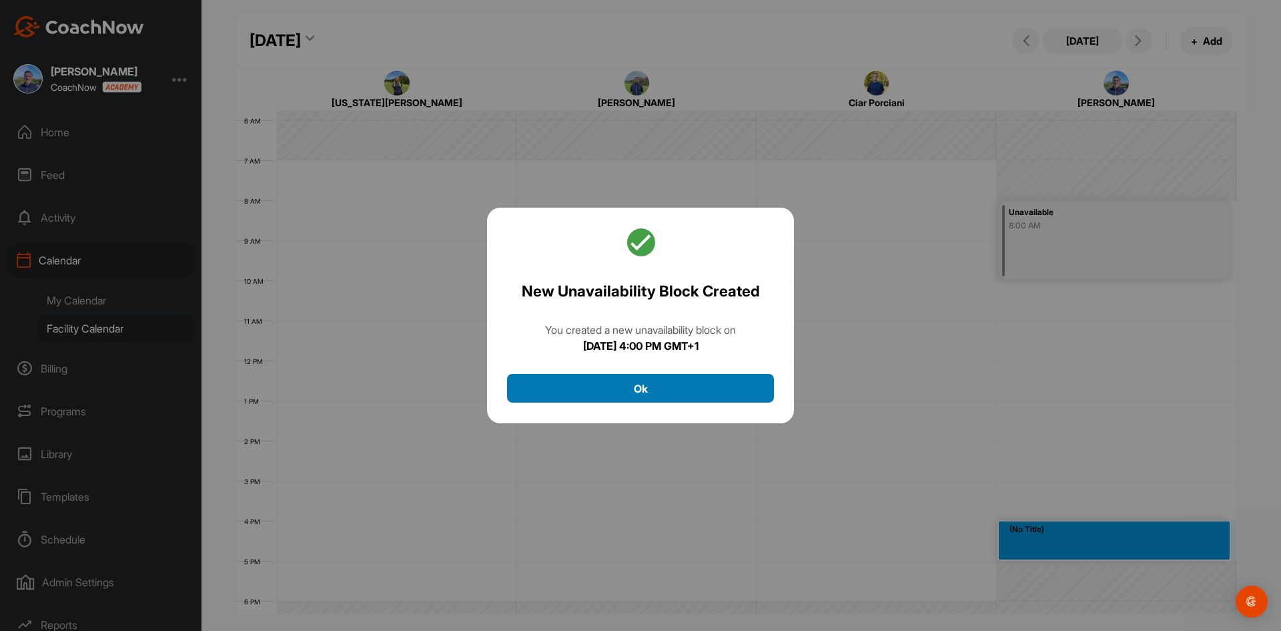
click at [727, 388] on button "Ok" at bounding box center [640, 388] width 267 height 29
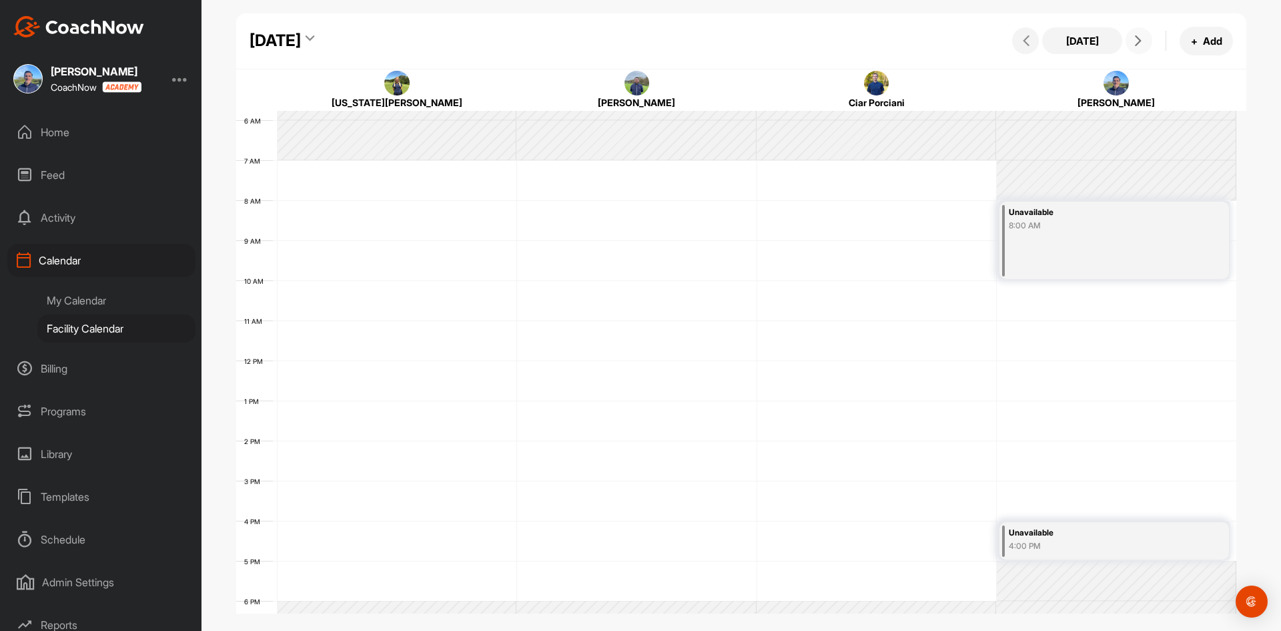
click at [1141, 35] on icon at bounding box center [1138, 40] width 11 height 11
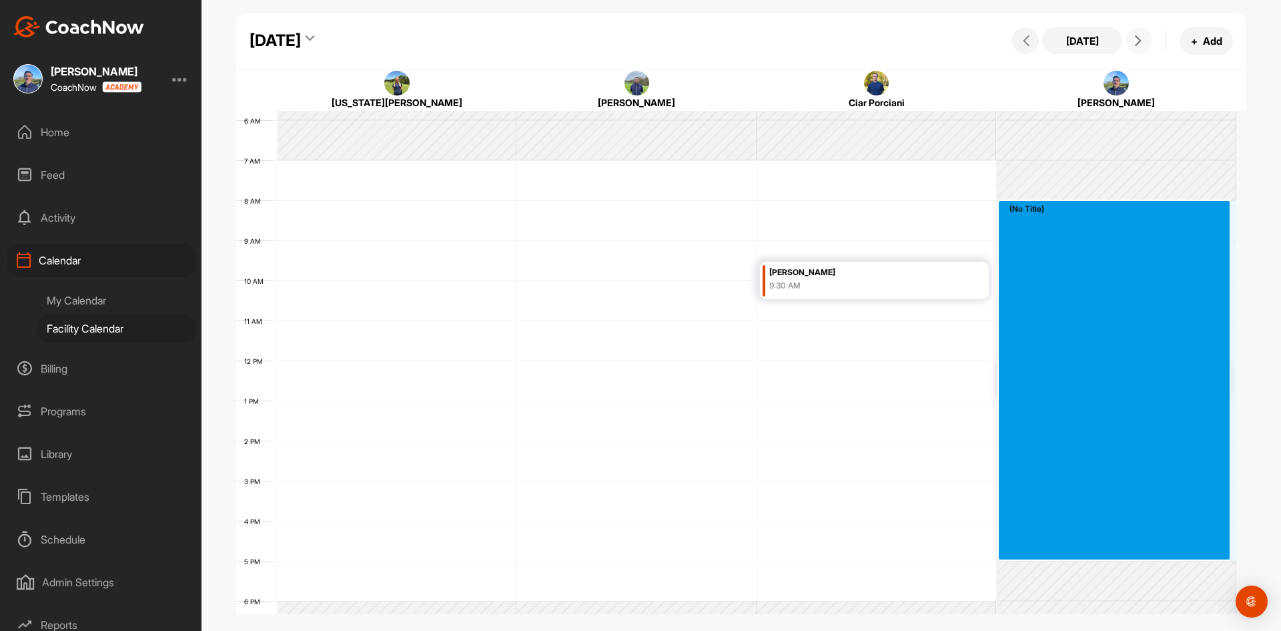
drag, startPoint x: 1052, startPoint y: 208, endPoint x: 1052, endPoint y: 547, distance: 339.0
click at [1052, 547] on div "12 AM 1 AM 2 AM 3 AM 4 AM 5 AM 6 AM 7 AM 8 AM 9 AM 10 AM 11 AM 12 PM 1 PM 2 PM …" at bounding box center [736, 360] width 1000 height 961
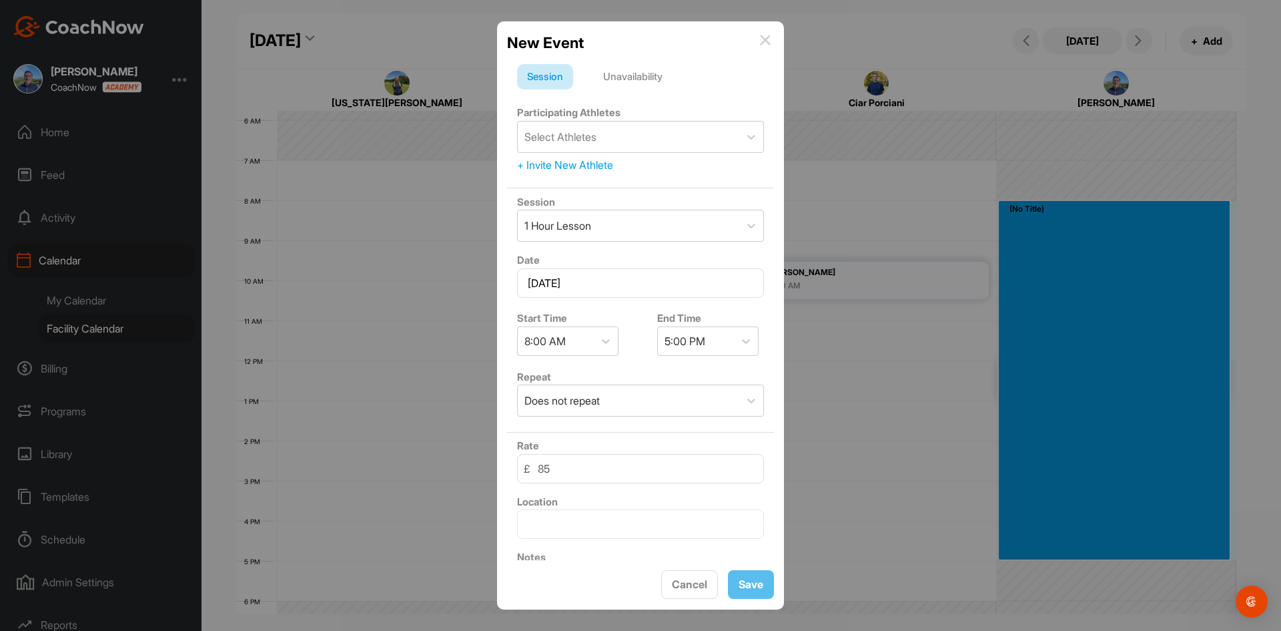
click at [657, 75] on div "Unavailability" at bounding box center [632, 76] width 79 height 25
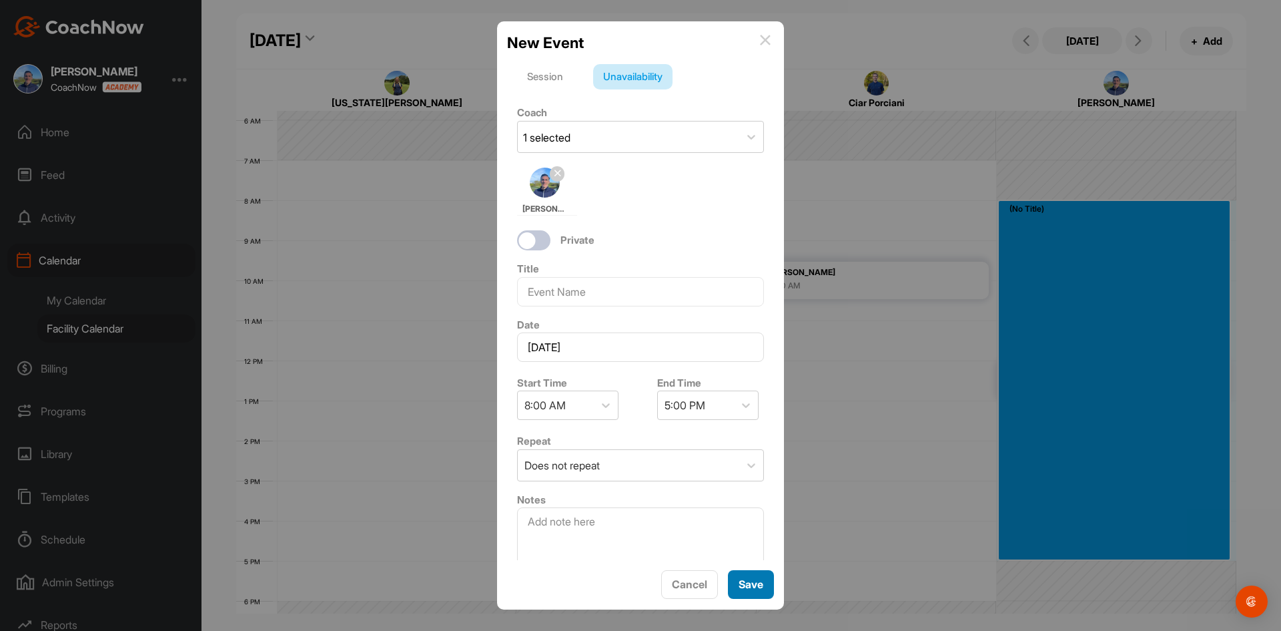
click at [755, 581] on button "Save" at bounding box center [751, 584] width 46 height 29
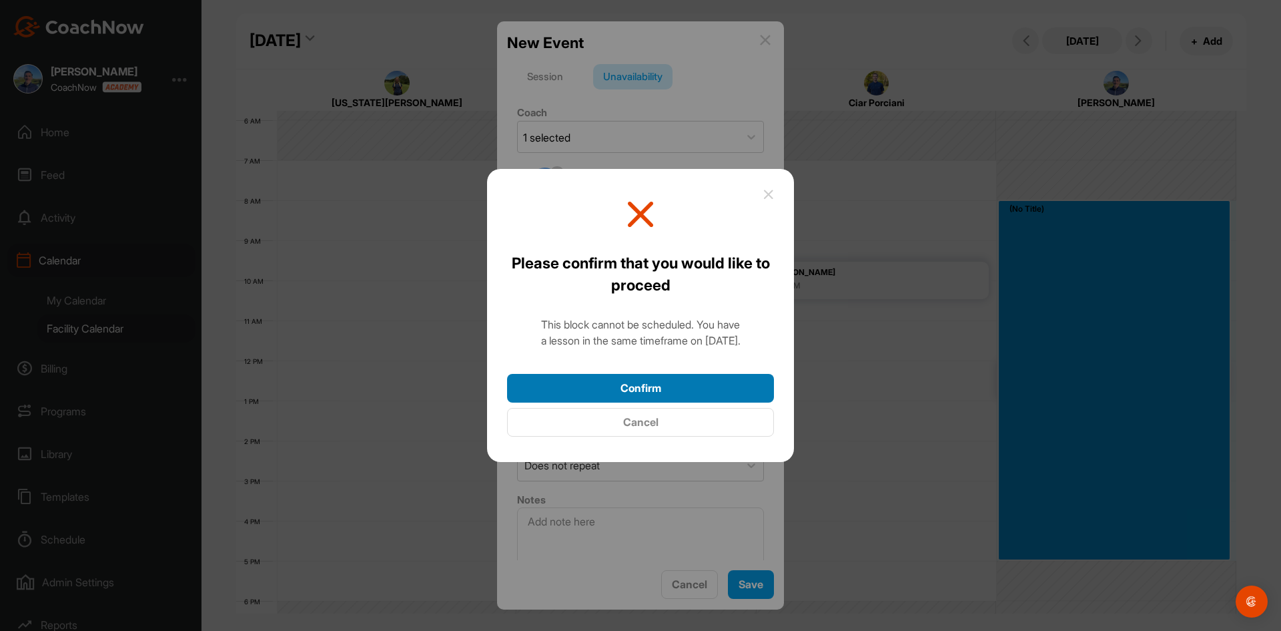
click at [701, 384] on button "Confirm" at bounding box center [640, 388] width 267 height 29
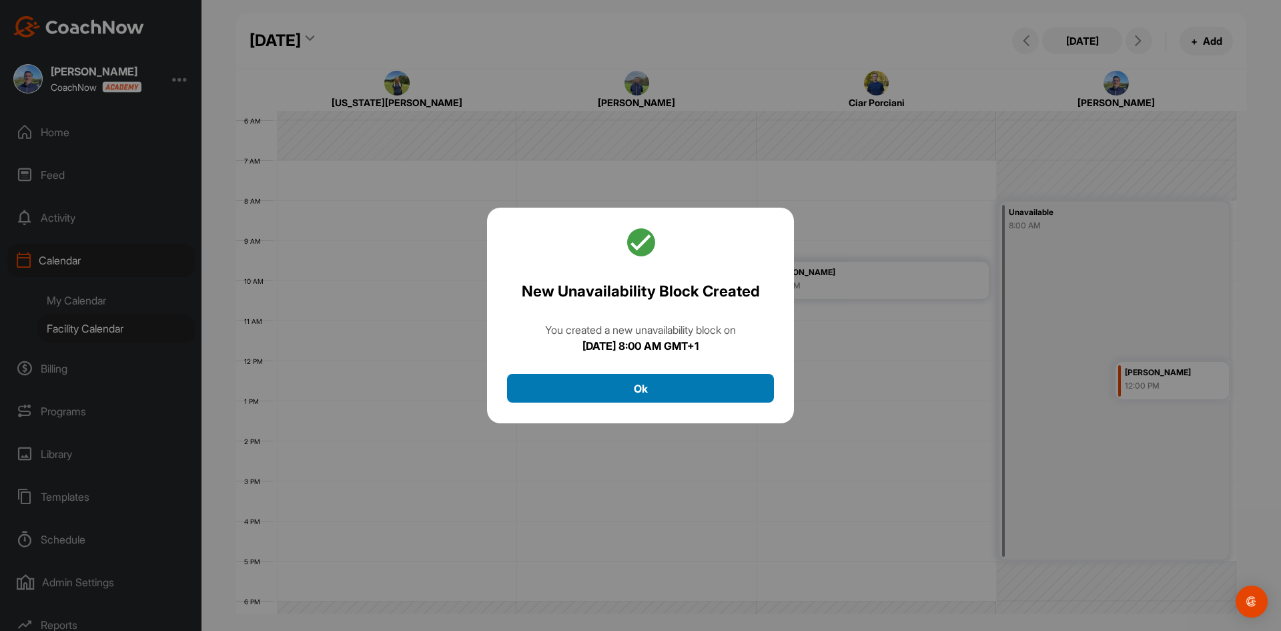
click at [693, 380] on button "Ok" at bounding box center [640, 388] width 267 height 29
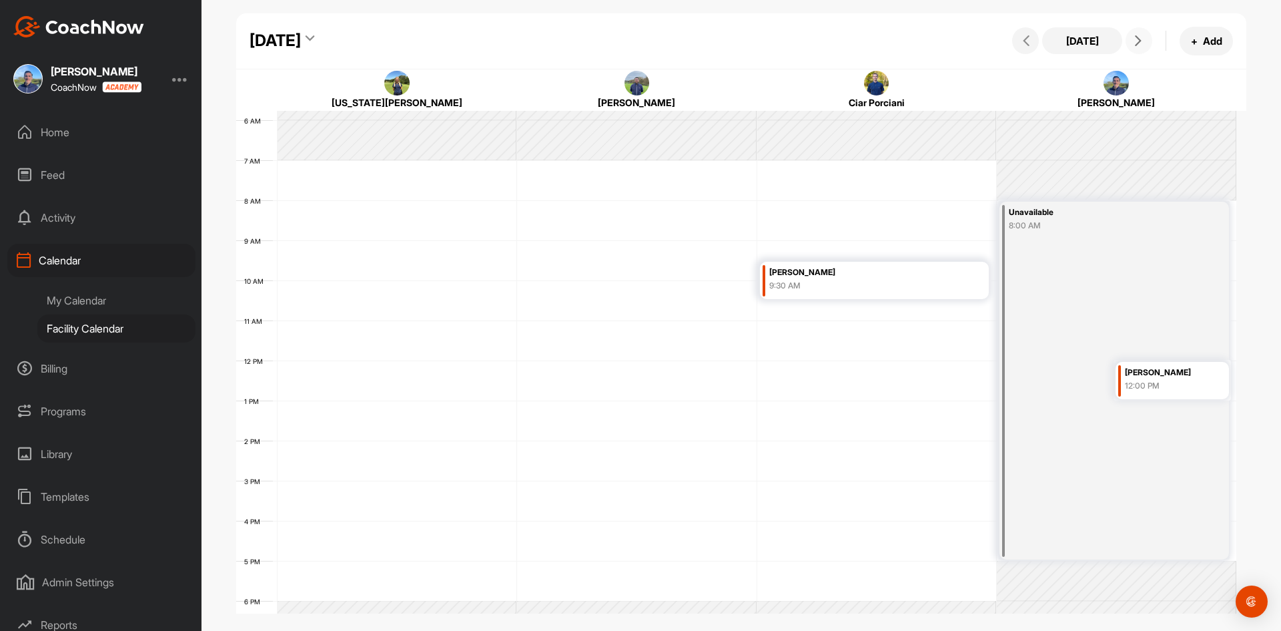
click at [1138, 39] on icon at bounding box center [1138, 40] width 11 height 11
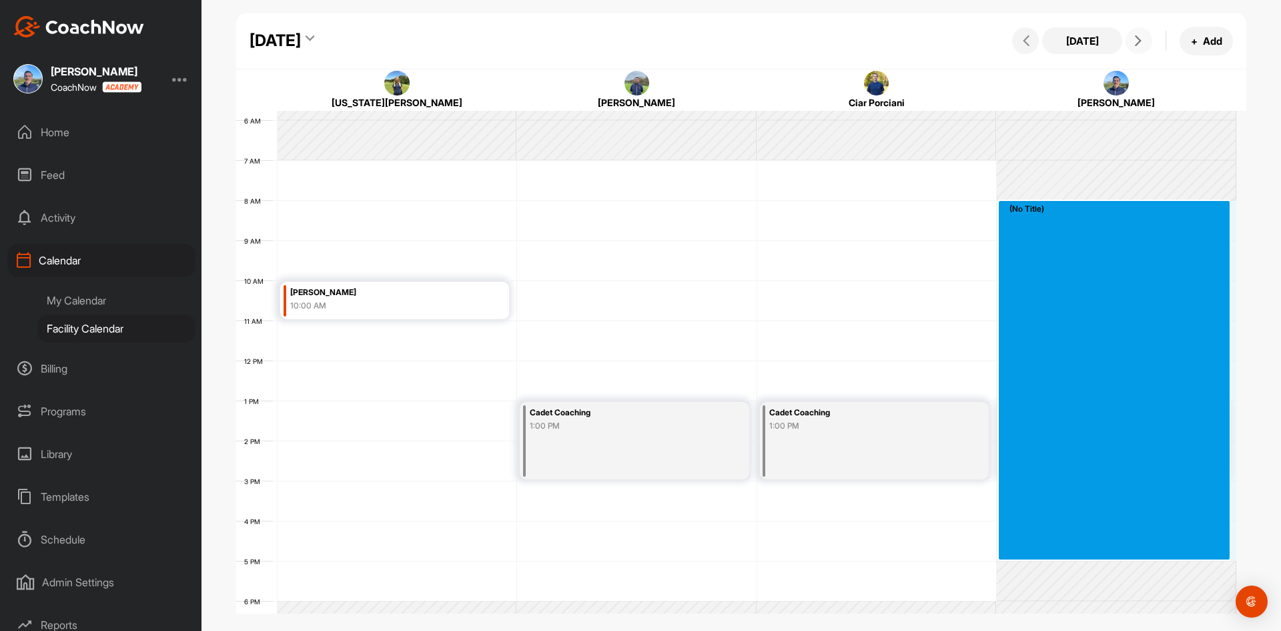
drag, startPoint x: 1060, startPoint y: 211, endPoint x: 1063, endPoint y: 550, distance: 339.0
click at [1063, 550] on div "12 AM 1 AM 2 AM 3 AM 4 AM 5 AM 6 AM 7 AM 8 AM 9 AM 10 AM 11 AM 12 PM 1 PM 2 PM …" at bounding box center [736, 360] width 1000 height 961
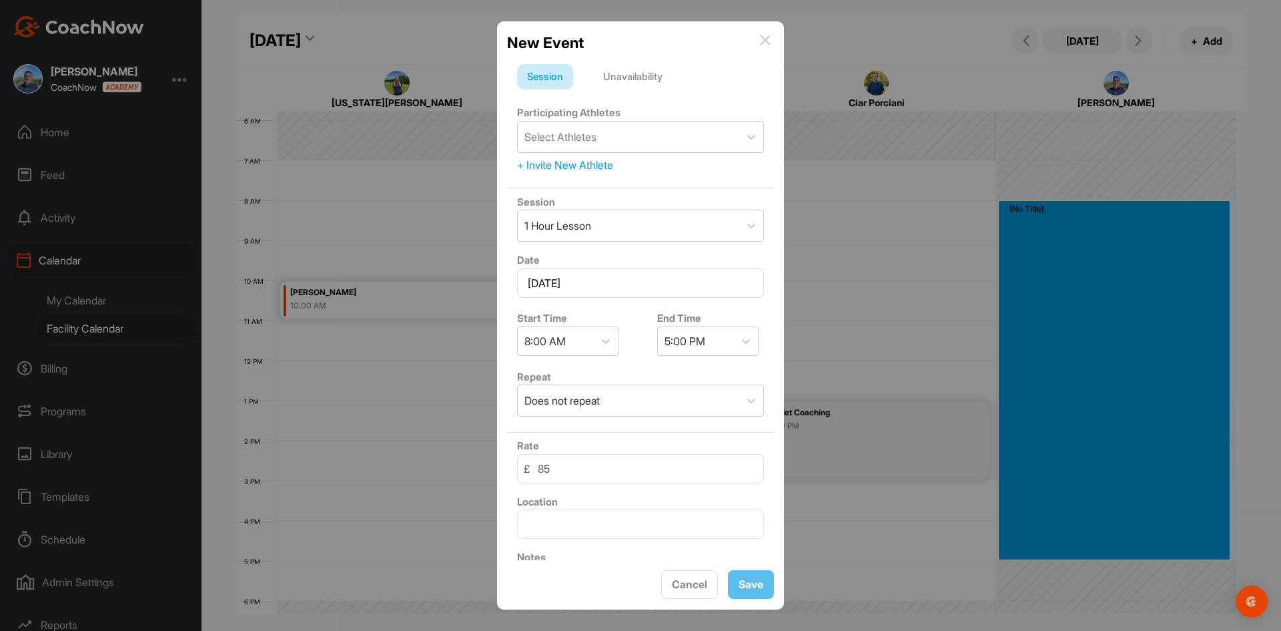
click at [635, 79] on div "Unavailability" at bounding box center [632, 76] width 79 height 25
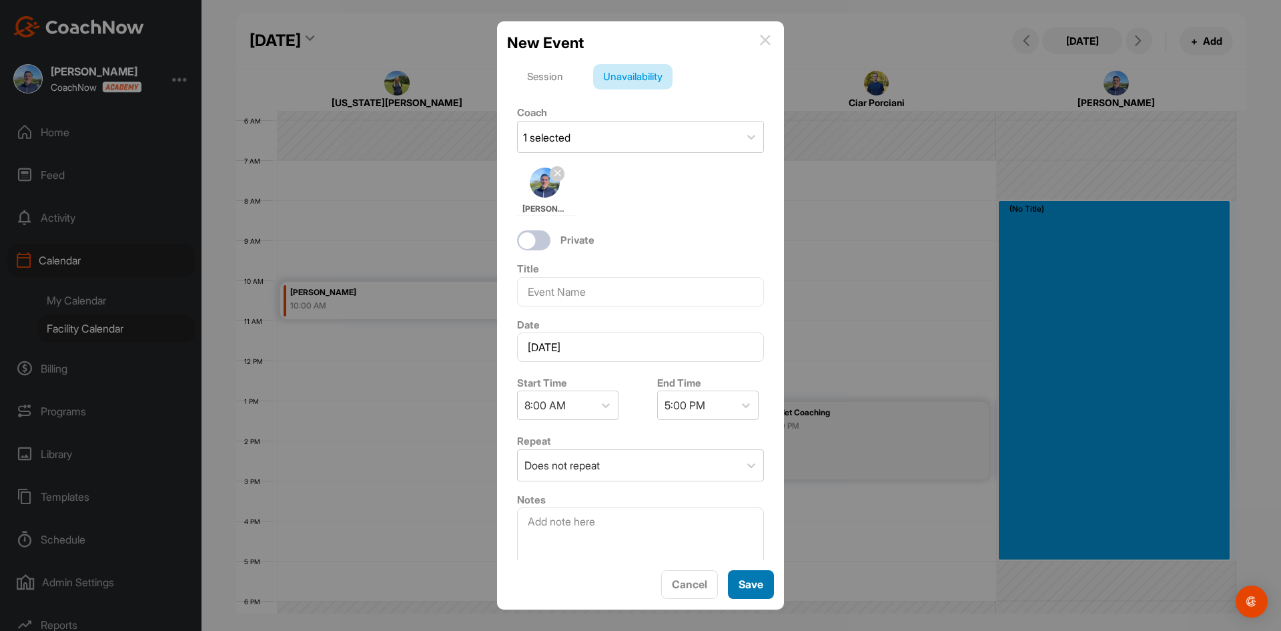
click at [751, 581] on button "Save" at bounding box center [751, 584] width 46 height 29
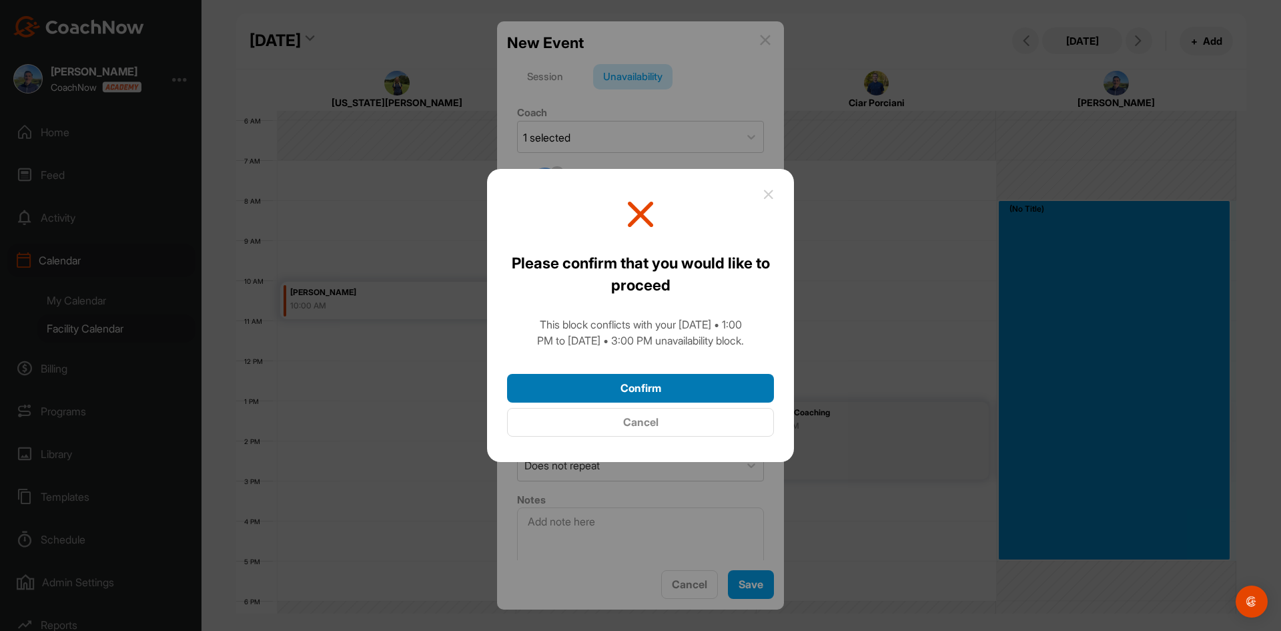
click at [699, 388] on button "Confirm" at bounding box center [640, 388] width 267 height 29
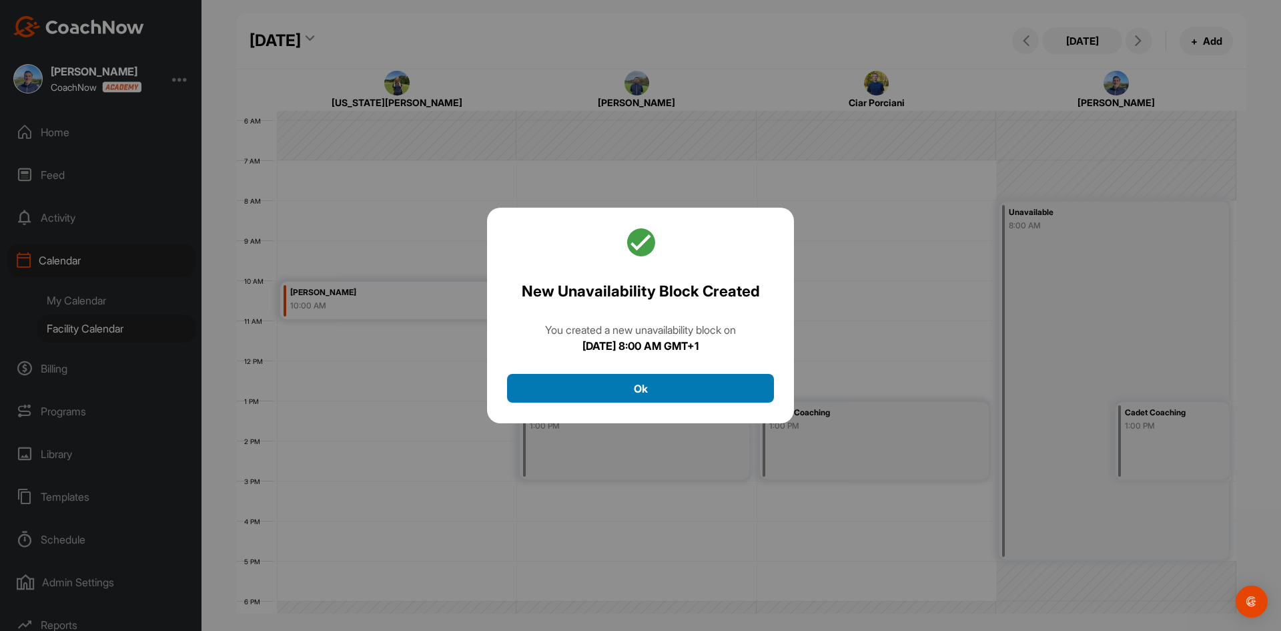
click at [701, 388] on button "Ok" at bounding box center [640, 388] width 267 height 29
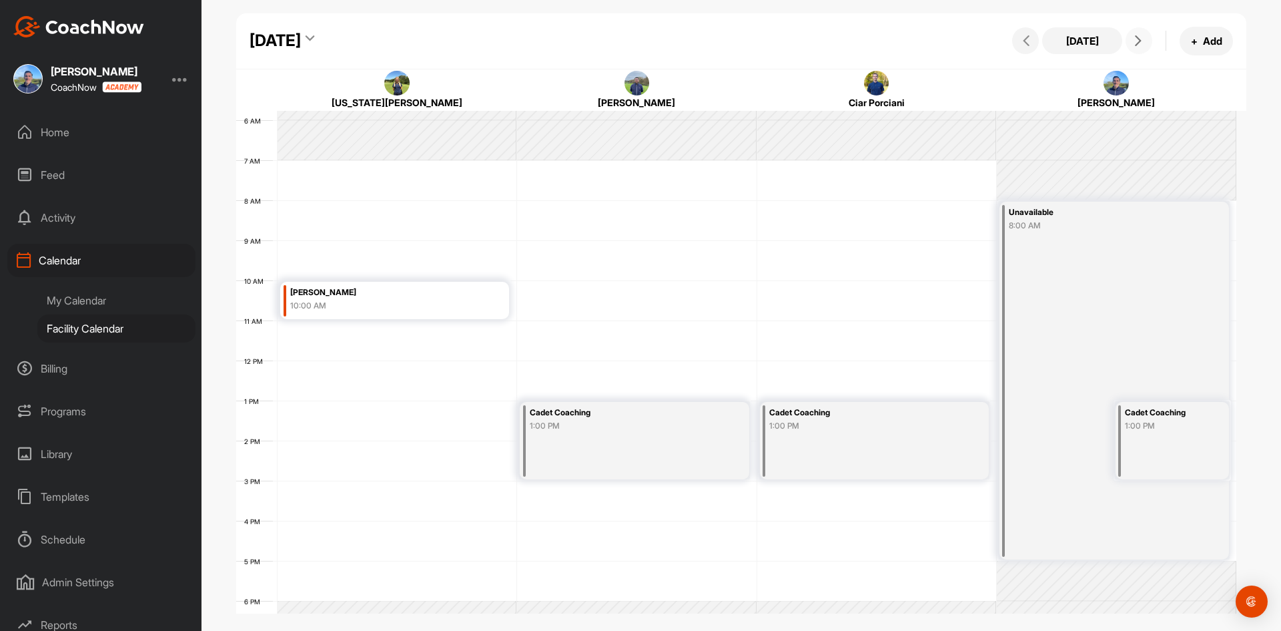
click at [1135, 35] on button at bounding box center [1139, 40] width 27 height 27
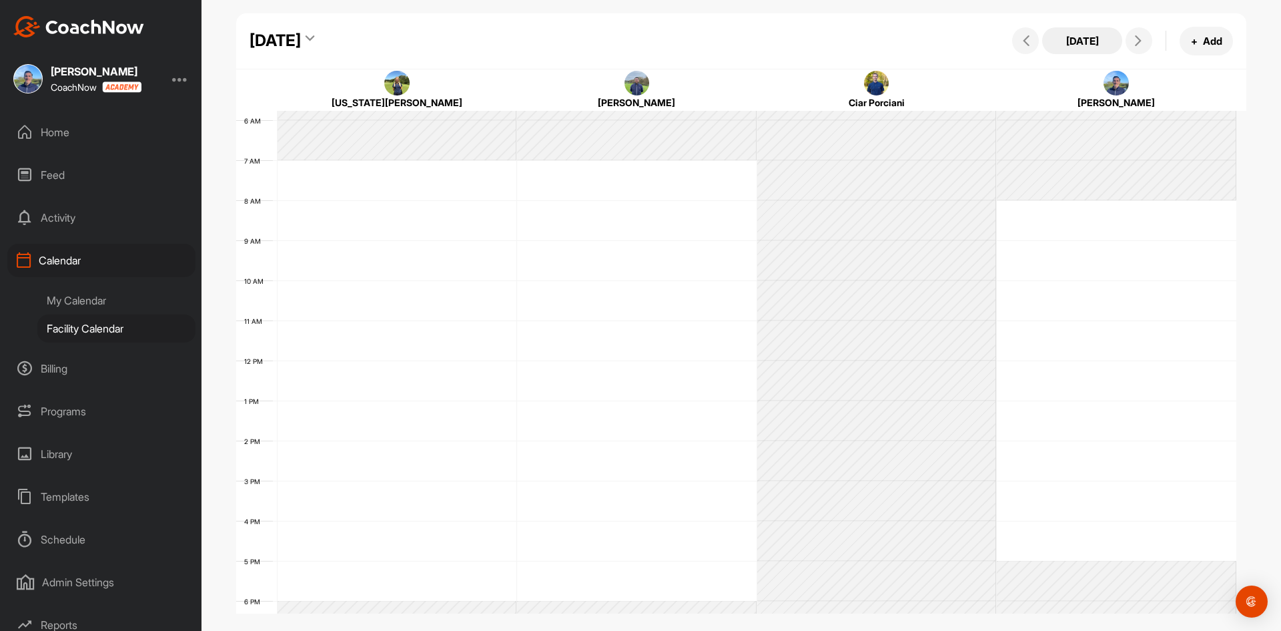
click at [1086, 34] on button "[DATE]" at bounding box center [1082, 40] width 80 height 27
